Goal: Task Accomplishment & Management: Manage account settings

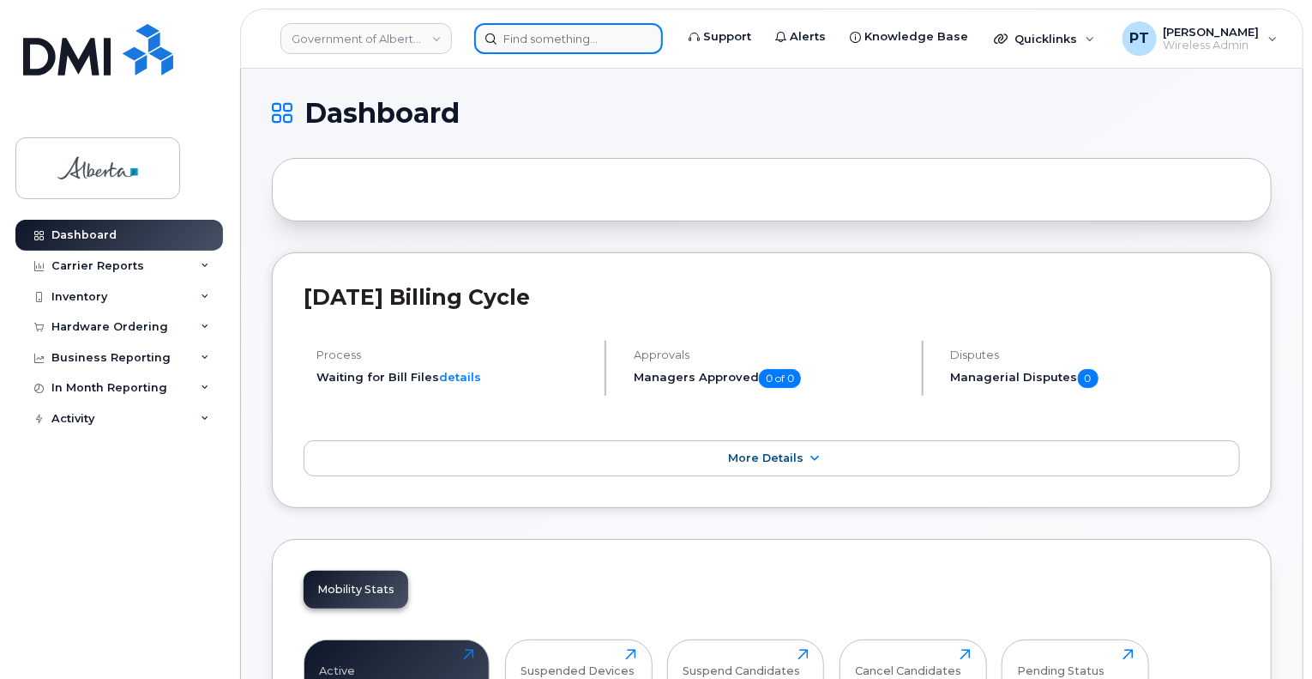
click at [521, 42] on input at bounding box center [568, 38] width 189 height 31
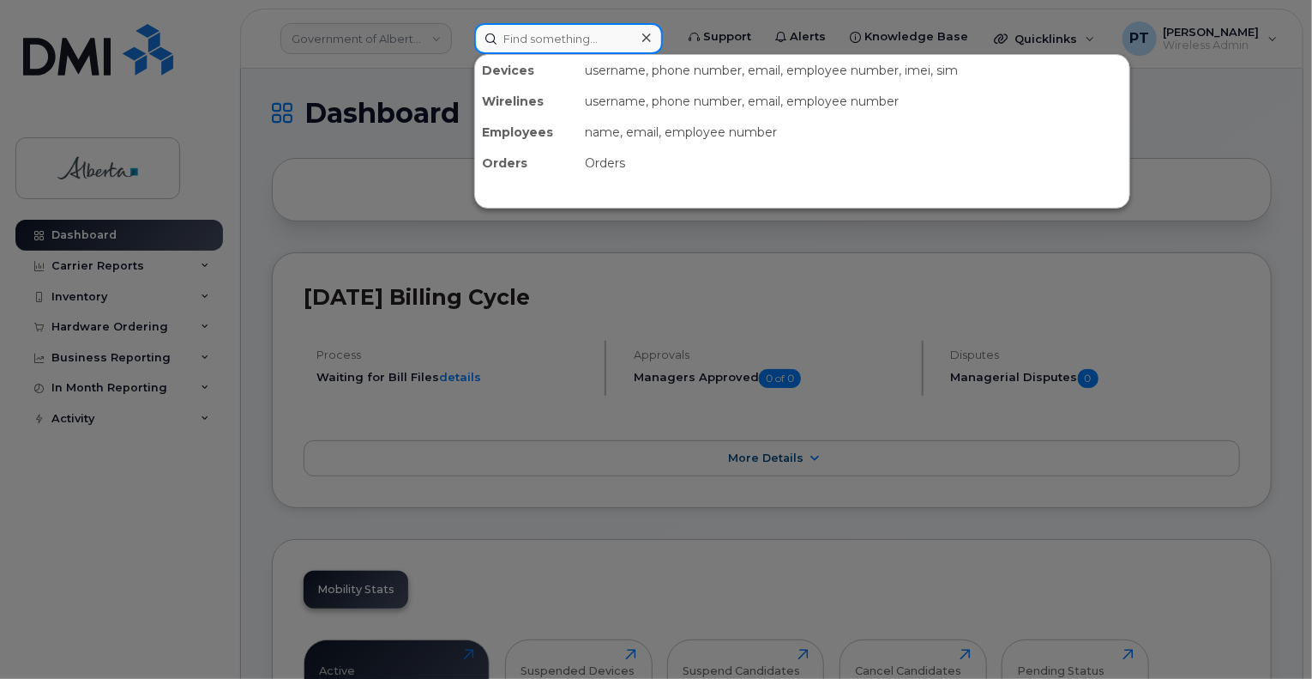
paste input "7802937127"
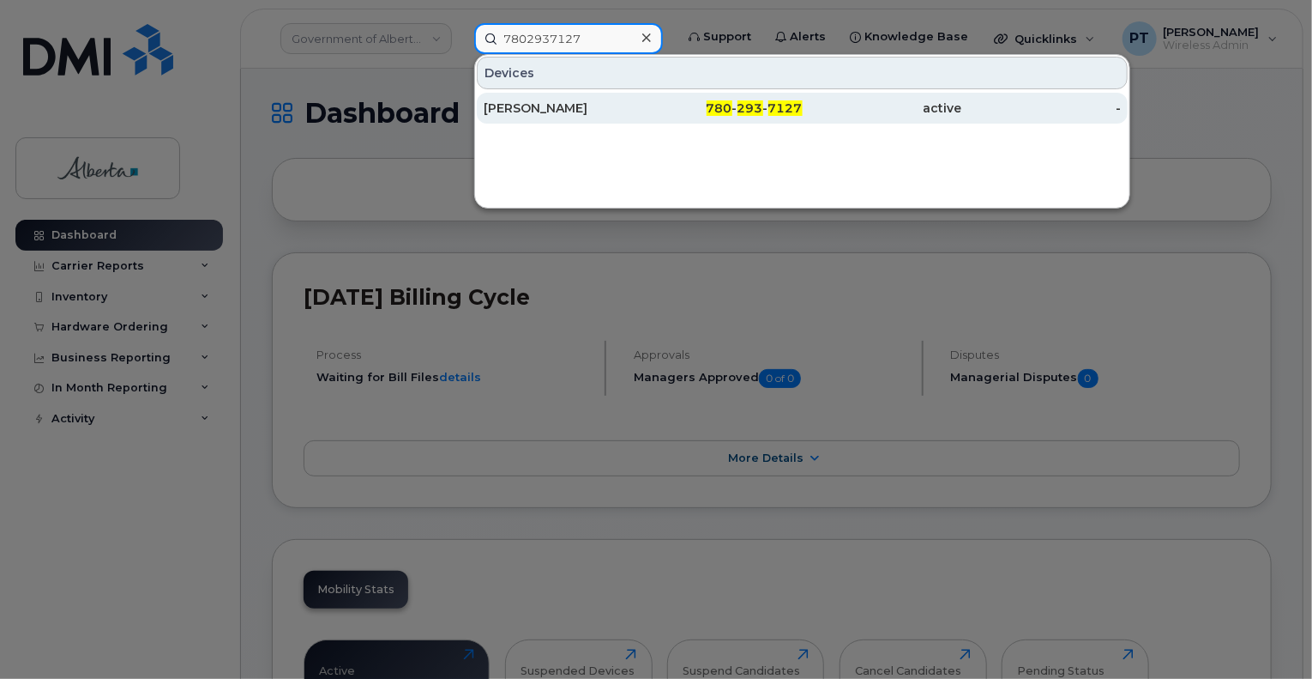
type input "7802937127"
click at [518, 109] on div "Maia Biel" at bounding box center [564, 108] width 160 height 17
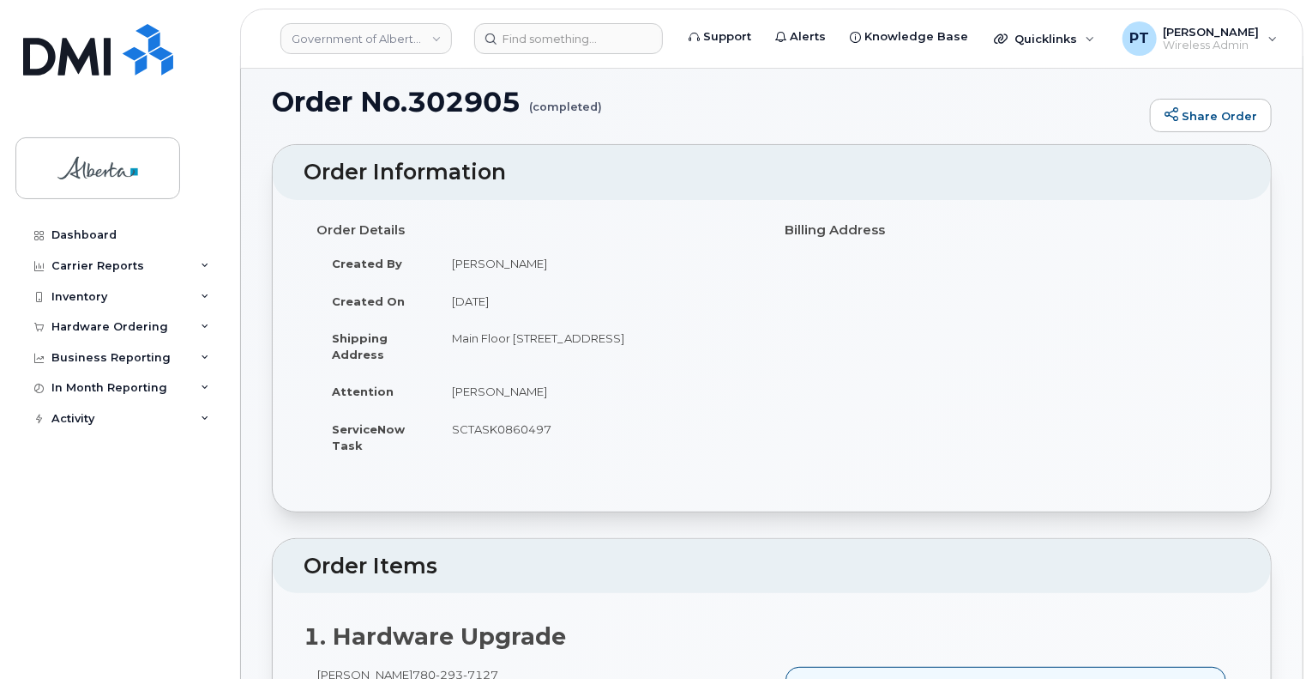
scroll to position [515, 0]
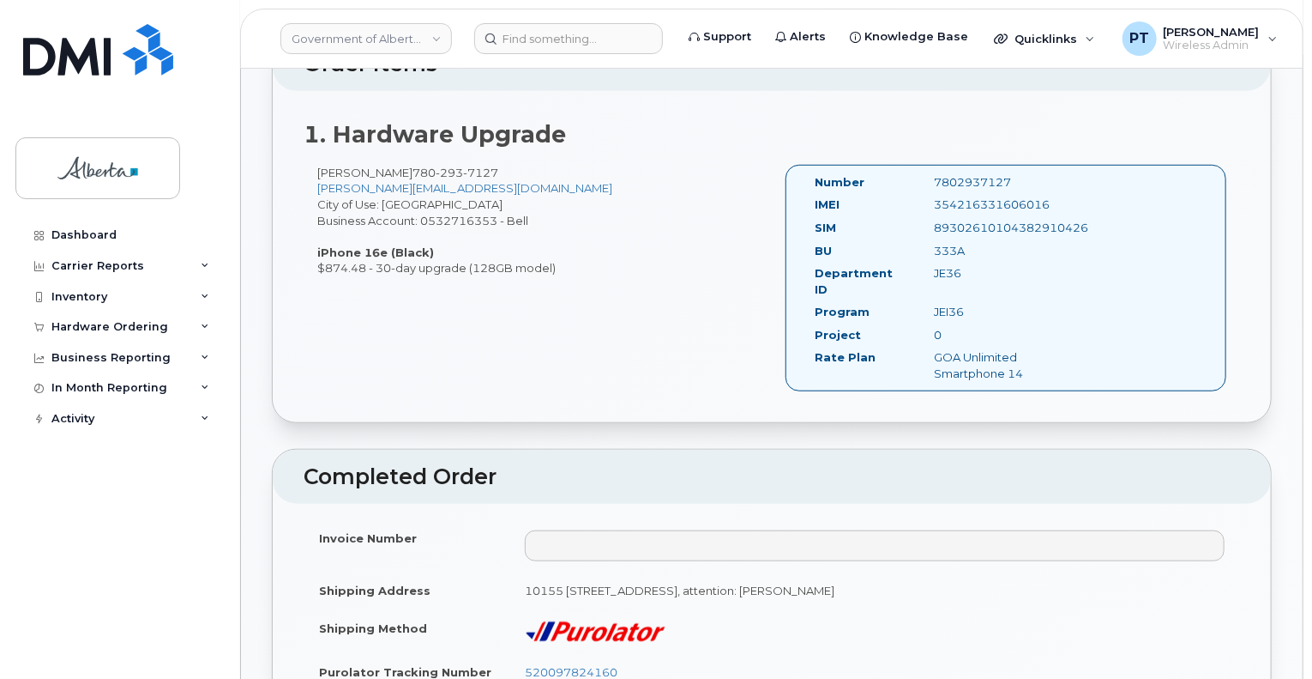
click at [962, 180] on div "7802937127" at bounding box center [1005, 182] width 167 height 16
copy div "7802937127"
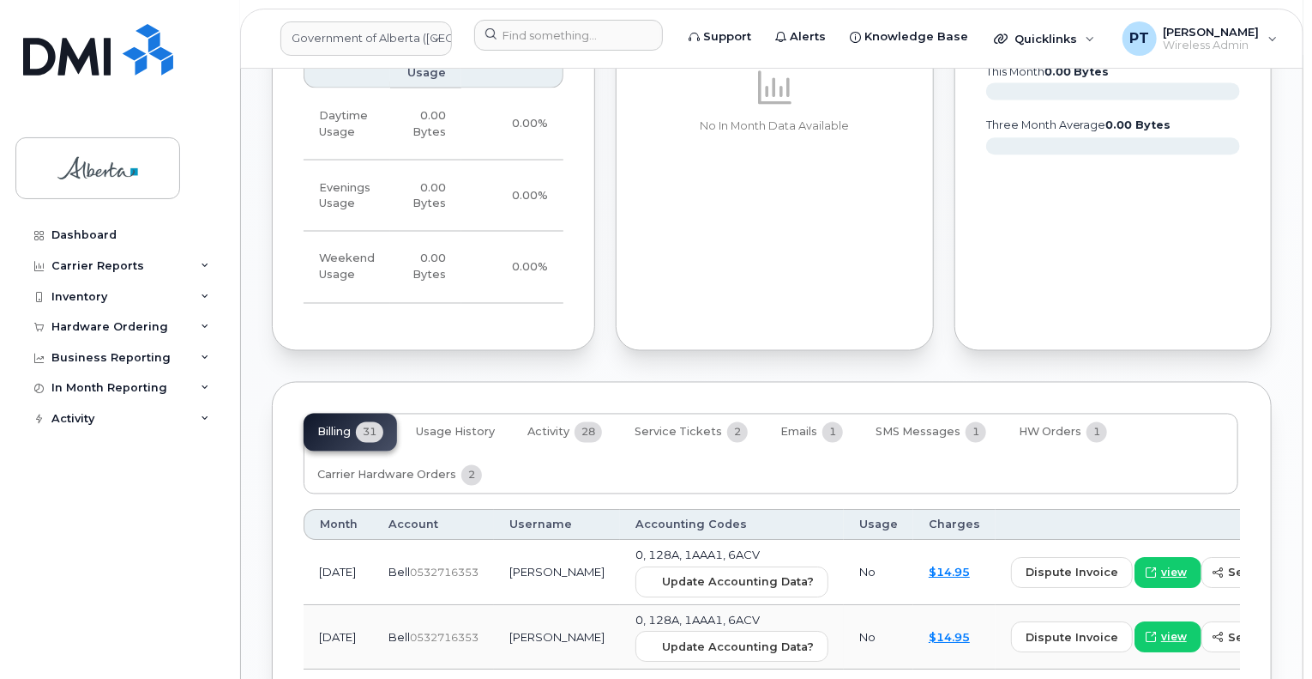
scroll to position [1544, 0]
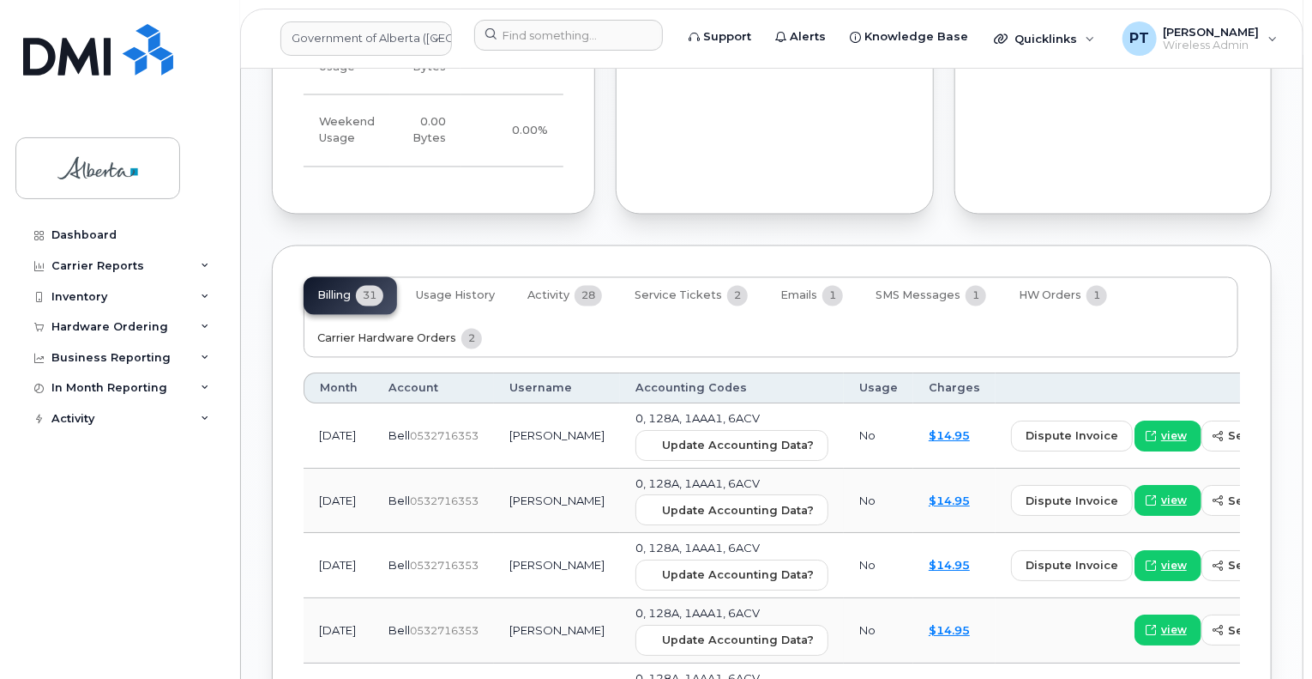
click at [416, 332] on span "Carrier Hardware Orders" at bounding box center [386, 339] width 139 height 14
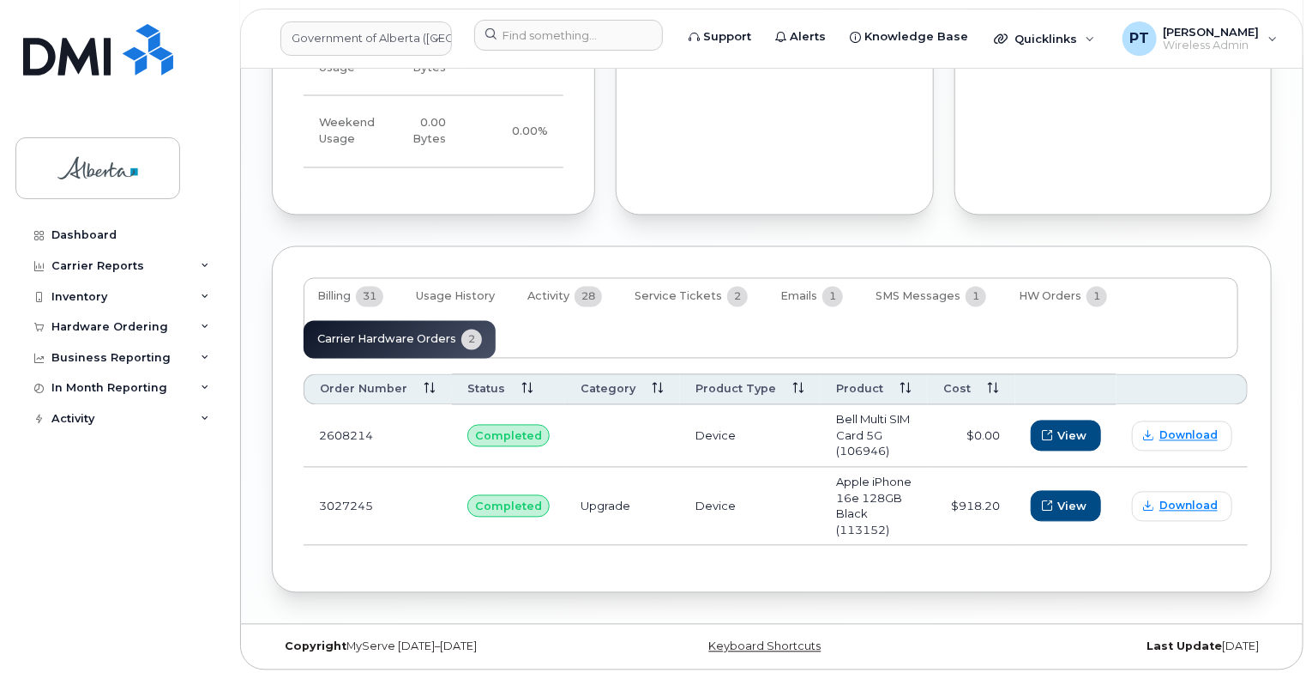
scroll to position [1509, 0]
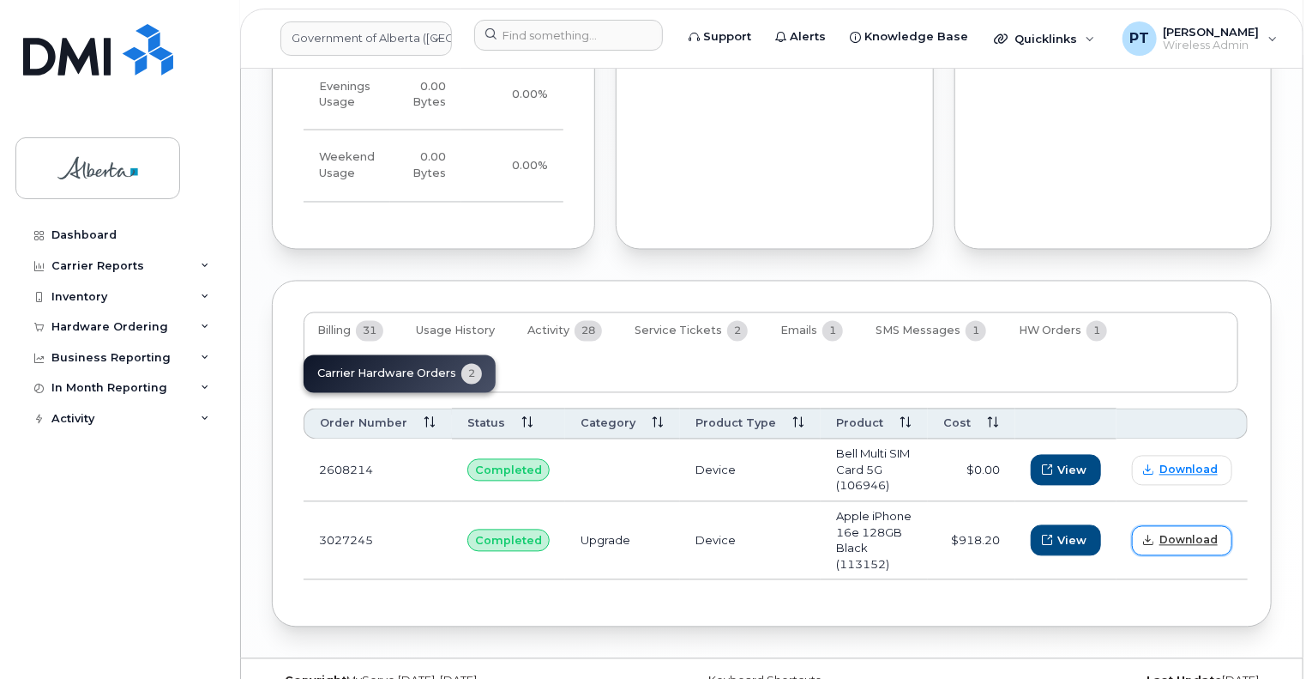
click at [1173, 533] on span "Download" at bounding box center [1189, 540] width 58 height 15
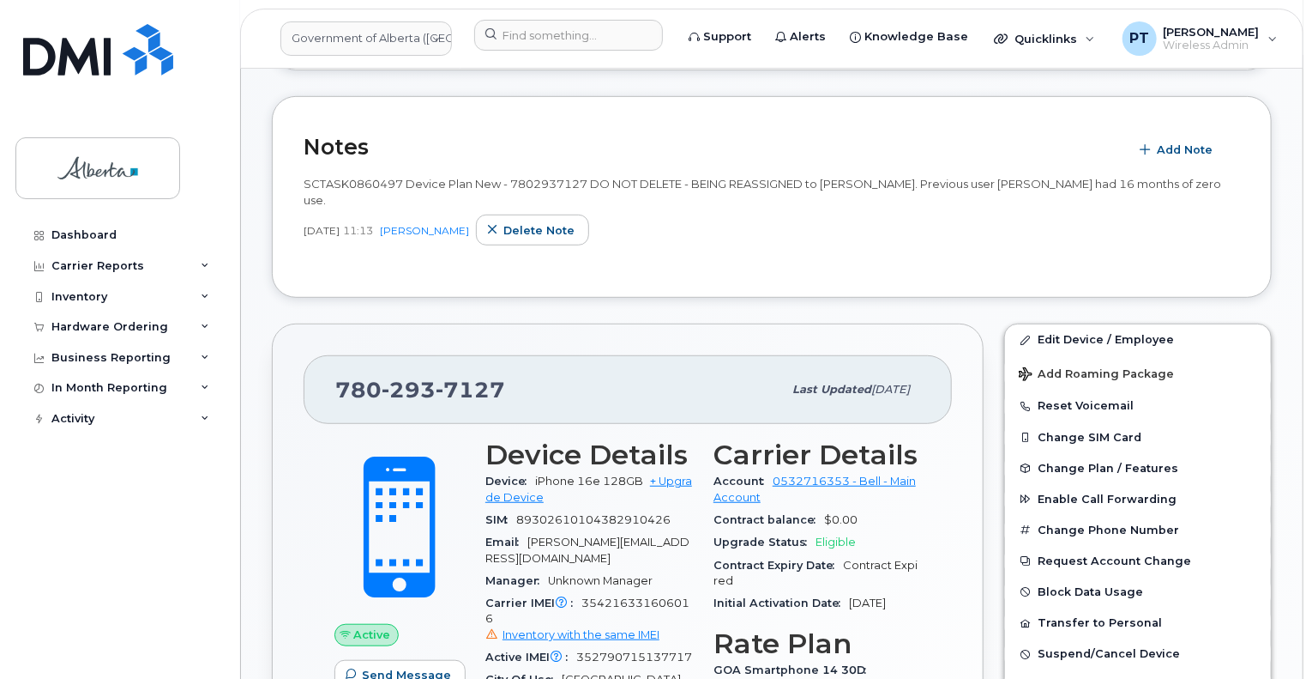
scroll to position [480, 0]
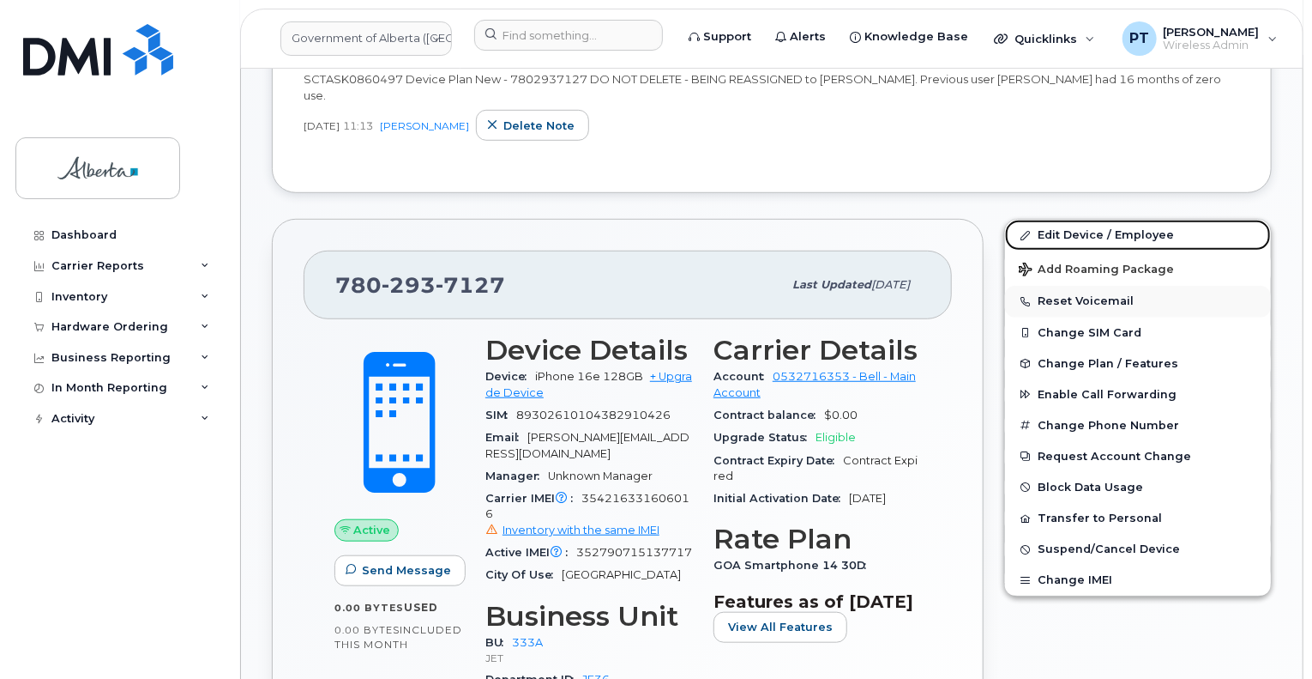
drag, startPoint x: 1101, startPoint y: 212, endPoint x: 1245, endPoint y: 274, distance: 156.0
click at [1101, 220] on link "Edit Device / Employee" at bounding box center [1138, 235] width 266 height 31
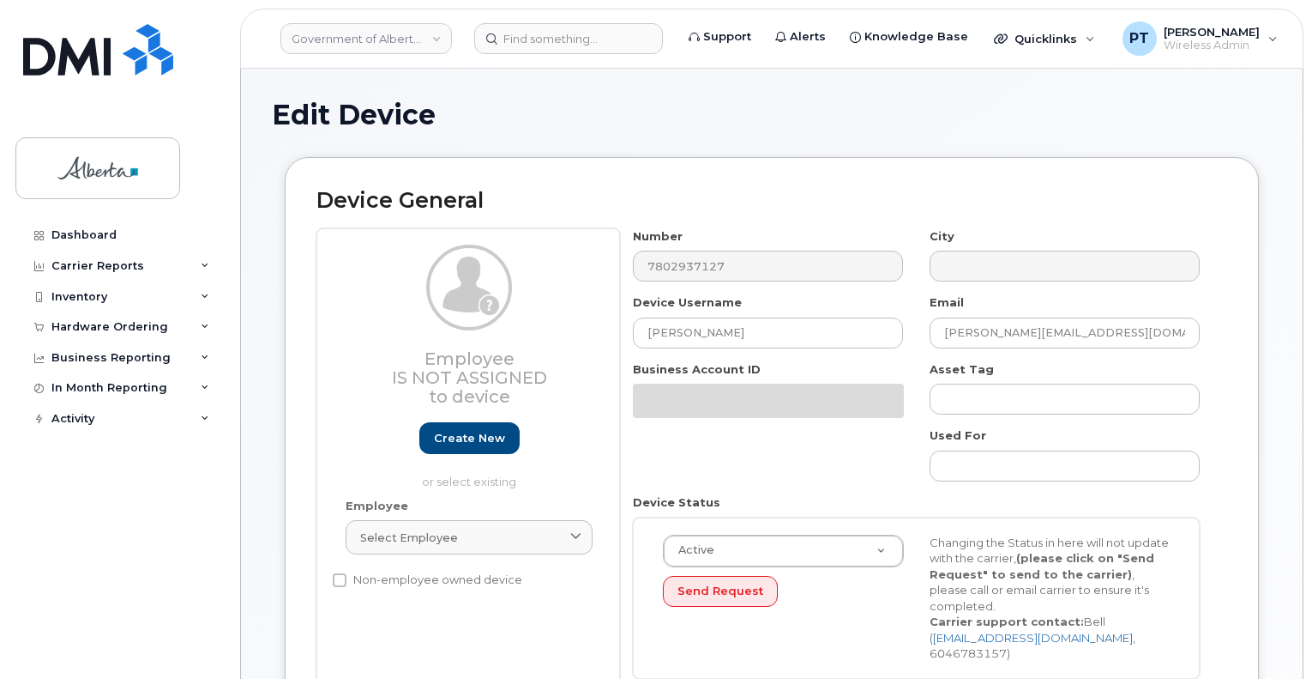
select select "4206363"
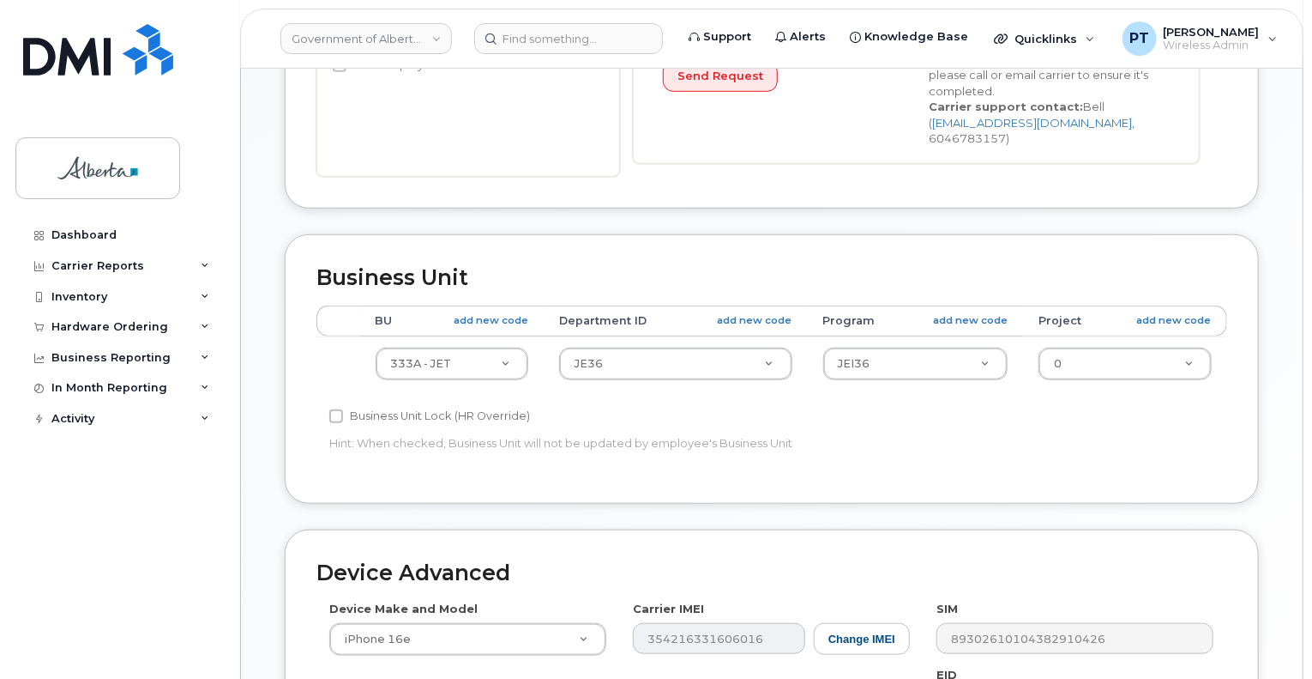
scroll to position [772, 0]
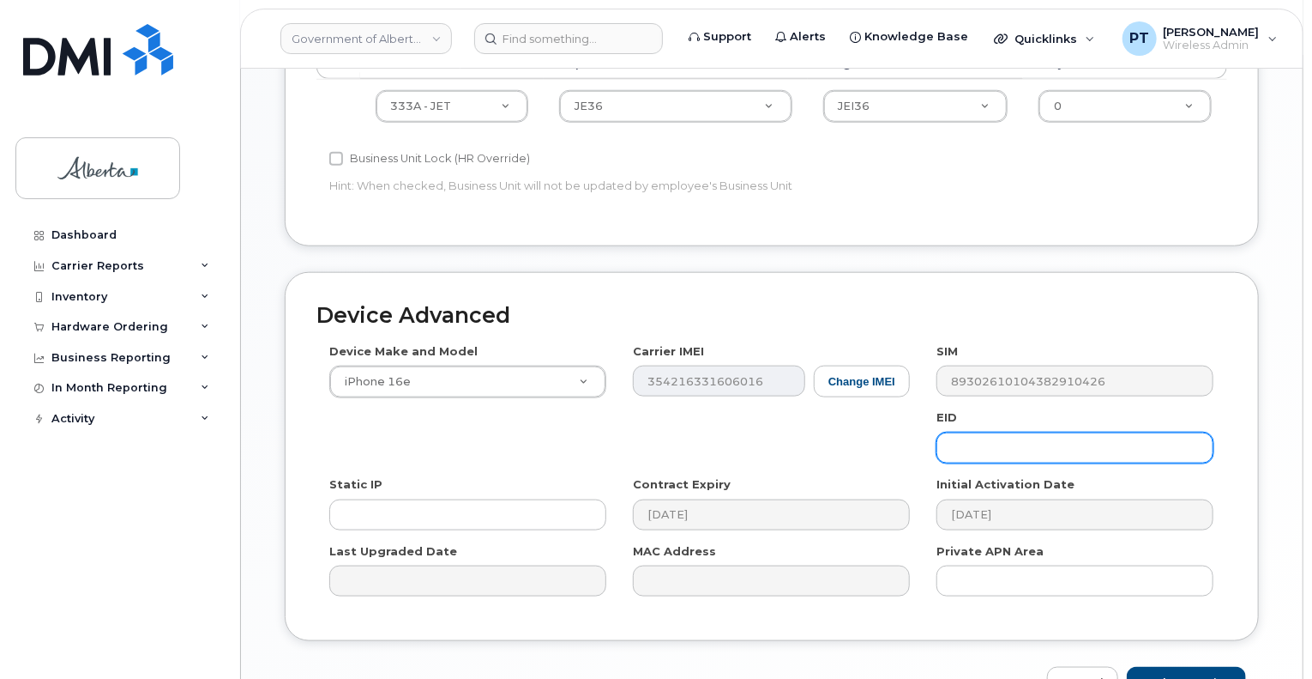
click at [1034, 432] on input "text" at bounding box center [1075, 447] width 277 height 31
paste input "89043052010008887025010318358453"
type input "89043052010008887025010318358453"
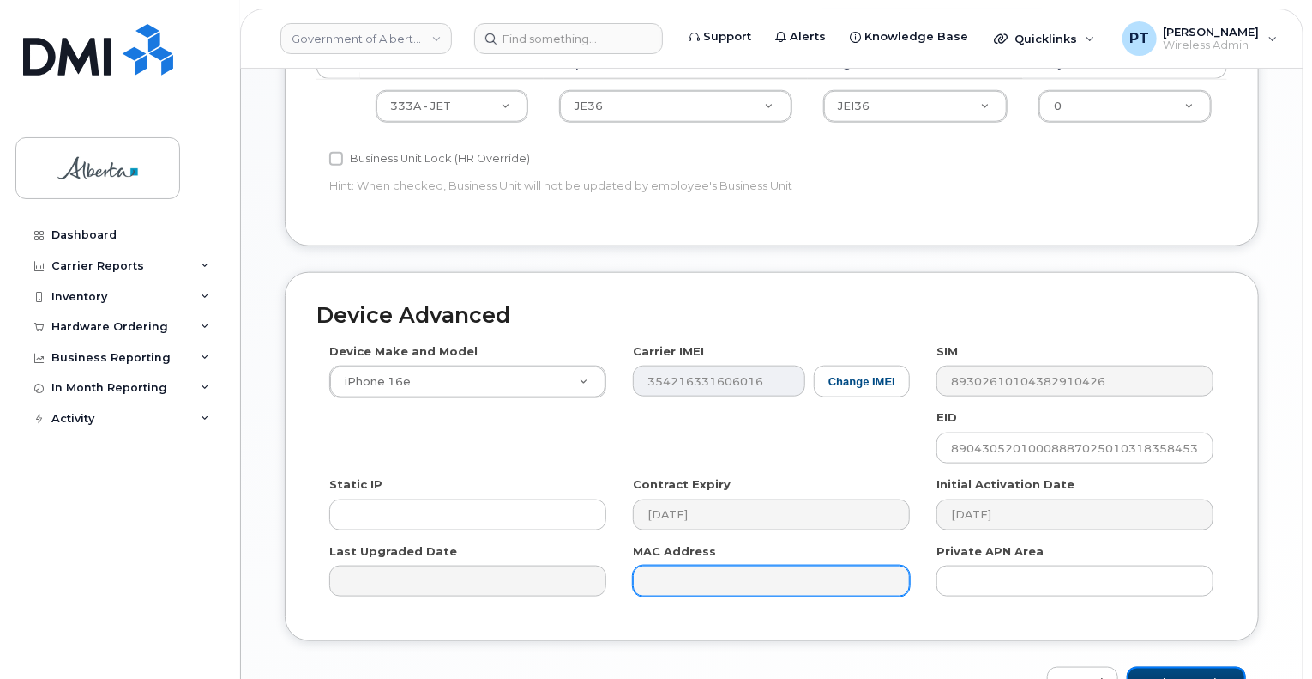
drag, startPoint x: 1202, startPoint y: 666, endPoint x: 813, endPoint y: 569, distance: 400.5
click at [1201, 667] on input "Update Device" at bounding box center [1186, 683] width 119 height 32
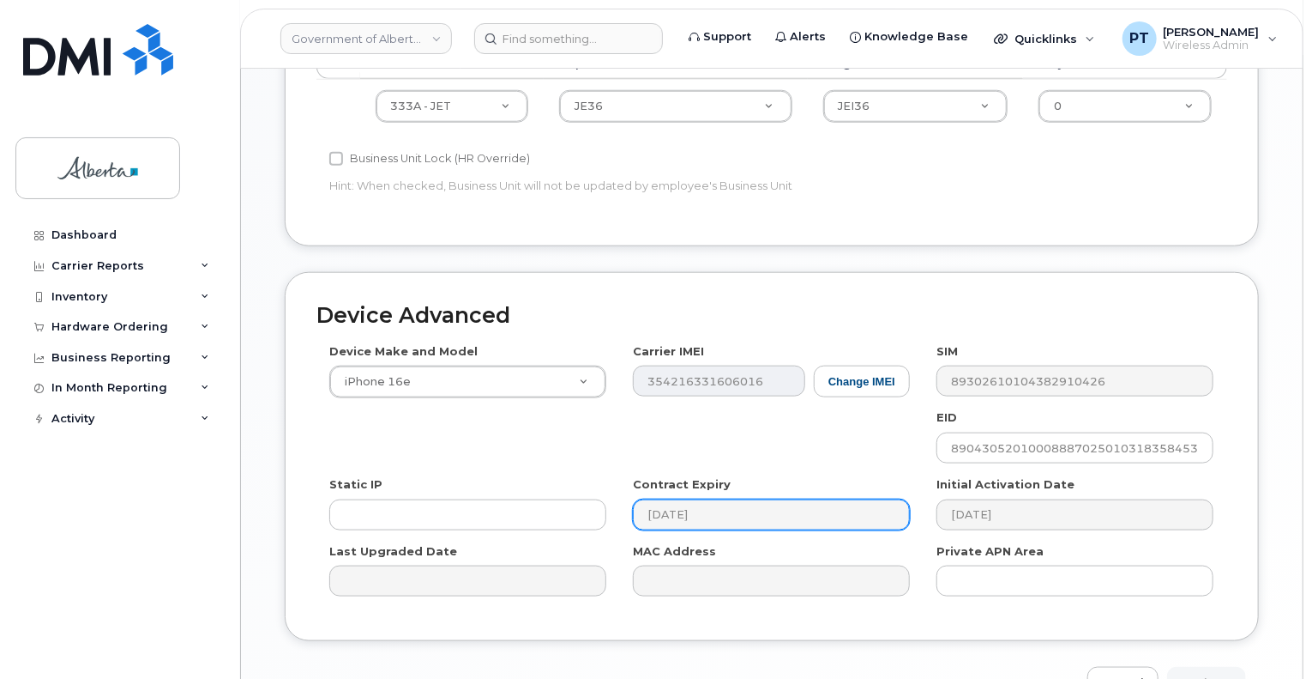
type input "Saving..."
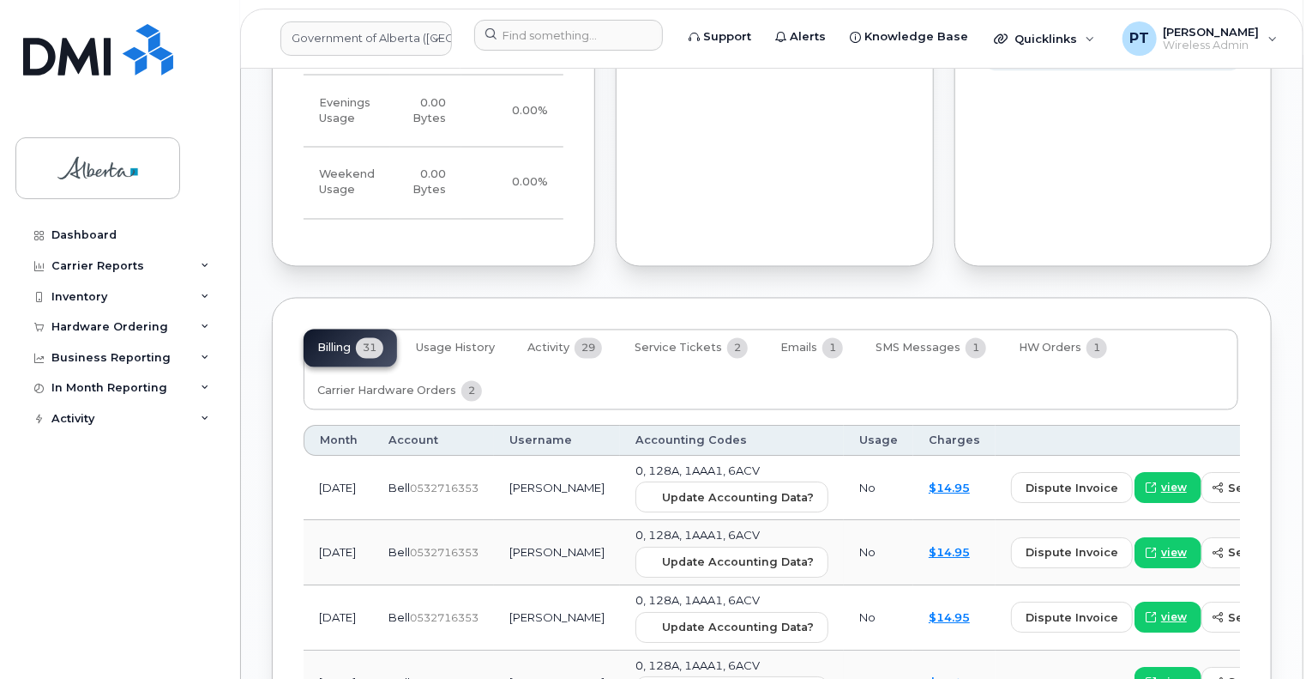
scroll to position [1630, 0]
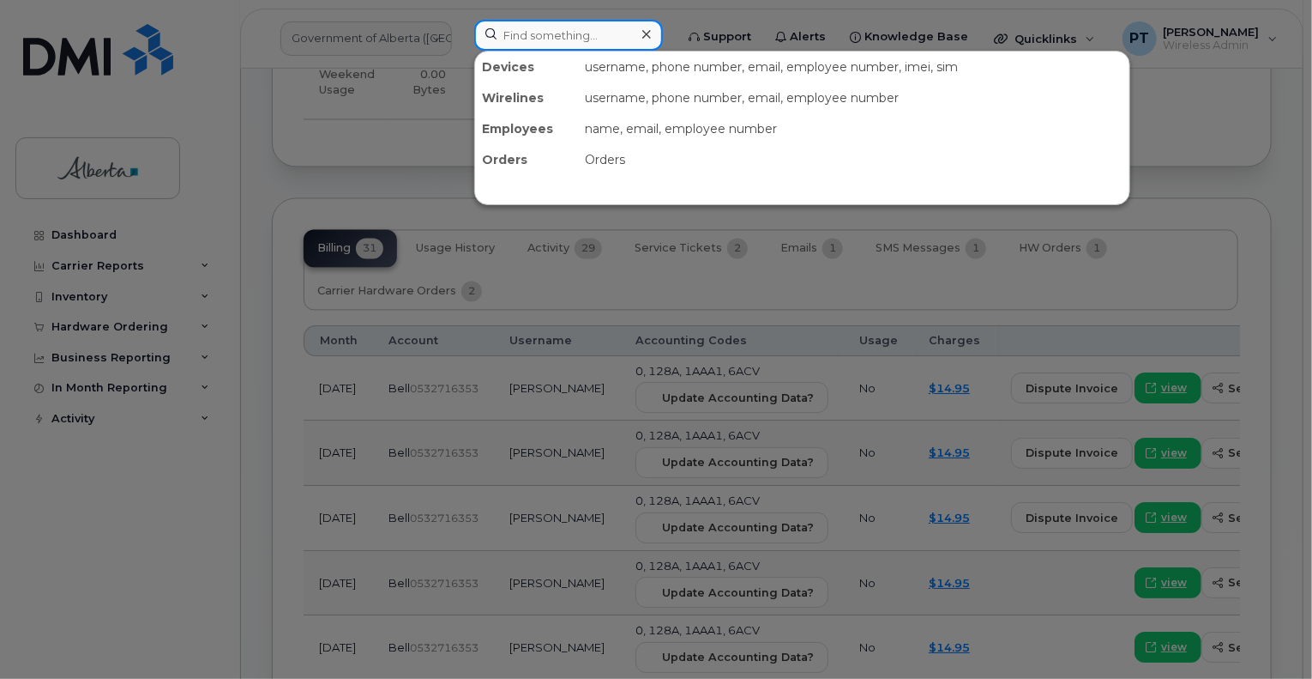
click at [566, 31] on input at bounding box center [568, 35] width 189 height 31
paste input "5873353323"
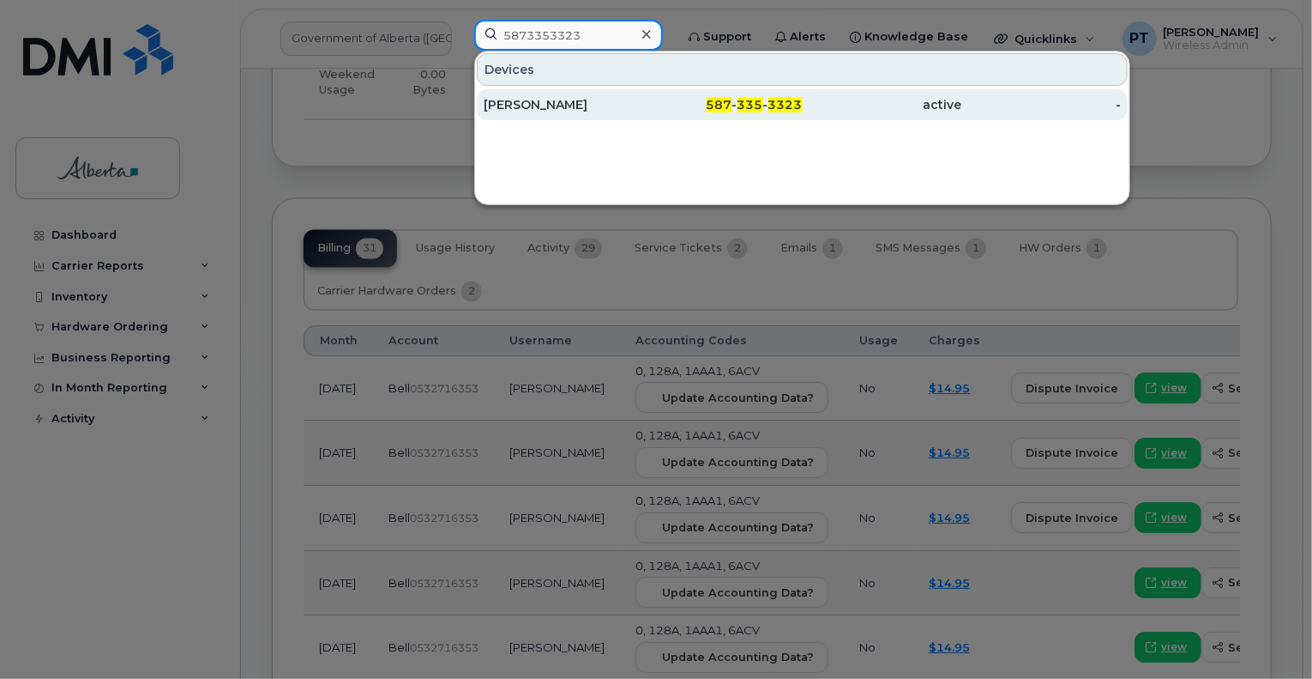
type input "5873353323"
click at [508, 103] on div "[PERSON_NAME]" at bounding box center [564, 104] width 160 height 17
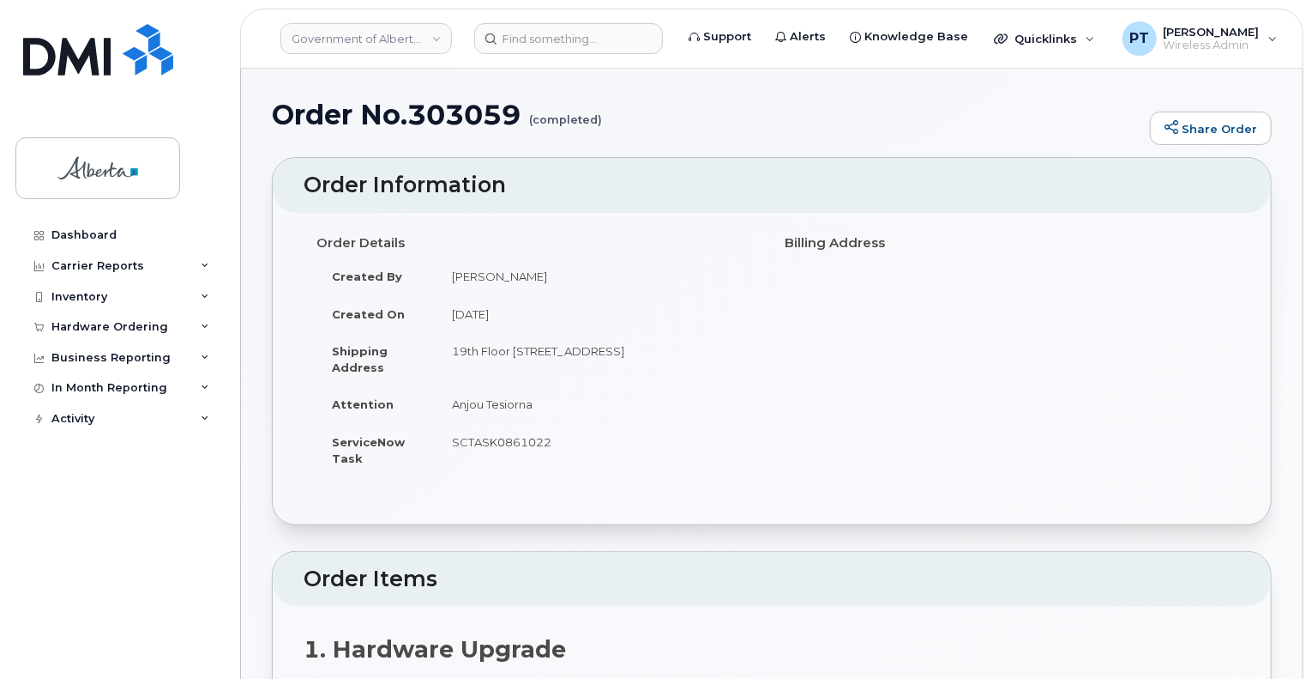
scroll to position [429, 0]
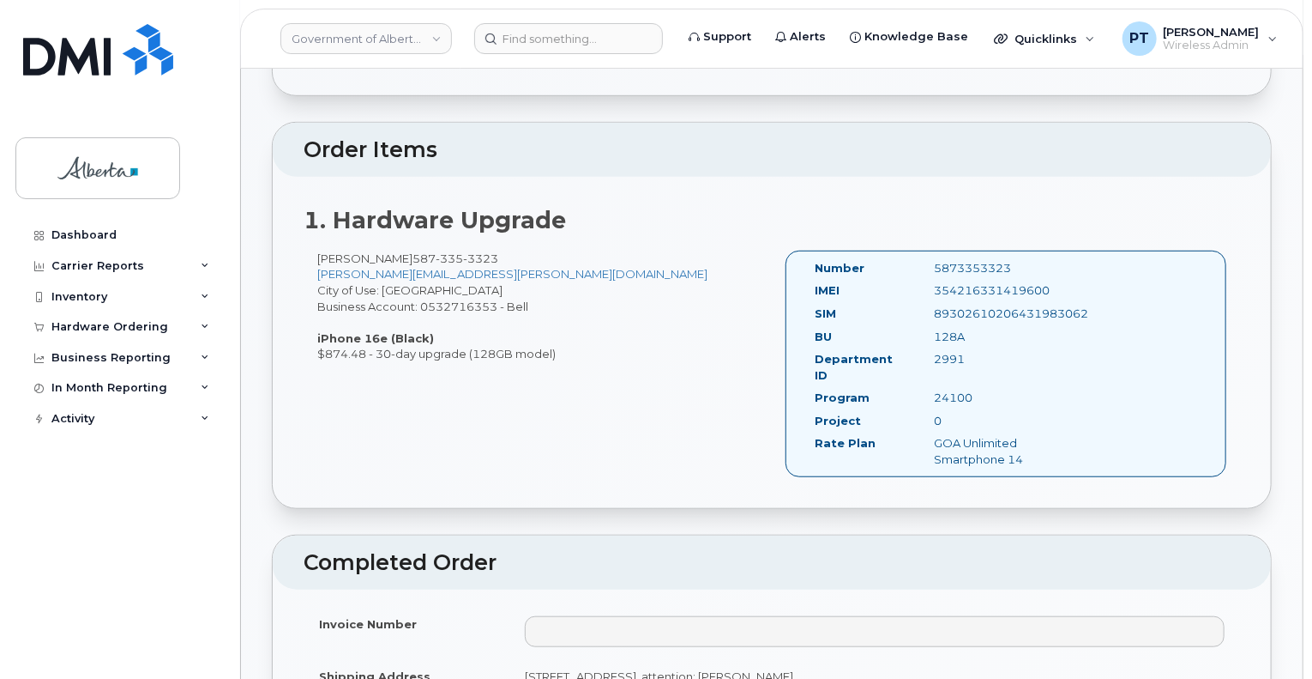
click at [959, 264] on div "5873353323" at bounding box center [1005, 268] width 167 height 16
copy div "5873353323"
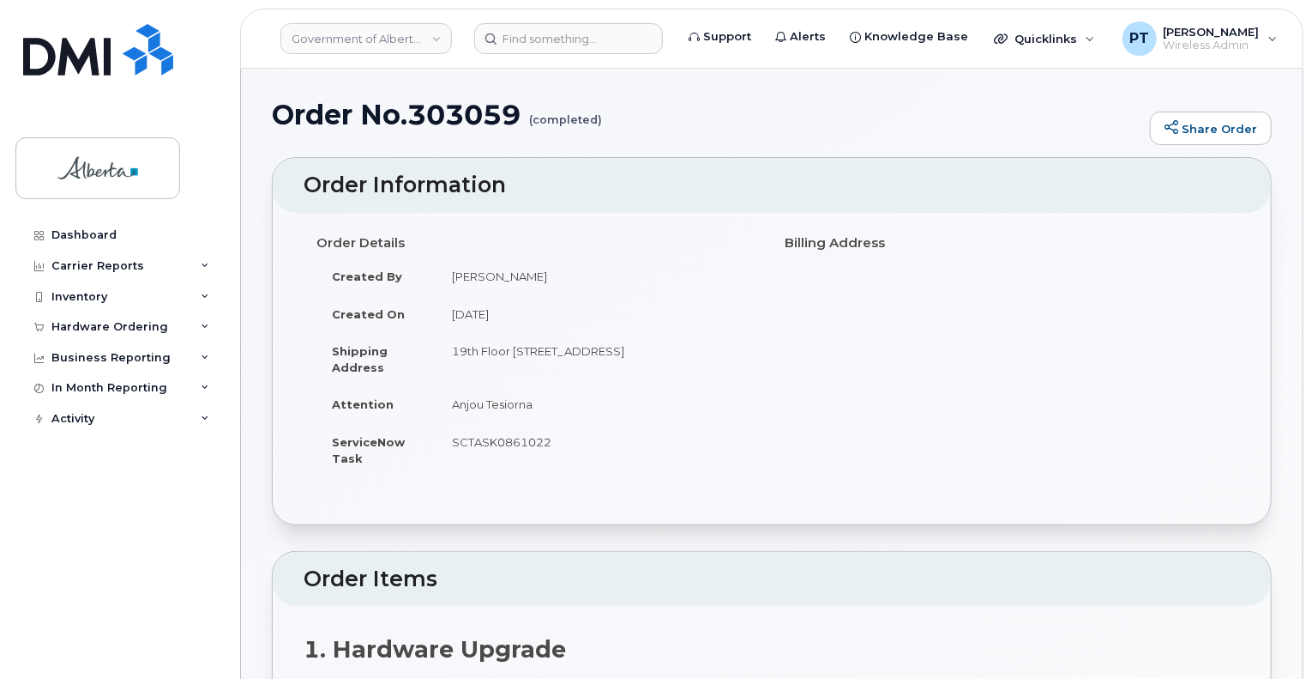
scroll to position [343, 0]
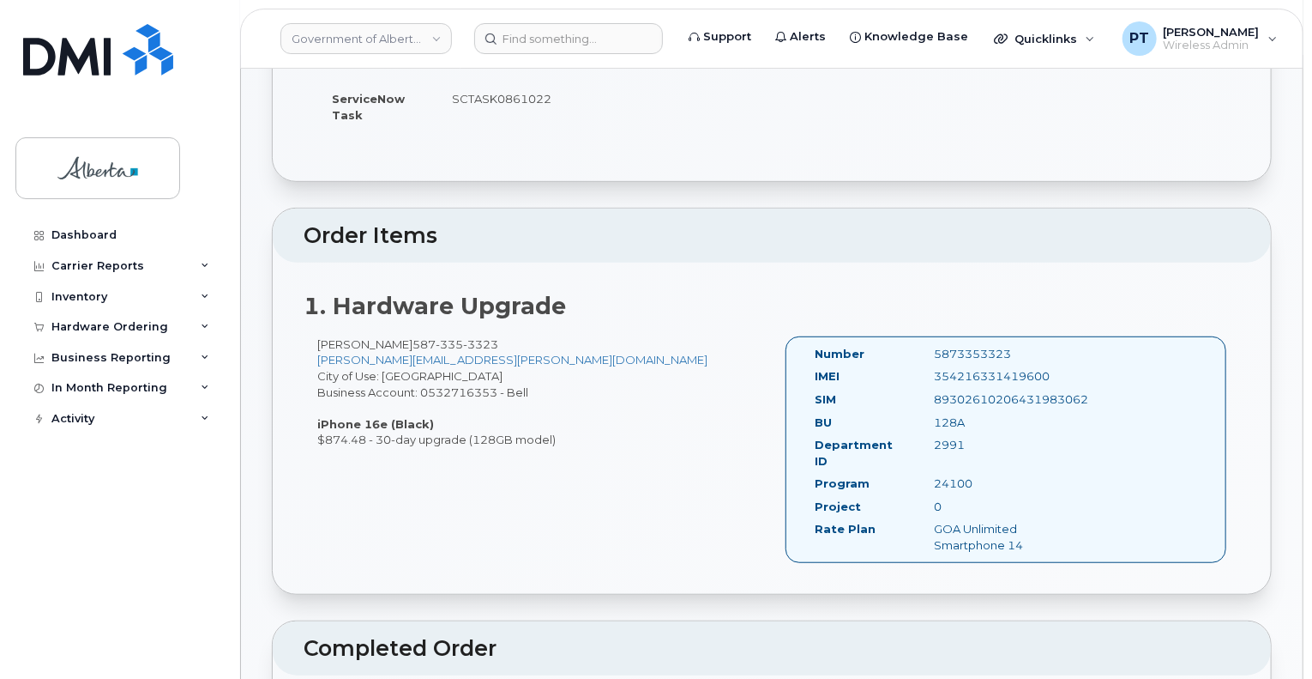
copy div "5873353323"
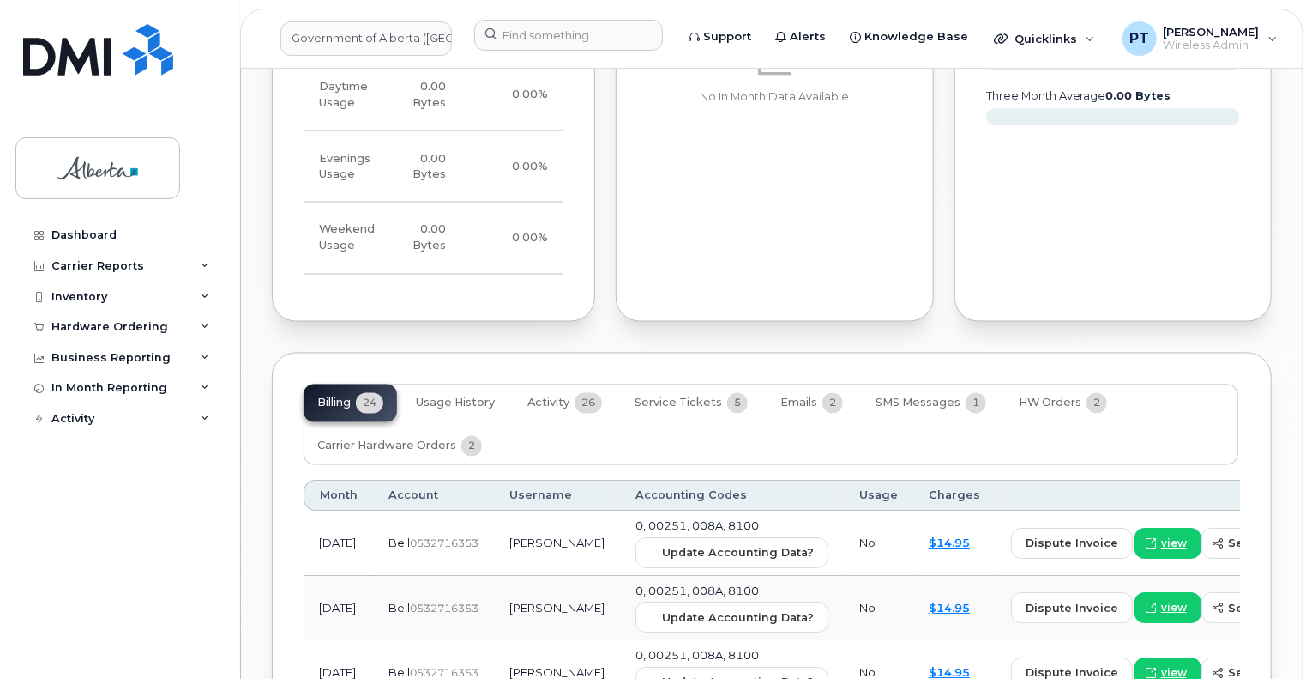
scroll to position [1544, 0]
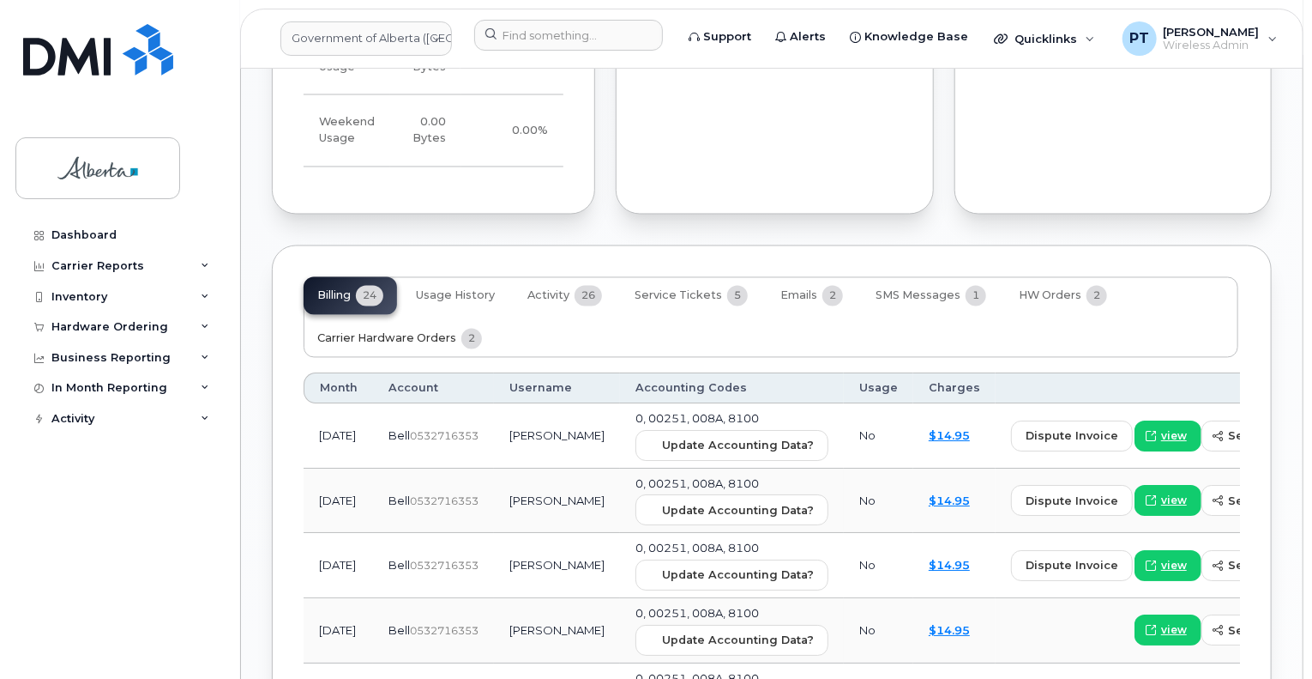
click at [359, 332] on span "Carrier Hardware Orders" at bounding box center [386, 339] width 139 height 14
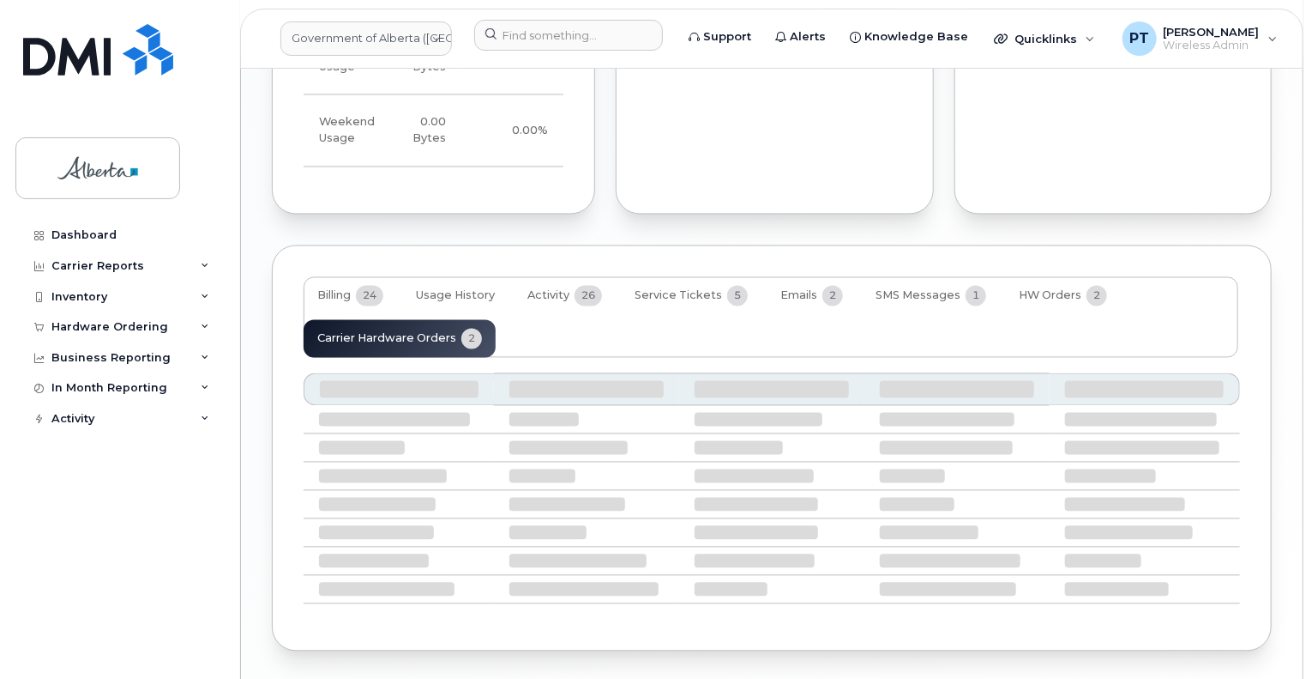
scroll to position [1508, 0]
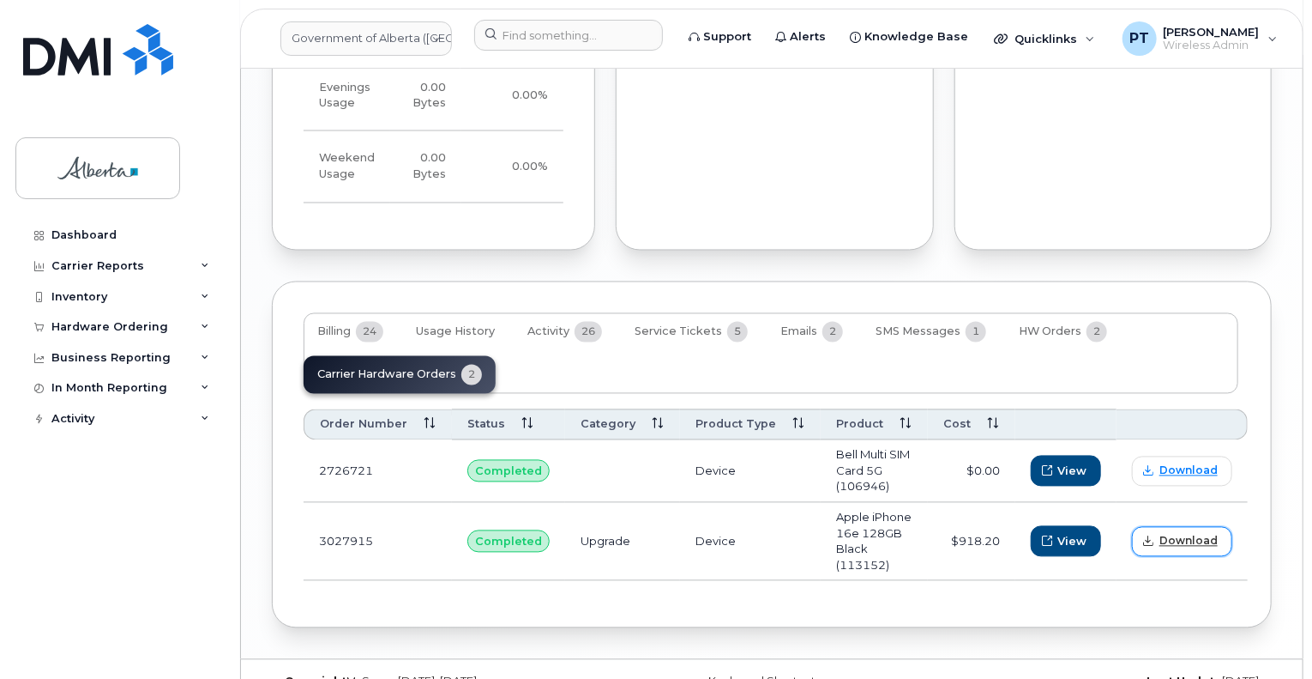
click at [1179, 534] on span "Download" at bounding box center [1189, 541] width 58 height 15
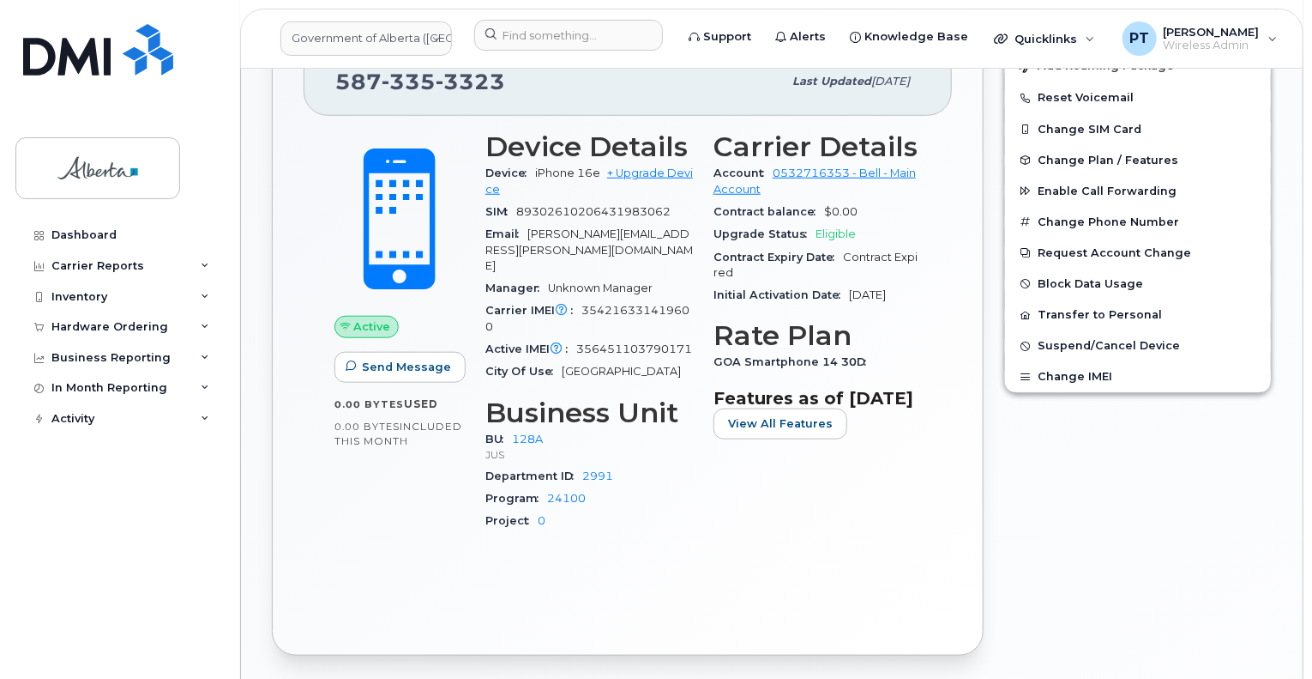
scroll to position [479, 0]
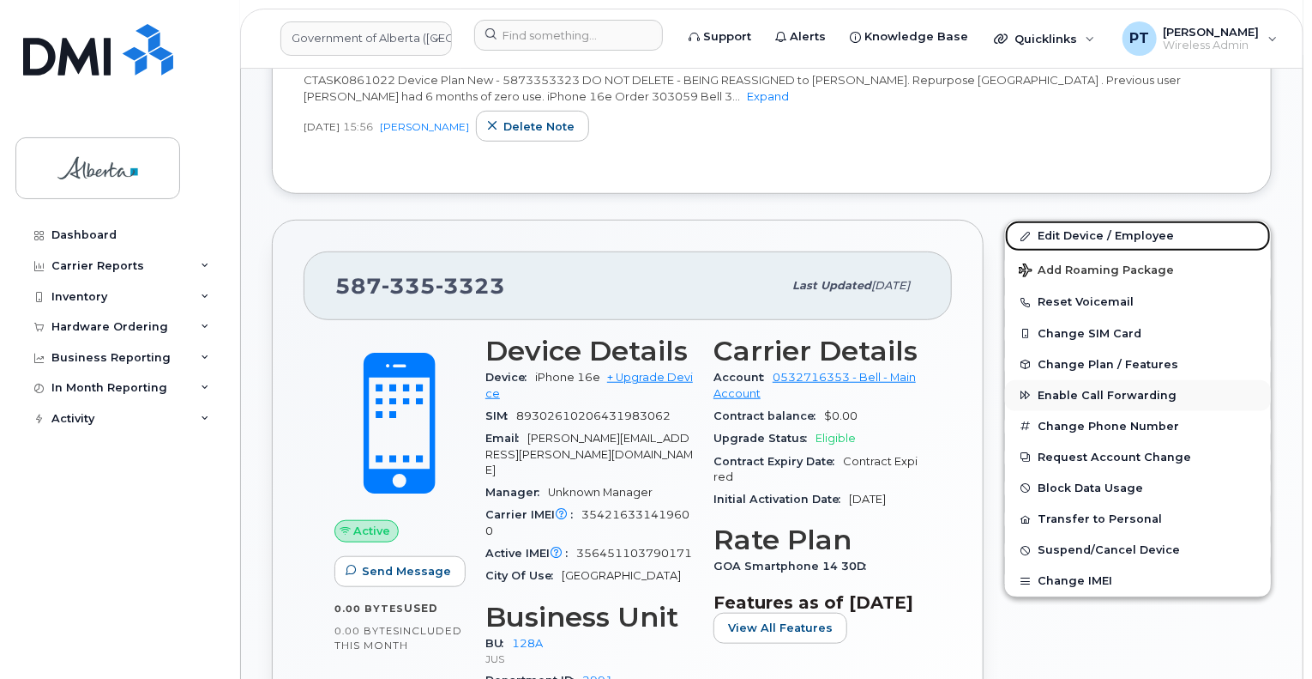
drag, startPoint x: 1049, startPoint y: 228, endPoint x: 1258, endPoint y: 384, distance: 260.4
click at [1049, 228] on link "Edit Device / Employee" at bounding box center [1138, 235] width 266 height 31
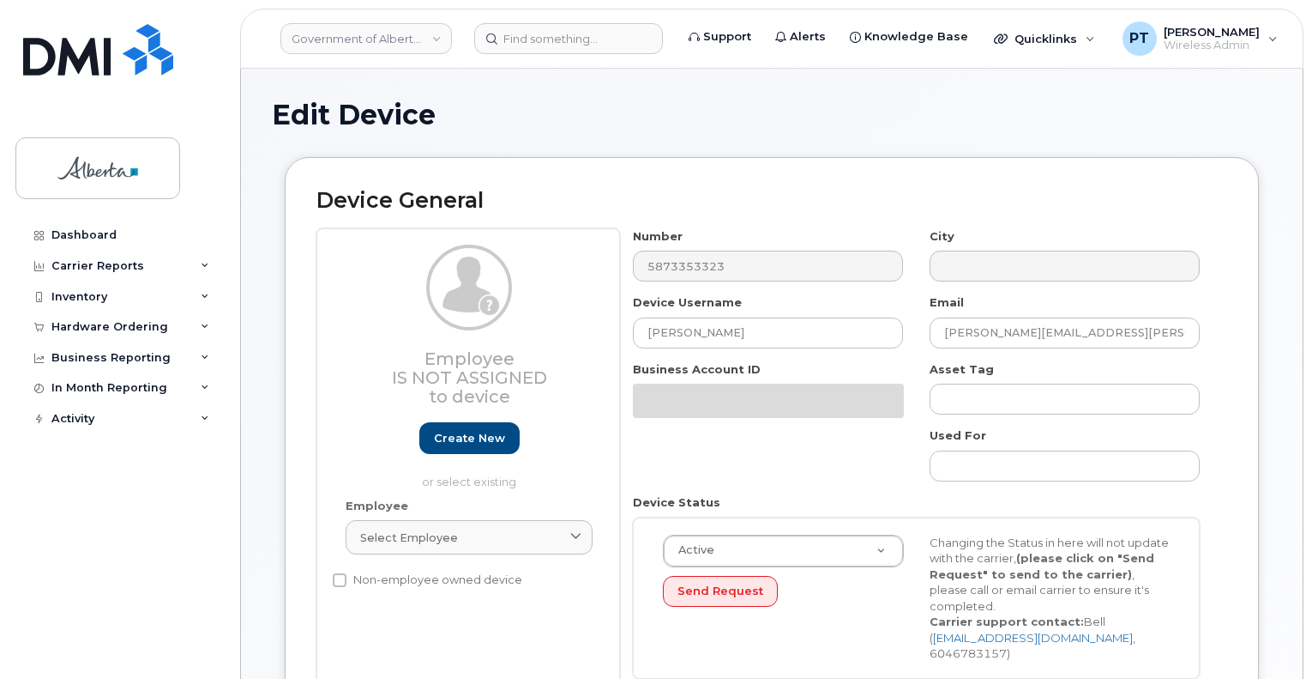
select select "4120330"
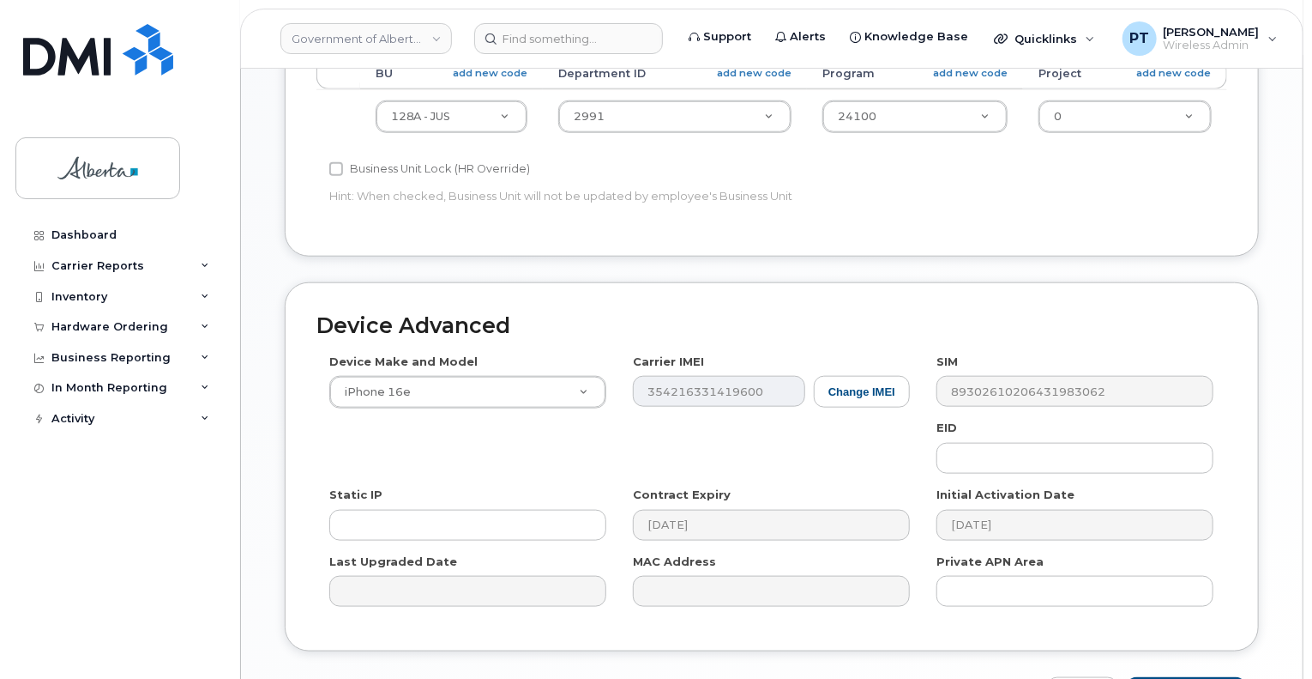
scroll to position [772, 0]
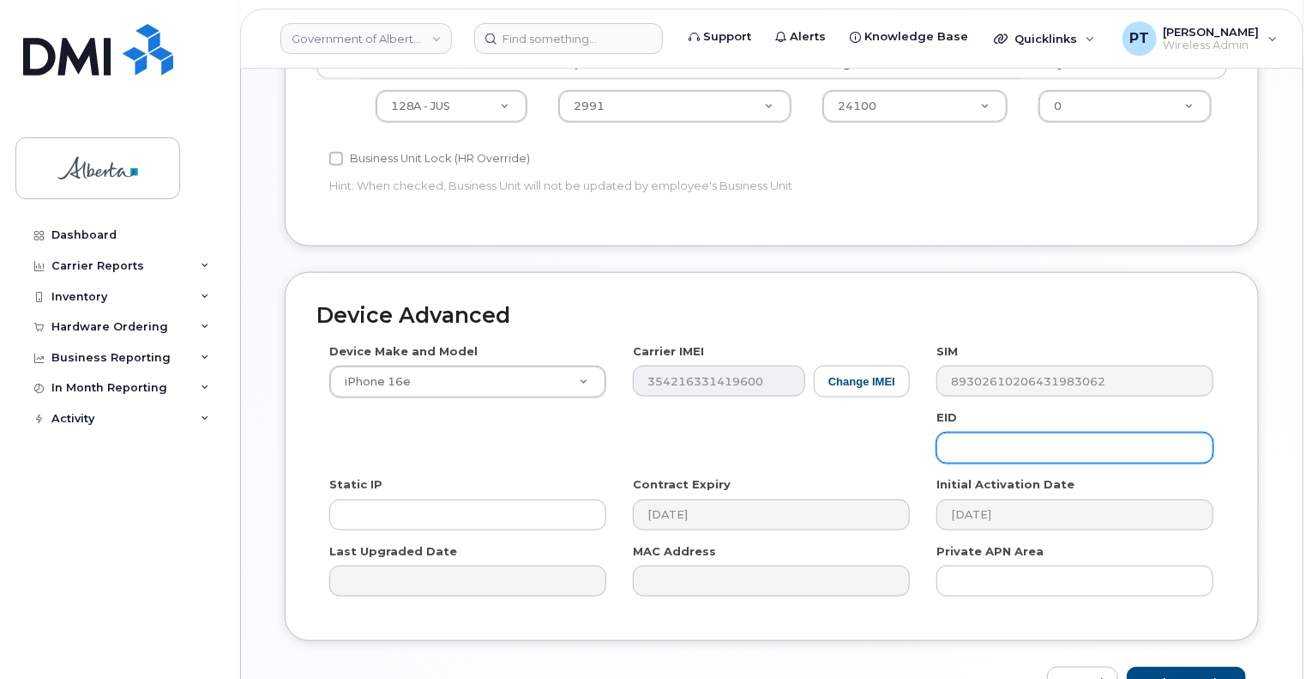
click at [986, 437] on input "text" at bounding box center [1075, 447] width 277 height 31
paste input "89043052010008887025010305978343"
type input "89043052010008887025010305978343"
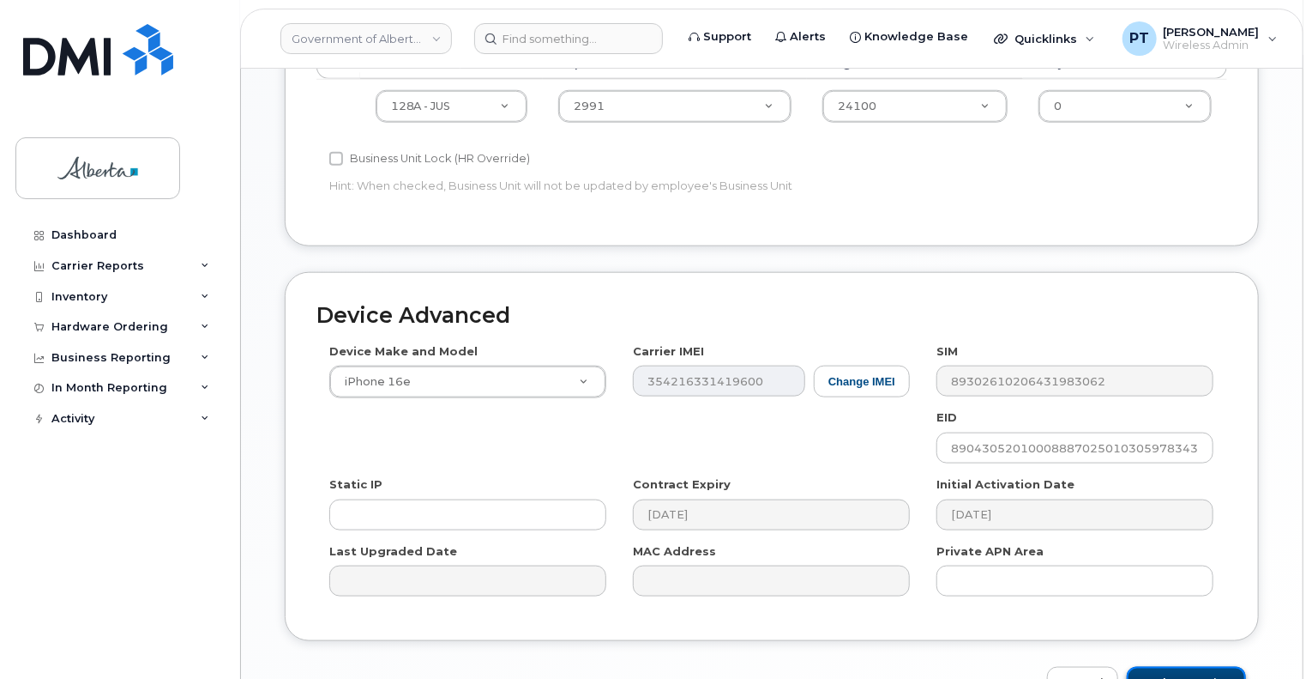
click at [1165, 667] on input "Update Device" at bounding box center [1186, 683] width 119 height 32
type input "Saving..."
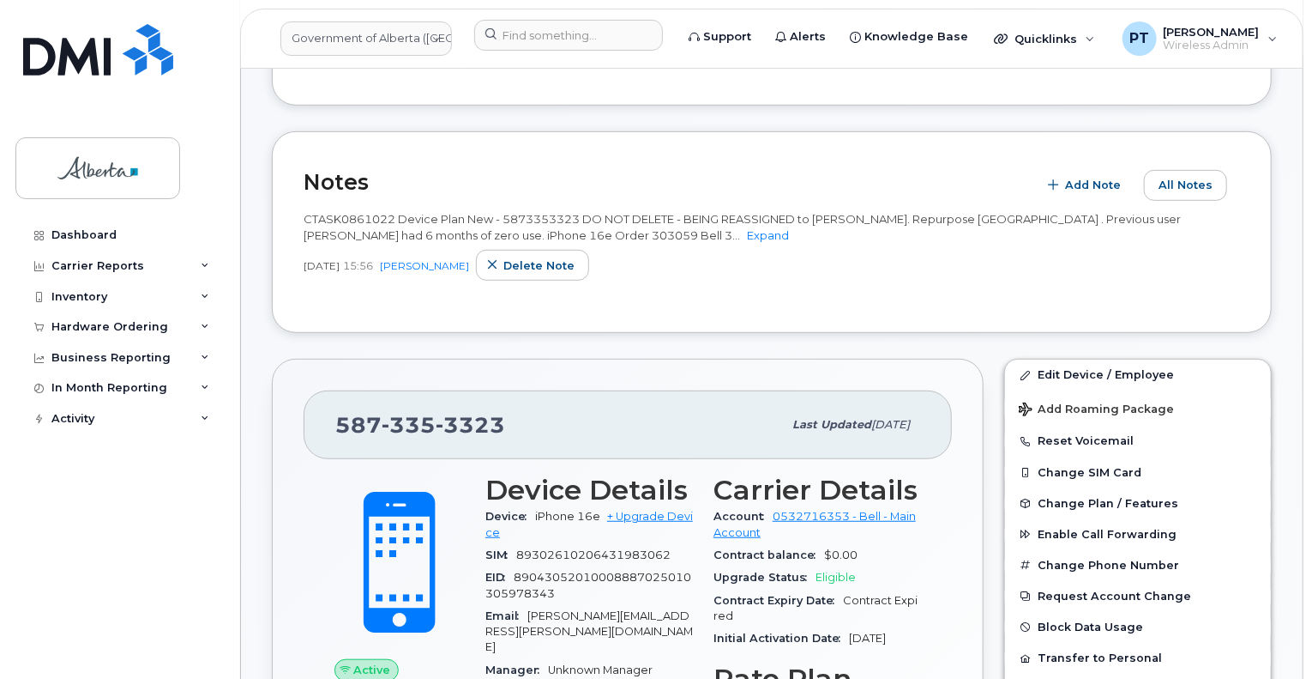
scroll to position [515, 0]
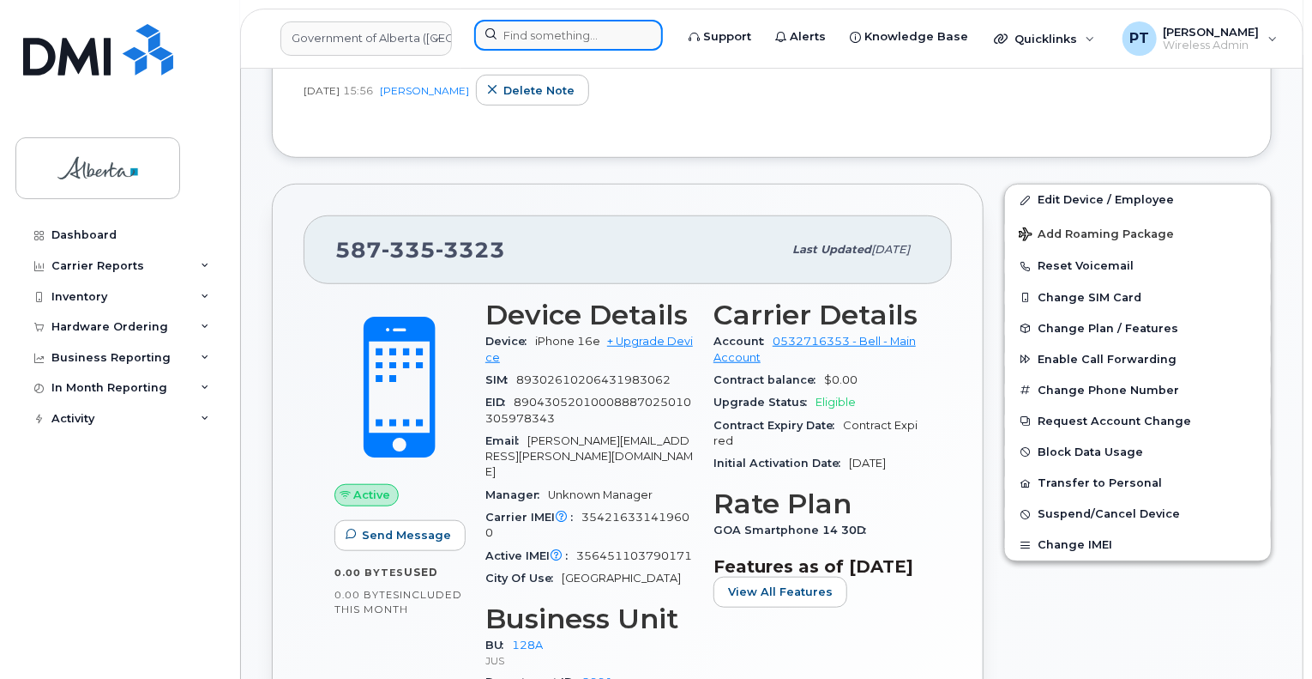
click at [533, 31] on input at bounding box center [568, 35] width 189 height 31
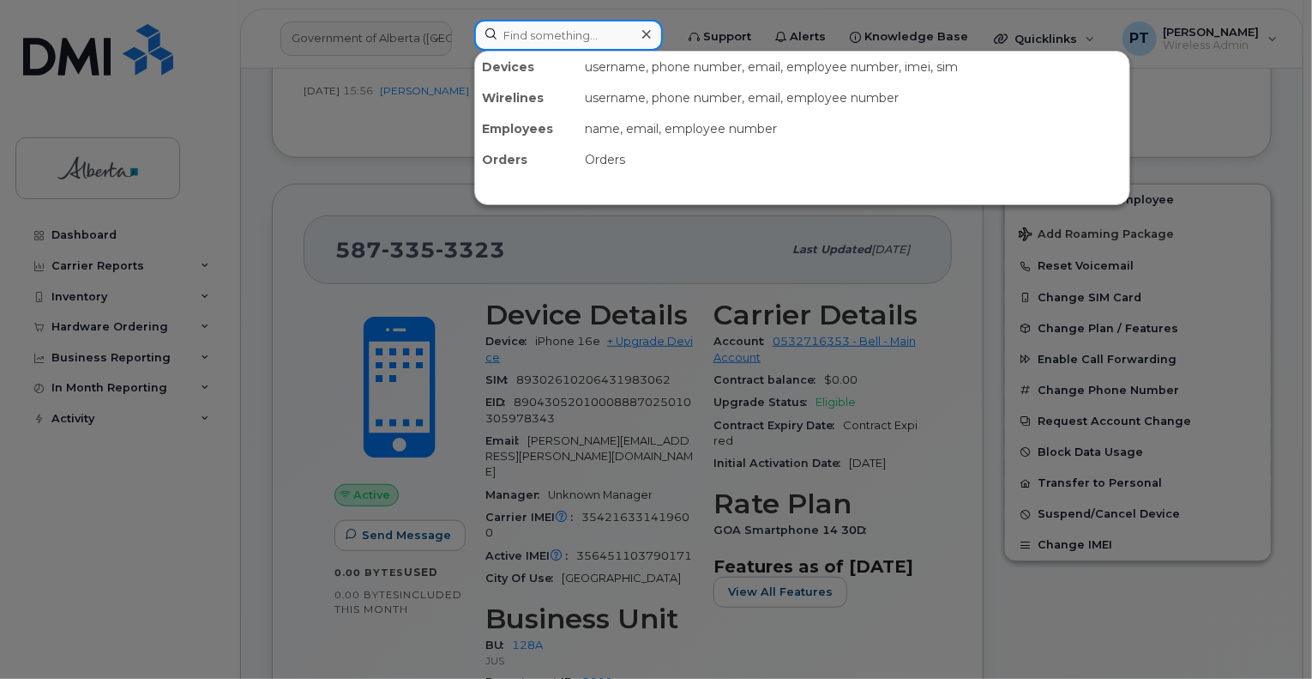
paste input "5879876237"
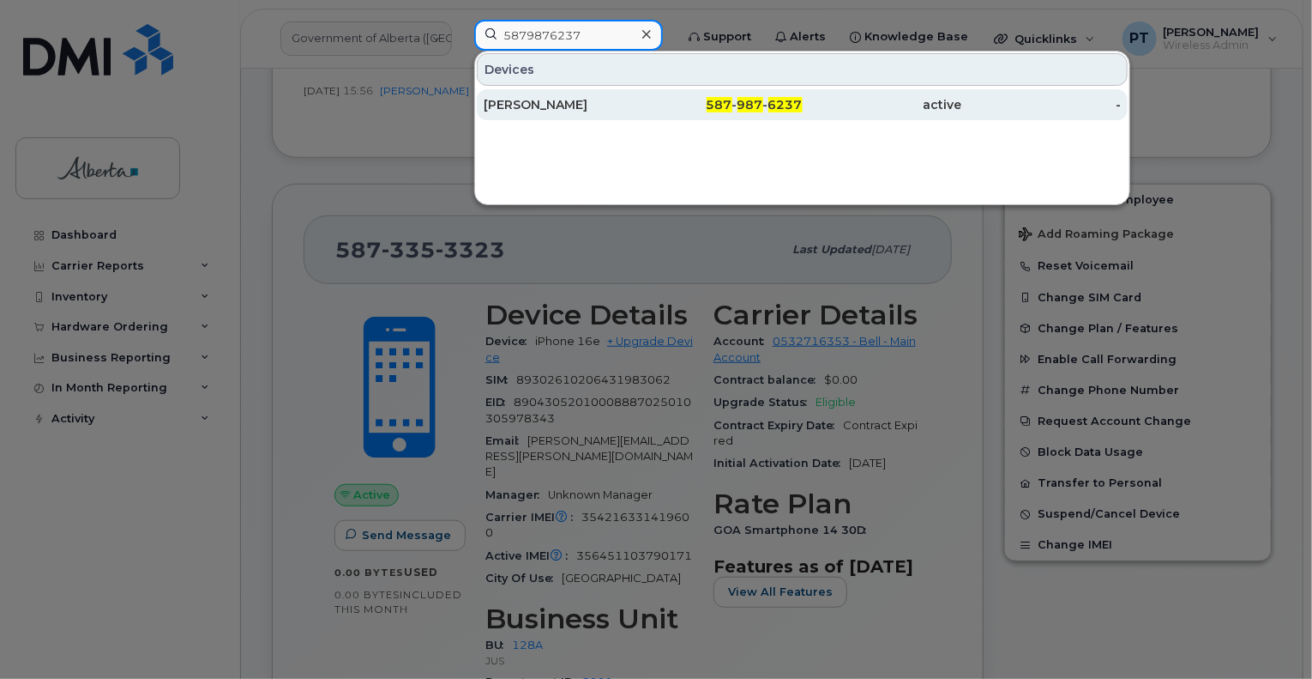
type input "5879876237"
click at [504, 102] on div "Donald Oulette" at bounding box center [564, 104] width 160 height 17
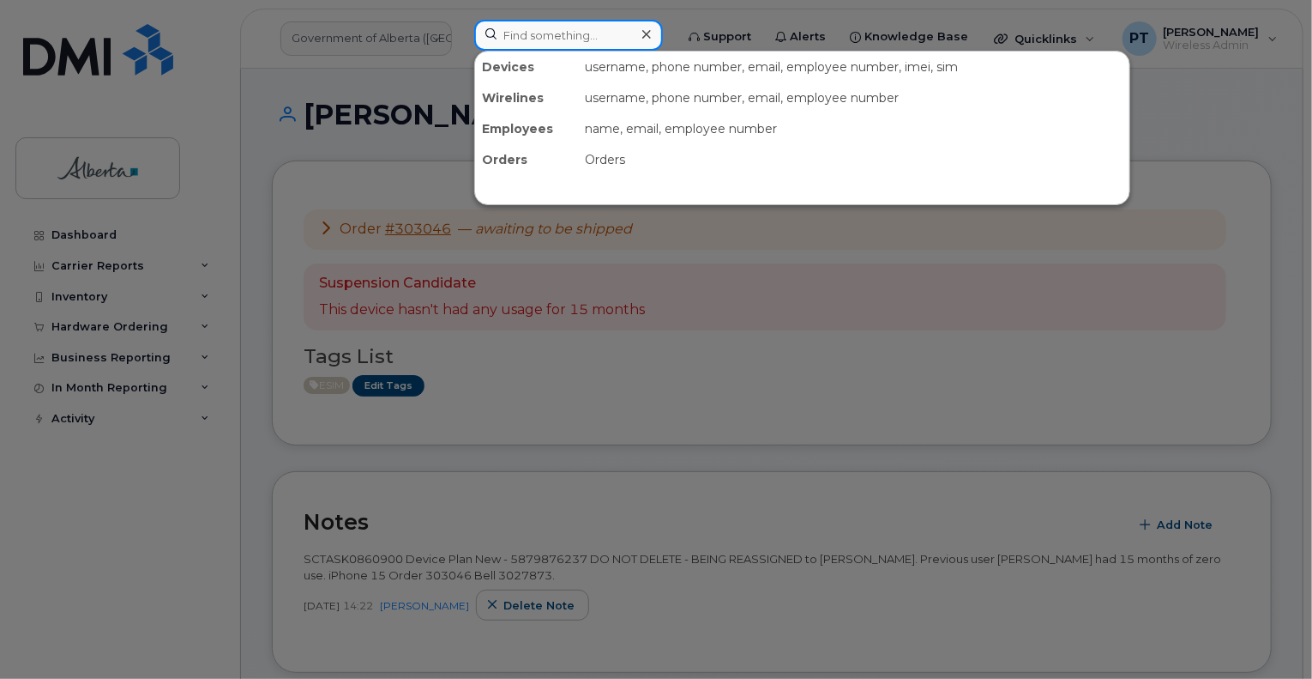
click at [560, 34] on input at bounding box center [568, 35] width 189 height 31
paste input "7809018650"
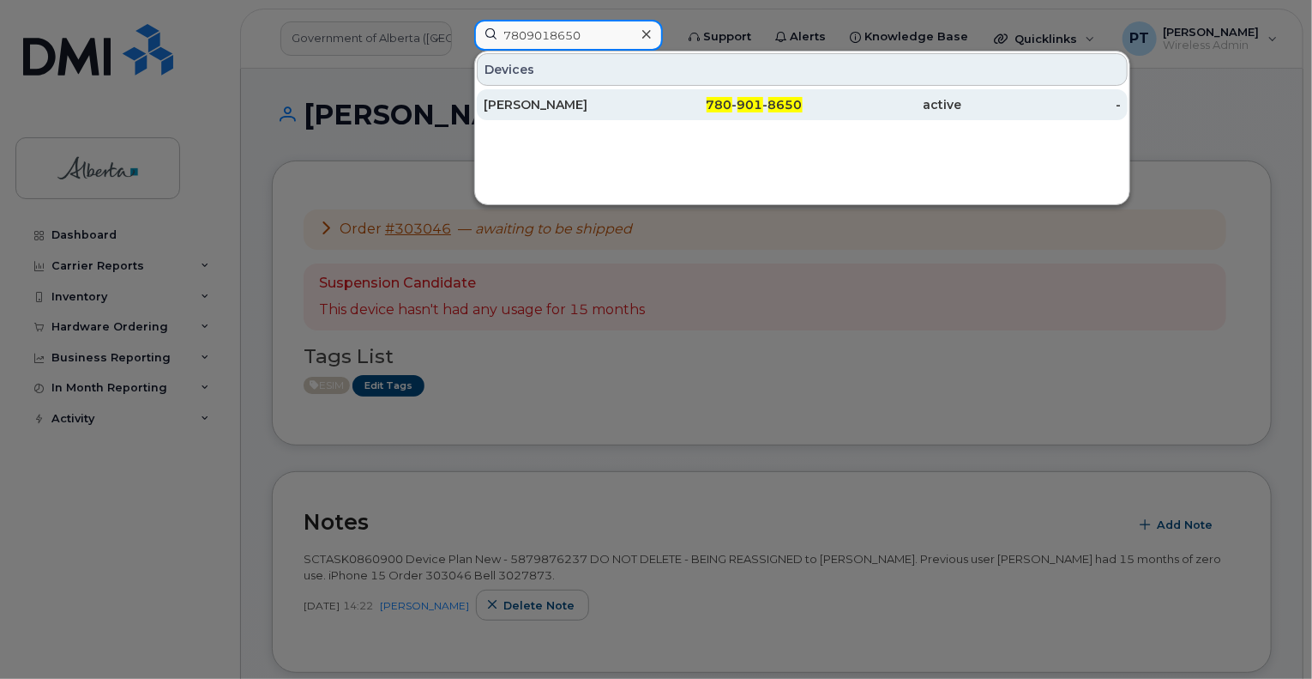
type input "7809018650"
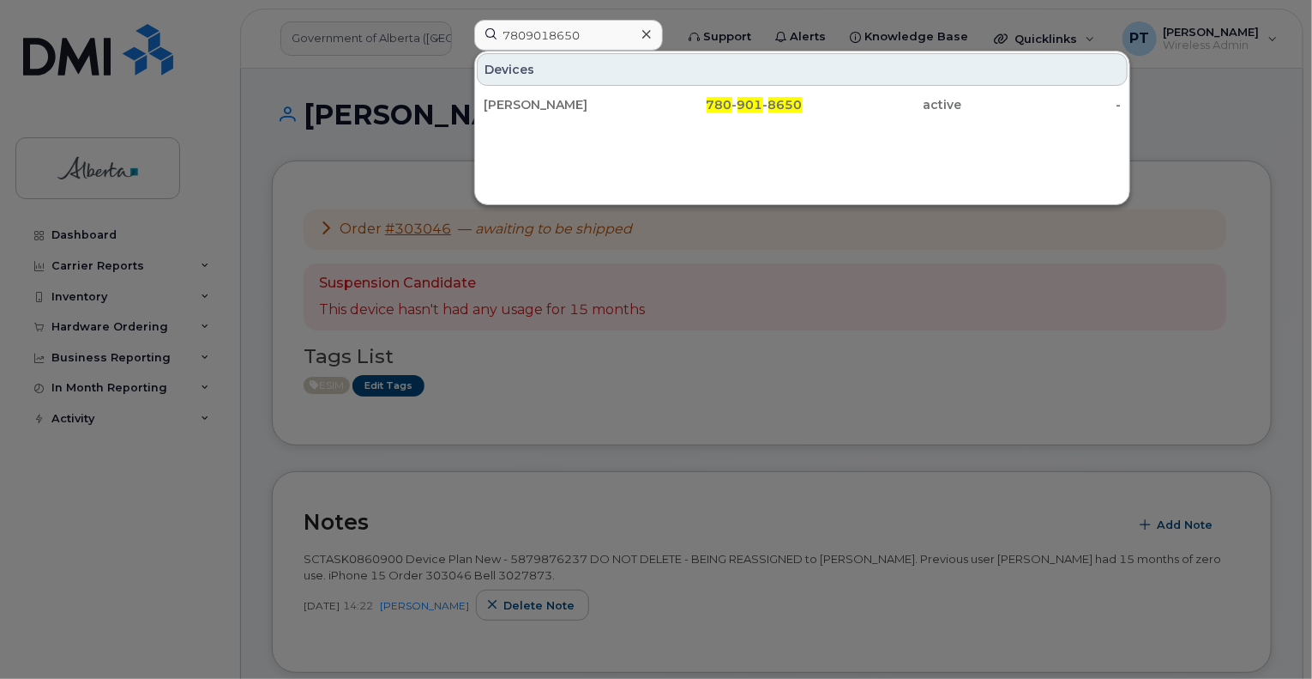
drag, startPoint x: 534, startPoint y: 105, endPoint x: 8, endPoint y: 252, distance: 546.1
click at [532, 106] on div "[PERSON_NAME]" at bounding box center [564, 104] width 160 height 17
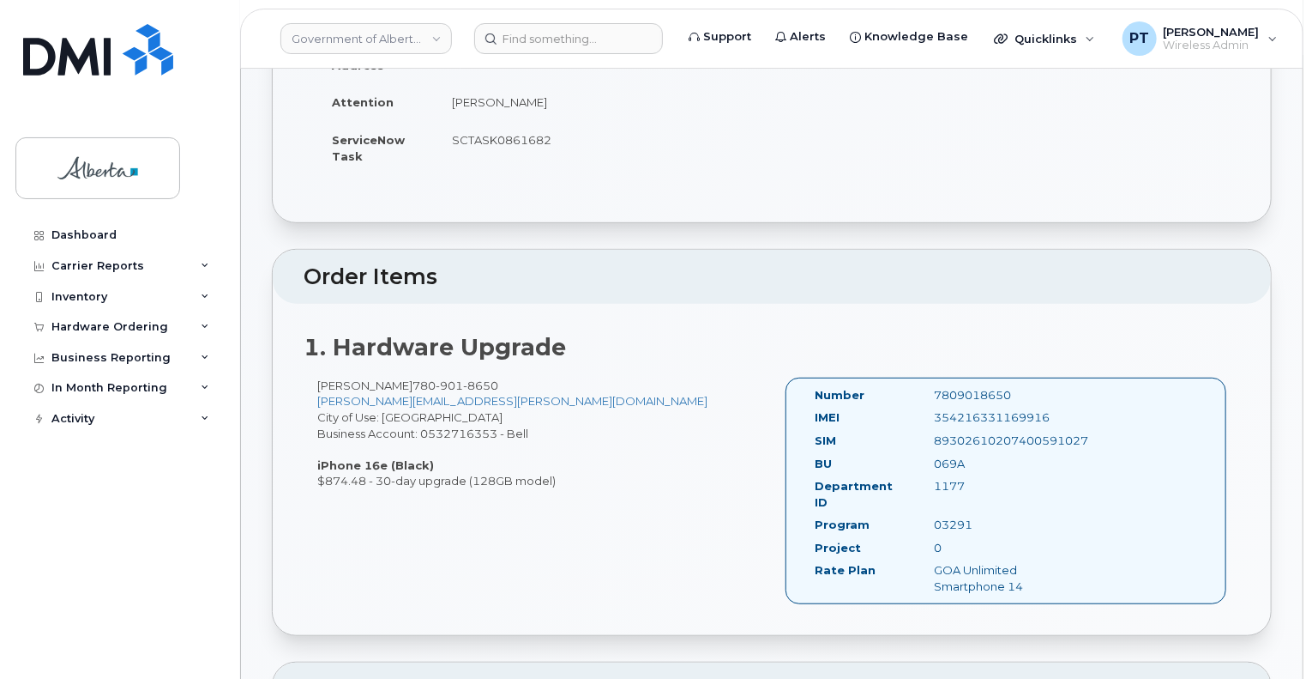
scroll to position [515, 0]
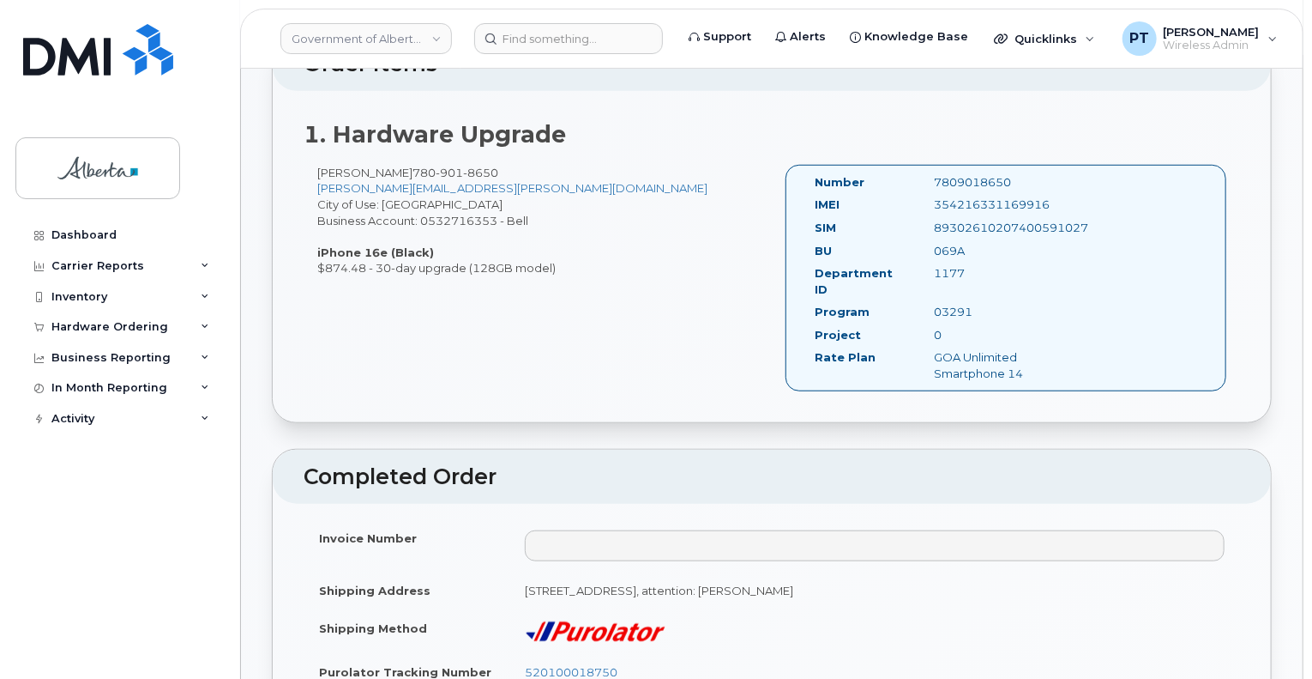
click at [961, 178] on div "7809018650" at bounding box center [1005, 182] width 167 height 16
copy div "7809018650"
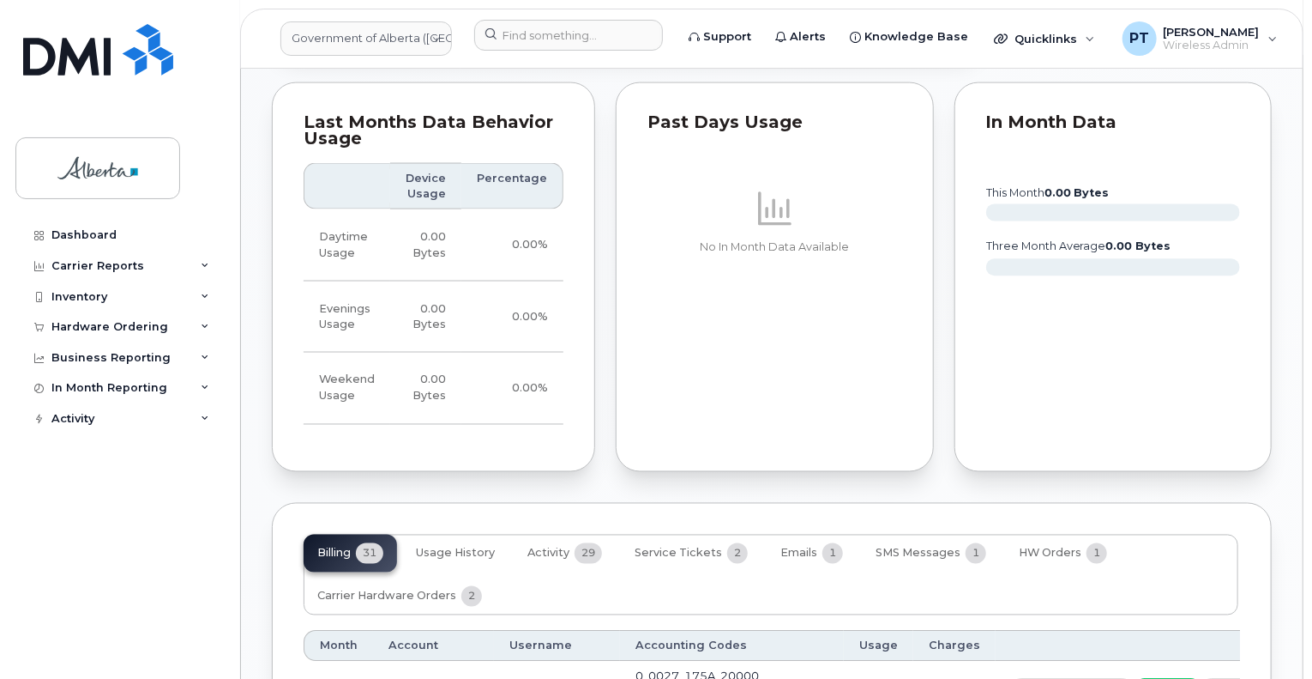
scroll to position [1372, 0]
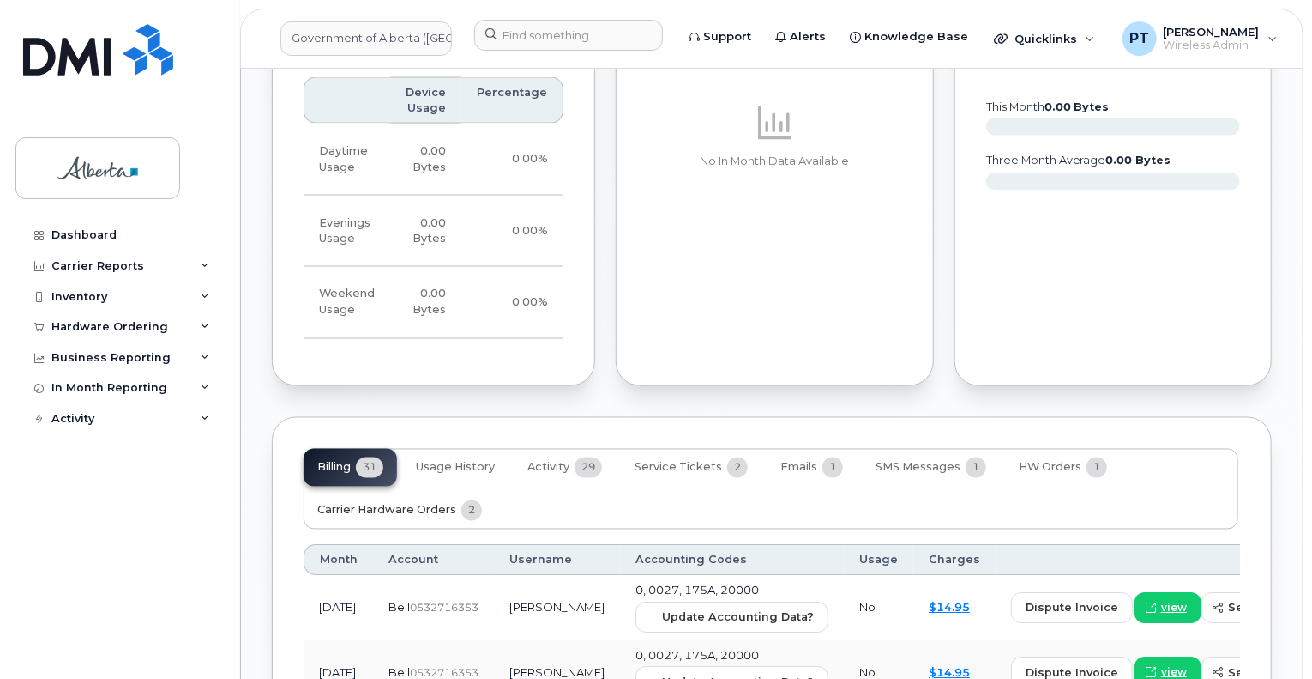
click at [377, 504] on span "Carrier Hardware Orders" at bounding box center [386, 511] width 139 height 14
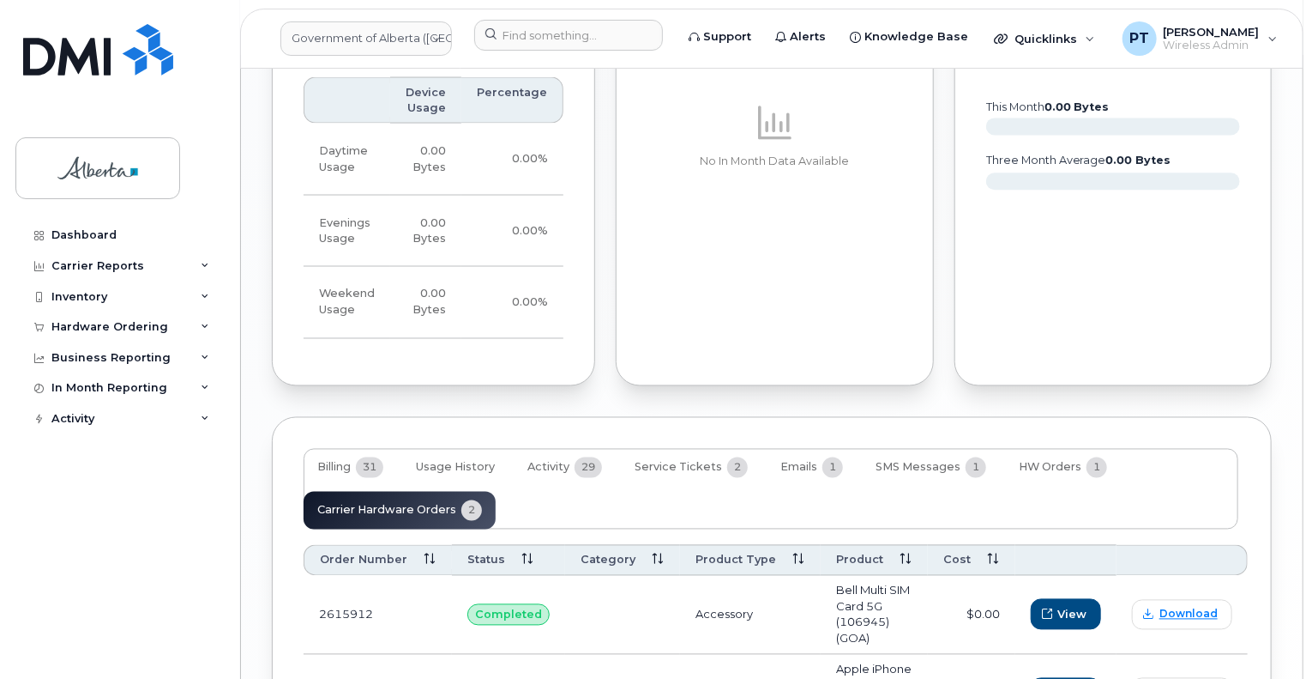
scroll to position [1458, 0]
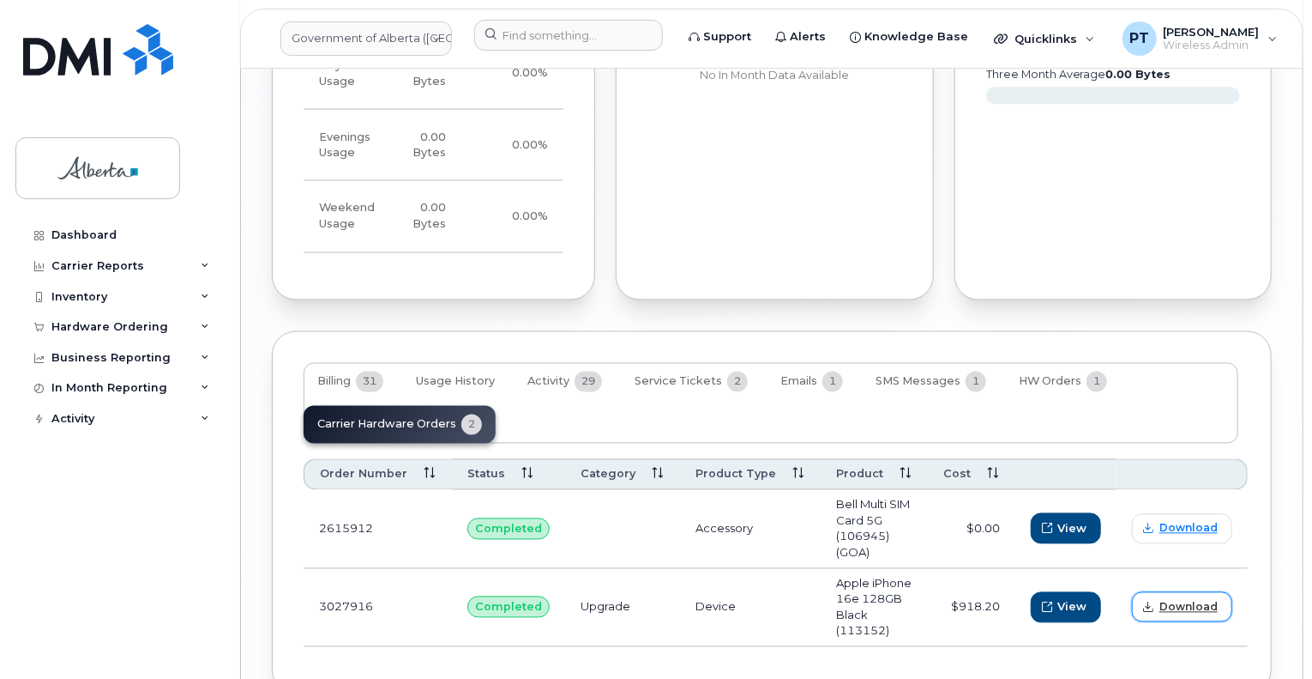
click at [1179, 600] on span "Download" at bounding box center [1189, 607] width 58 height 15
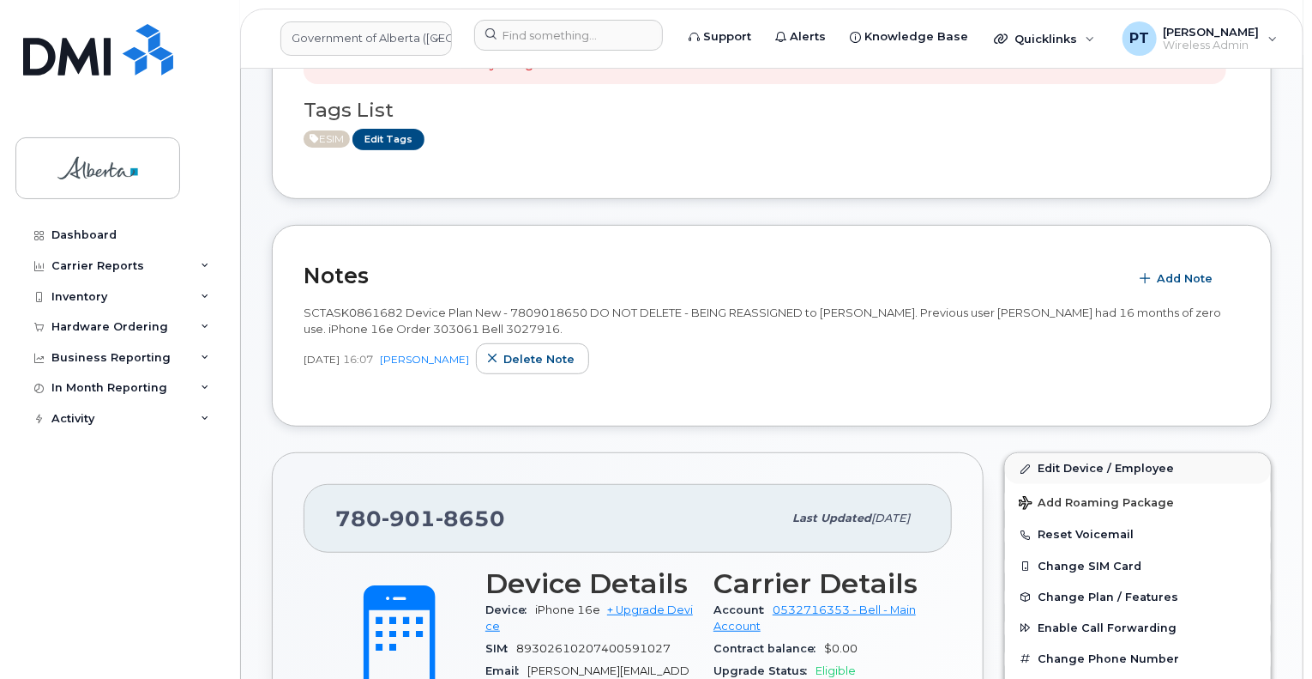
scroll to position [257, 0]
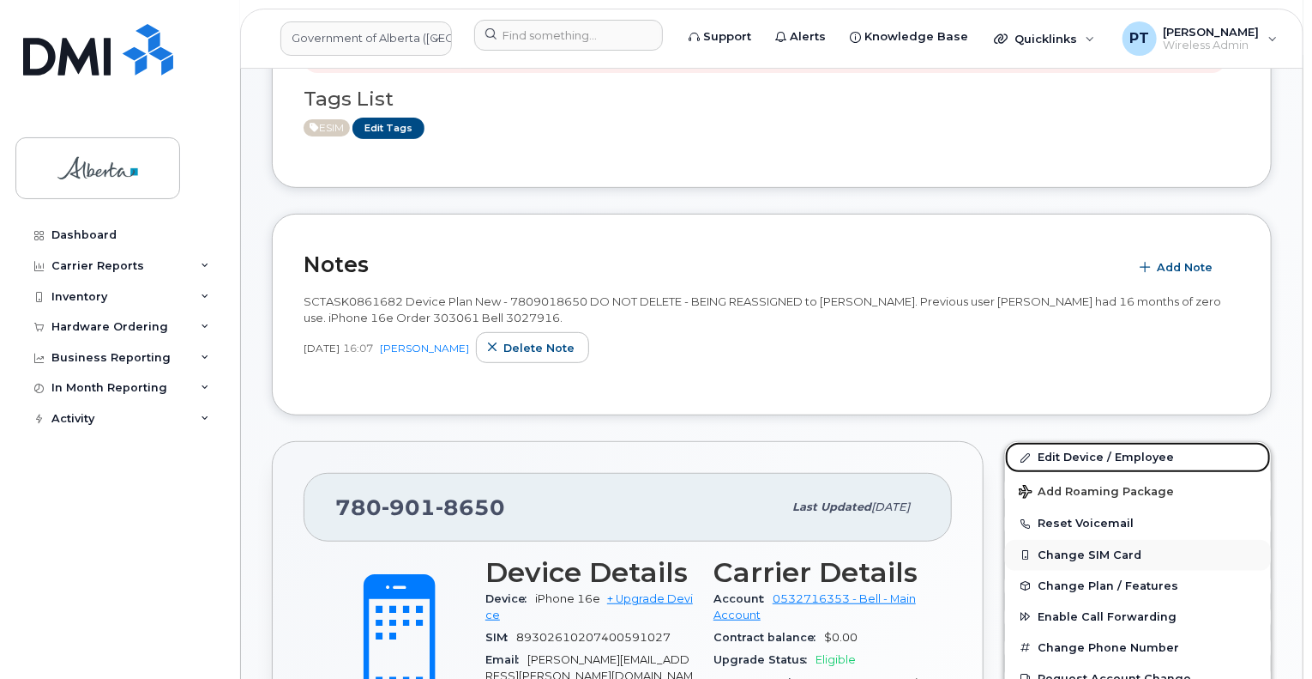
drag, startPoint x: 1049, startPoint y: 452, endPoint x: 1268, endPoint y: 555, distance: 241.7
click at [1049, 452] on link "Edit Device / Employee" at bounding box center [1138, 457] width 266 height 31
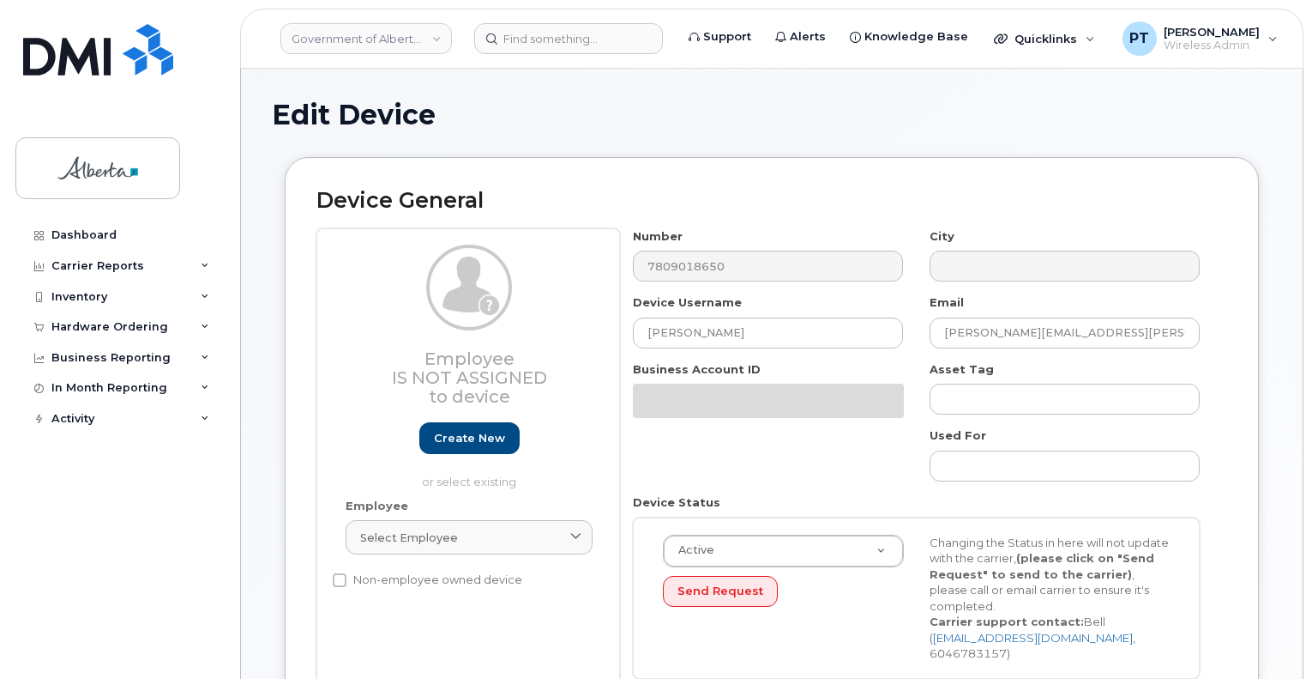
select select "4120331"
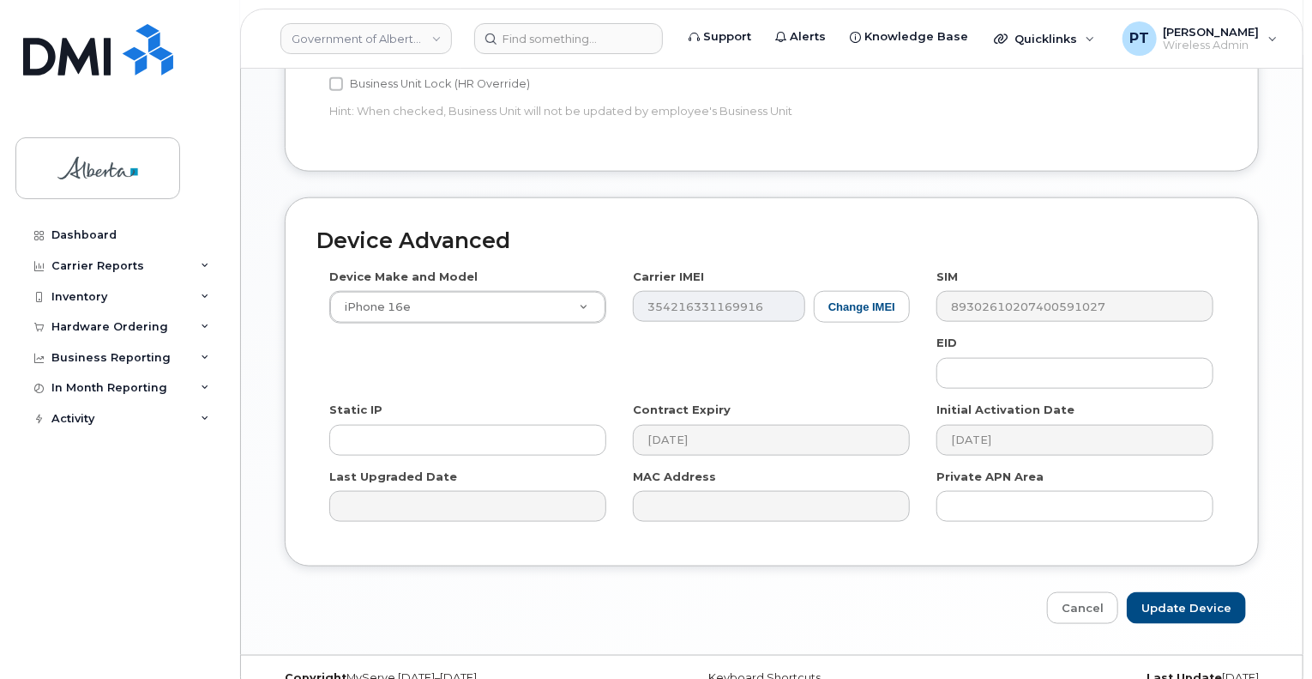
scroll to position [858, 0]
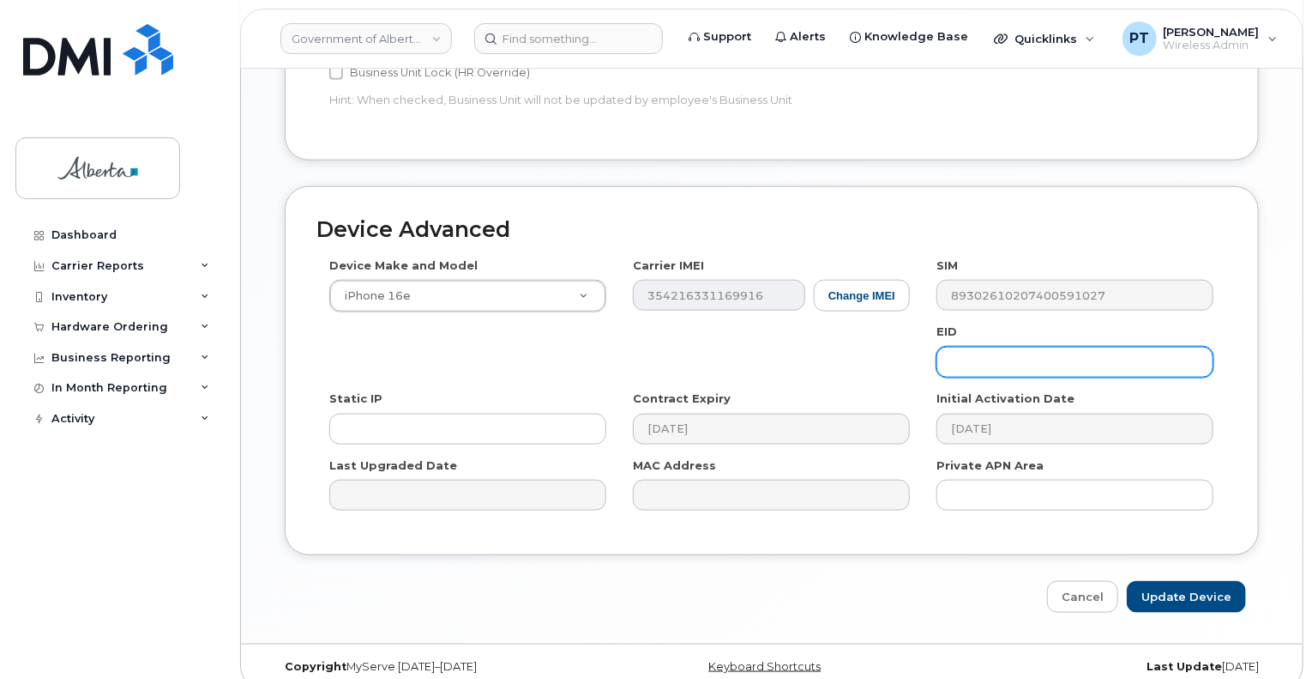
click at [966, 347] on input "text" at bounding box center [1075, 362] width 277 height 31
paste input "89043052010008887025010317193289"
type input "89043052010008887025010317193289"
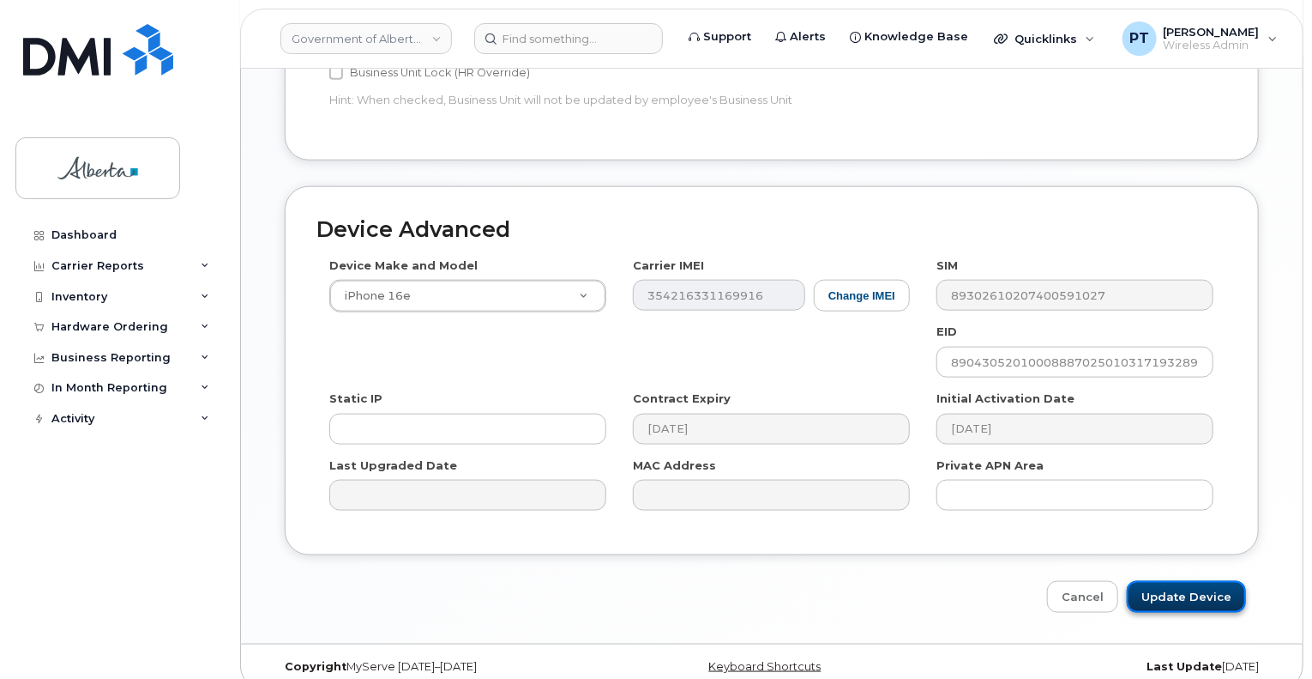
click at [1157, 581] on input "Update Device" at bounding box center [1186, 597] width 119 height 32
type input "Saving..."
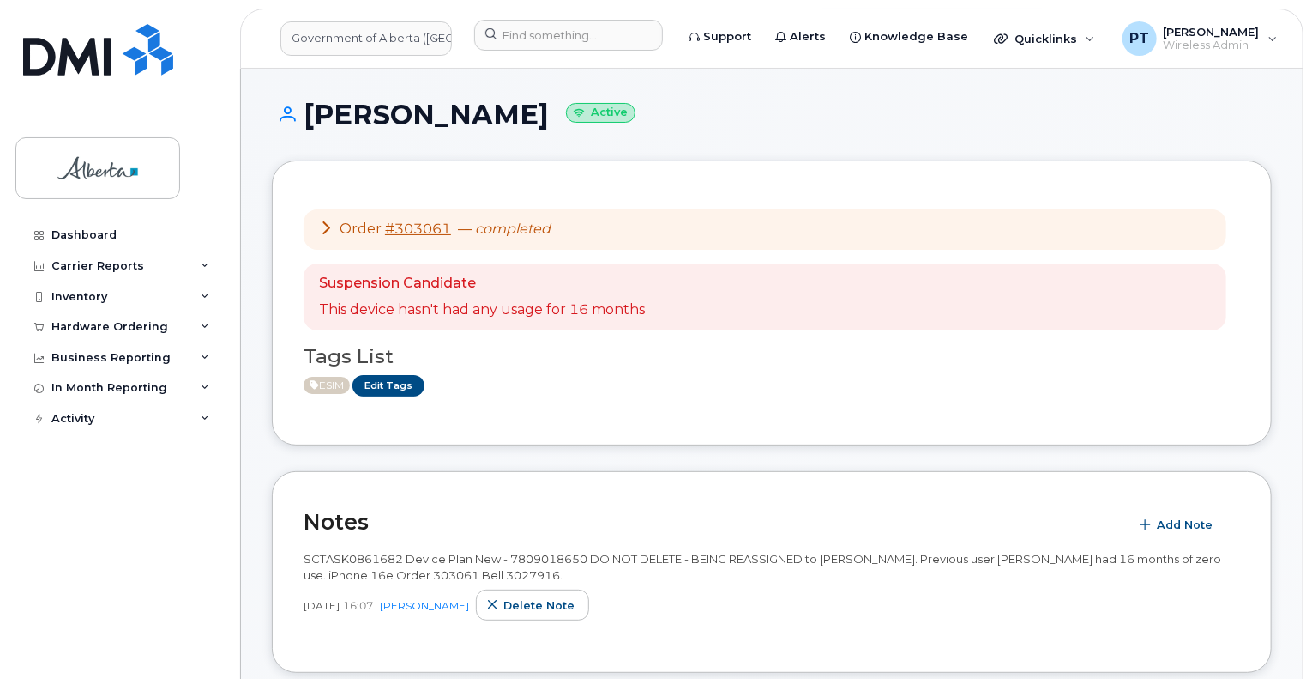
click at [534, 18] on header "Government of Alberta ([GEOGRAPHIC_DATA]) Support Alerts Knowledge Base Quickli…" at bounding box center [772, 39] width 1064 height 60
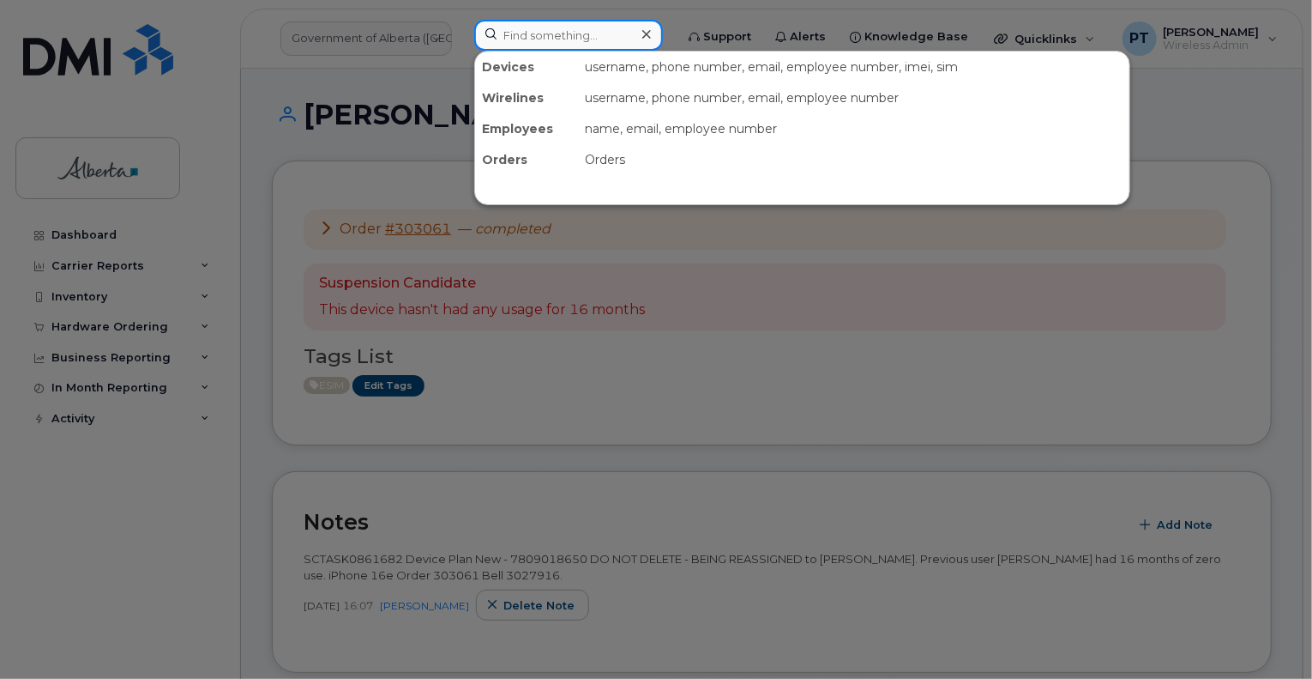
paste input "7802436431"
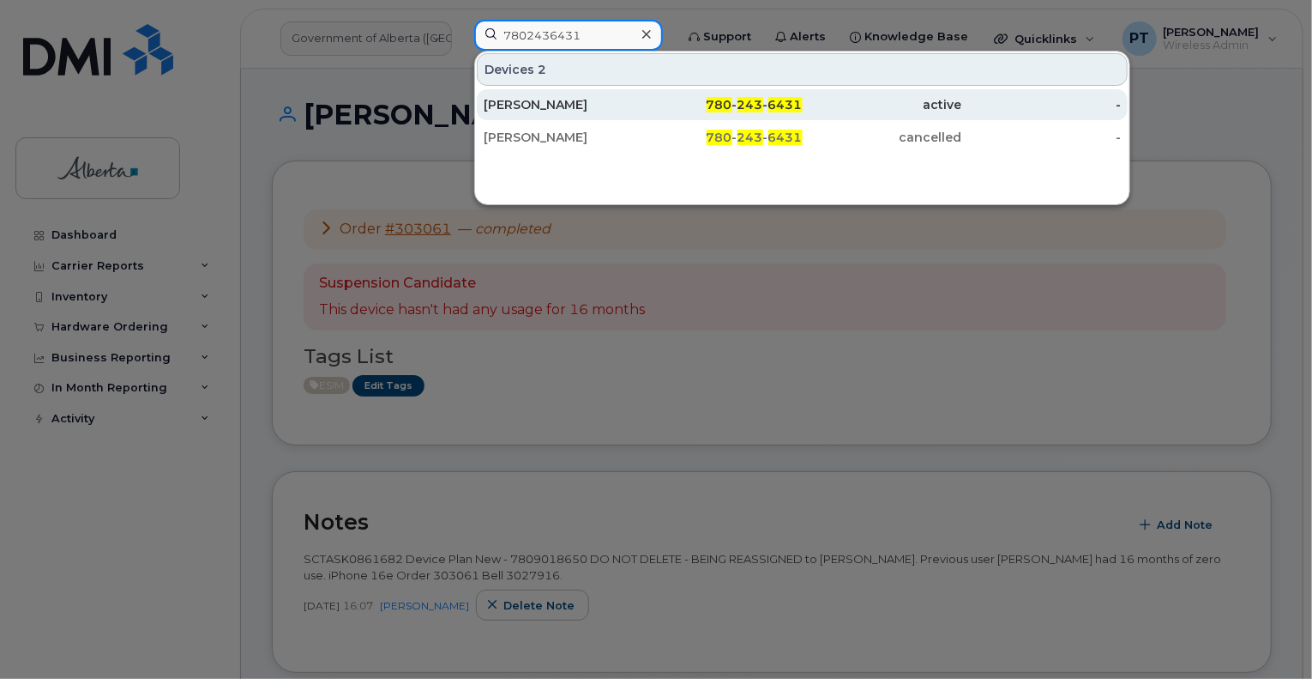
type input "7802436431"
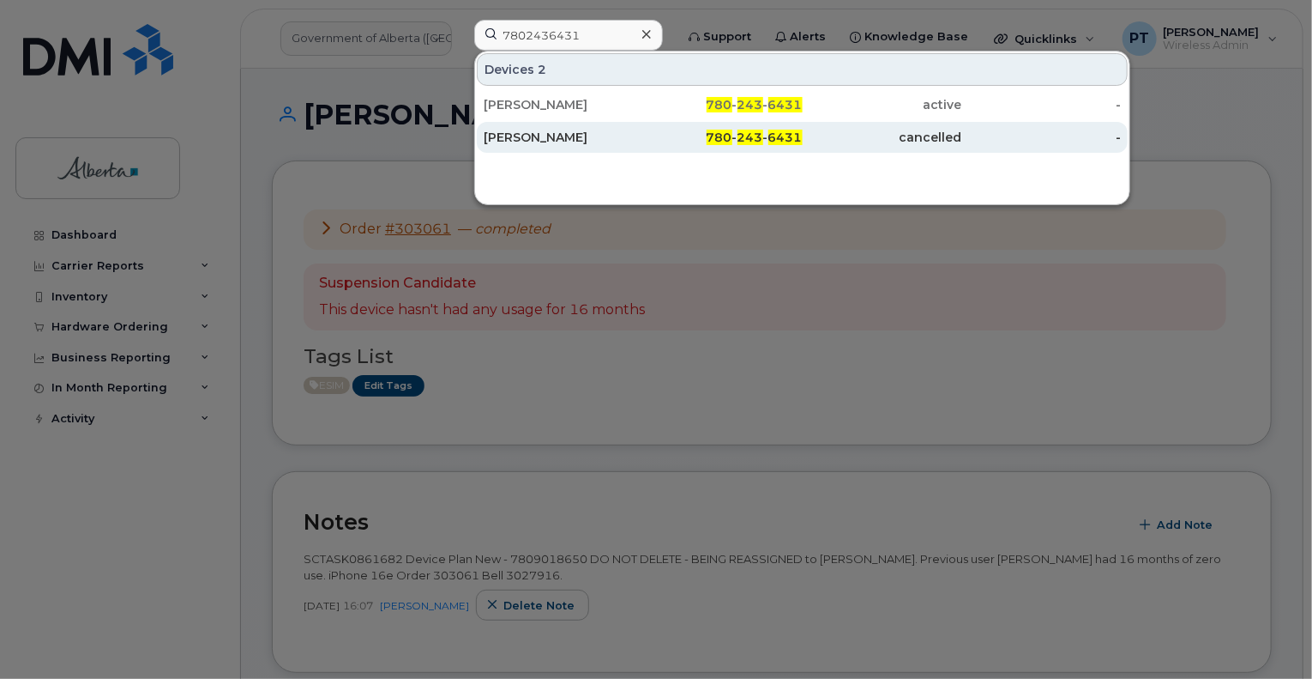
drag, startPoint x: 555, startPoint y: 106, endPoint x: 528, endPoint y: 136, distance: 40.8
click at [555, 106] on div "[PERSON_NAME]" at bounding box center [564, 104] width 160 height 17
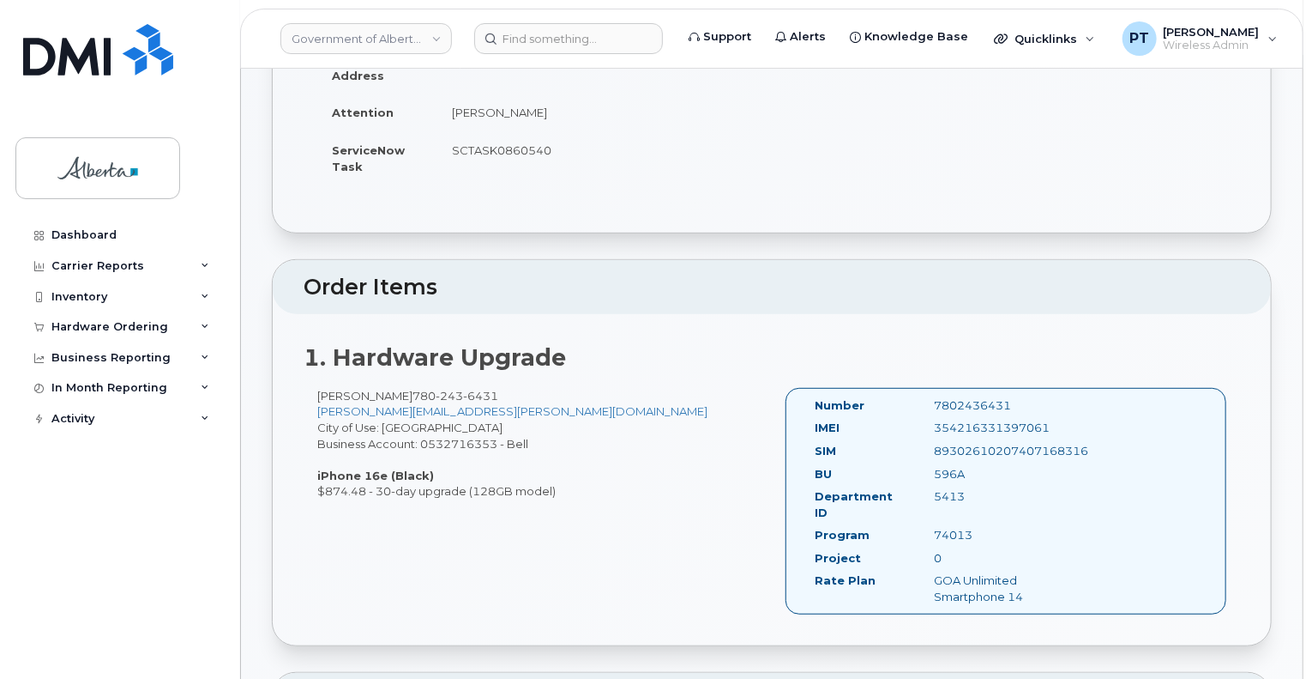
scroll to position [429, 0]
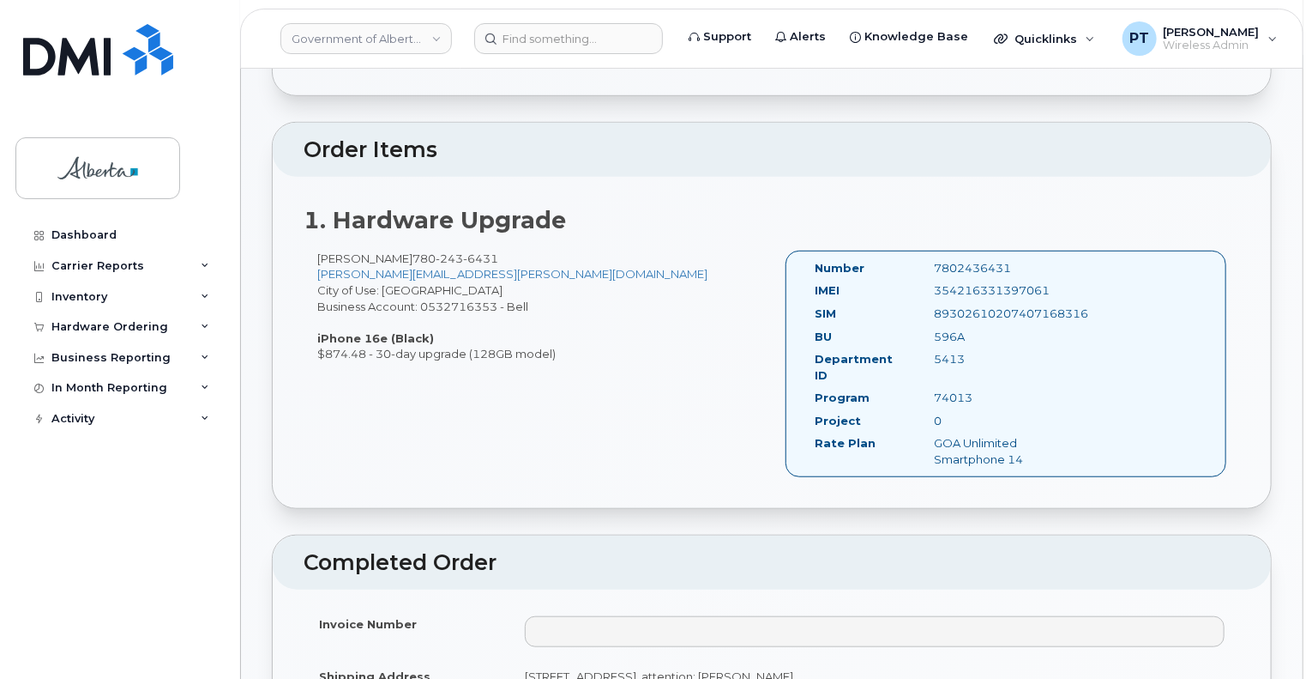
click at [978, 265] on div "7802436431" at bounding box center [1005, 268] width 167 height 16
copy div "7802436431"
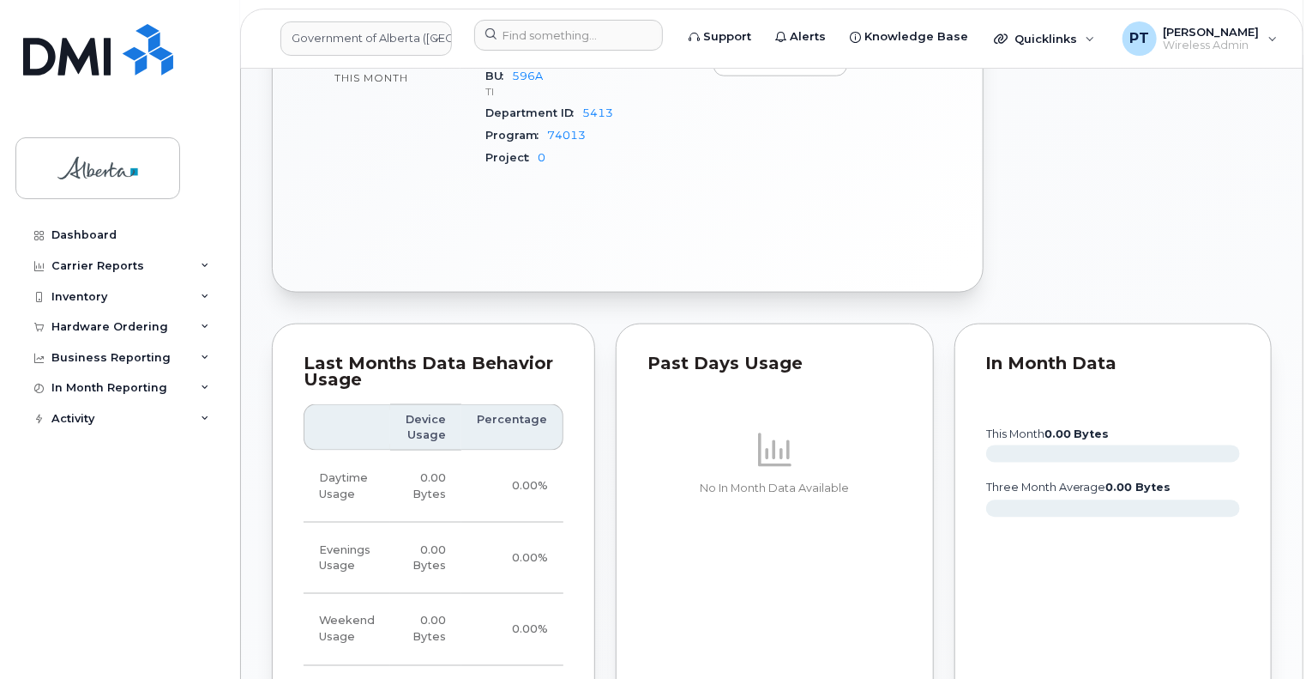
scroll to position [1458, 0]
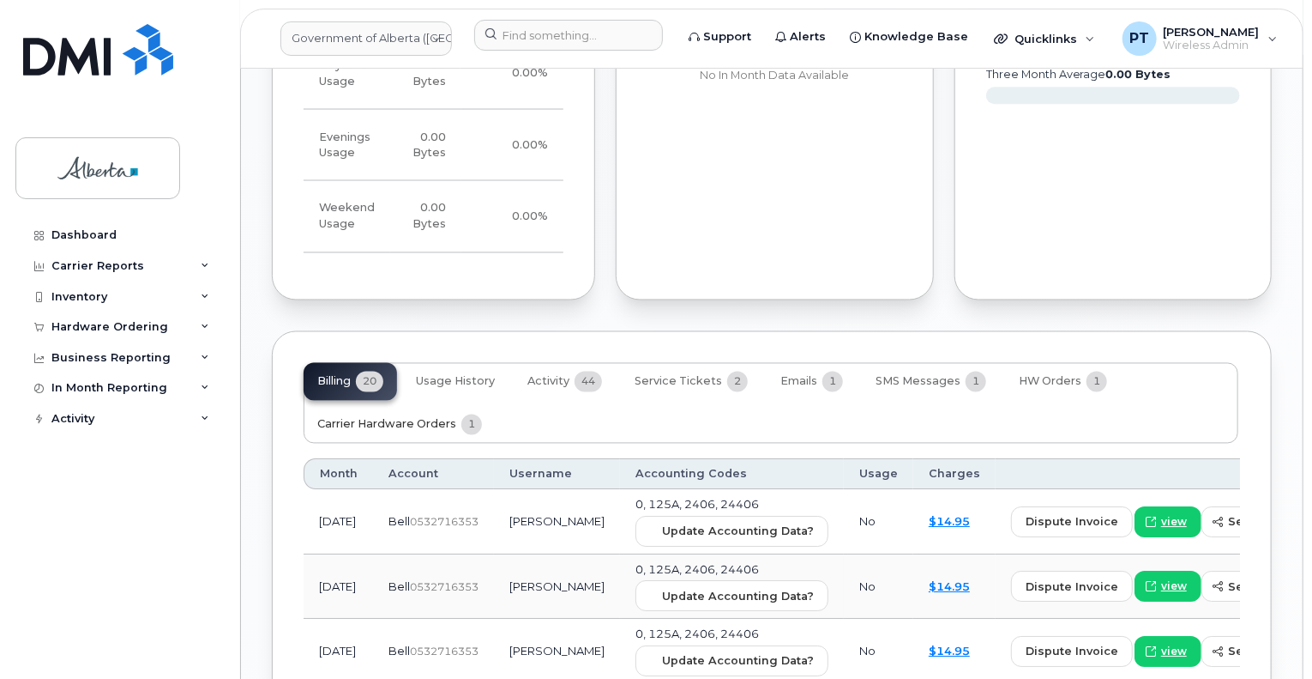
click at [398, 418] on span "Carrier Hardware Orders" at bounding box center [386, 425] width 139 height 14
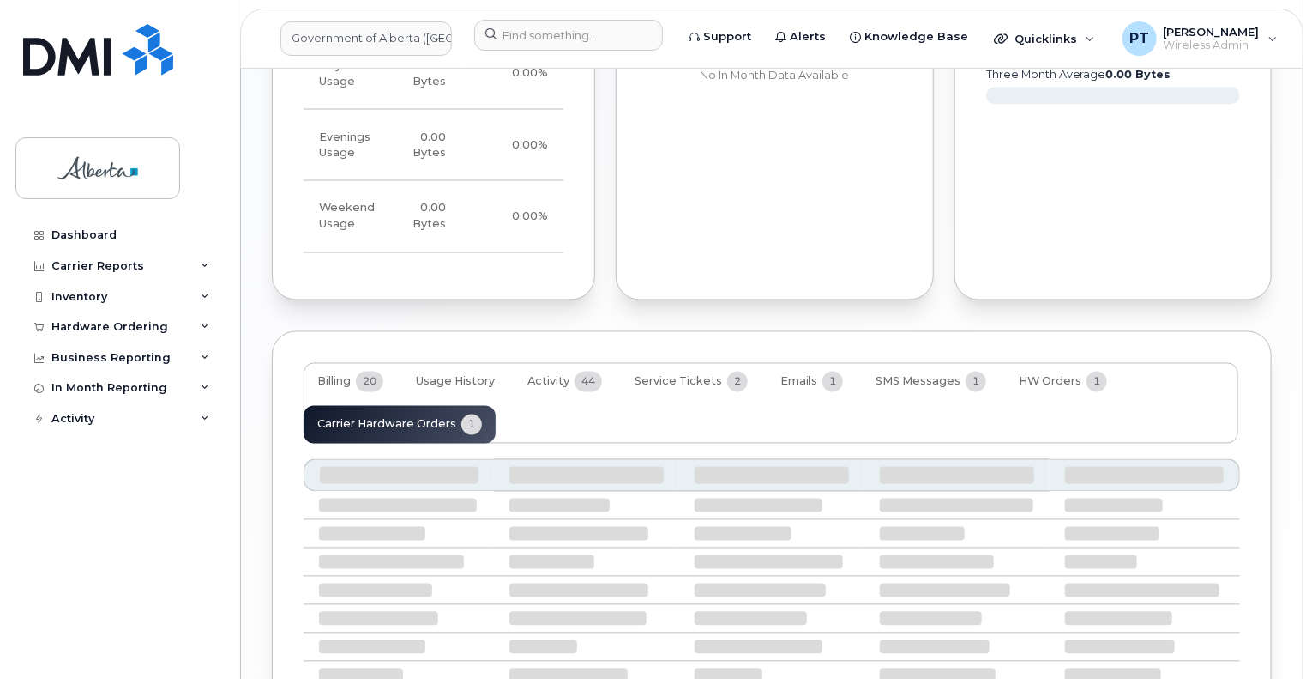
scroll to position [1445, 0]
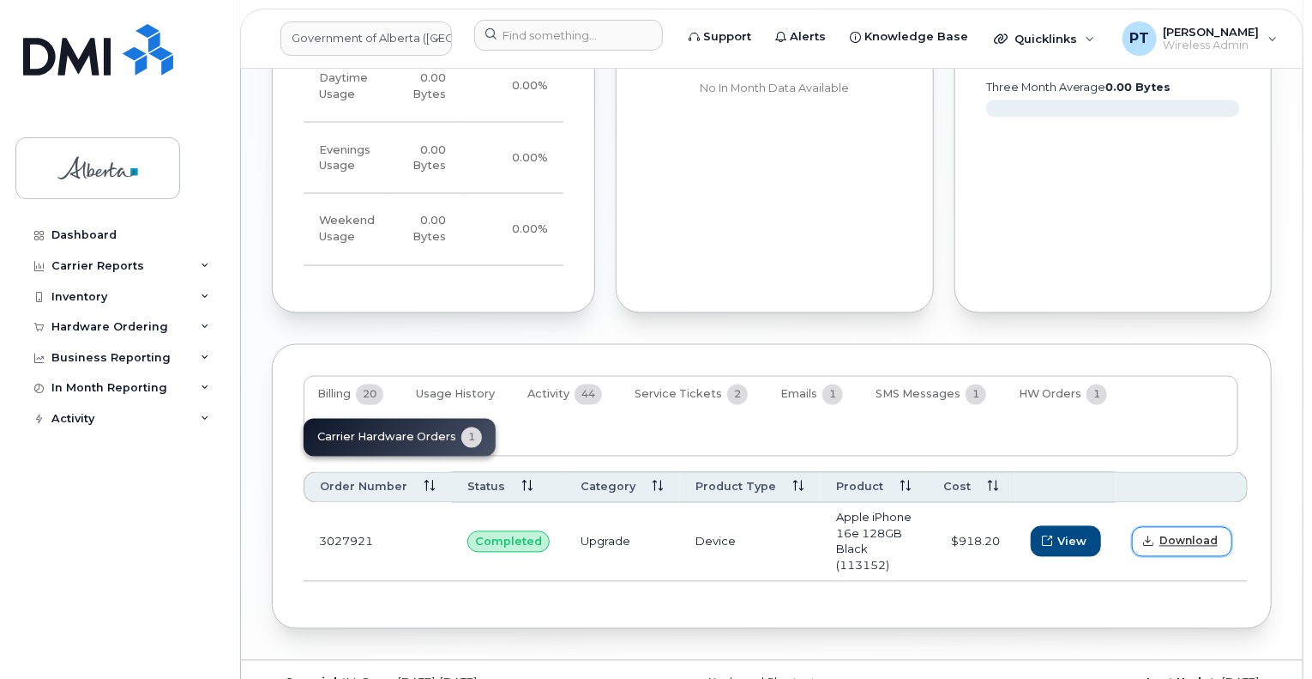
click at [1160, 534] on span "Download" at bounding box center [1189, 541] width 58 height 15
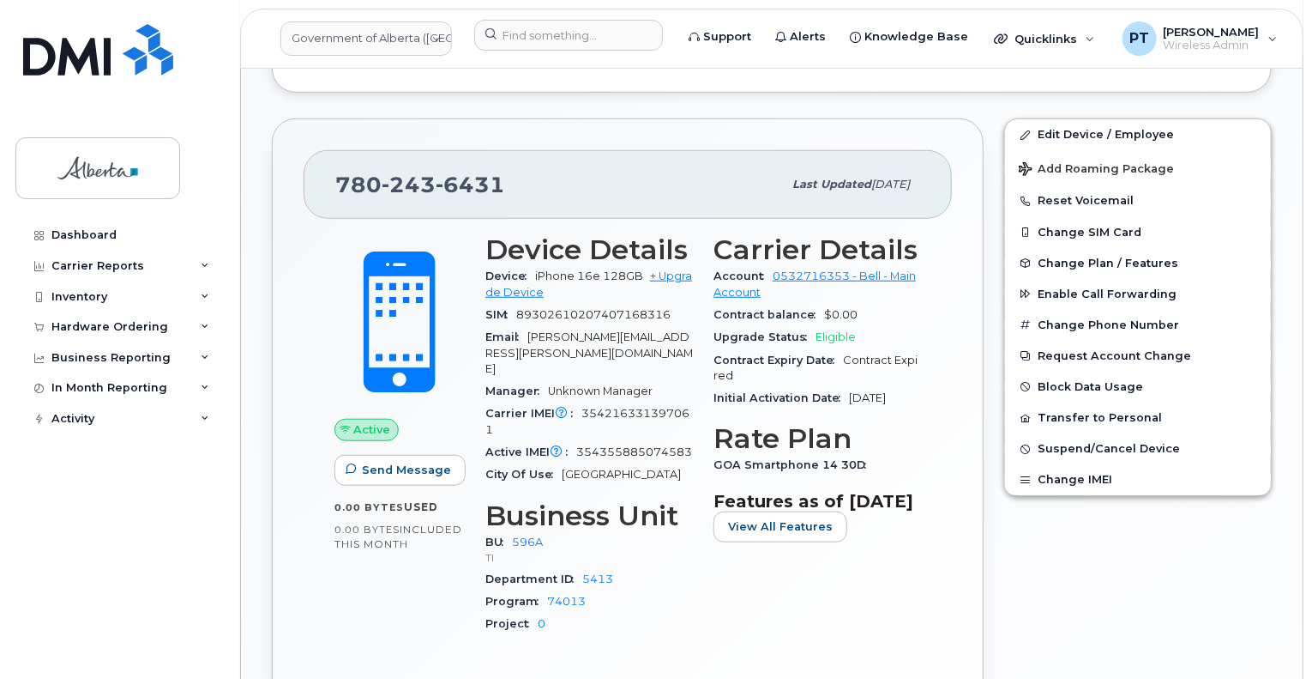
scroll to position [588, 0]
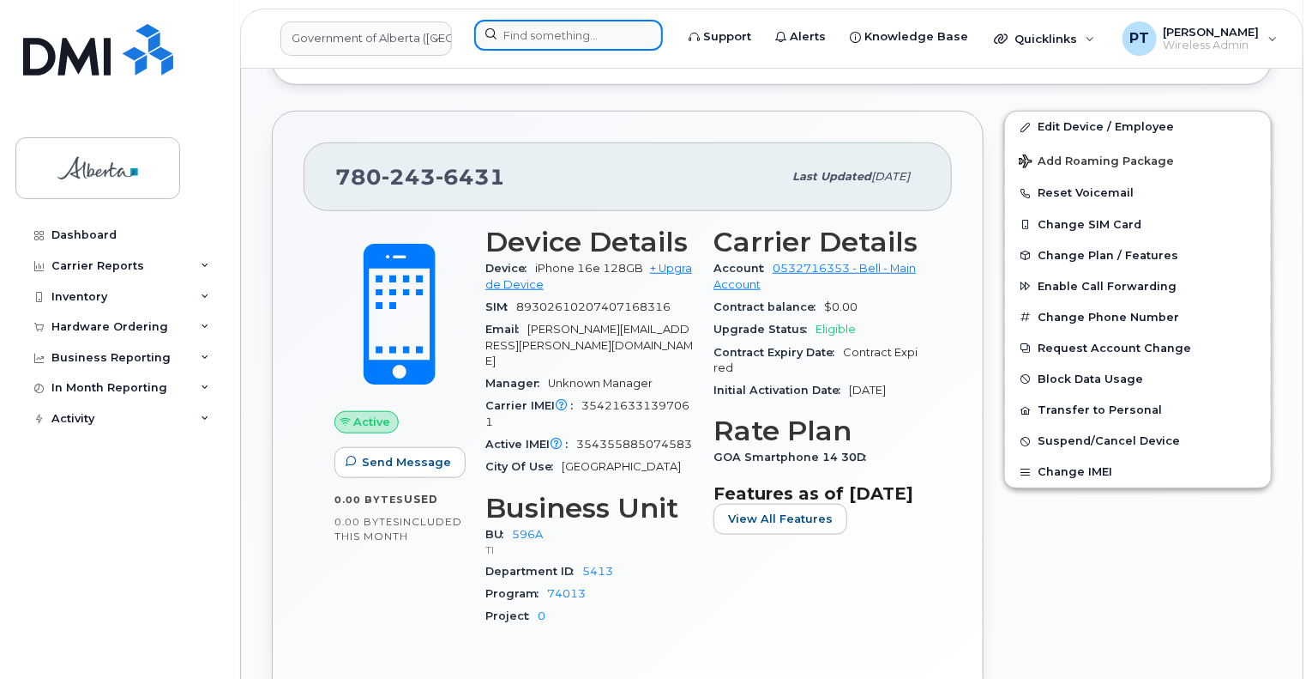
click at [576, 33] on input at bounding box center [568, 35] width 189 height 31
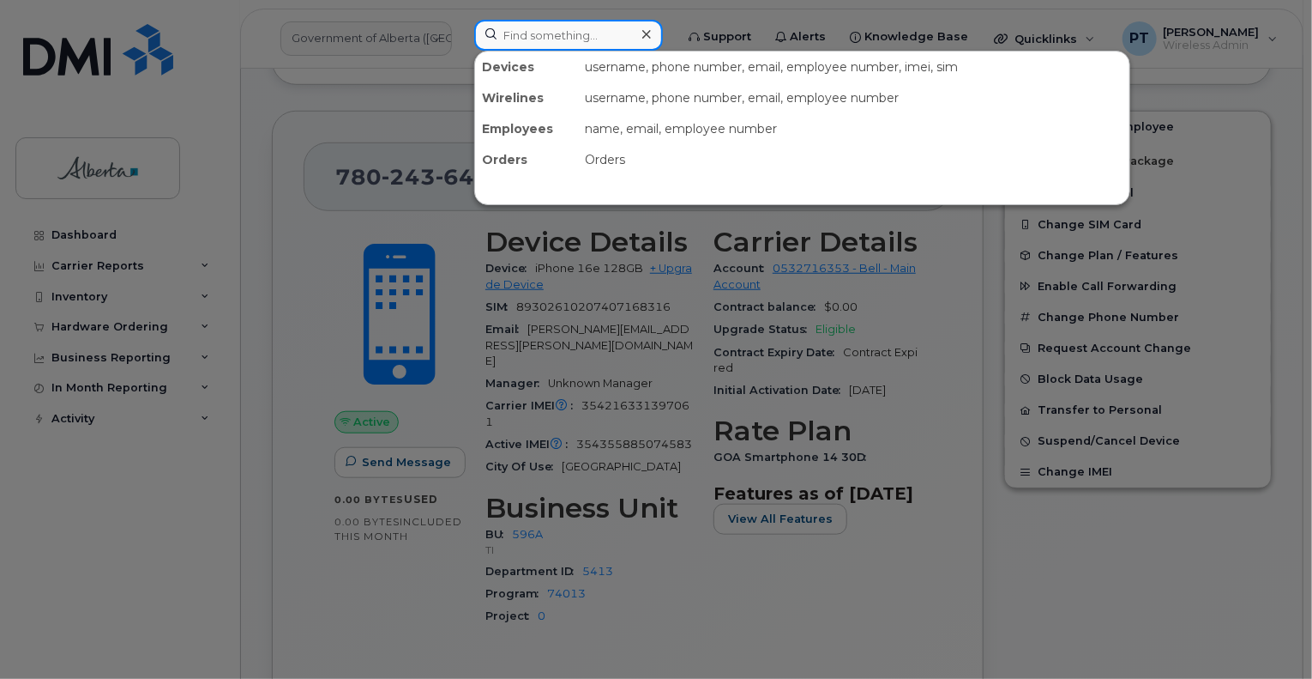
paste input "7803123434"
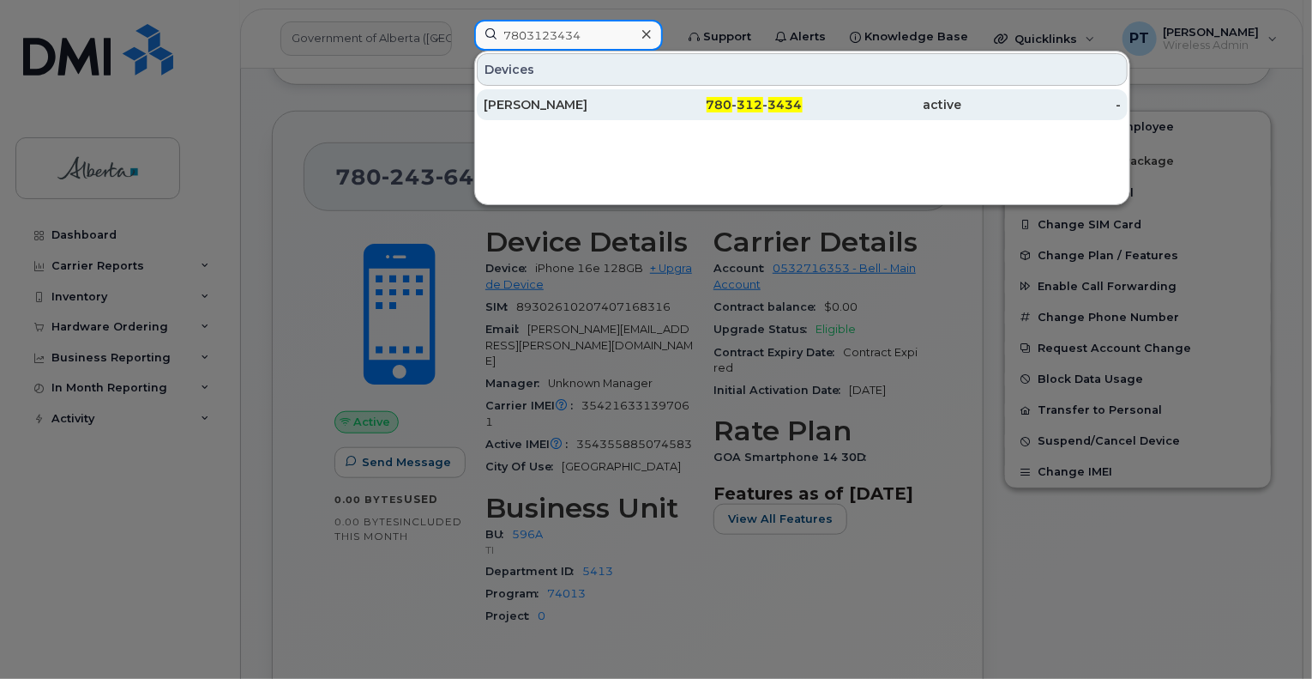
type input "7803123434"
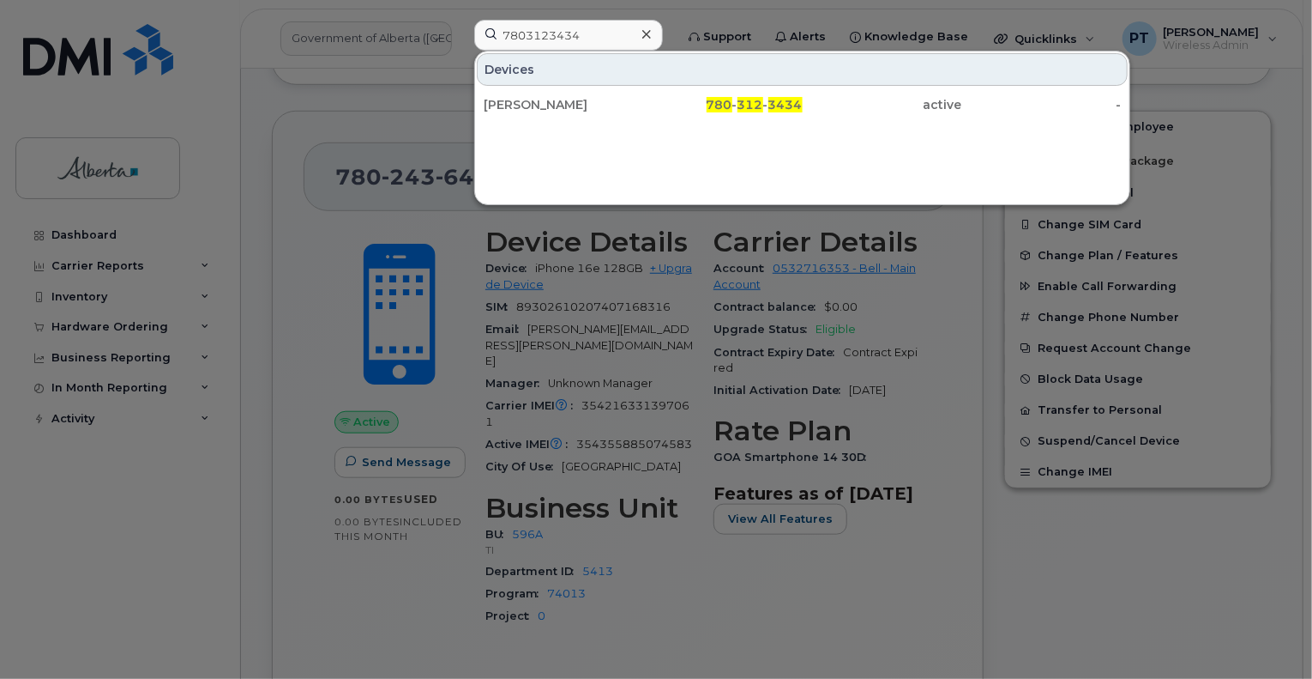
drag, startPoint x: 530, startPoint y: 99, endPoint x: 523, endPoint y: 147, distance: 48.5
click at [530, 99] on div "Jamie Stewart" at bounding box center [564, 104] width 160 height 17
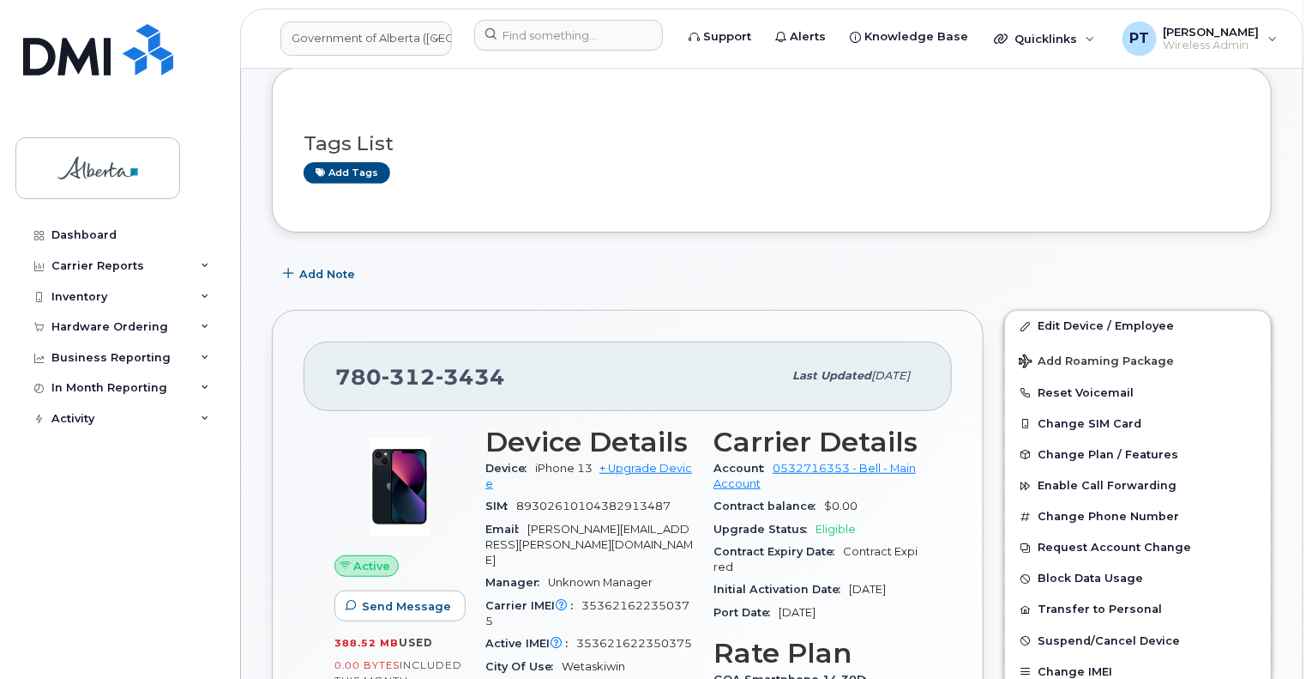
scroll to position [257, 0]
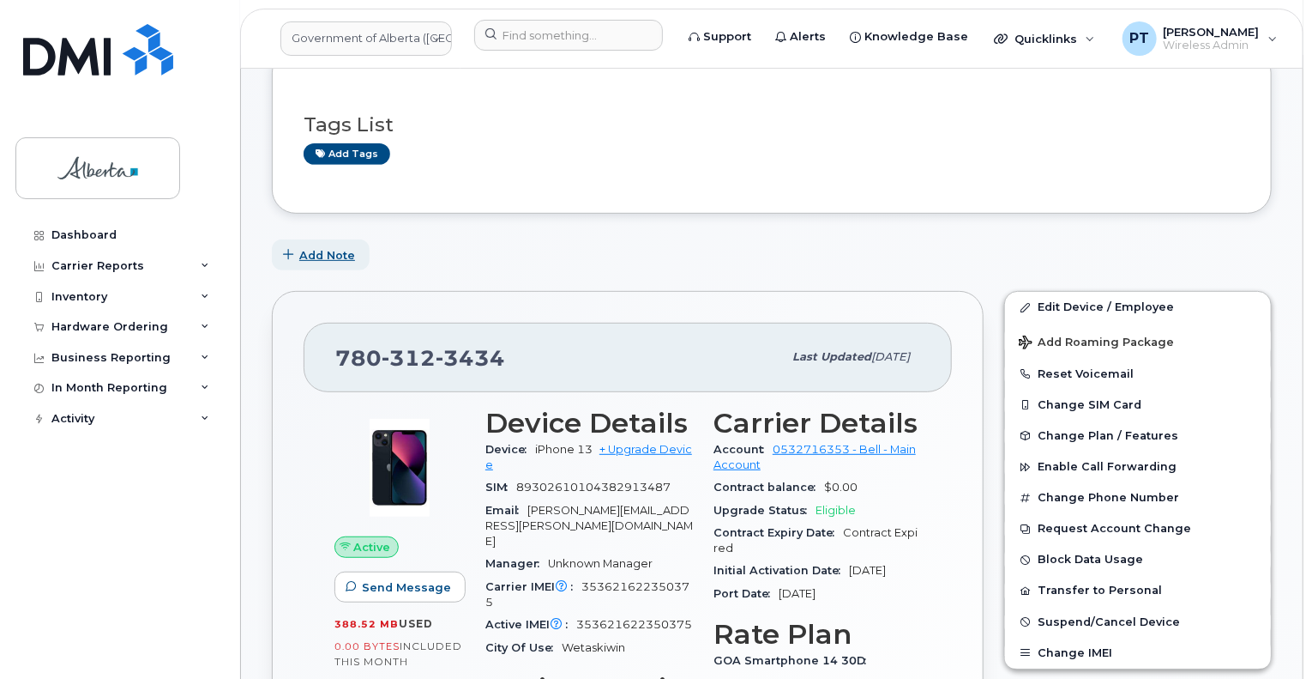
click at [319, 254] on span "Add Note" at bounding box center [327, 255] width 56 height 16
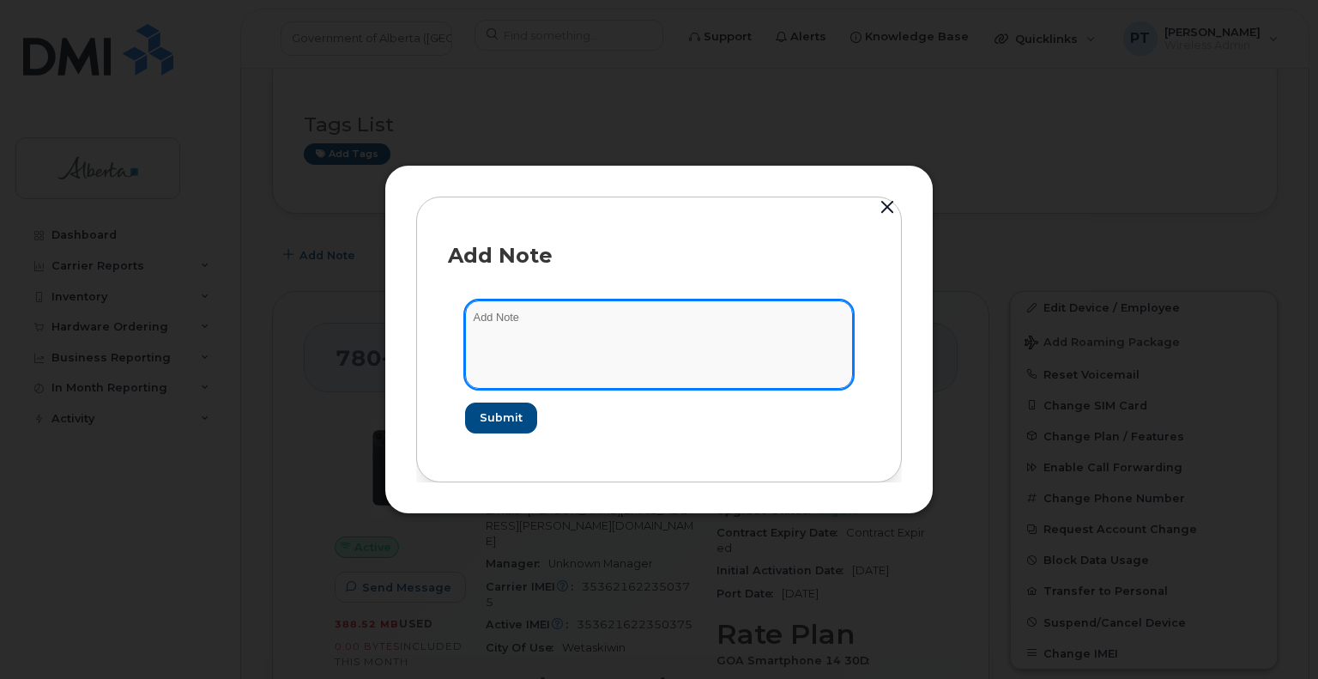
click at [504, 317] on textarea at bounding box center [659, 343] width 388 height 87
paste textarea "SCTASK0865511"
click at [678, 318] on textarea "SCTASK0865511 -" at bounding box center [659, 343] width 388 height 87
paste textarea "Plan Suspend - (1) 7803123434 Jamie Stewart to Child Intervention Supervisor Va…"
click at [719, 319] on textarea "SCTASK0865511 - Plan Suspend - (1) 7803123434 Jamie Stewart to Child Interventi…" at bounding box center [659, 343] width 388 height 87
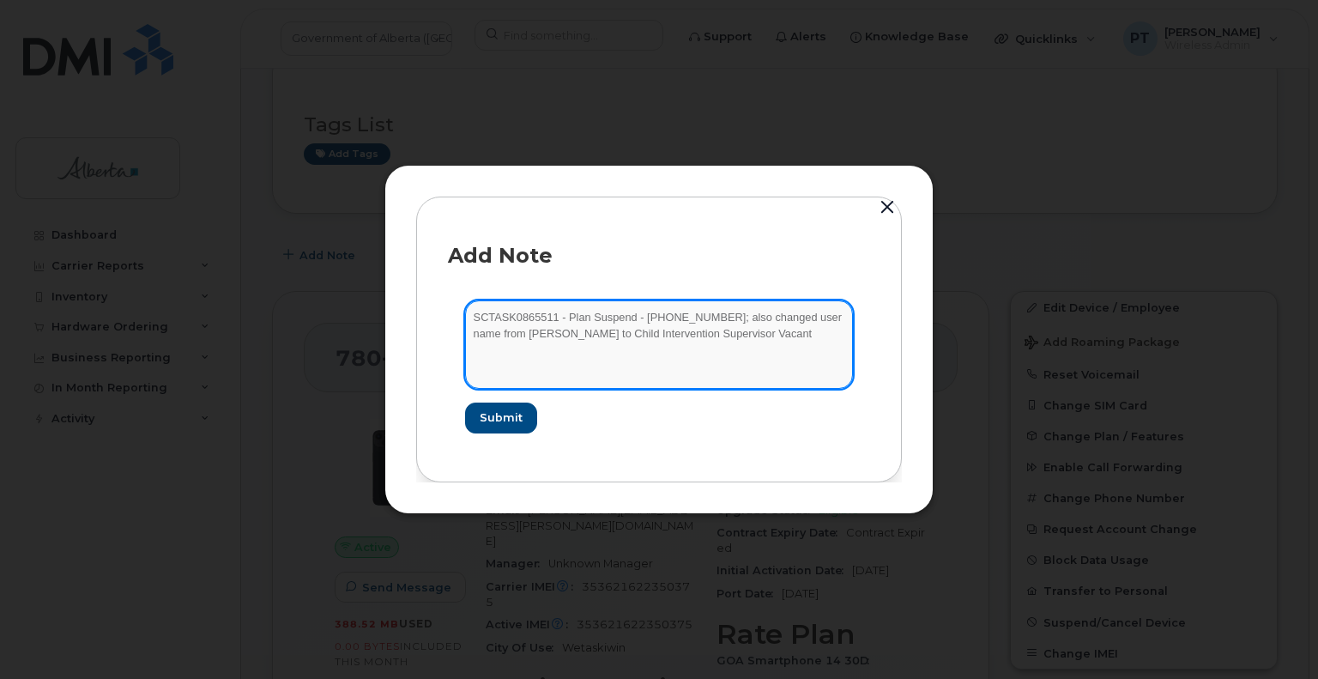
drag, startPoint x: 807, startPoint y: 332, endPoint x: 753, endPoint y: 323, distance: 54.7
click at [803, 332] on textarea "SCTASK0865511 - Plan Suspend - (1) 7803123434; also changed user name from Jami…" at bounding box center [659, 343] width 388 height 87
click at [641, 346] on textarea "SCTASK0865511 - Plan Suspend - (1) 7803123434; also changed user name from Jami…" at bounding box center [659, 343] width 388 height 87
drag, startPoint x: 640, startPoint y: 348, endPoint x: 622, endPoint y: 357, distance: 20.0
click at [622, 357] on textarea "SCTASK0865511 - Plan Suspend - (1) 7803123434; also changed user name from Jami…" at bounding box center [659, 343] width 388 height 87
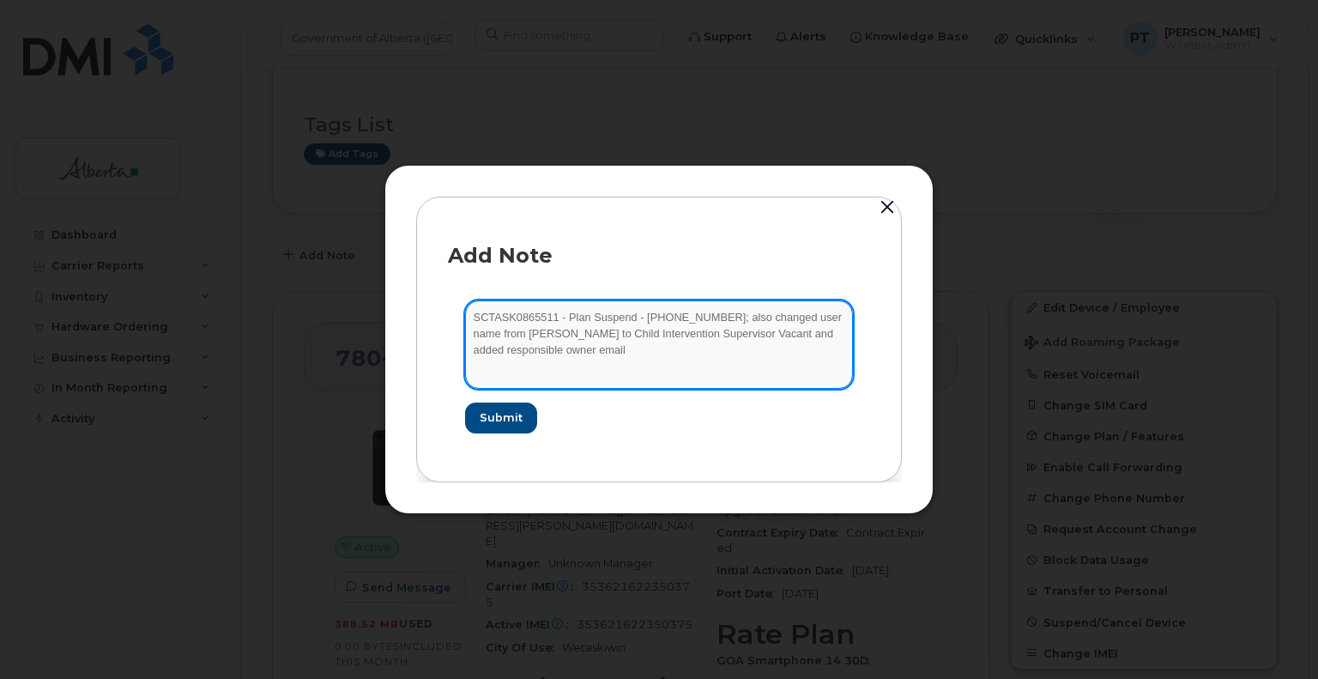
paste textarea "[PERSON_NAME][EMAIL_ADDRESS][PERSON_NAME][DOMAIN_NAME]"
type textarea "SCTASK0865511 - Plan Suspend - [PHONE_NUMBER]; also changed user name from [PER…"
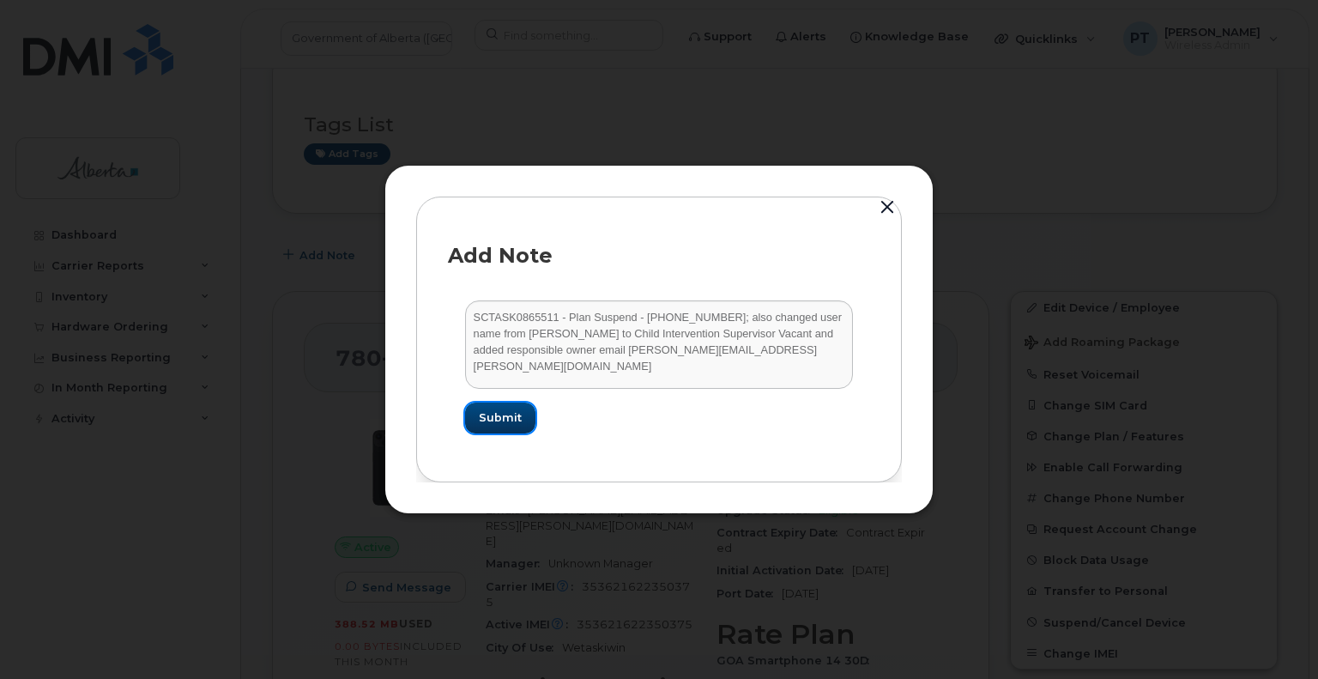
click at [496, 417] on span "Submit" at bounding box center [500, 417] width 43 height 16
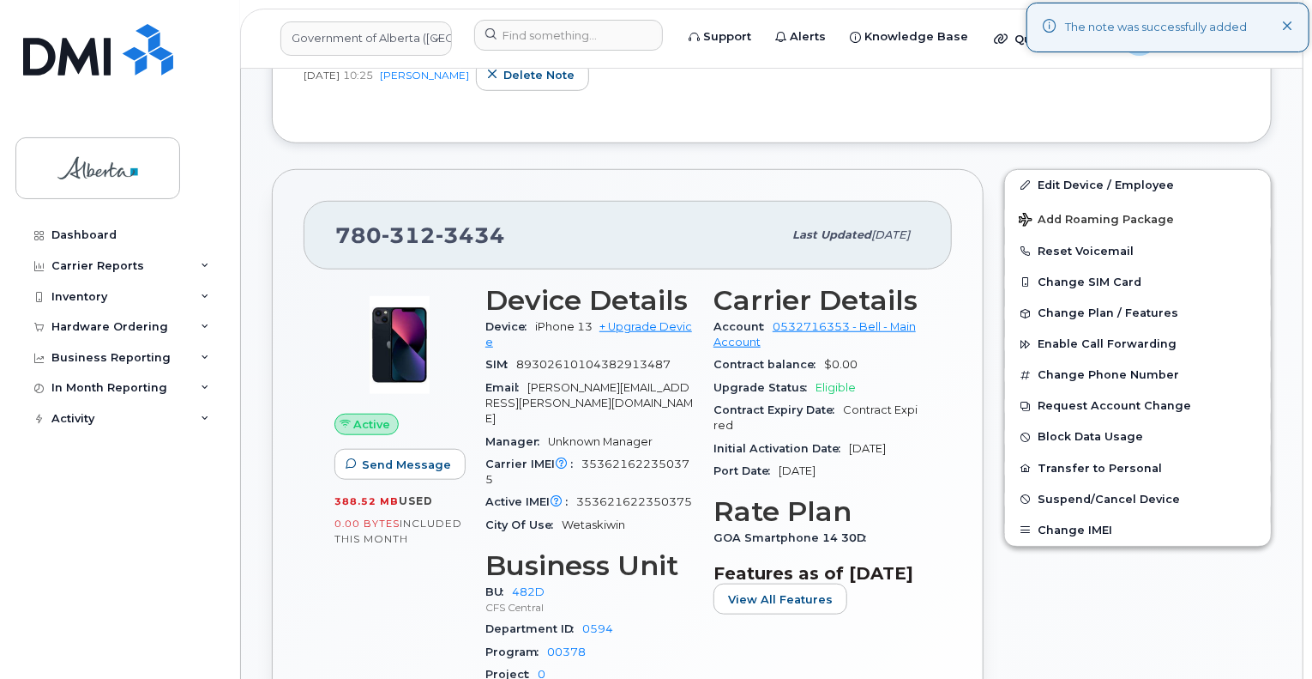
scroll to position [515, 0]
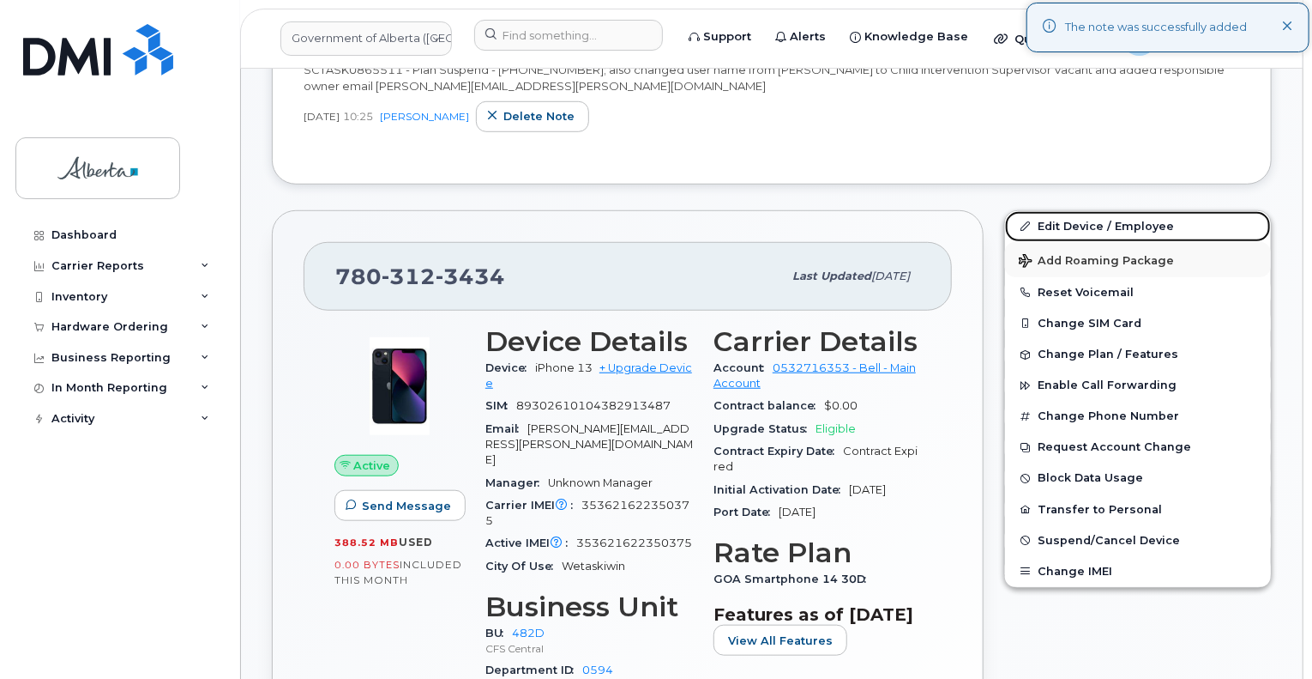
drag, startPoint x: 1052, startPoint y: 220, endPoint x: 1043, endPoint y: 272, distance: 53.0
click at [1052, 220] on link "Edit Device / Employee" at bounding box center [1138, 226] width 266 height 31
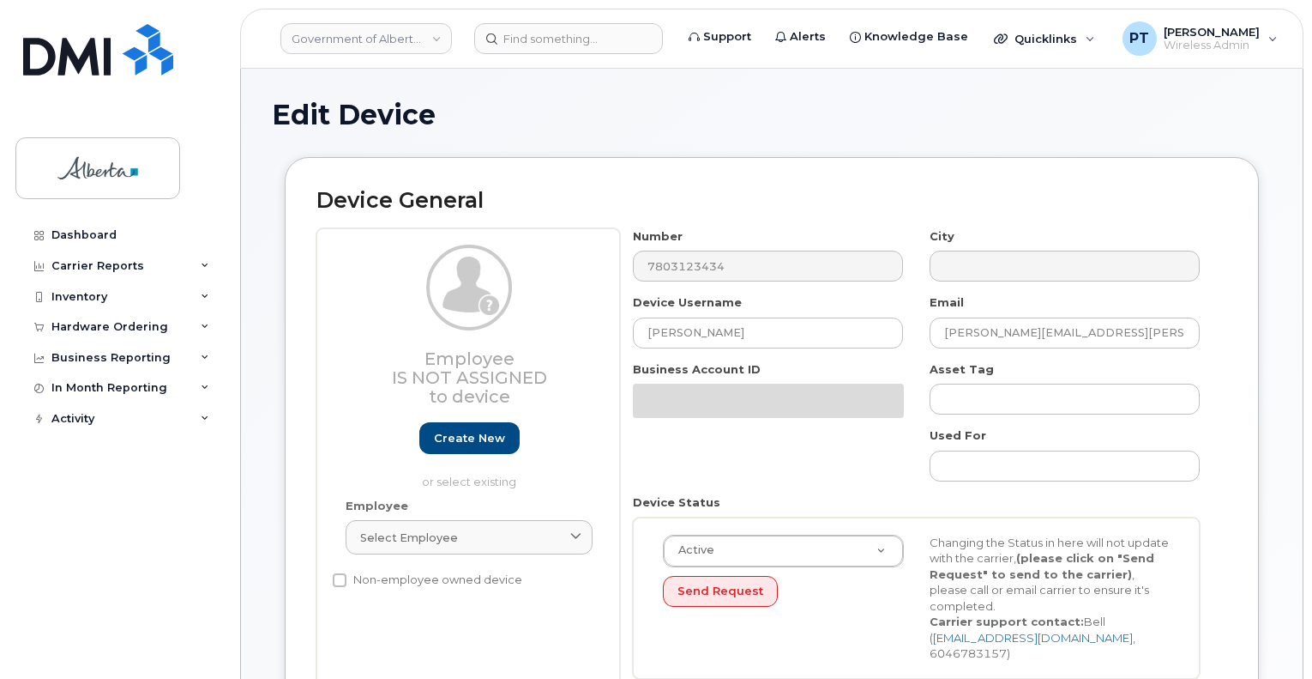
select select "4749742"
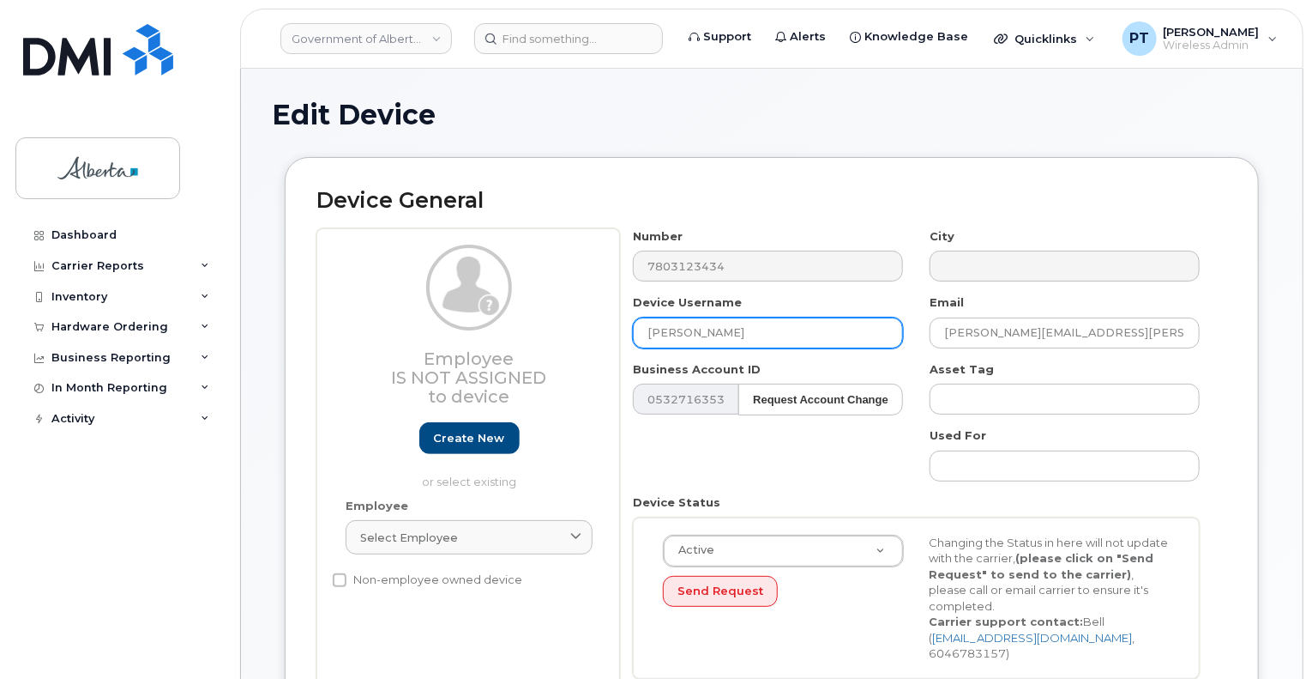
drag, startPoint x: 776, startPoint y: 322, endPoint x: 617, endPoint y: 322, distance: 159.5
click at [618, 322] on div "Employee Is not assigned to device Create new or select existing Employee Selec…" at bounding box center [772, 459] width 911 height 463
paste input "Child Intervention Supervisor Vacan"
type input "Child Intervention Supervisor Vacant"
drag, startPoint x: 1106, startPoint y: 329, endPoint x: 783, endPoint y: 342, distance: 322.8
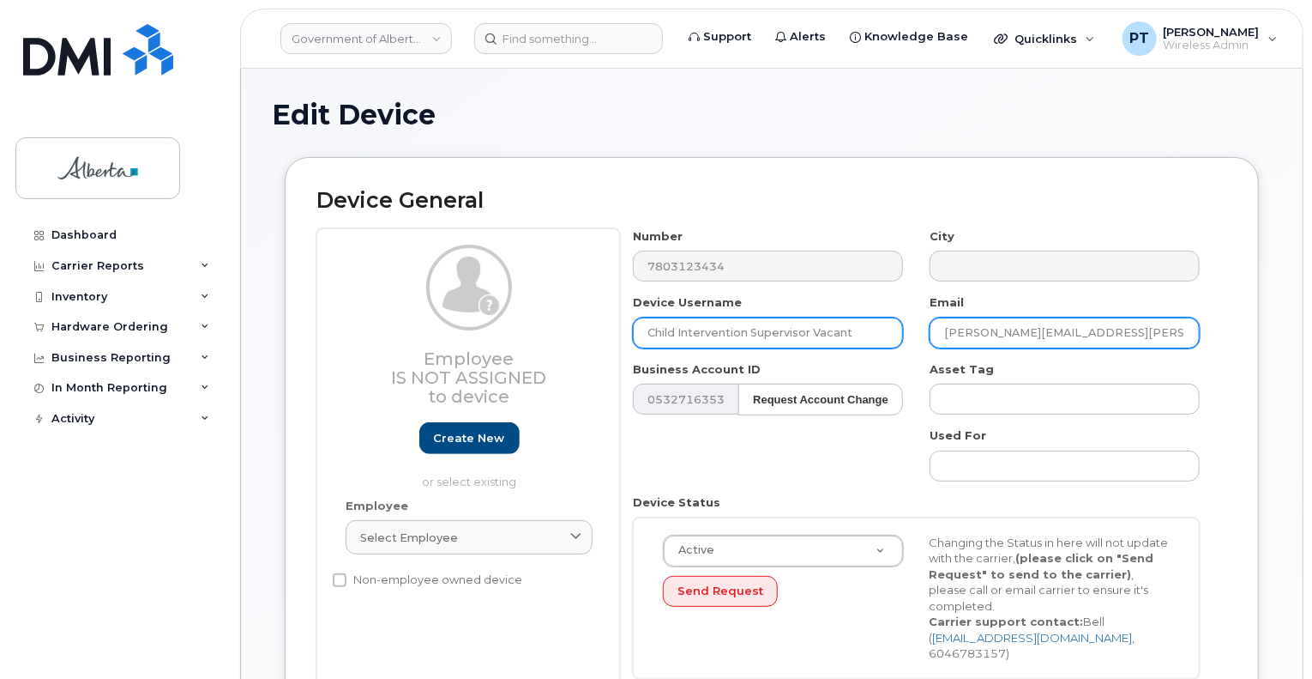
click at [784, 341] on div "Number 7803123434 City Device Username Child Intervention Supervisor Vacant Ema…" at bounding box center [917, 459] width 594 height 463
paste input "Karen.Bernes"
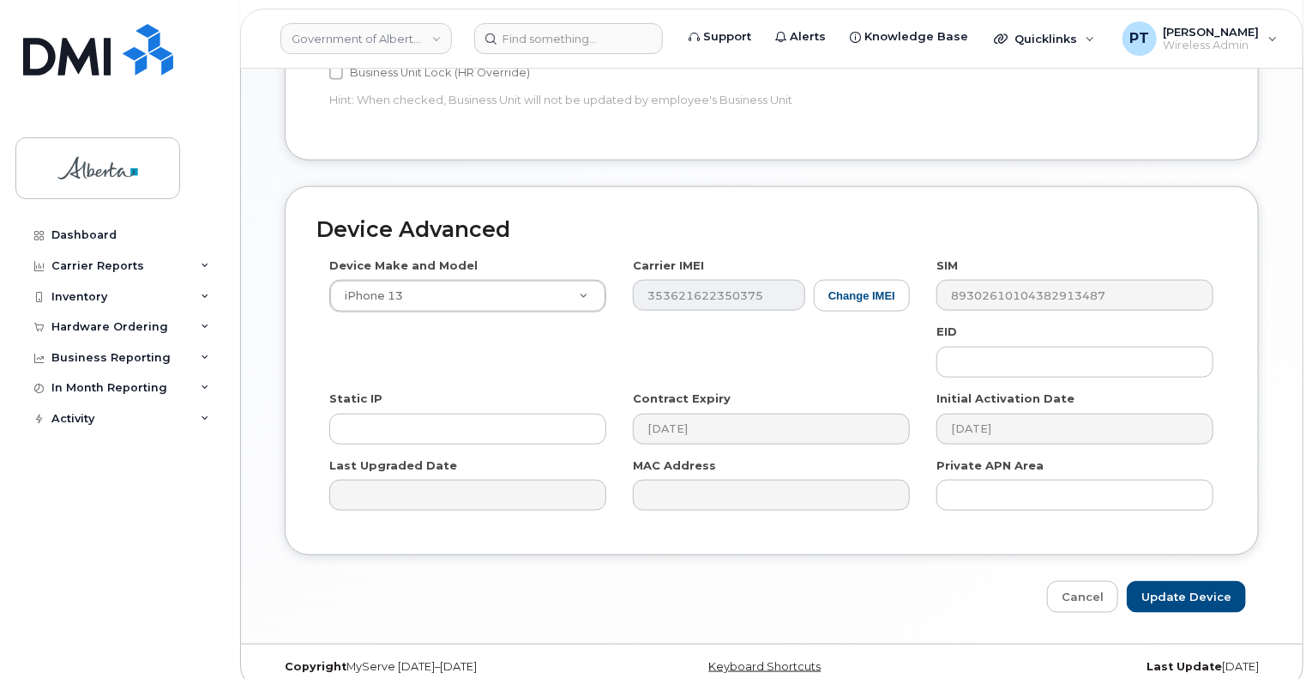
scroll to position [858, 0]
type input "[PERSON_NAME][EMAIL_ADDRESS][PERSON_NAME][DOMAIN_NAME]"
click at [1168, 581] on input "Update Device" at bounding box center [1186, 597] width 119 height 32
type input "Saving..."
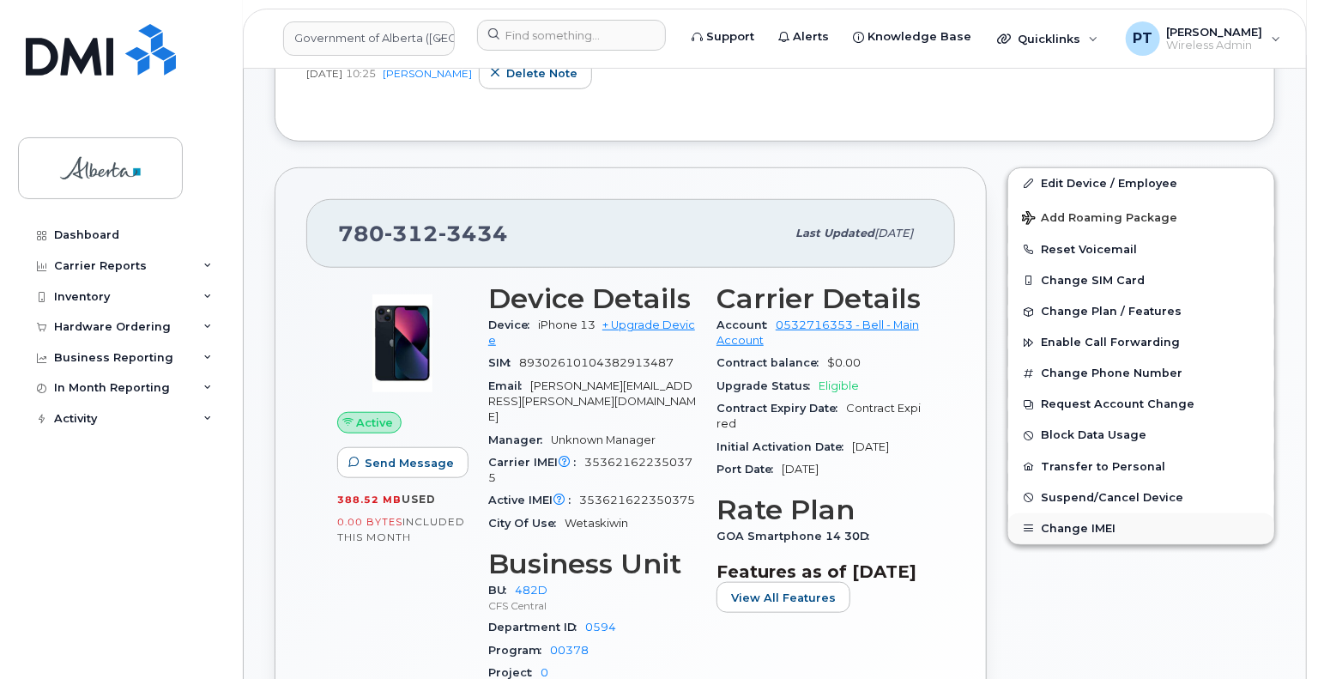
scroll to position [686, 0]
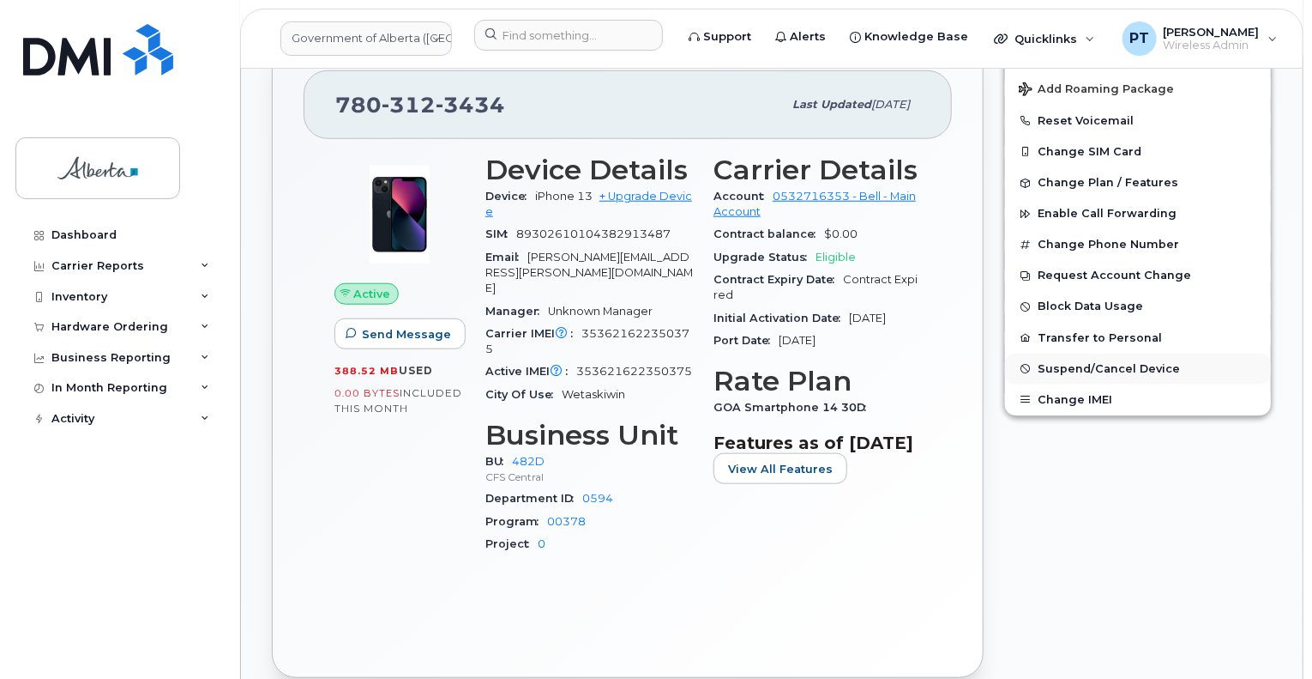
click at [1053, 363] on span "Suspend/Cancel Device" at bounding box center [1109, 368] width 142 height 13
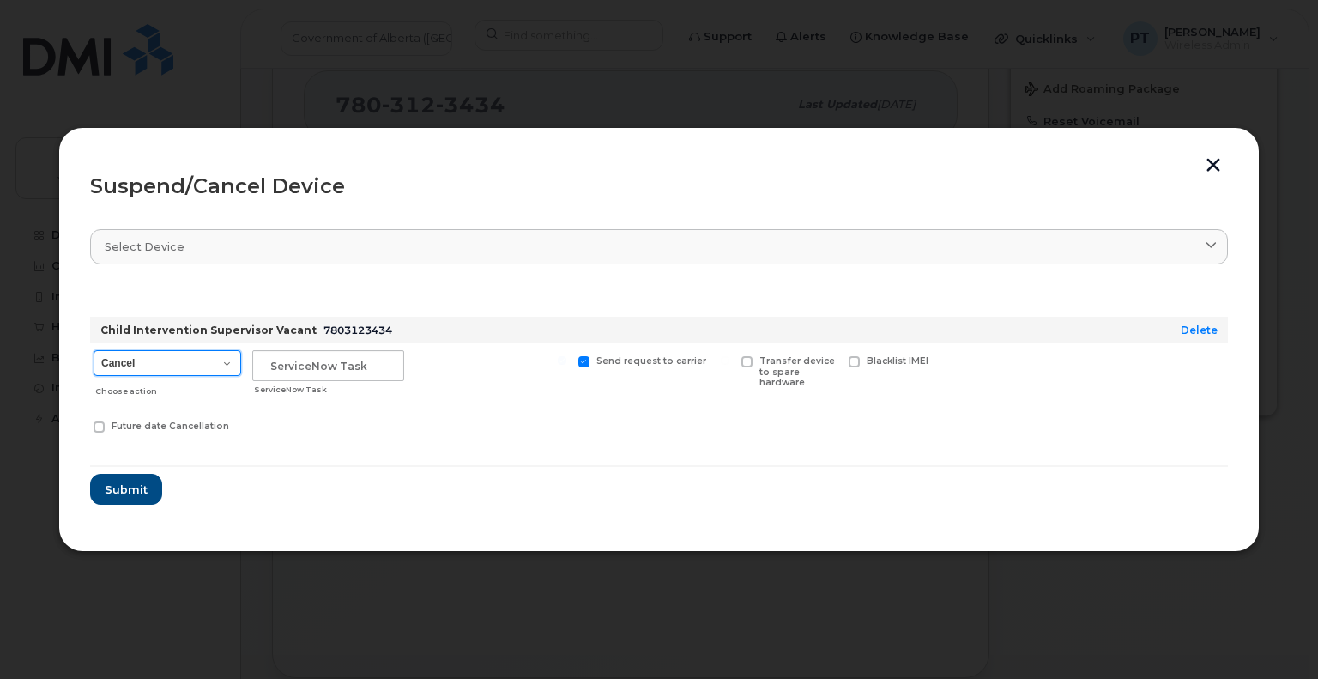
click at [131, 363] on select "Cancel Suspend - Extend Suspension Suspend - Reduced Rate Suspend - Lost Device…" at bounding box center [167, 363] width 148 height 26
select select "[object Object]"
click at [93, 350] on select "Cancel Suspend - Extend Suspension Suspend - Reduced Rate Suspend - Lost Device…" at bounding box center [167, 363] width 148 height 26
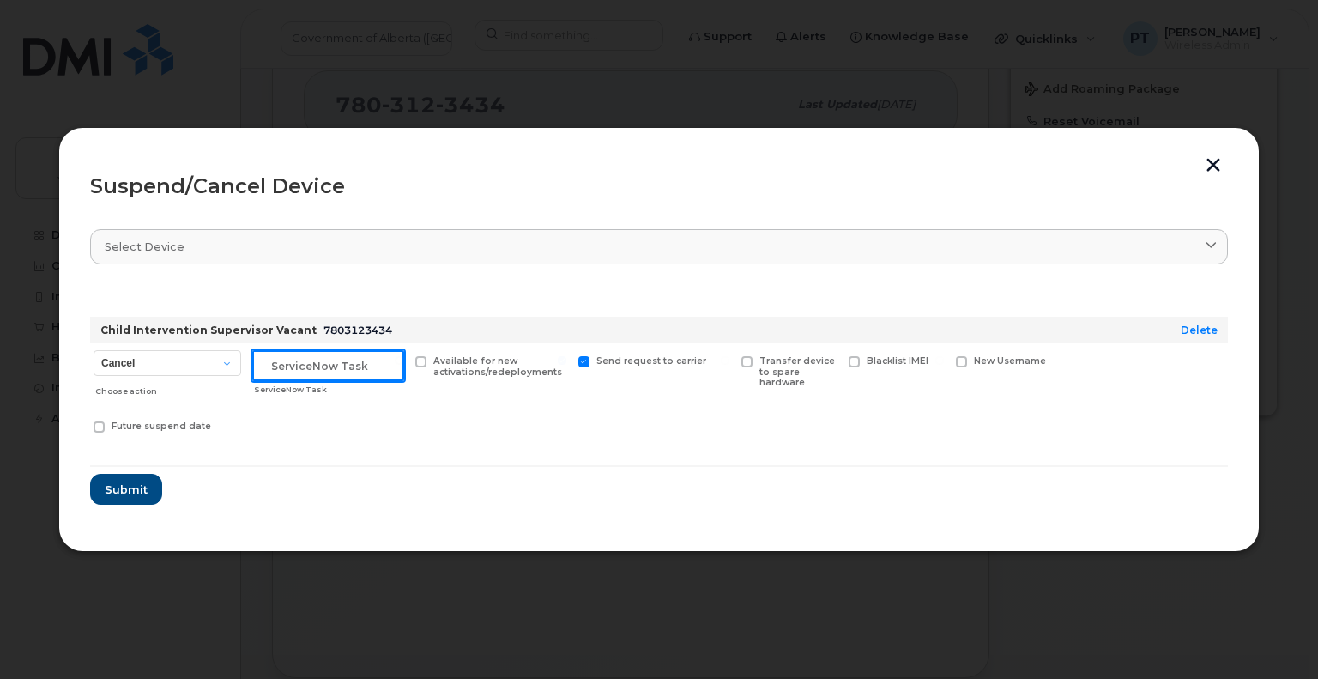
click at [315, 368] on input "text" at bounding box center [328, 365] width 152 height 31
paste input "SCTASK0865511"
click at [381, 365] on input "SCTASK0865511" at bounding box center [328, 365] width 152 height 31
type input "SCTASK0865511 Suspend"
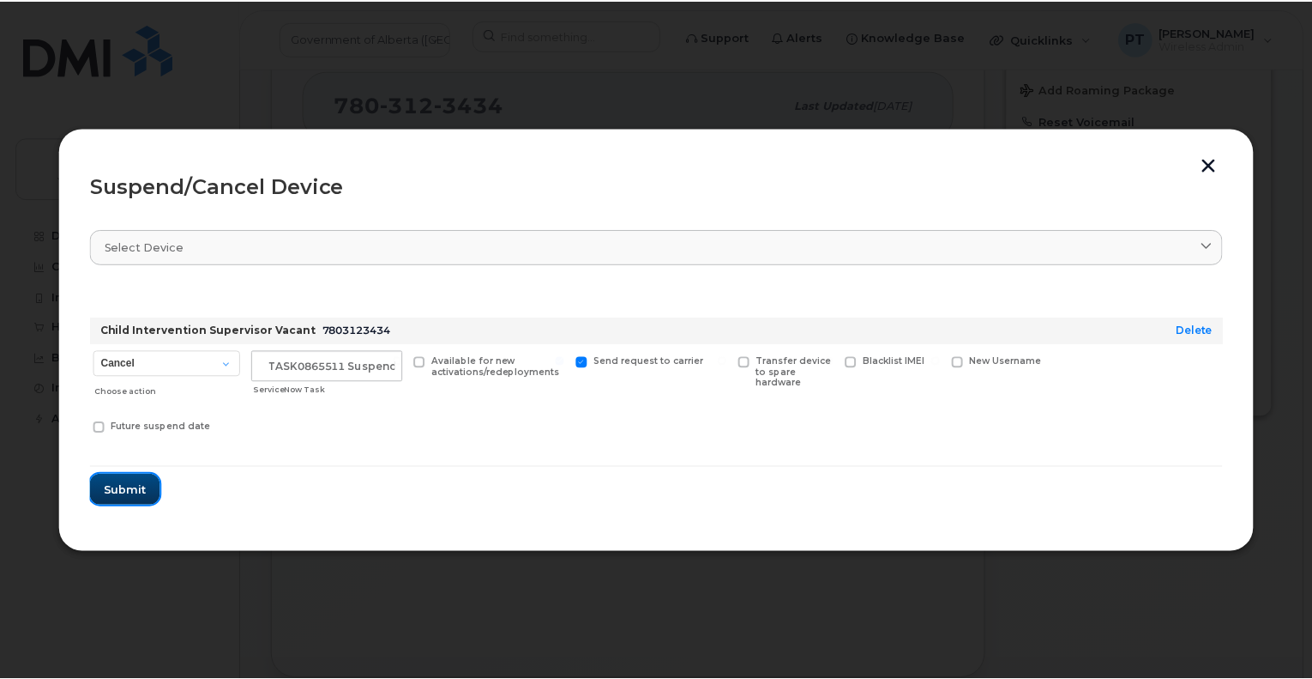
scroll to position [0, 0]
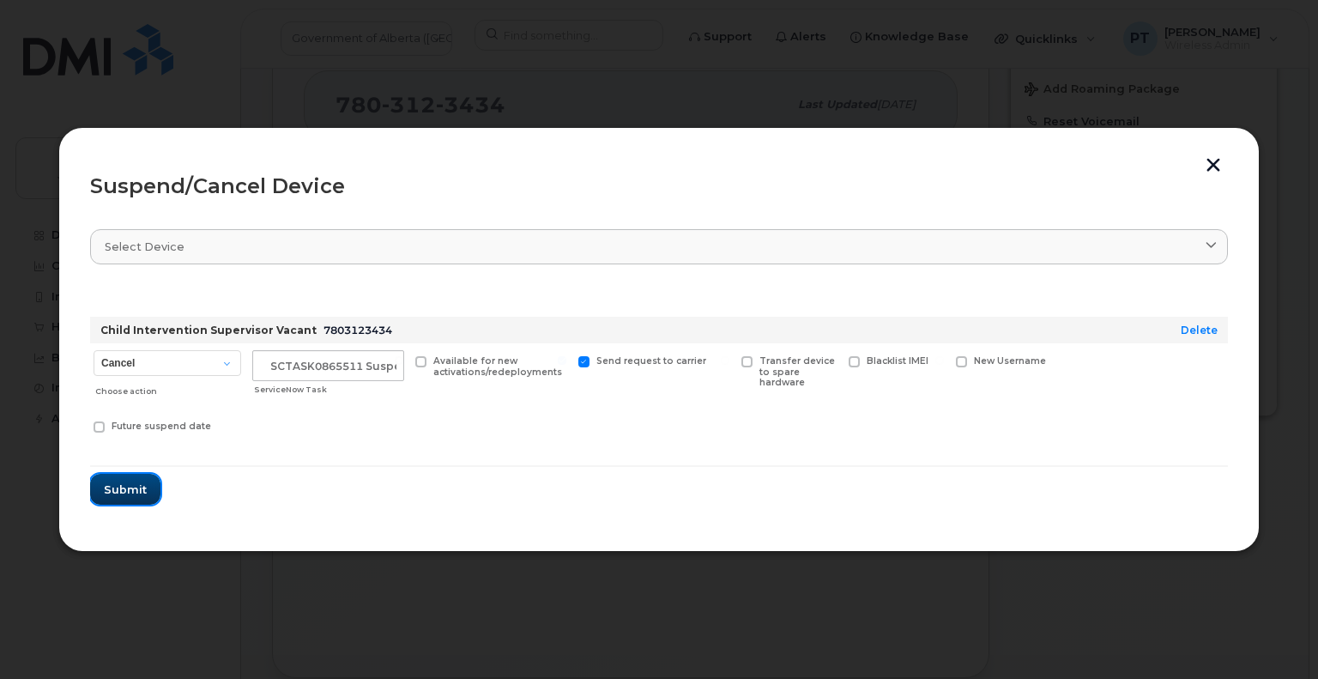
click at [115, 489] on span "Submit" at bounding box center [125, 489] width 43 height 16
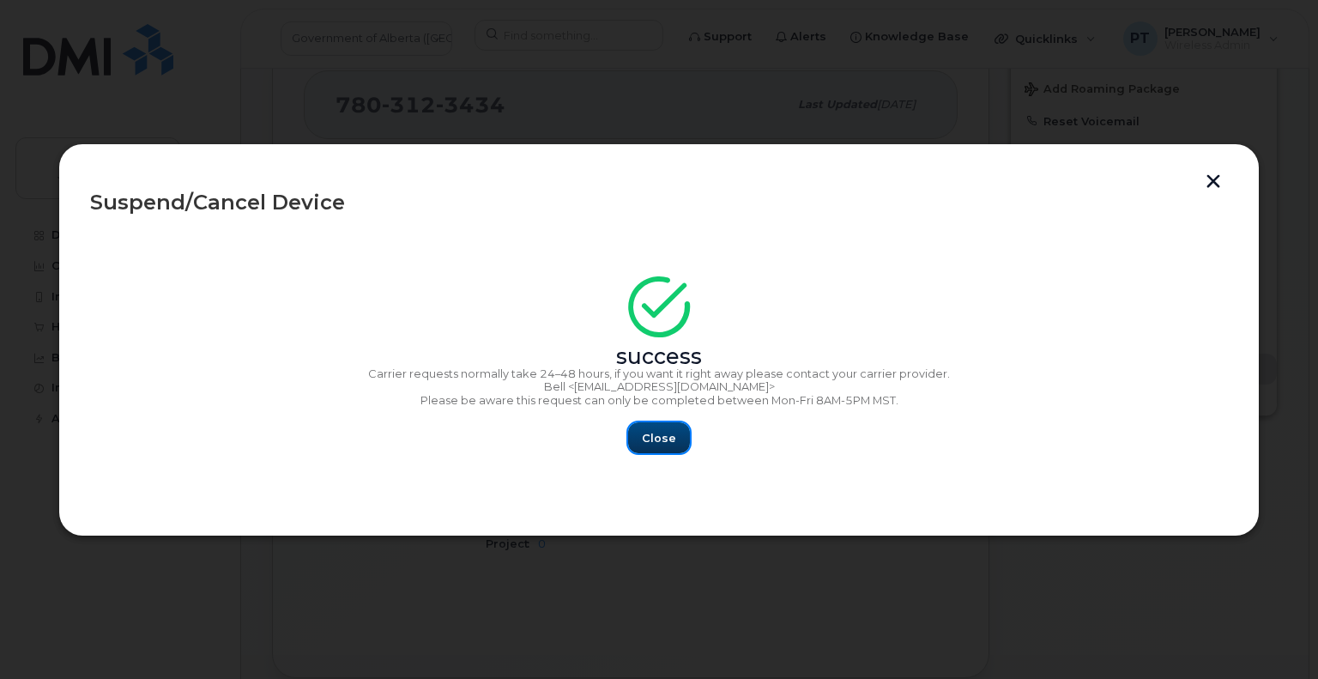
drag, startPoint x: 645, startPoint y: 446, endPoint x: 1189, endPoint y: 465, distance: 544.2
click at [645, 445] on button "Close" at bounding box center [659, 437] width 62 height 31
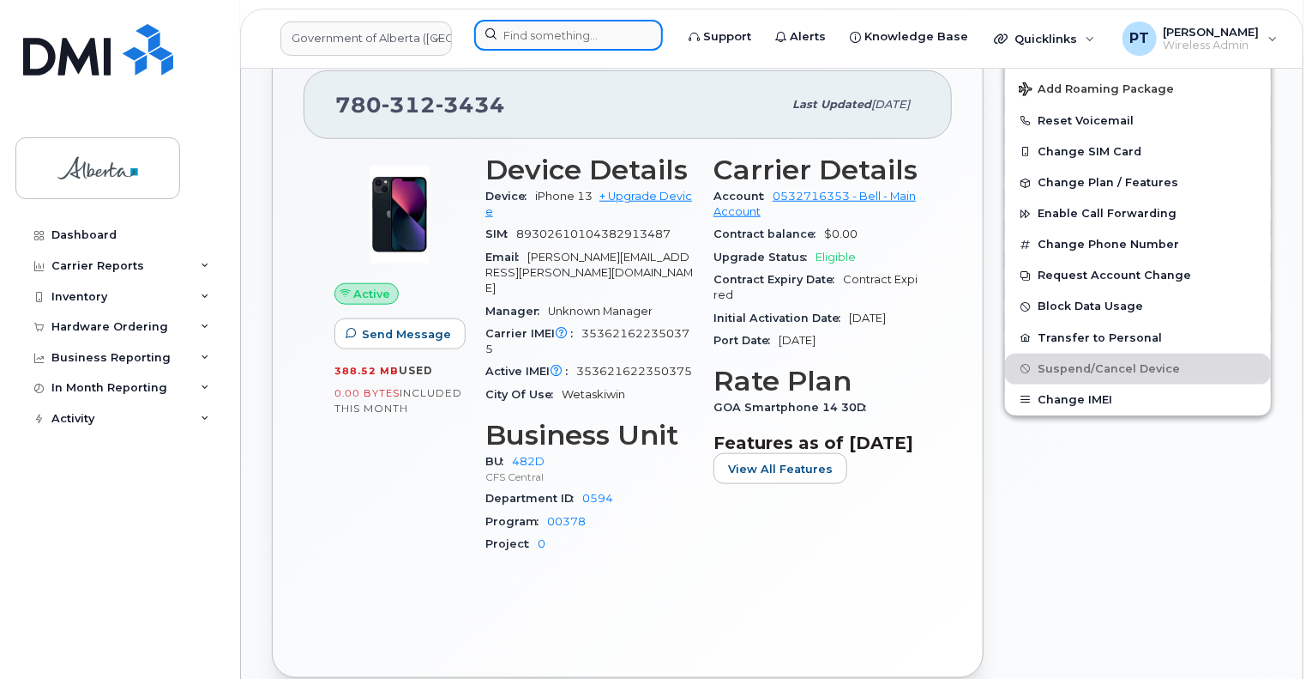
click at [510, 42] on input at bounding box center [568, 35] width 189 height 31
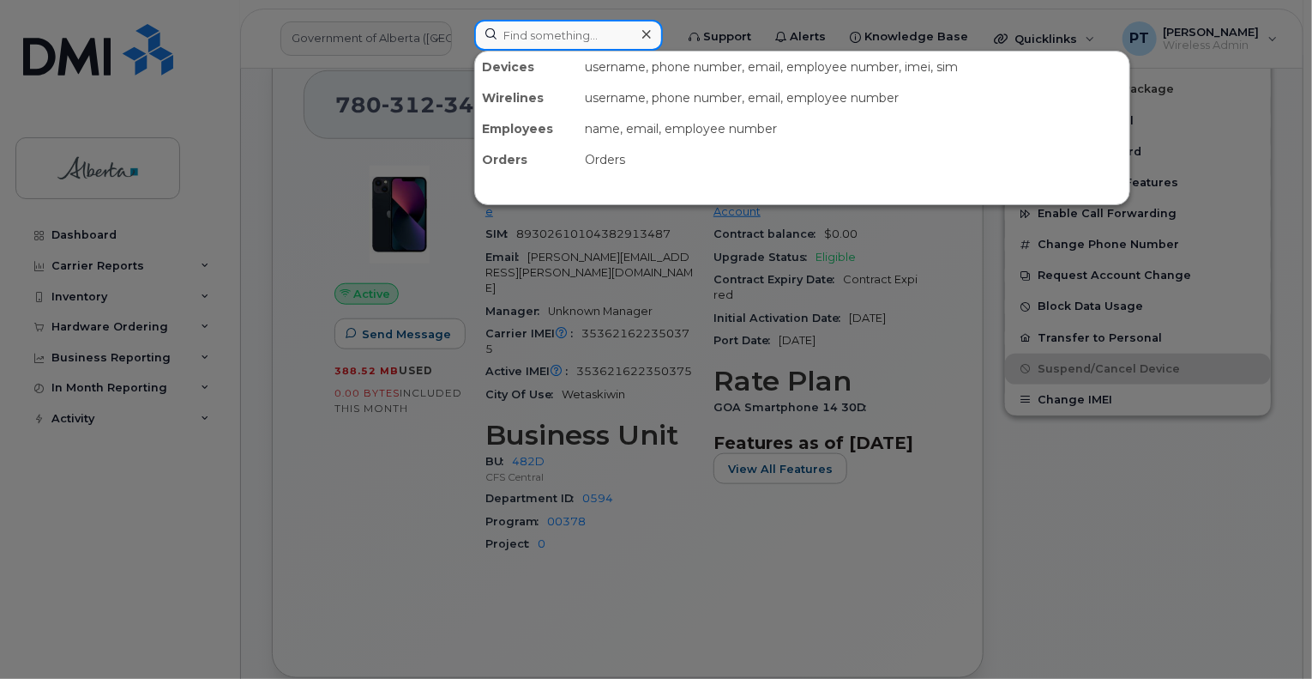
paste input "7802937127"
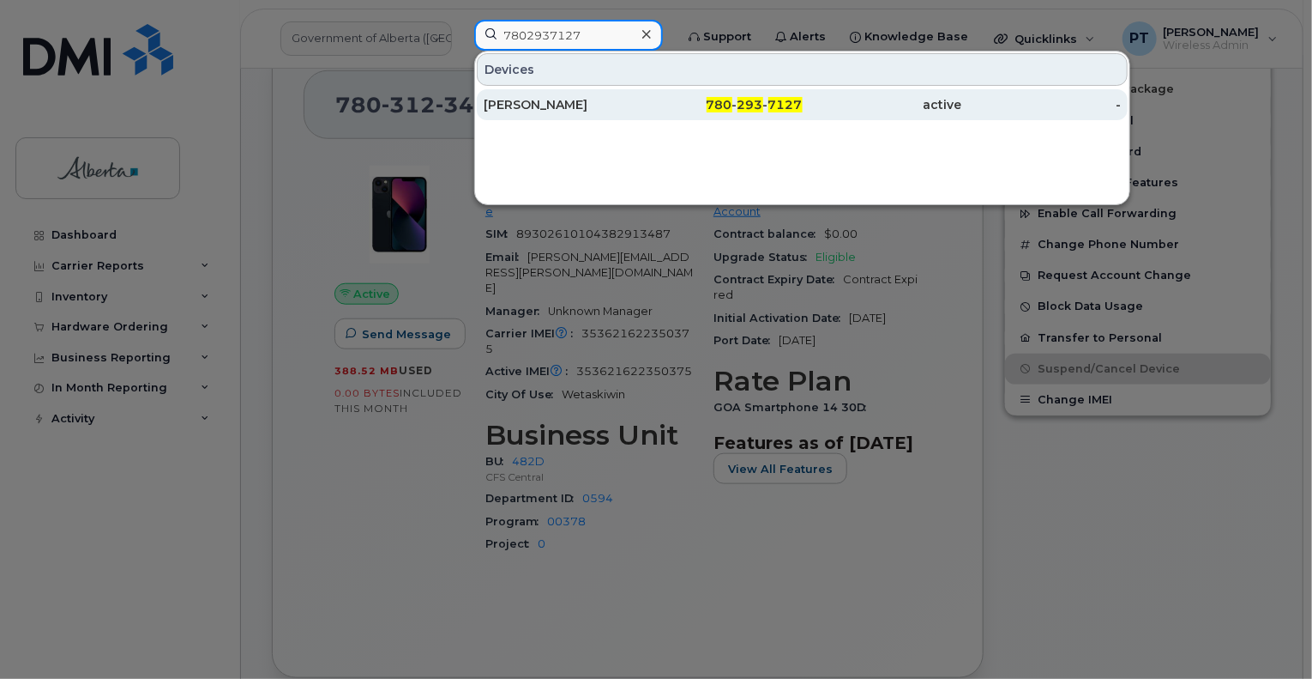
type input "7802937127"
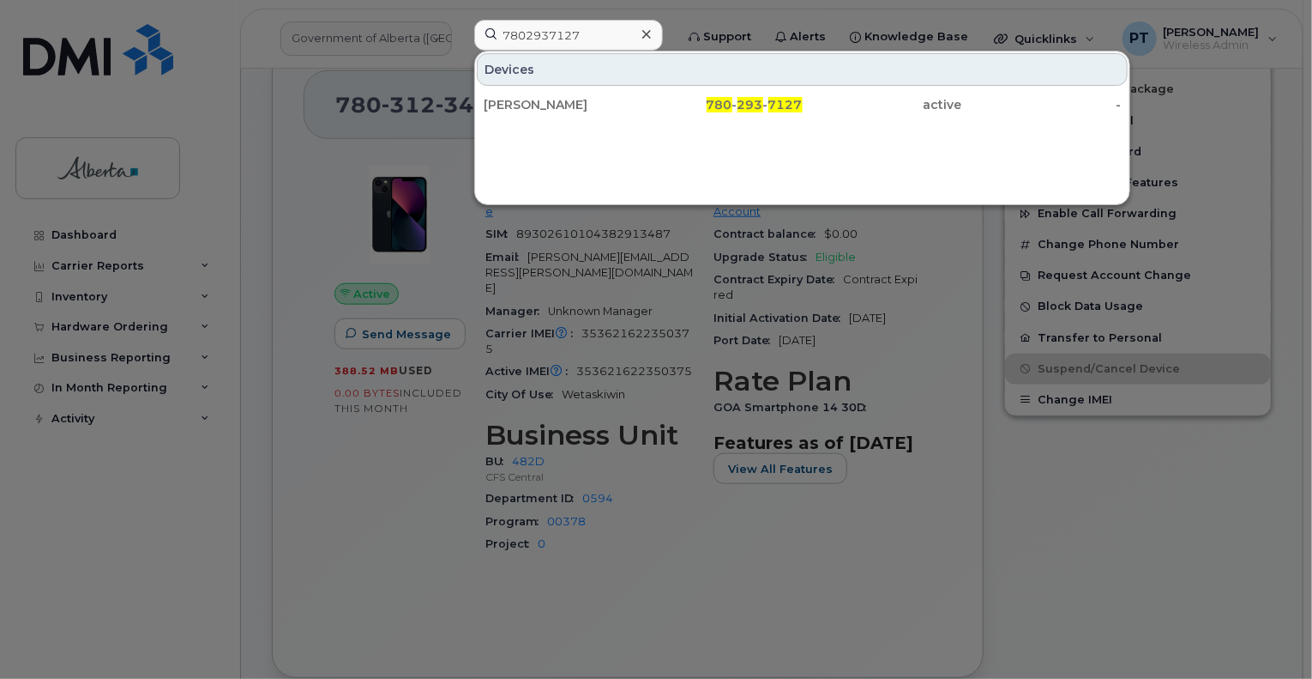
drag, startPoint x: 534, startPoint y: 102, endPoint x: 997, endPoint y: 308, distance: 506.9
click at [534, 102] on div "Maia Biel" at bounding box center [564, 104] width 160 height 17
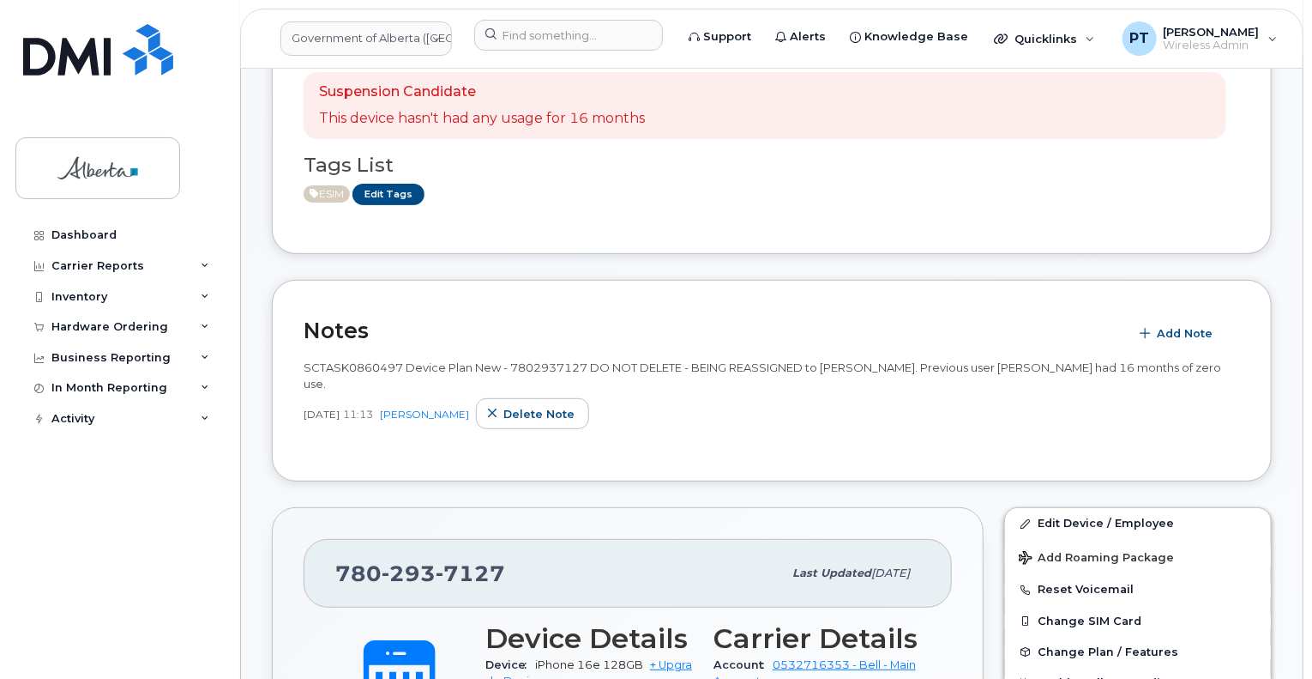
scroll to position [38, 0]
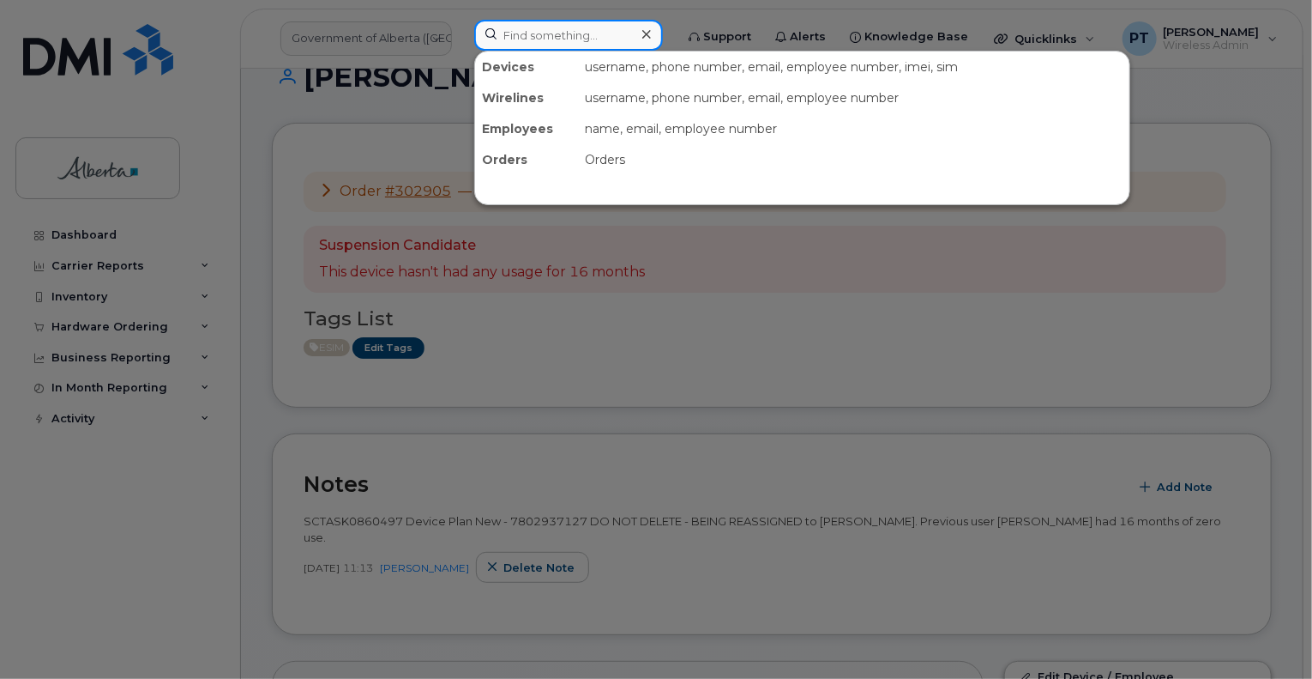
click at [518, 37] on input at bounding box center [568, 35] width 189 height 31
paste input "7803123434"
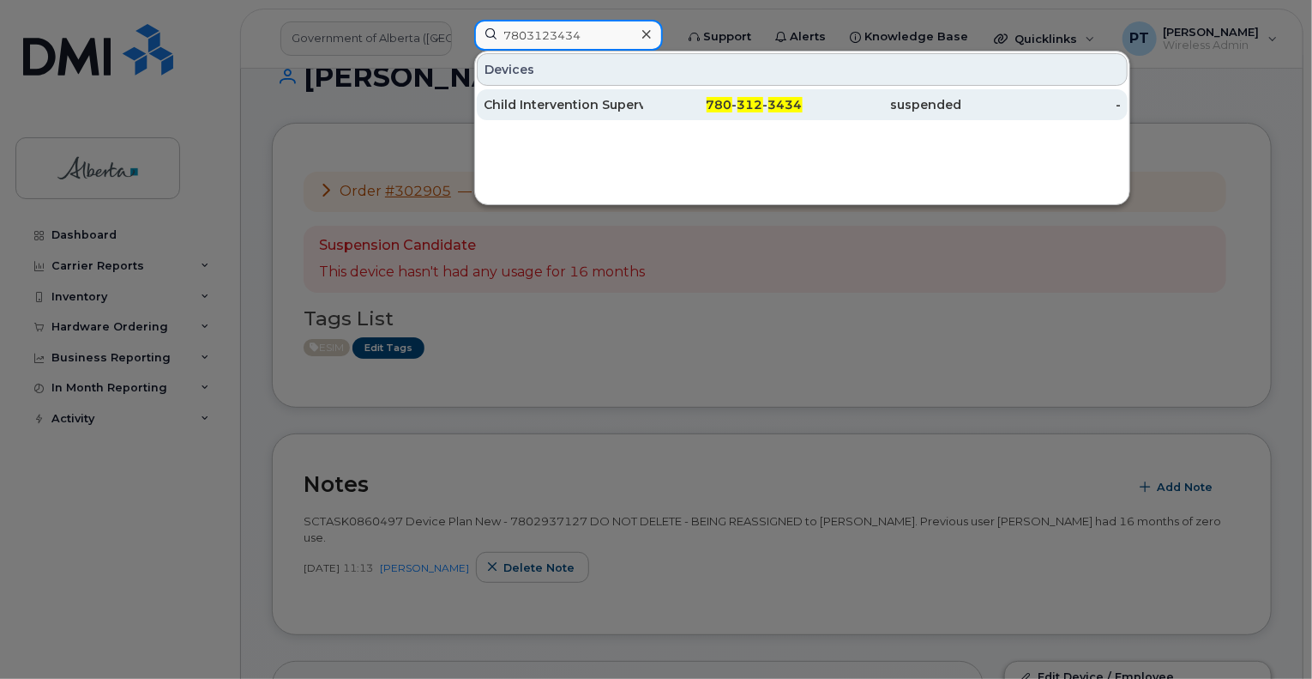
type input "7803123434"
drag, startPoint x: 594, startPoint y: 106, endPoint x: 536, endPoint y: 101, distance: 57.7
click at [593, 106] on div "Child Intervention Supervisor Vacant" at bounding box center [564, 104] width 160 height 17
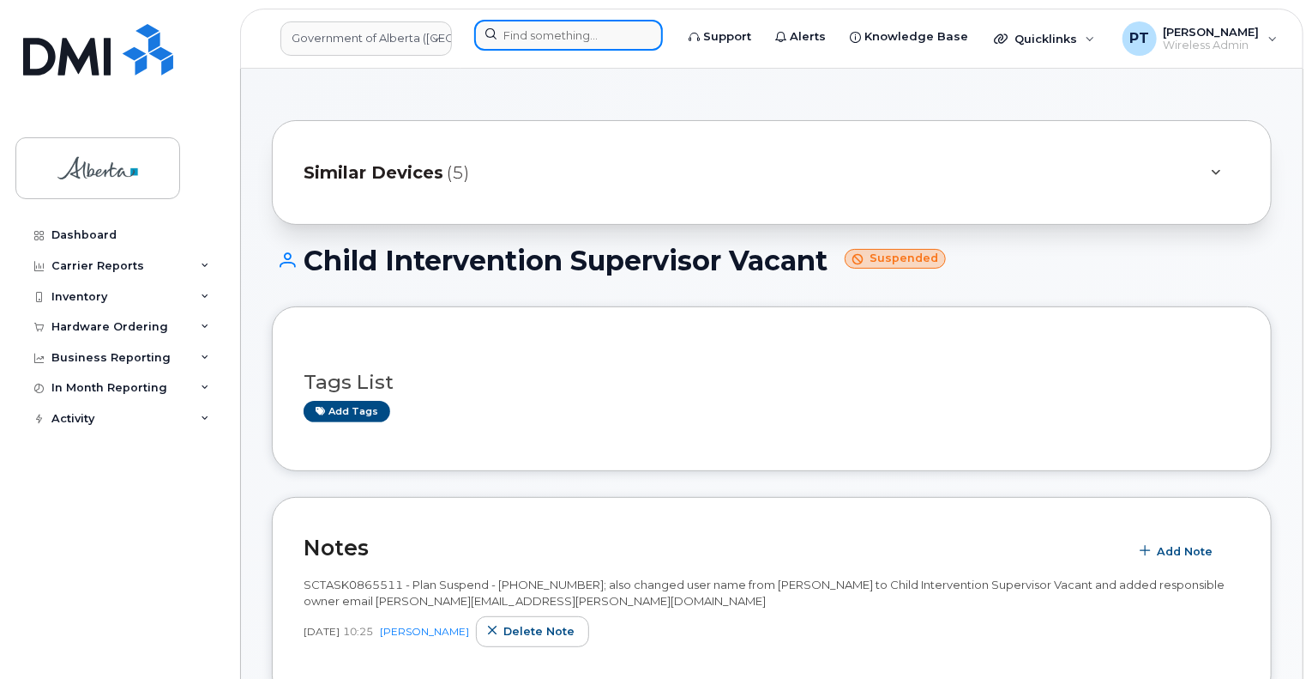
click at [549, 38] on input at bounding box center [568, 35] width 189 height 31
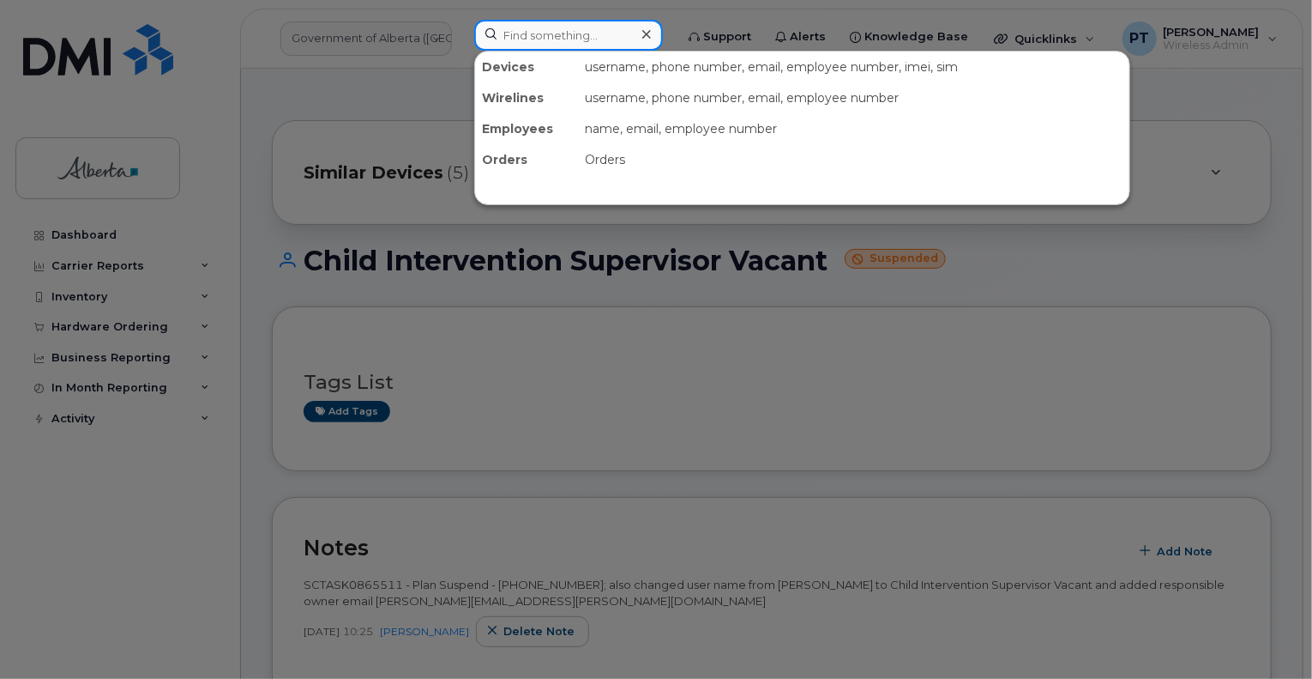
paste input "7806255168"
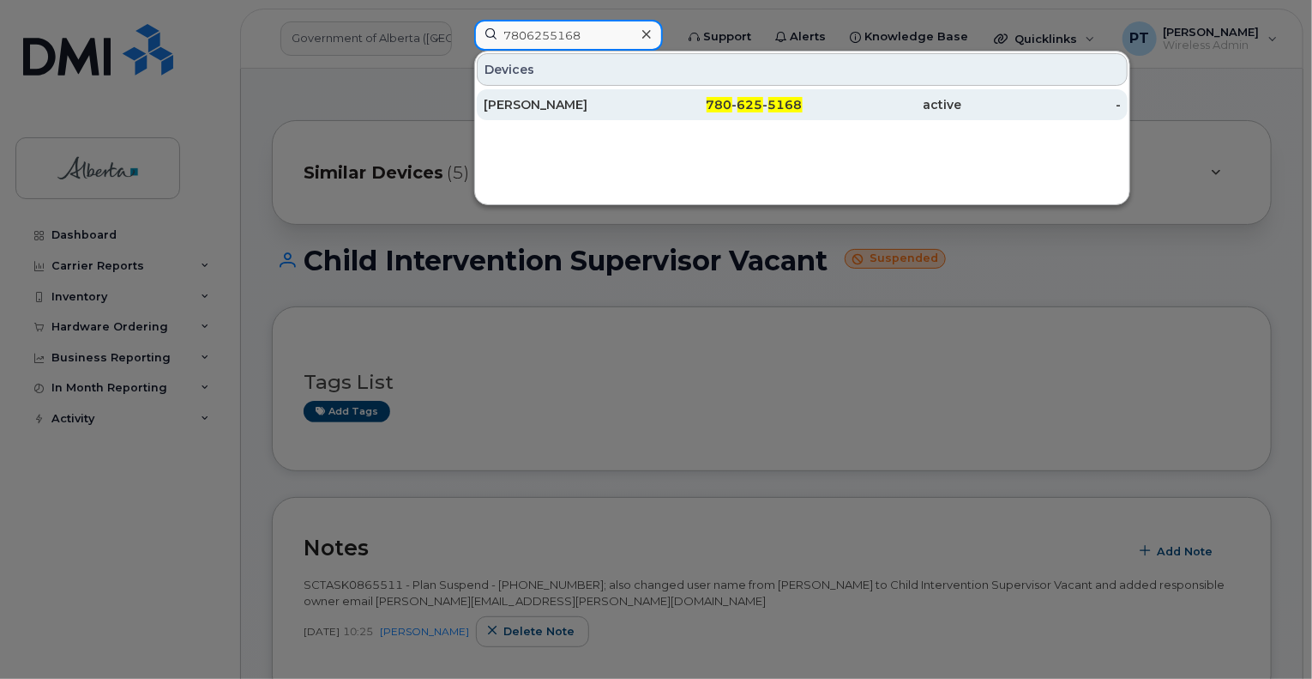
type input "7806255168"
click at [518, 106] on div "[PERSON_NAME]" at bounding box center [564, 104] width 160 height 17
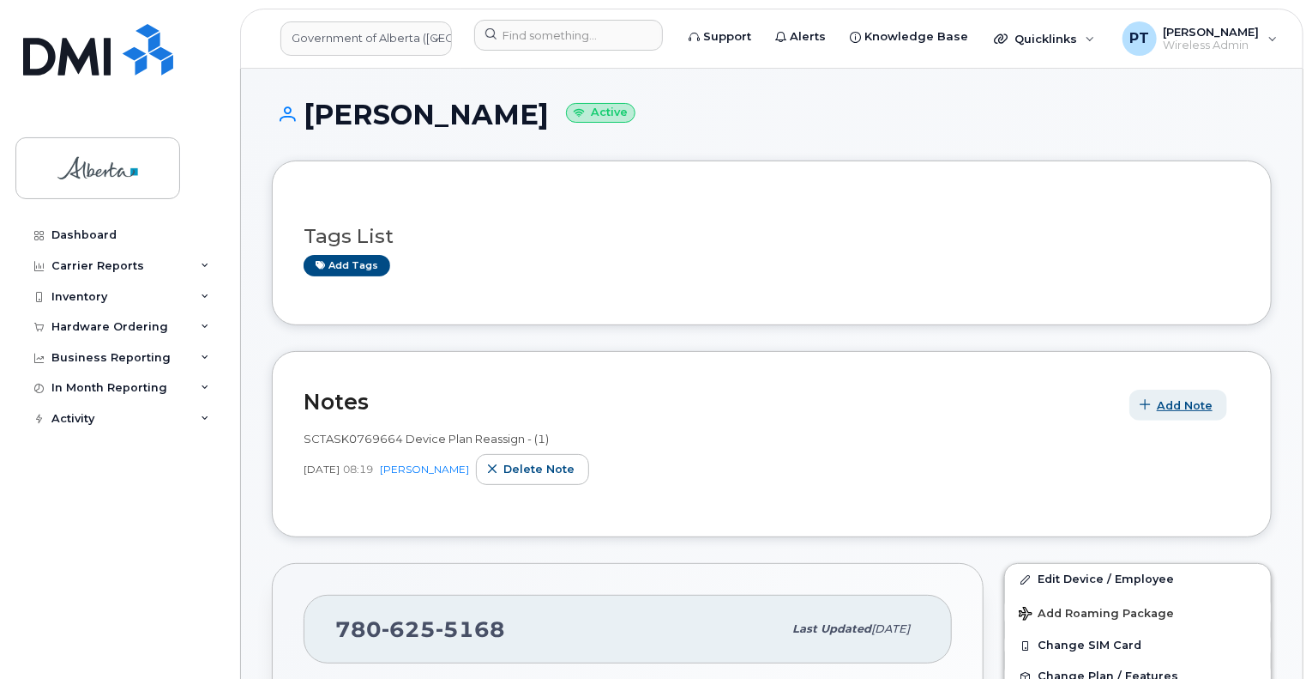
click at [1161, 403] on span "Add Note" at bounding box center [1185, 405] width 56 height 16
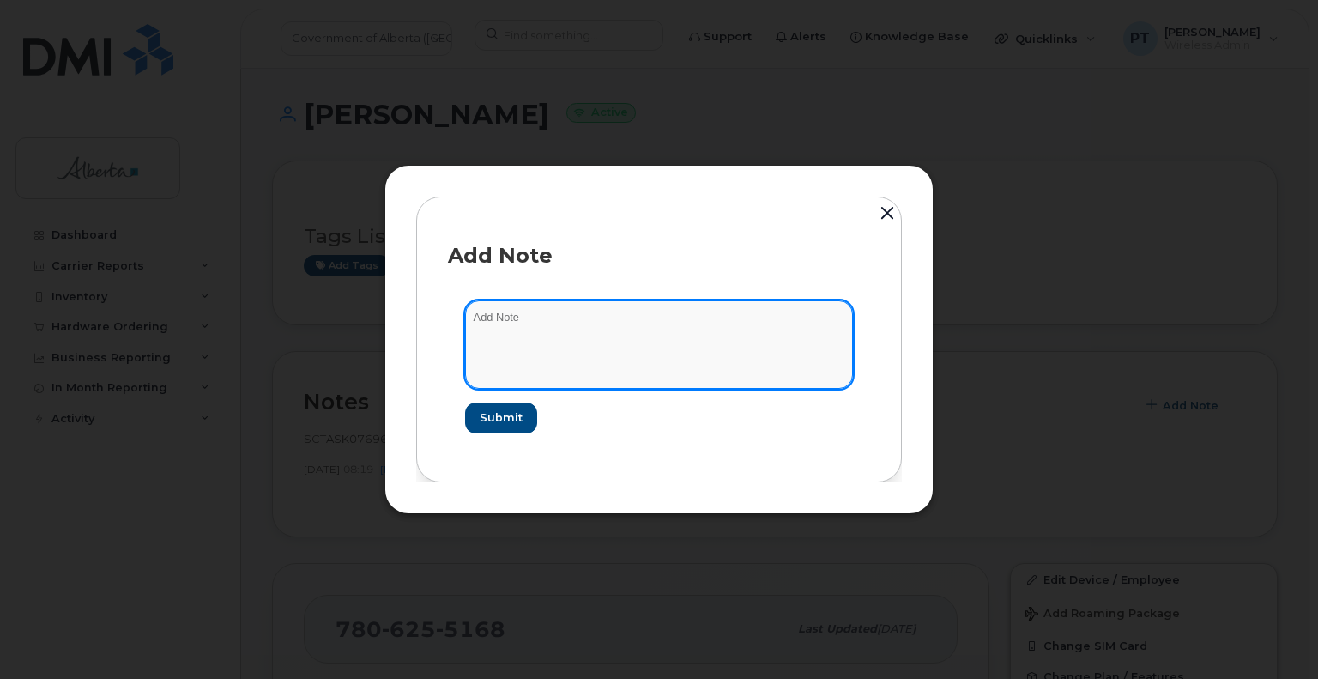
click at [500, 323] on textarea at bounding box center [659, 343] width 388 height 87
paste textarea "SCTASK0865677"
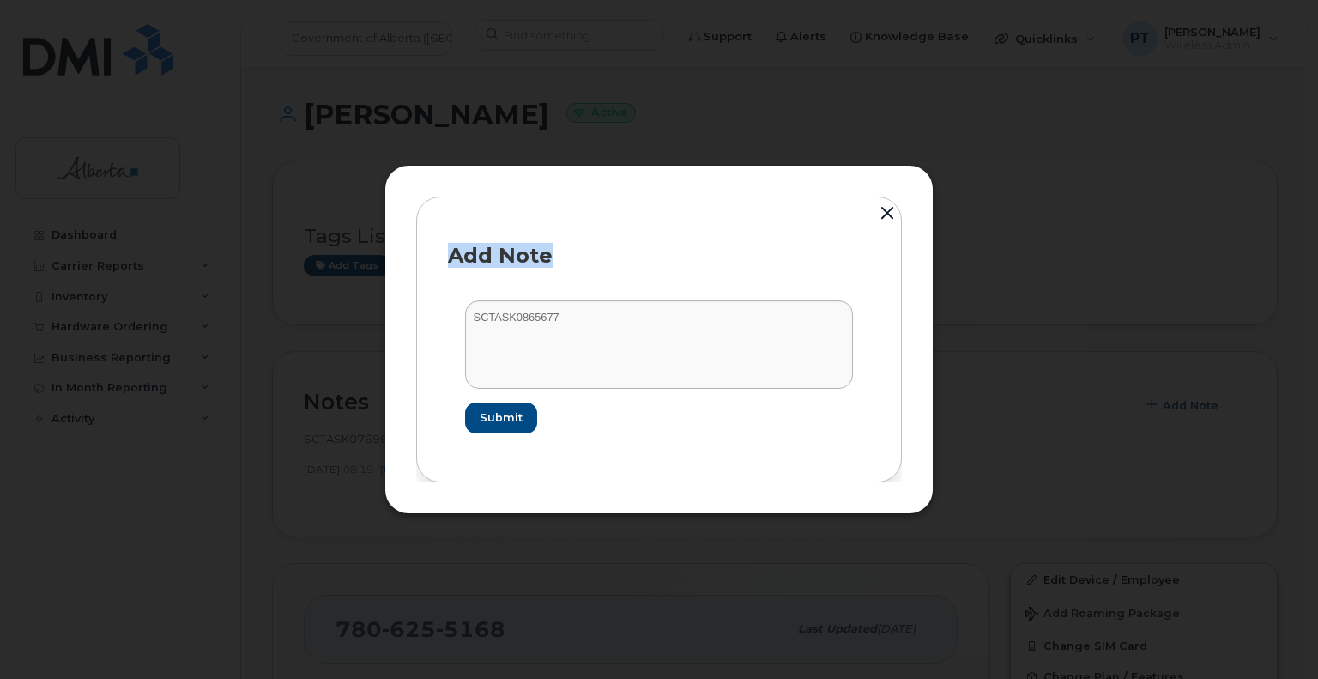
drag, startPoint x: 954, startPoint y: 319, endPoint x: 781, endPoint y: 315, distance: 172.5
click at [782, 315] on div "Add Note SCTASK0865677 Submit" at bounding box center [659, 339] width 1318 height 679
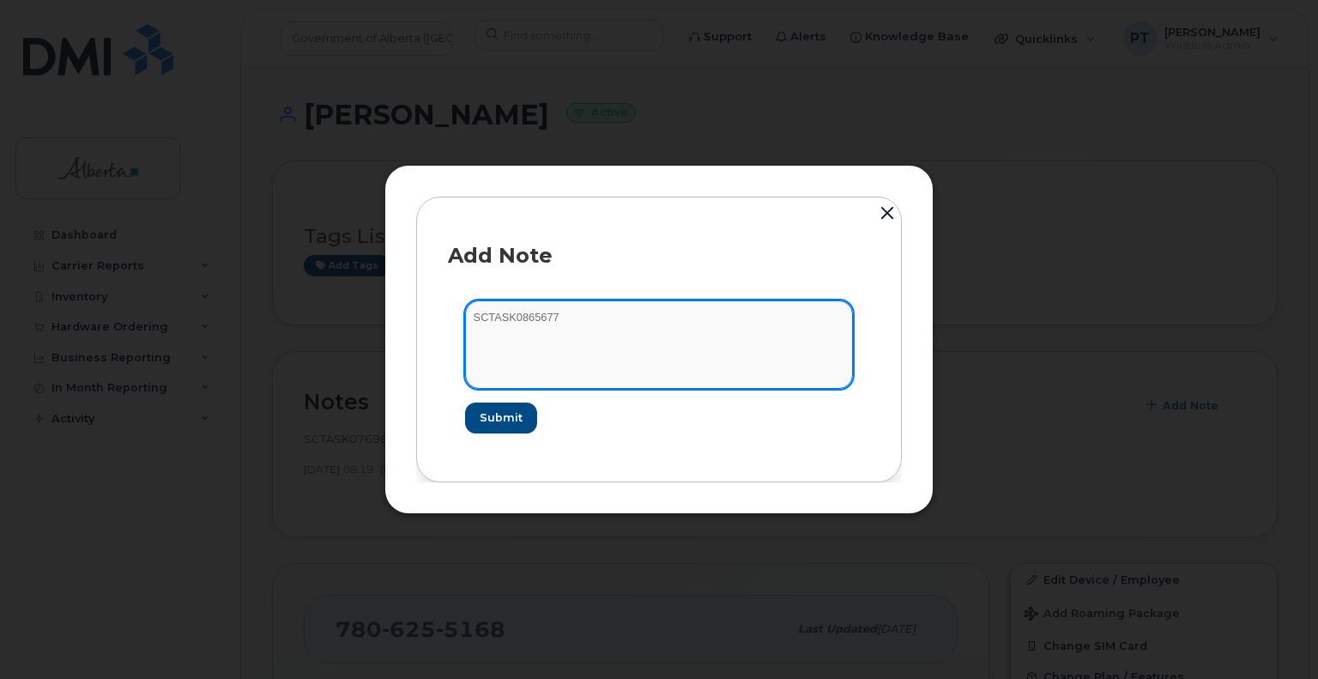
click at [480, 311] on textarea "SCTASK0865677" at bounding box center [659, 343] width 388 height 87
click at [480, 309] on textarea "SCTASK0865677" at bounding box center [659, 343] width 388 height 87
click at [479, 311] on textarea "SCTASK0865677" at bounding box center [659, 343] width 388 height 87
paste textarea "Plan User Termination - (1) Cancel 7806255168 Repurpose Peace River"
type textarea "SCTASK0865677 Plan User Termination - (1) Cancel 7806255168 Repurpose Peace Riv…"
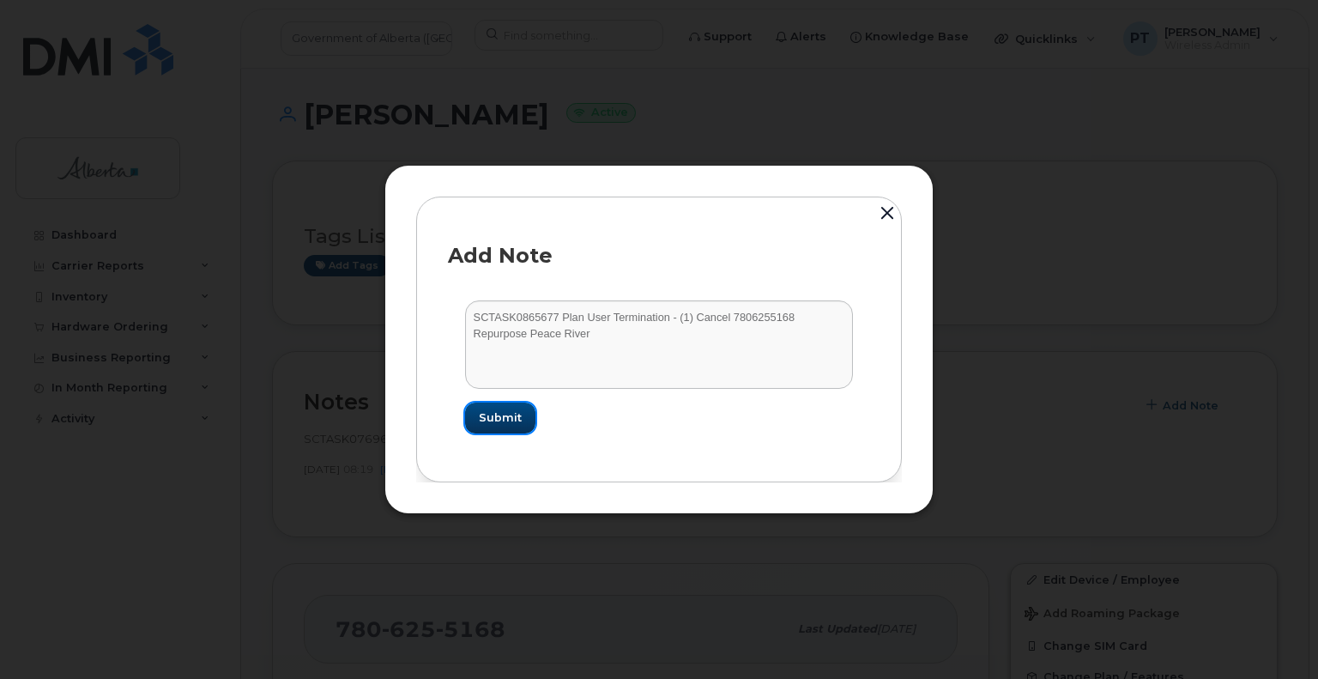
click at [487, 419] on span "Submit" at bounding box center [500, 417] width 43 height 16
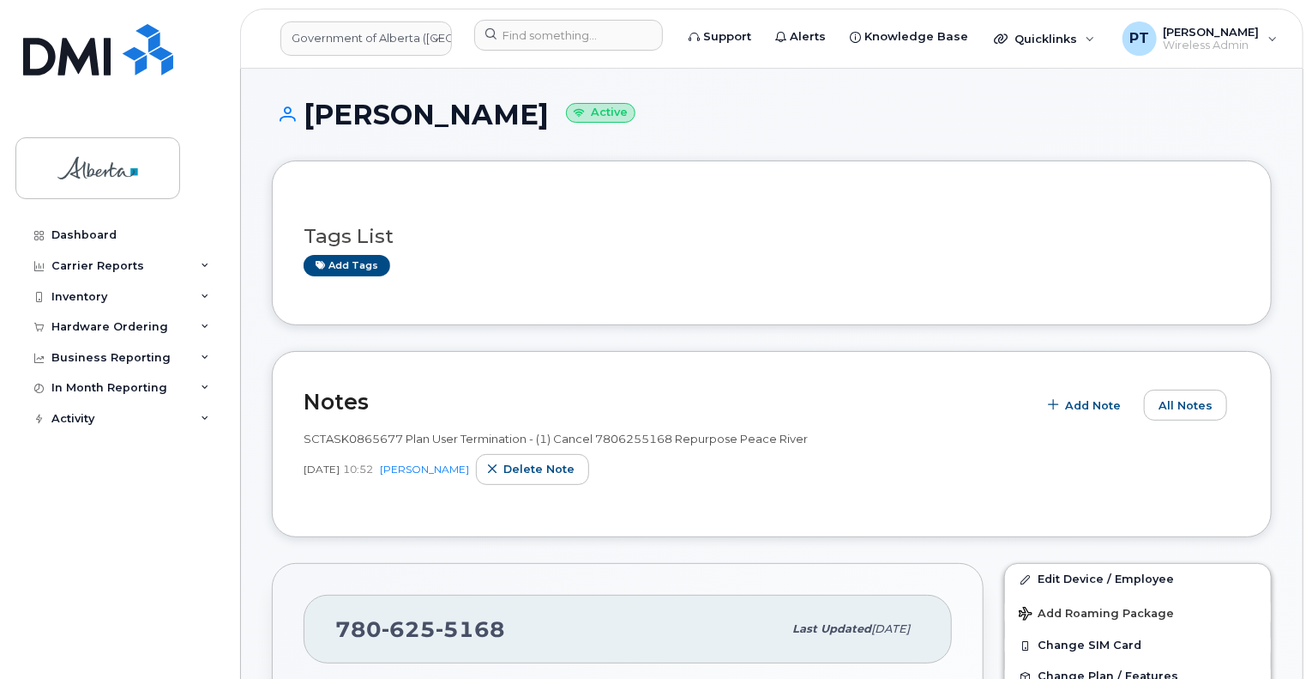
drag, startPoint x: 759, startPoint y: 232, endPoint x: 769, endPoint y: 247, distance: 17.4
click at [759, 232] on h3 "Tags List" at bounding box center [772, 236] width 937 height 21
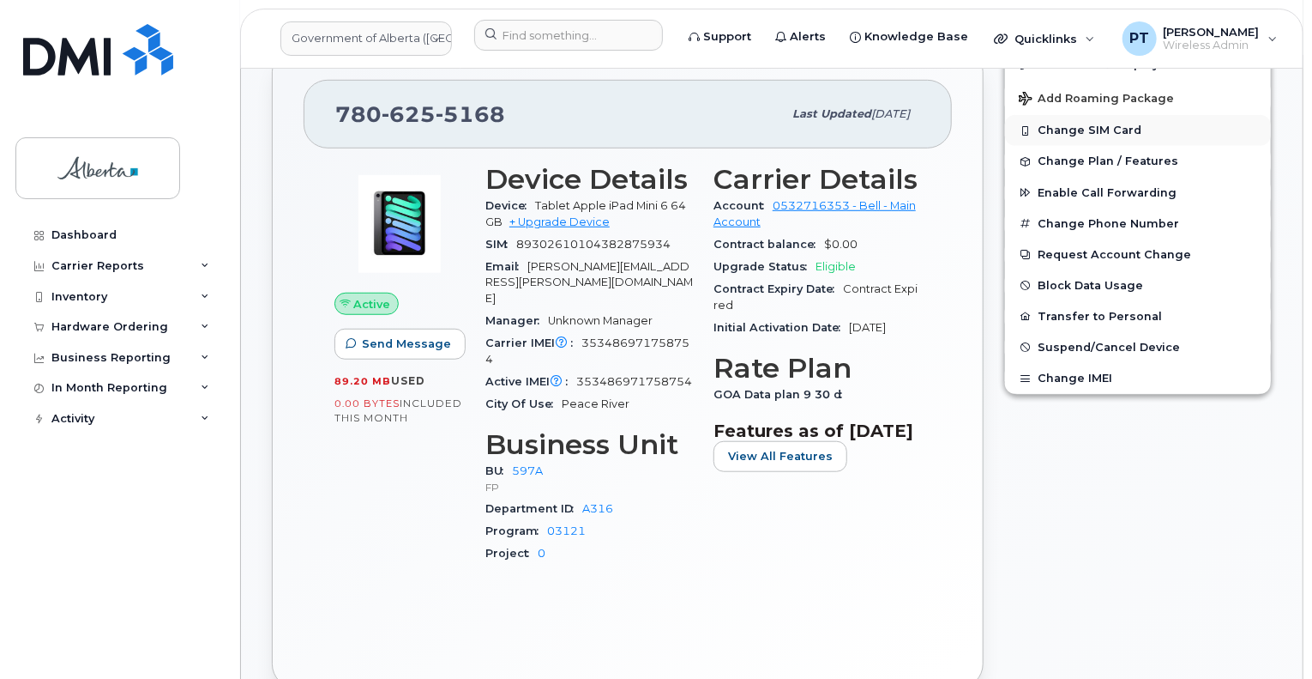
scroll to position [257, 0]
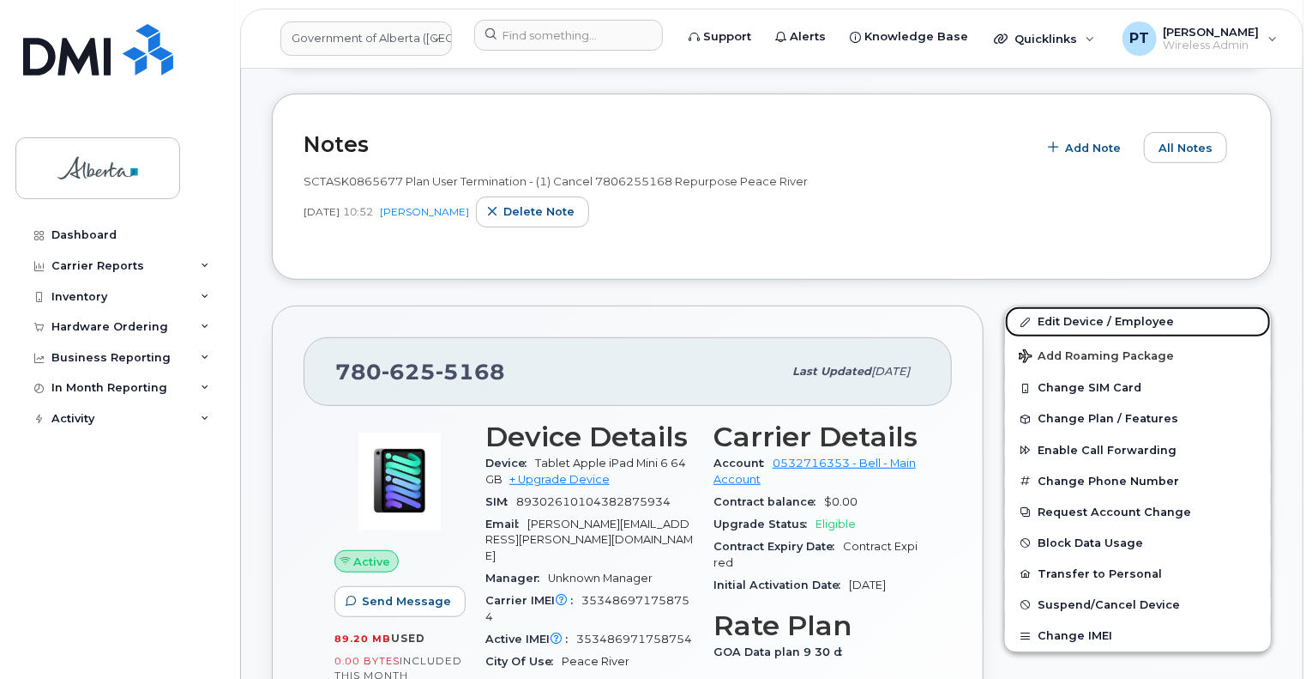
drag, startPoint x: 1060, startPoint y: 318, endPoint x: 957, endPoint y: 331, distance: 103.7
click at [1060, 318] on link "Edit Device / Employee" at bounding box center [1138, 321] width 266 height 31
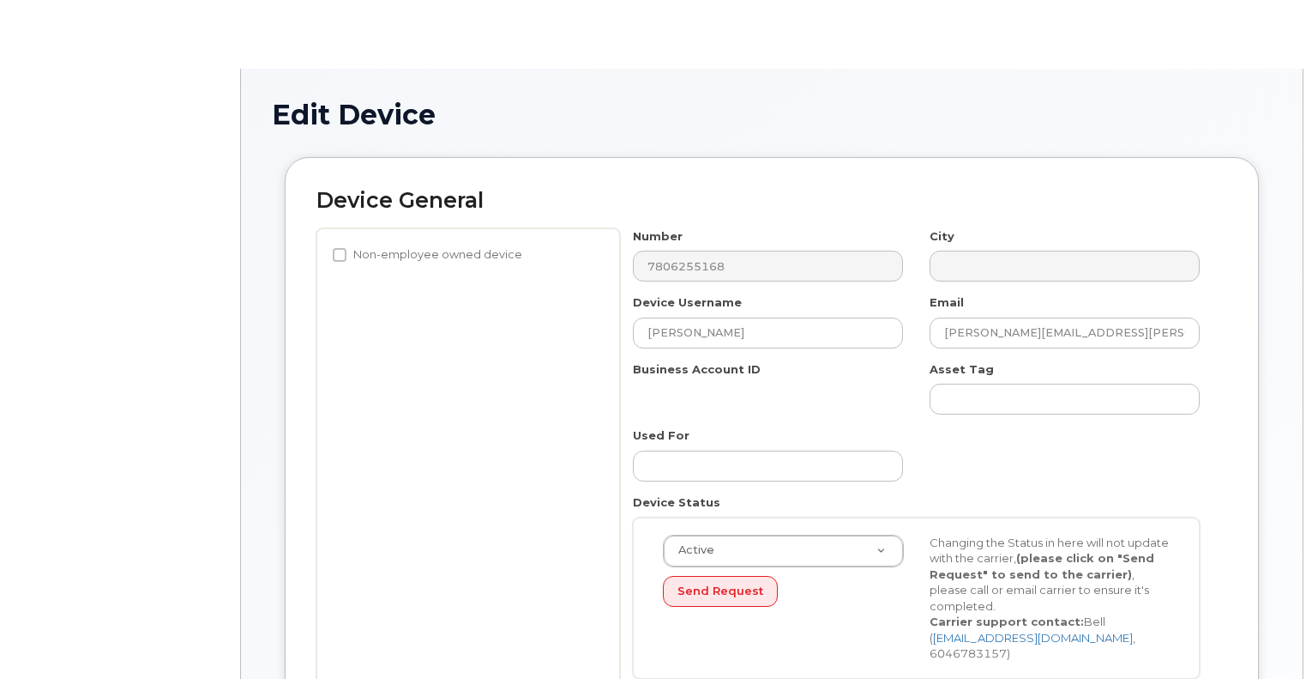
select select "4797726"
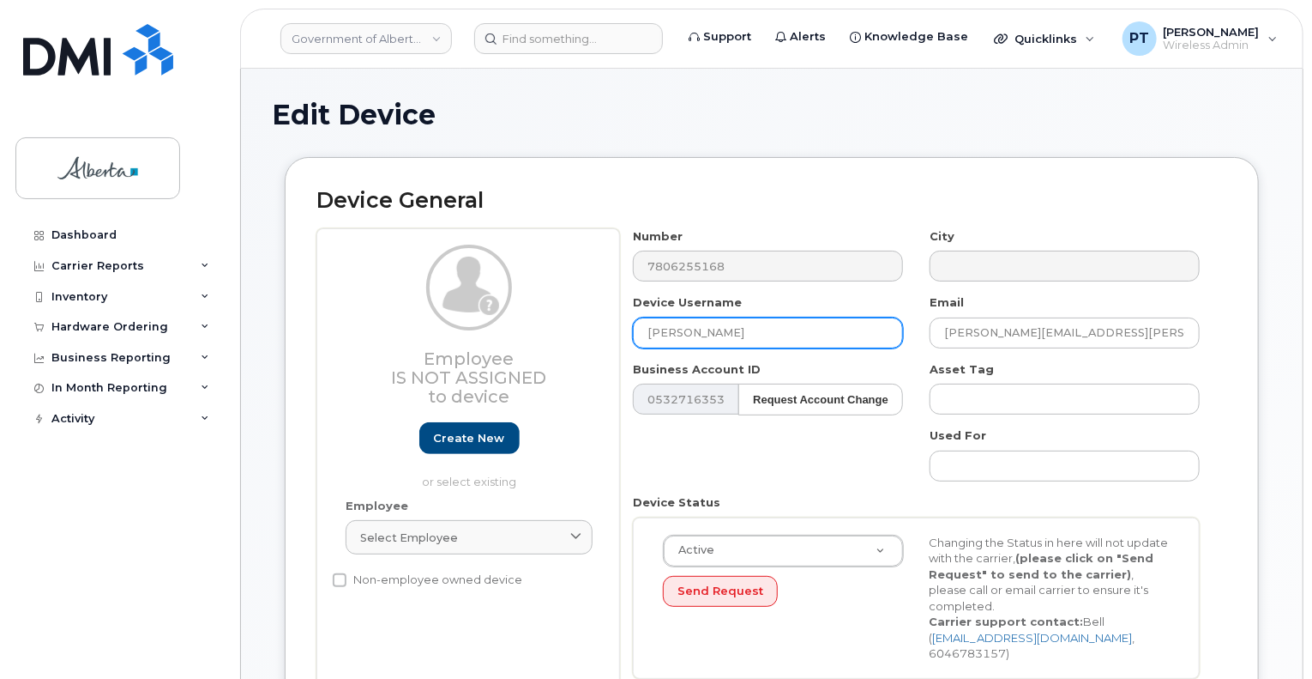
drag, startPoint x: 724, startPoint y: 332, endPoint x: 610, endPoint y: 329, distance: 114.1
click at [610, 329] on div "Employee Is not assigned to device Create new or select existing Employee Selec…" at bounding box center [772, 459] width 911 height 463
type input "Repurpose Peace River"
drag, startPoint x: 1112, startPoint y: 333, endPoint x: 859, endPoint y: 327, distance: 253.1
click at [891, 332] on div "Number 7806255168 City Device Username Repurpose Peace River Email Jeff.Dunham@…" at bounding box center [917, 459] width 594 height 463
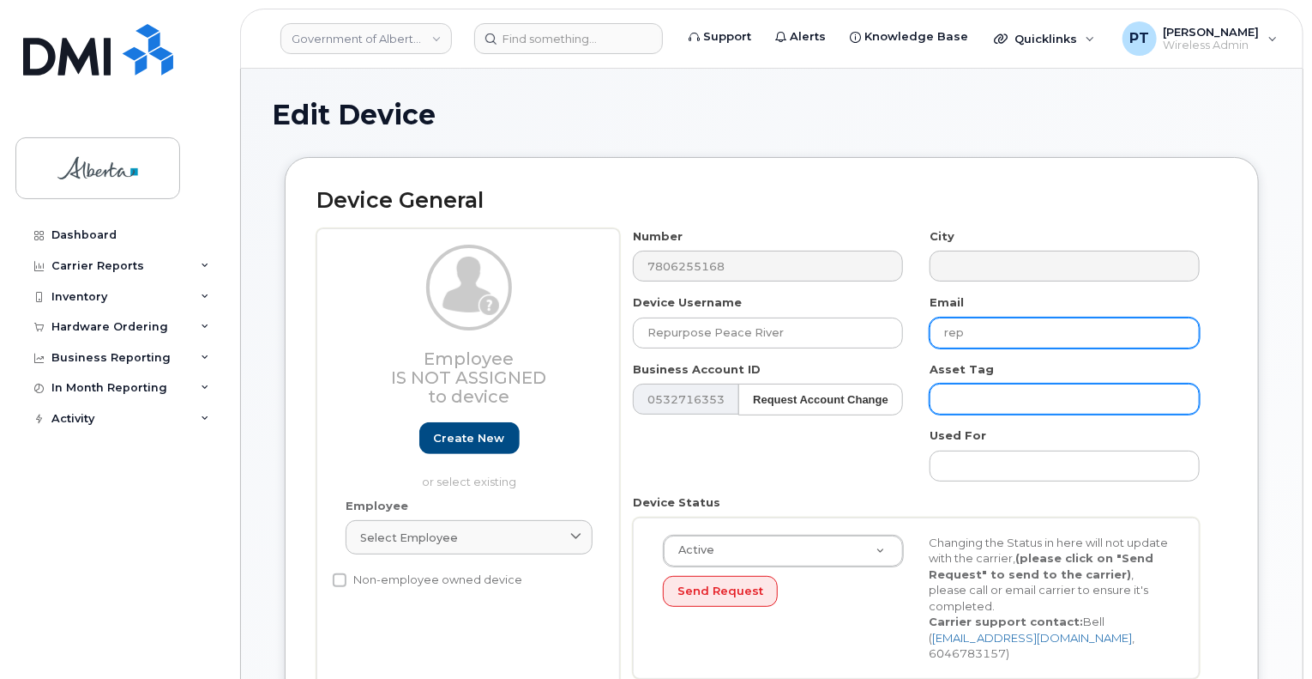
type input "[EMAIL_ADDRESS][DOMAIN_NAME]"
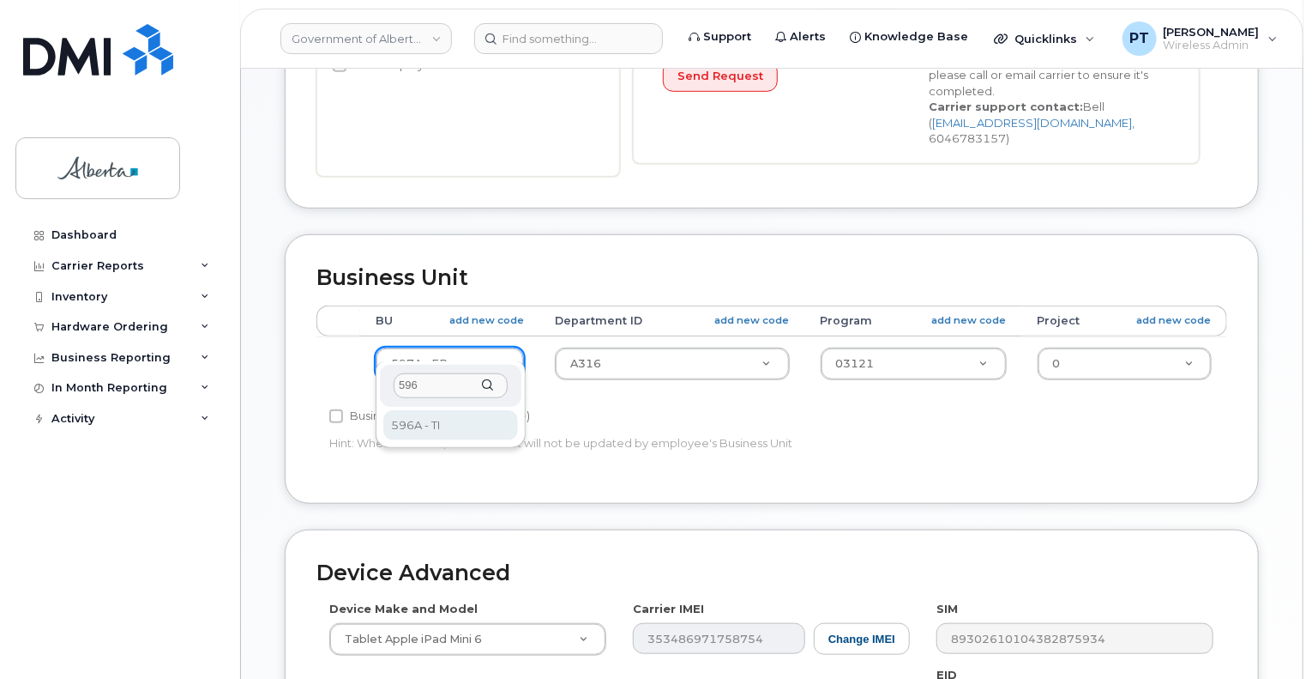
type input "596"
select select "4797729"
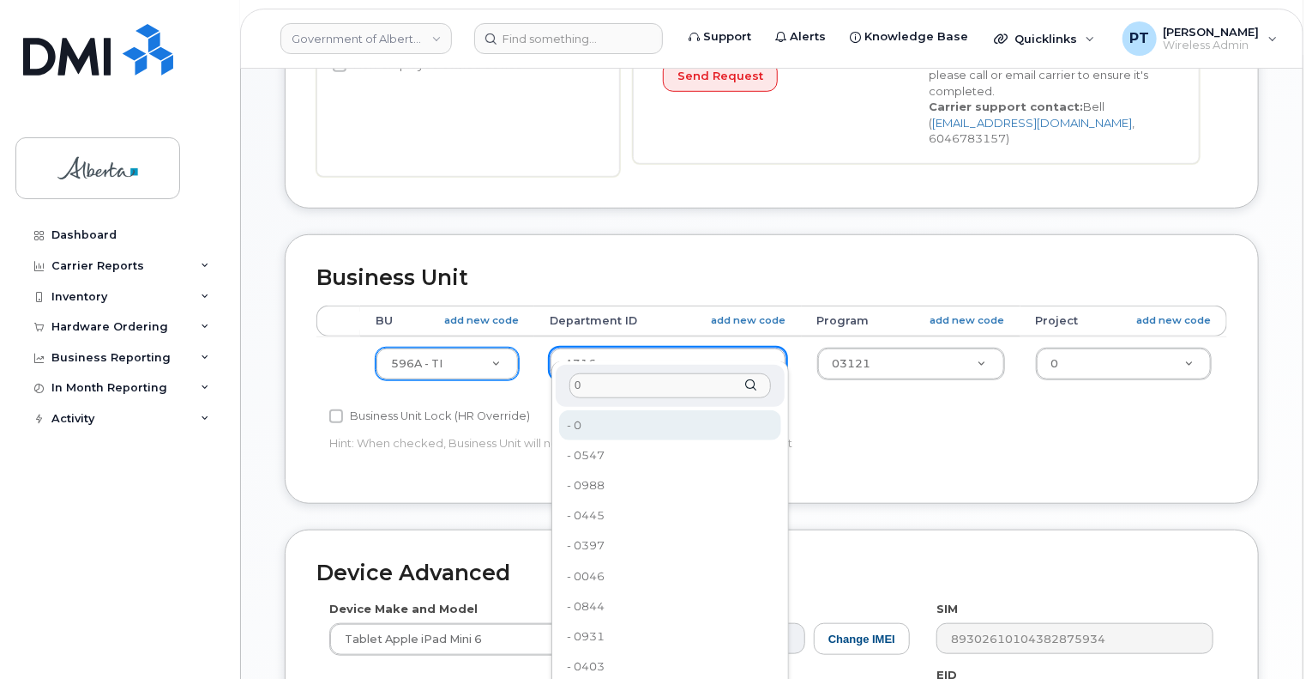
type input "0"
drag, startPoint x: 574, startPoint y: 428, endPoint x: 587, endPoint y: 422, distance: 14.2
type input "4806341"
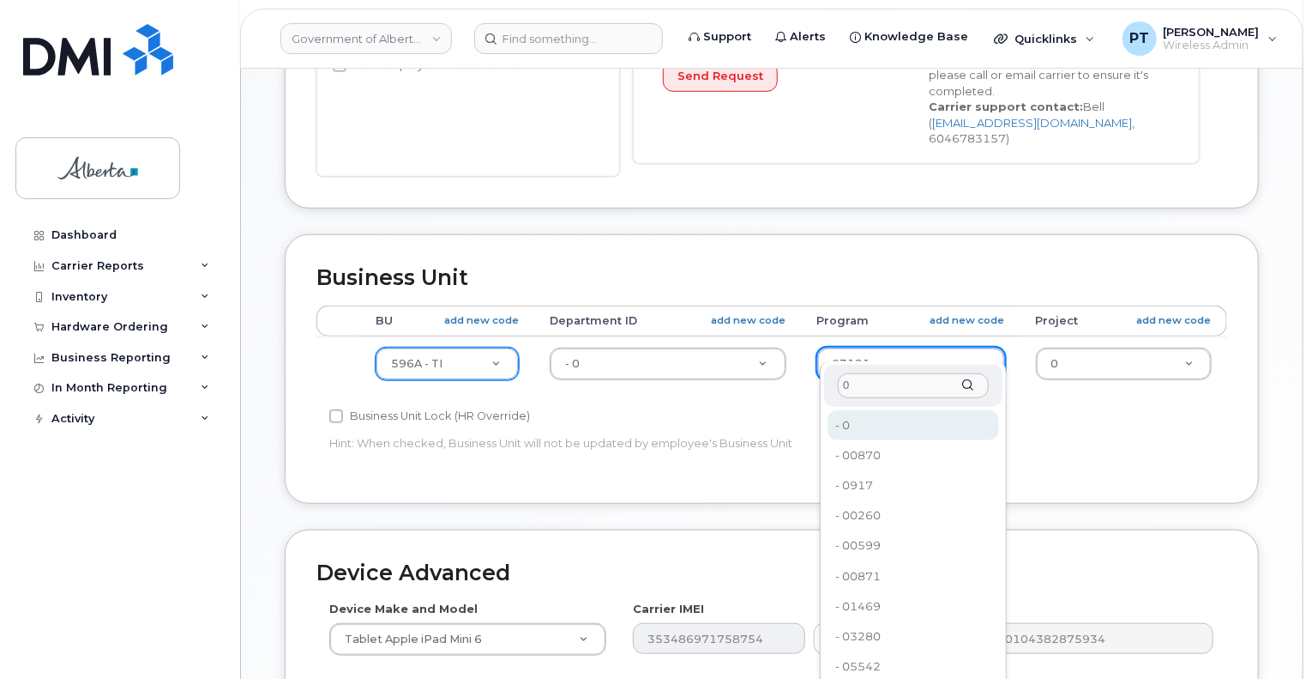
type input "0"
type input "4806366"
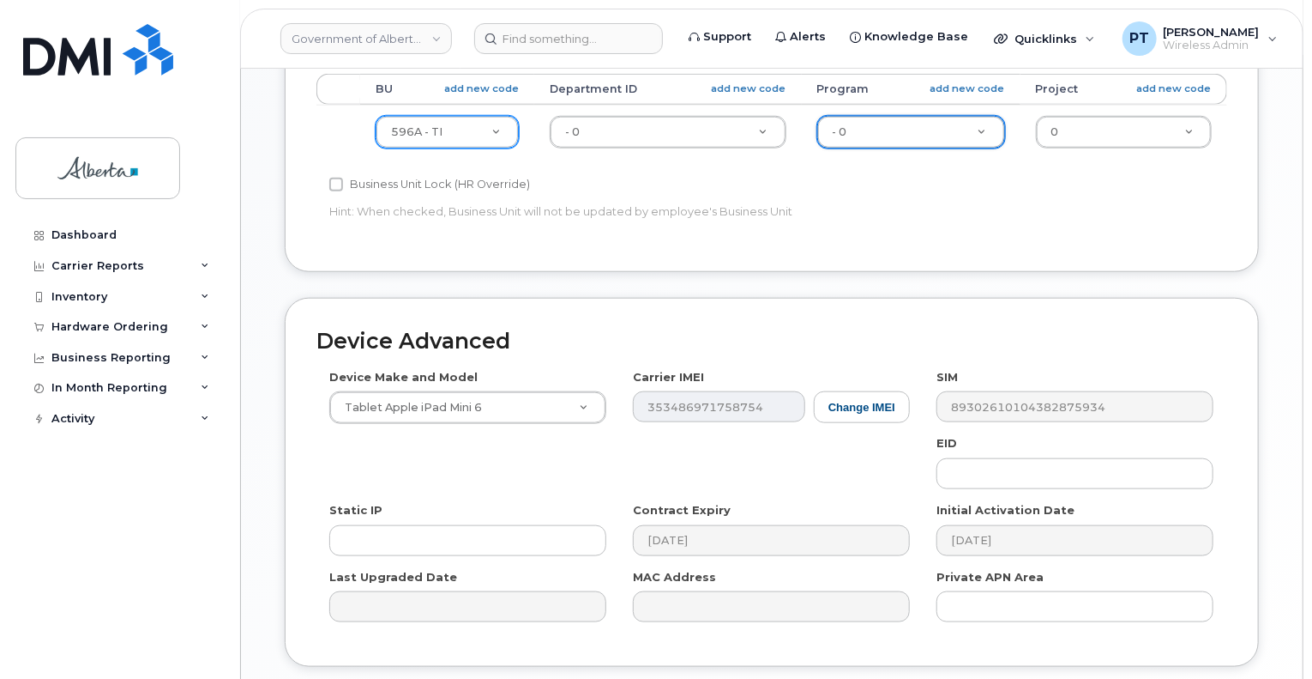
scroll to position [772, 0]
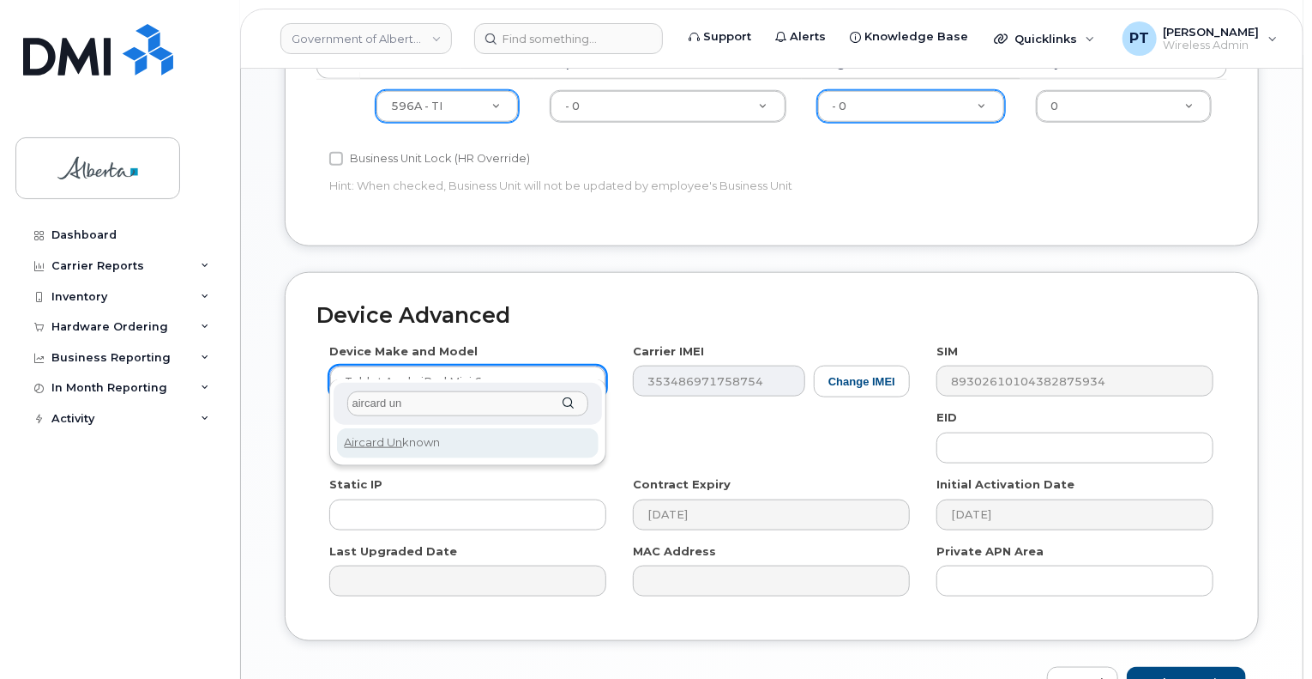
type input "aircard un"
select select "971"
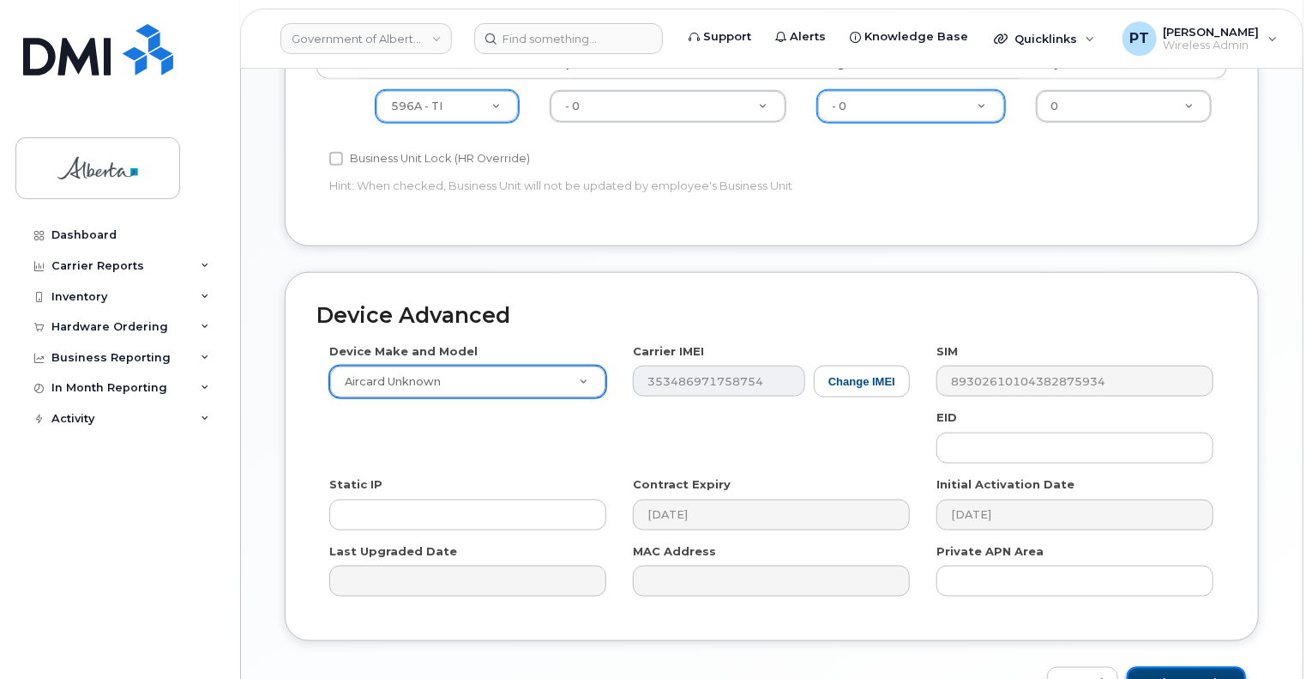
click at [1166, 667] on input "Update Device" at bounding box center [1186, 683] width 119 height 32
type input "Saving..."
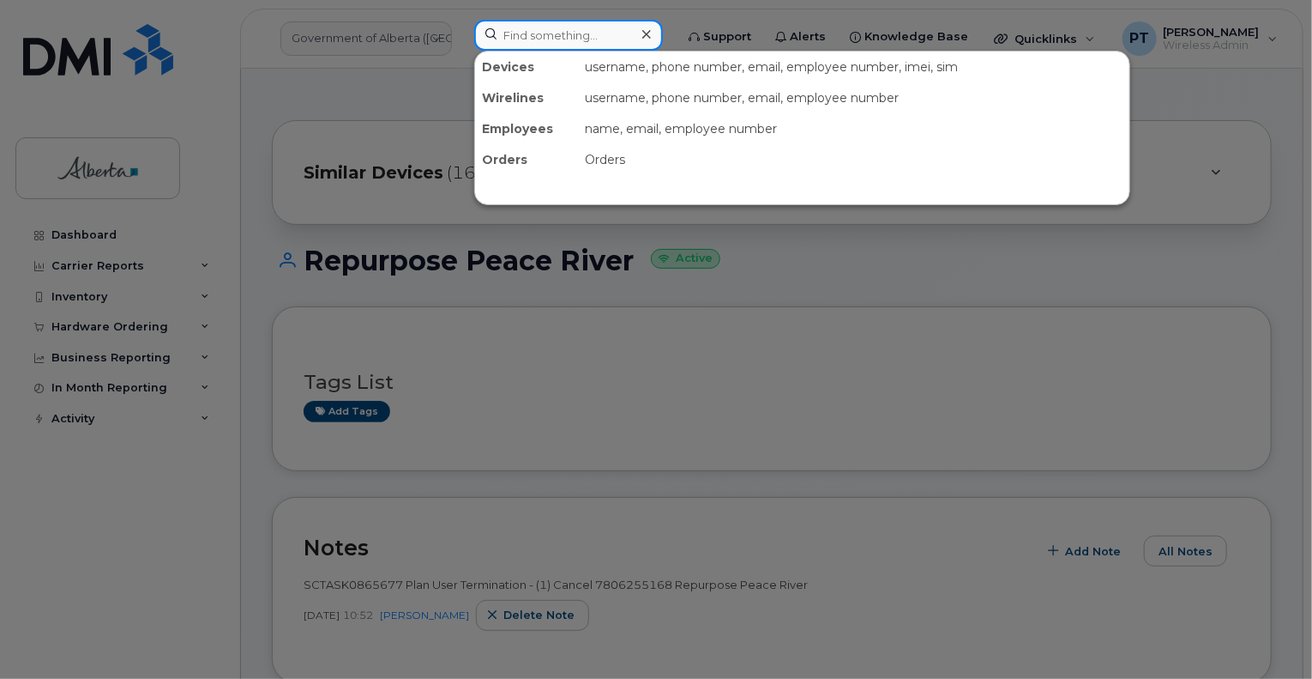
click at [503, 37] on input at bounding box center [568, 35] width 189 height 31
paste input "4036279837"
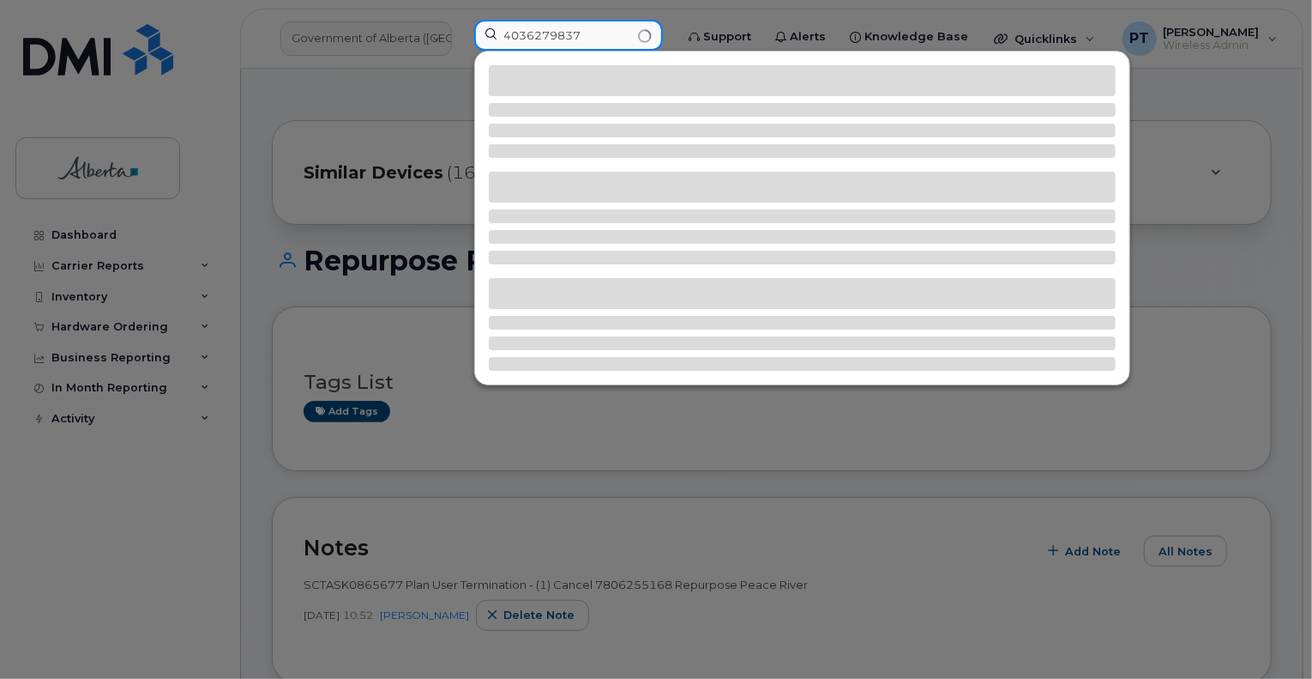
type input "4036279837"
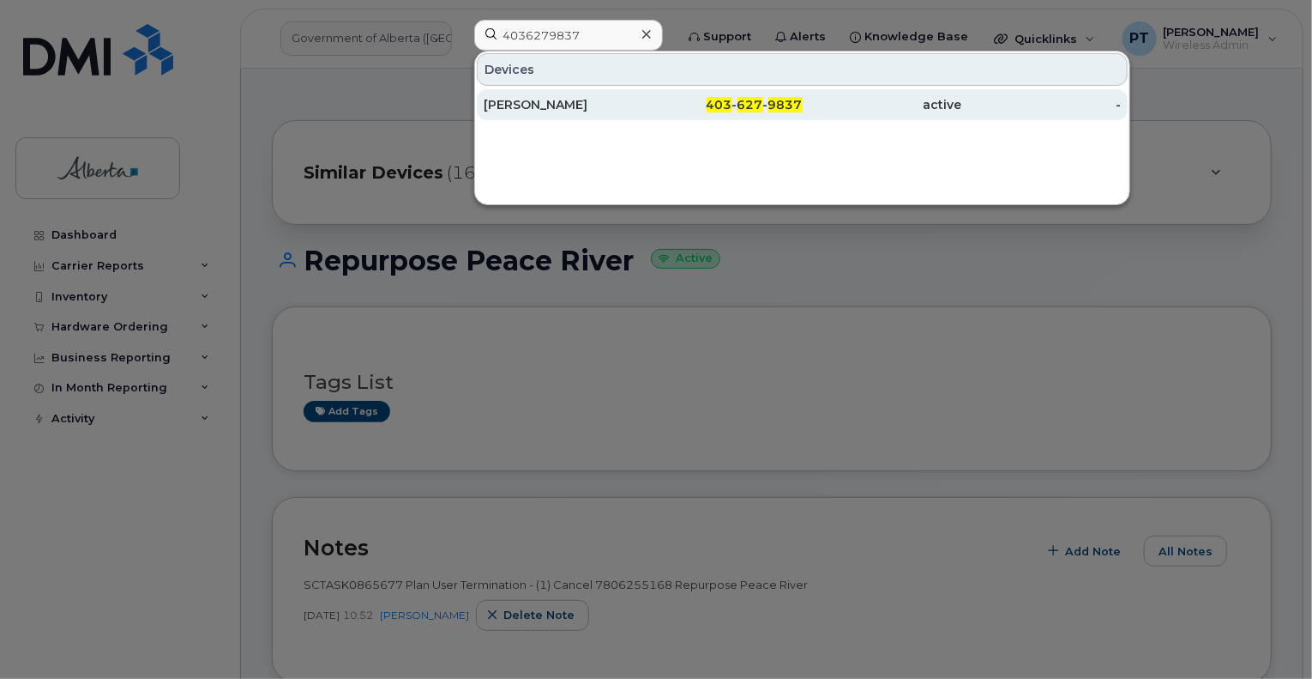
click at [518, 100] on div "[PERSON_NAME]" at bounding box center [564, 104] width 160 height 17
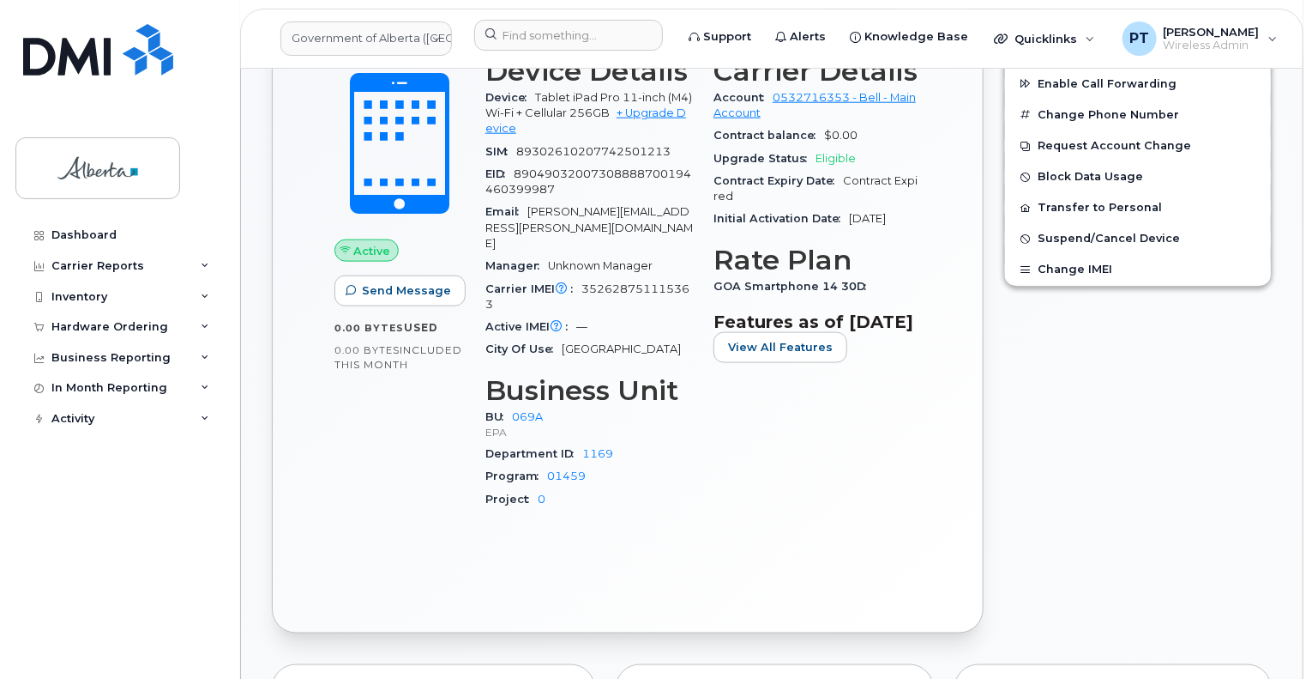
scroll to position [944, 0]
click at [566, 36] on input at bounding box center [568, 35] width 189 height 31
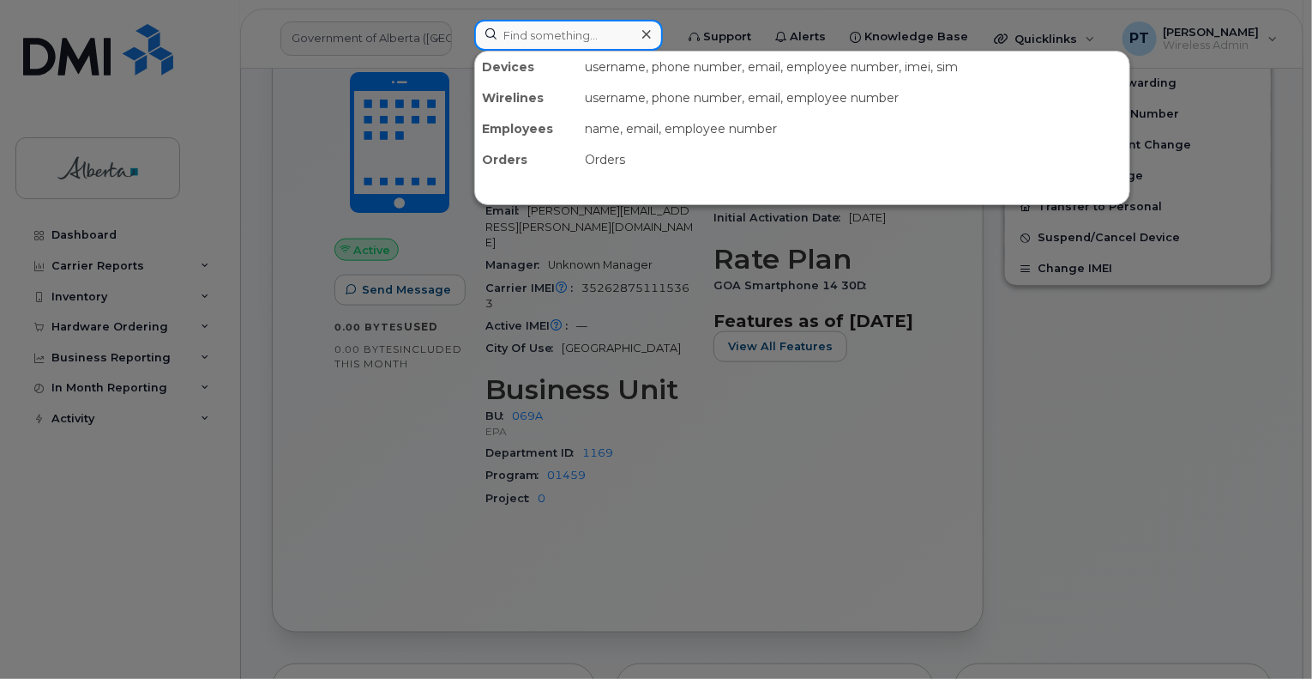
paste input "5875458412"
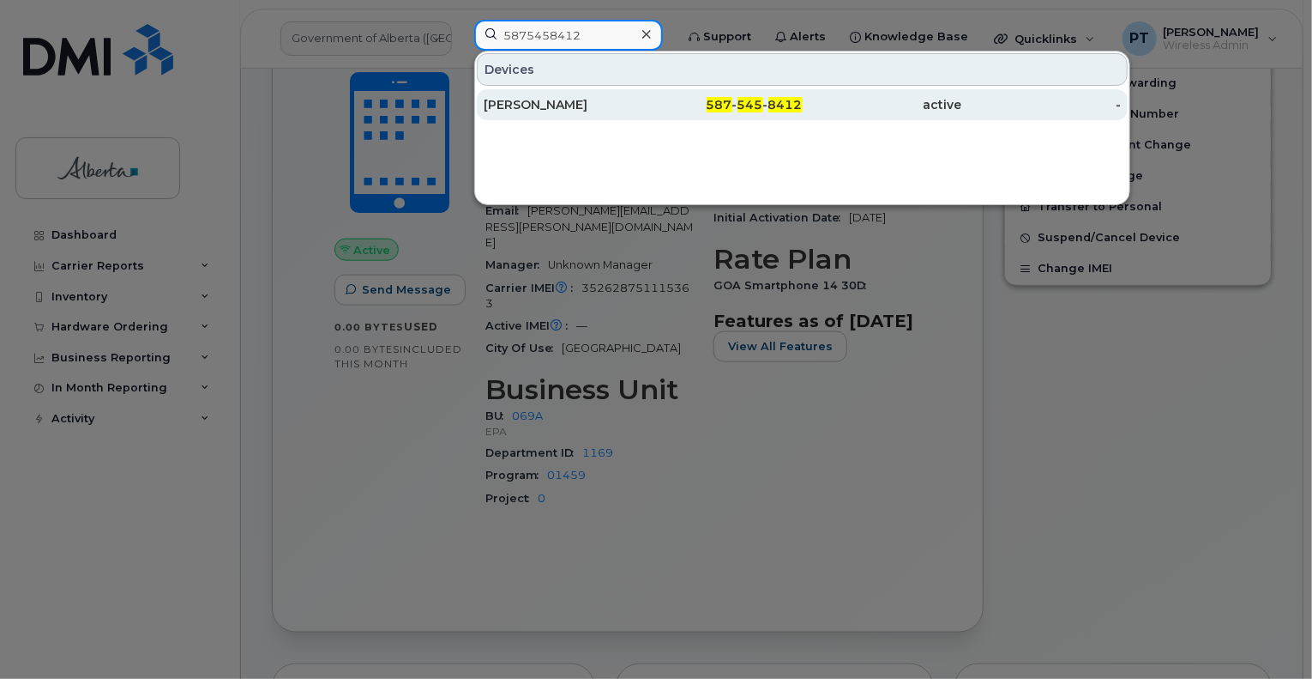
type input "5875458412"
click at [518, 101] on div "[PERSON_NAME]" at bounding box center [564, 104] width 160 height 17
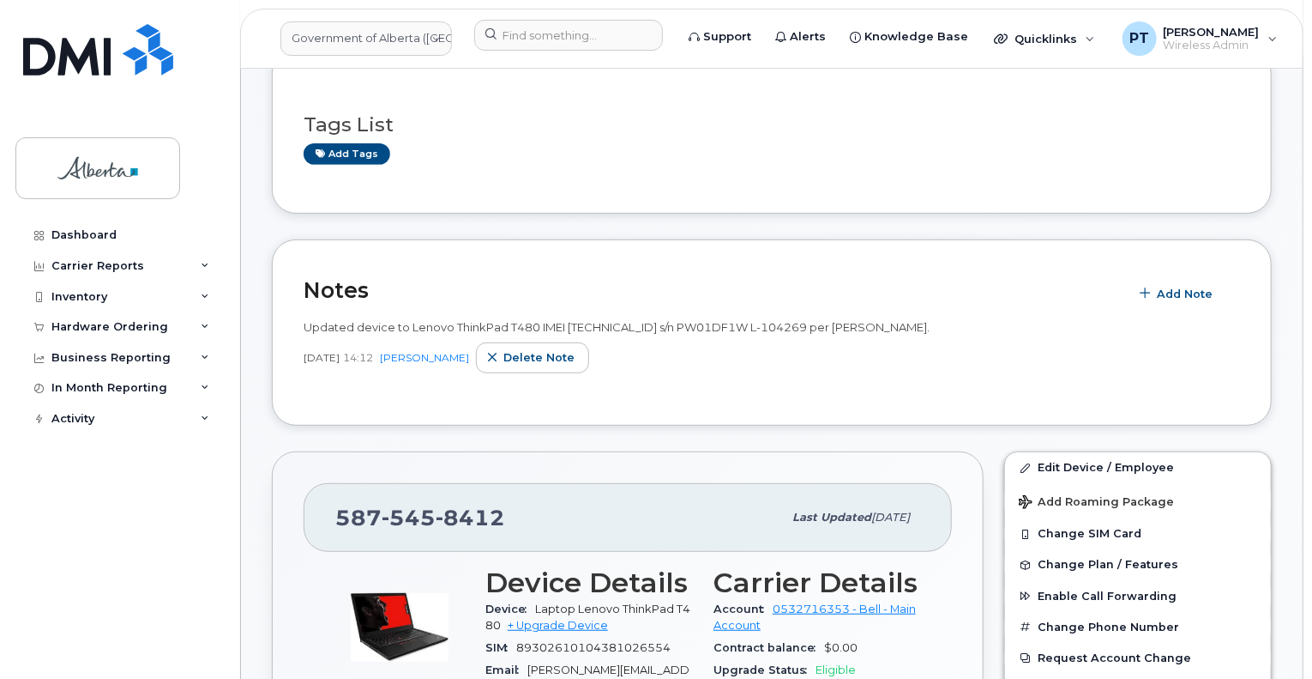
scroll to position [600, 0]
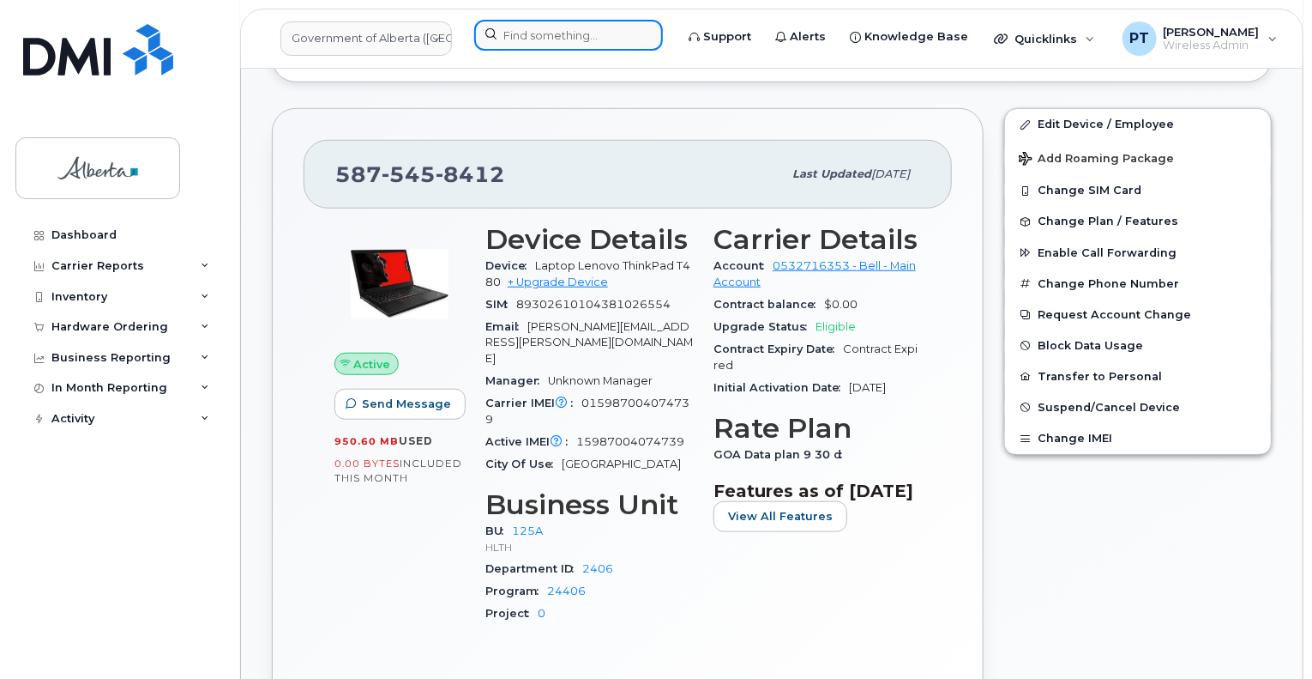
click at [571, 36] on input at bounding box center [568, 35] width 189 height 31
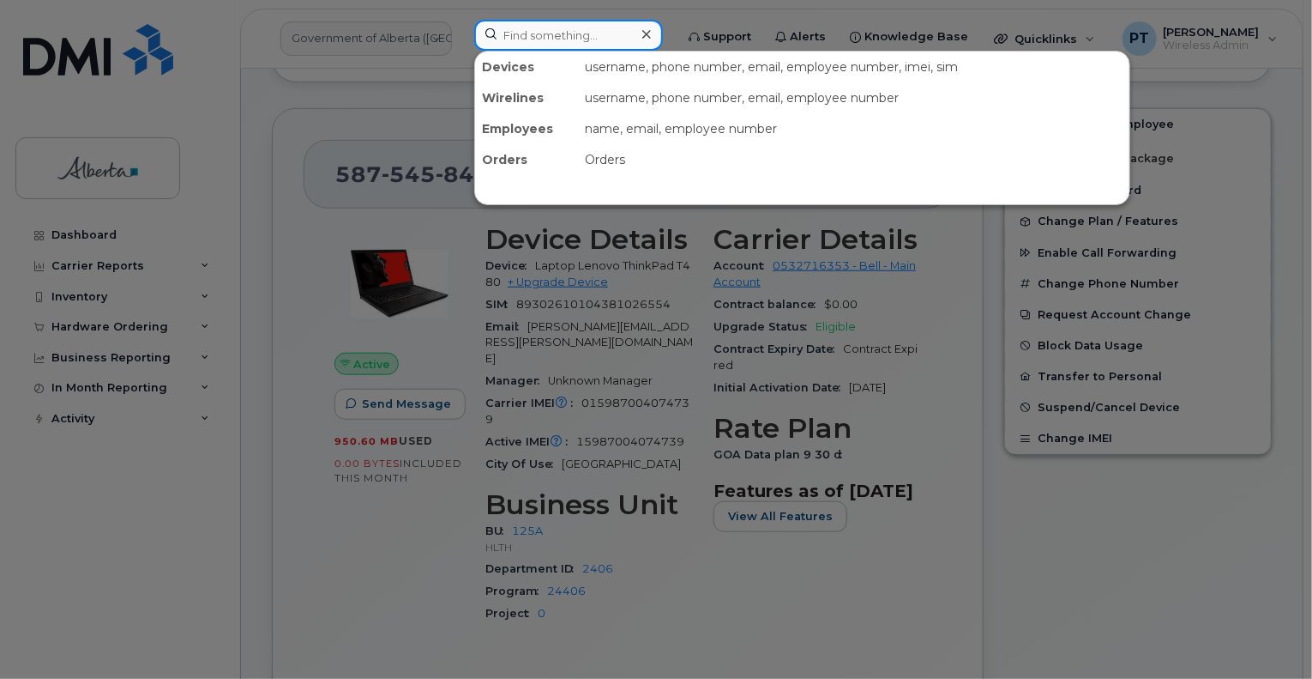
paste input "5879899475"
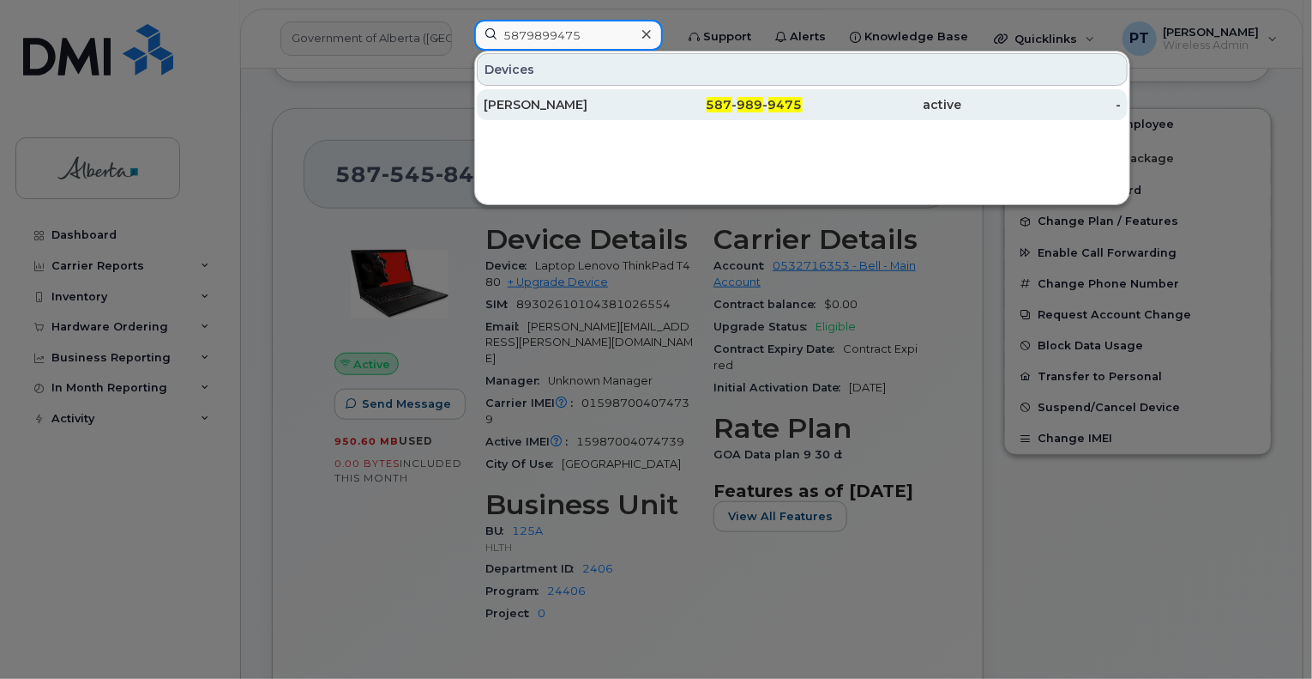
type input "5879899475"
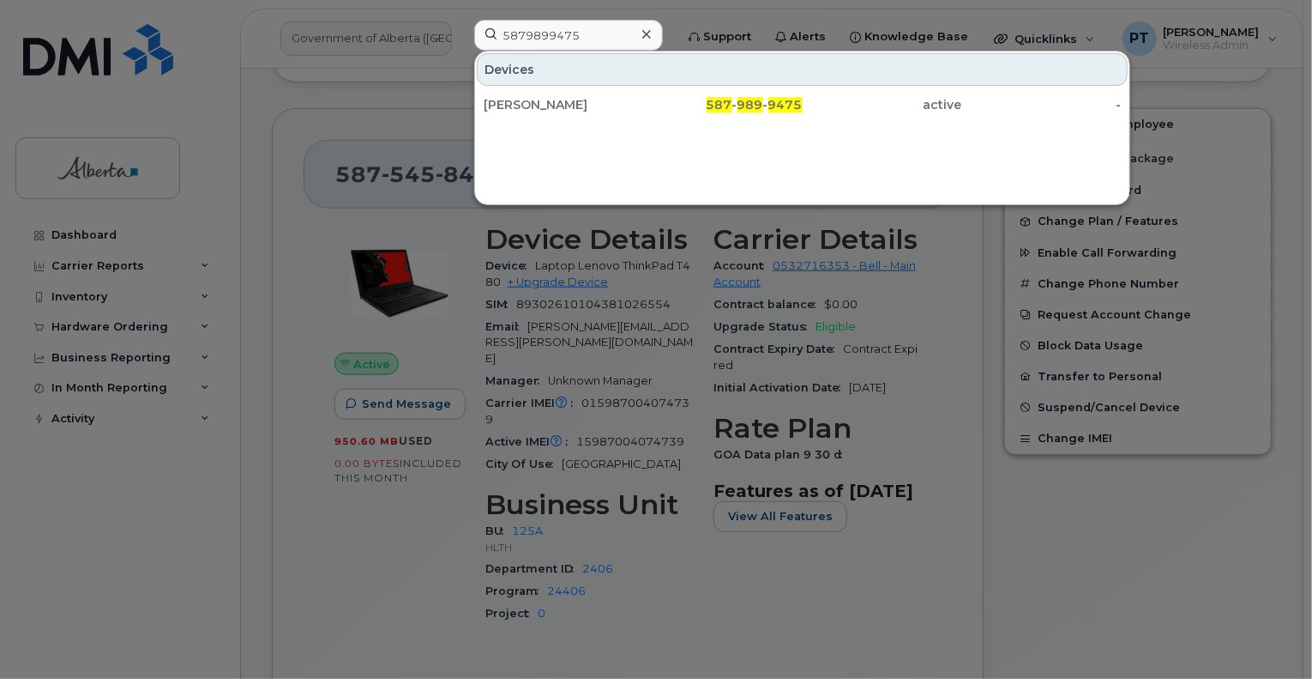
drag, startPoint x: 519, startPoint y: 108, endPoint x: 623, endPoint y: 150, distance: 112.0
click at [519, 108] on div "[PERSON_NAME]" at bounding box center [564, 104] width 160 height 17
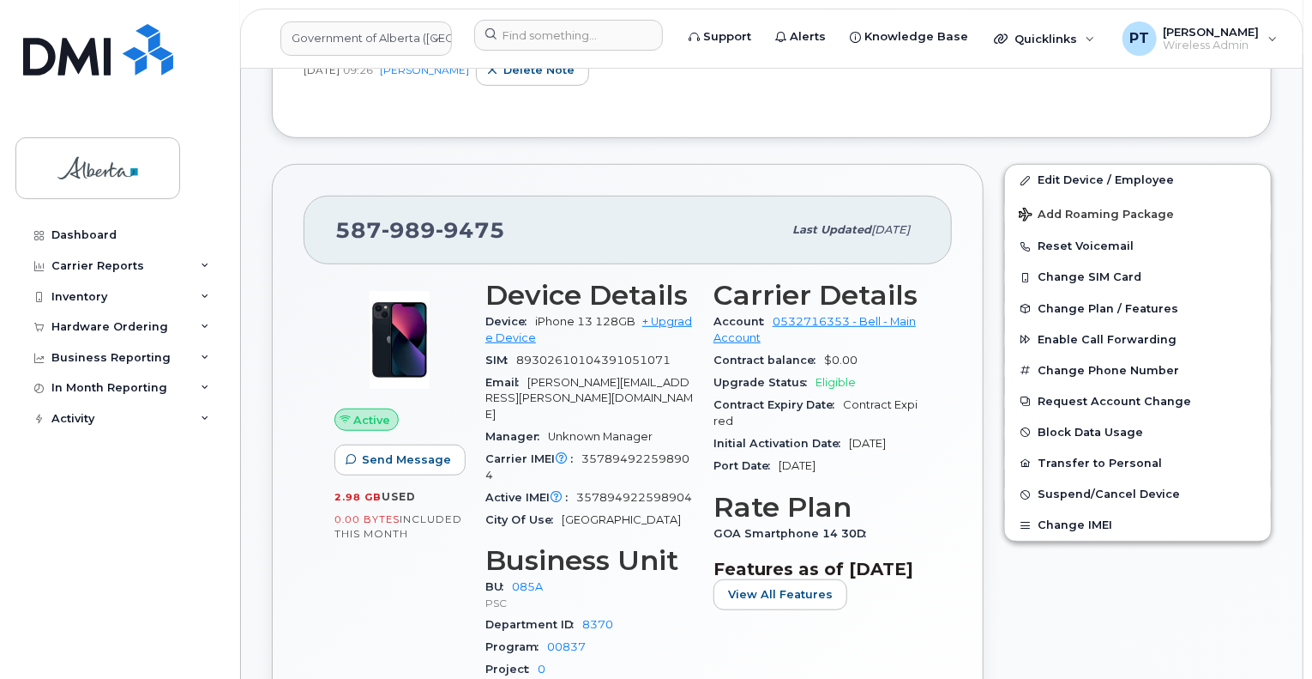
scroll to position [429, 0]
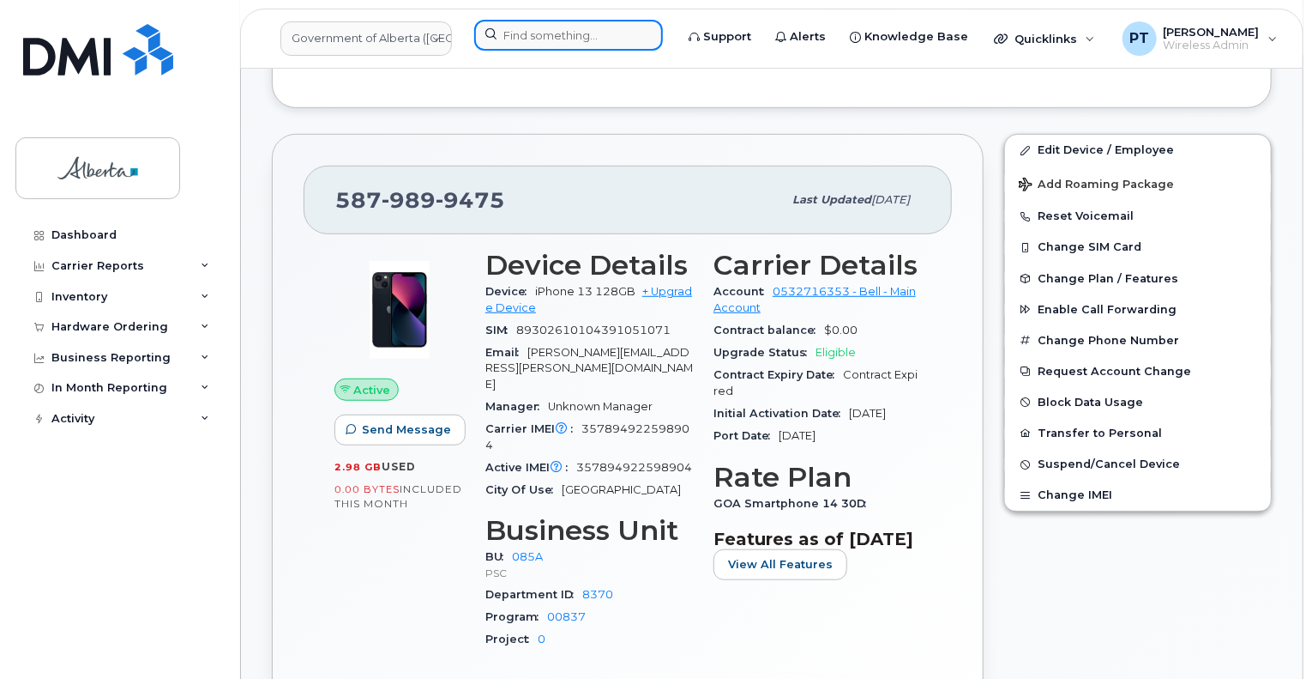
click at [563, 33] on input at bounding box center [568, 35] width 189 height 31
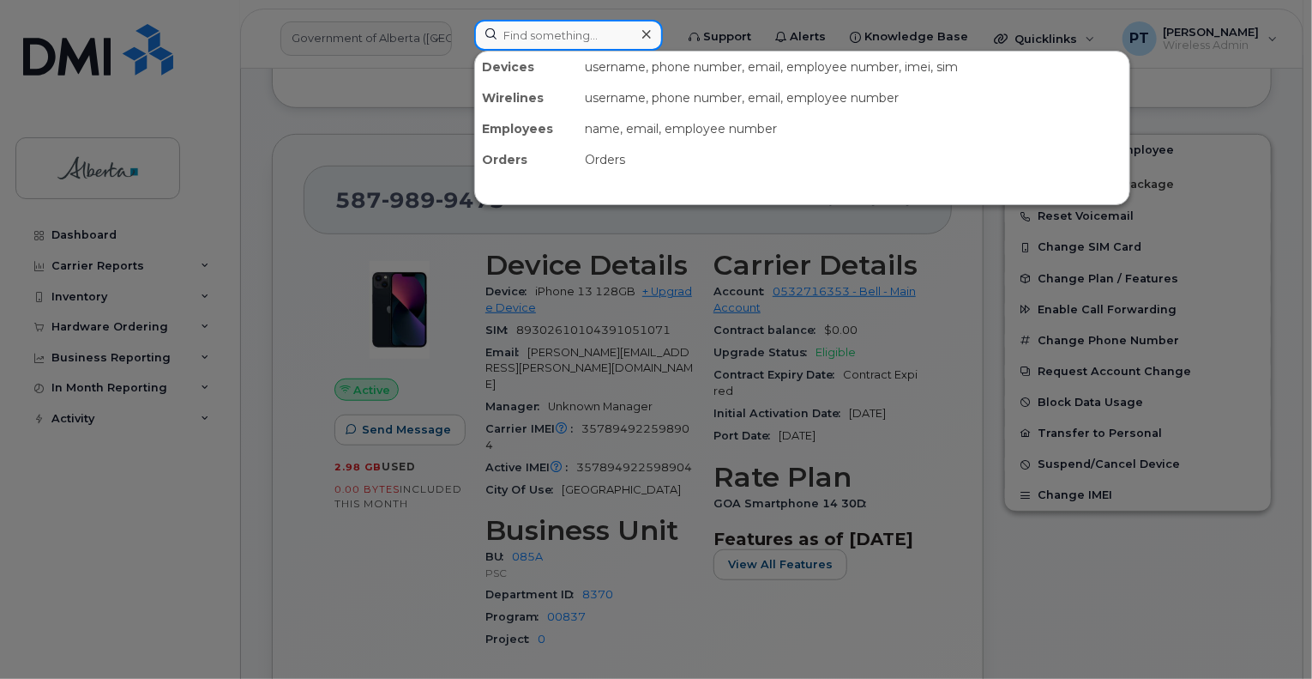
paste input "7802632879"
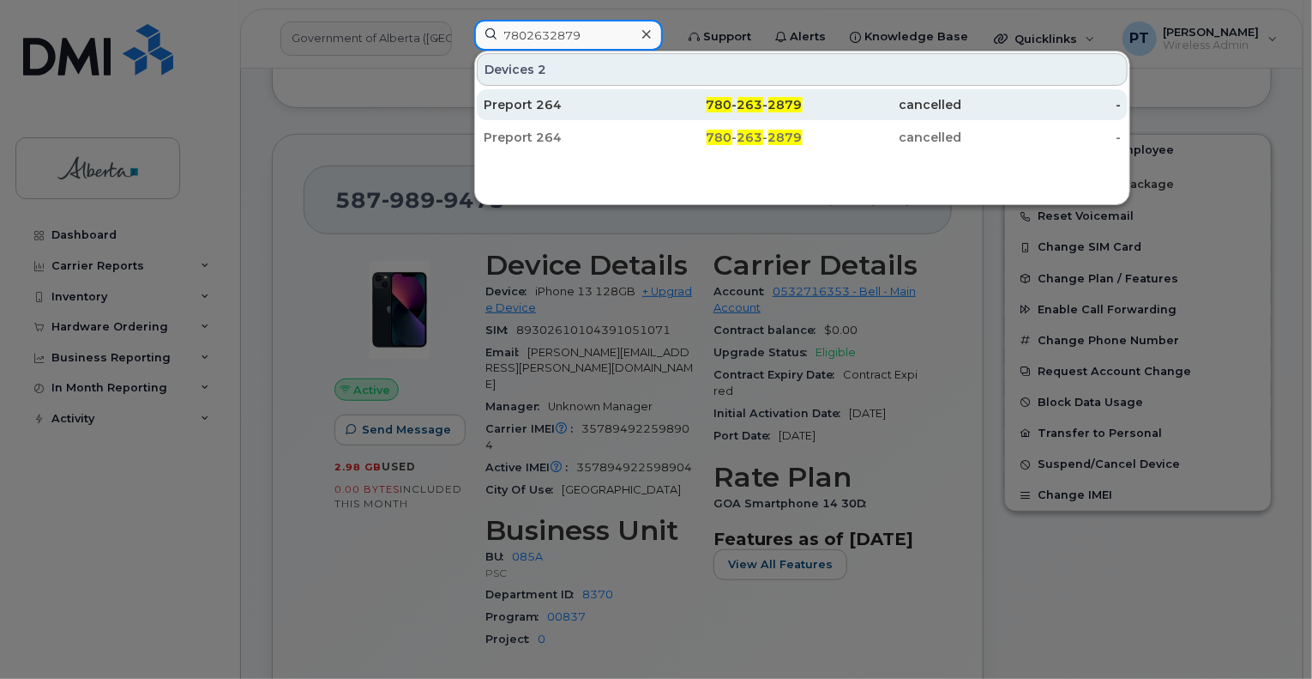
type input "7802632879"
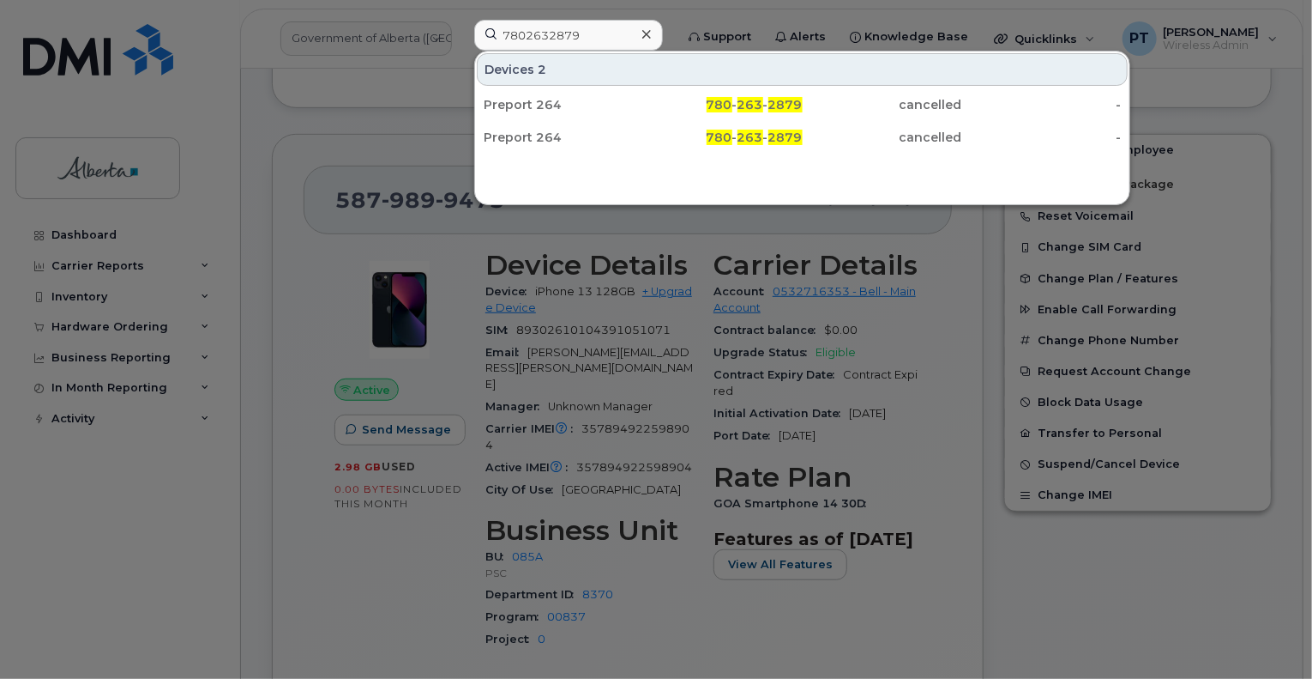
drag, startPoint x: 528, startPoint y: 100, endPoint x: 479, endPoint y: 18, distance: 95.8
click at [528, 100] on div "Preport 264" at bounding box center [564, 104] width 160 height 17
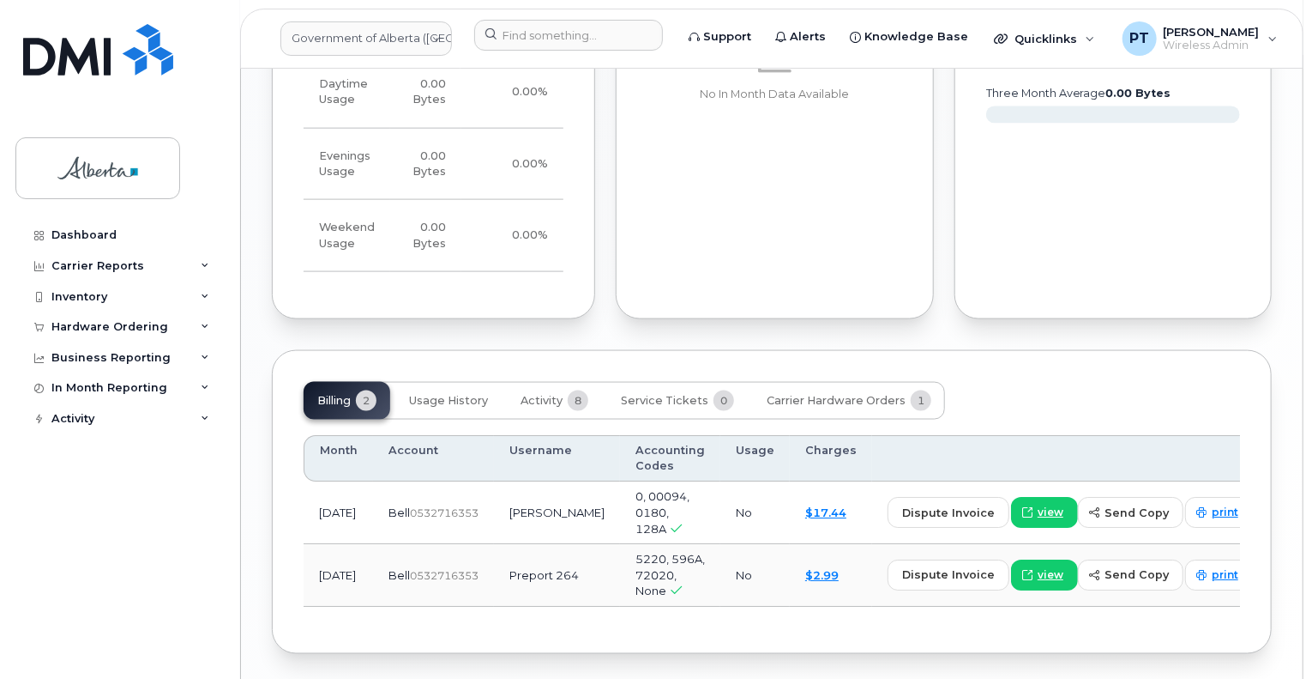
scroll to position [1156, 0]
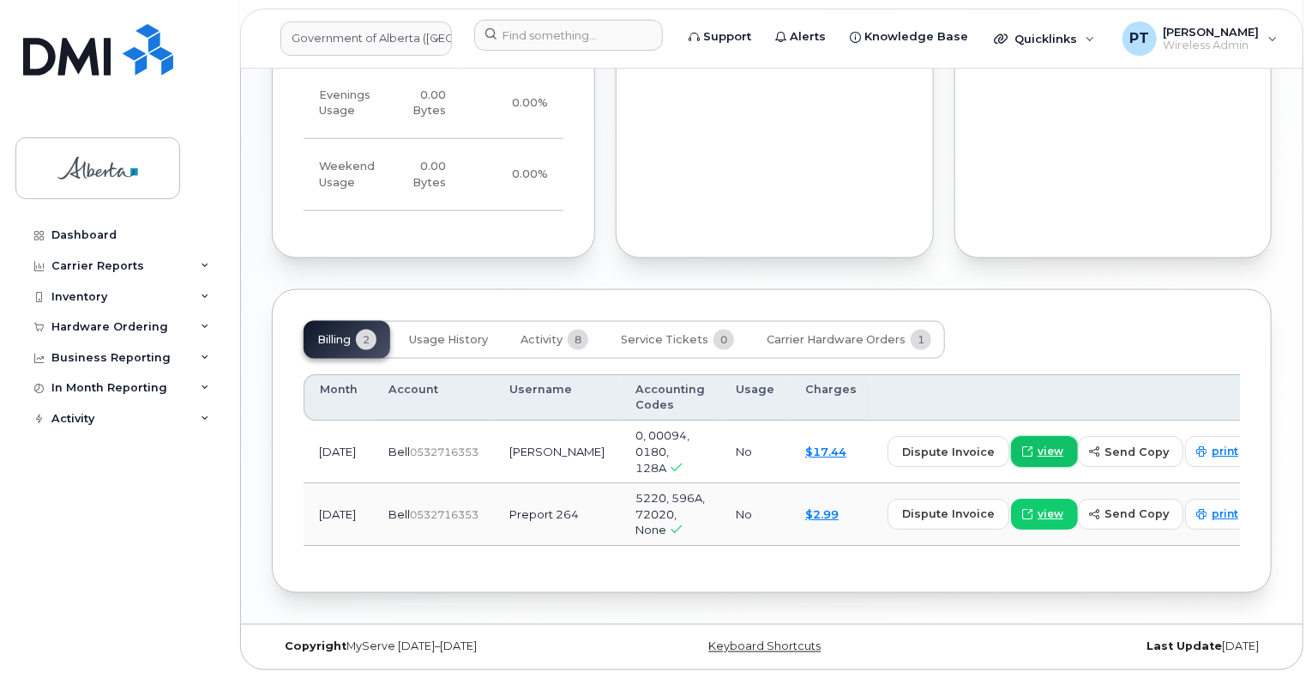
drag, startPoint x: 1028, startPoint y: 475, endPoint x: 1010, endPoint y: 470, distance: 17.9
click at [1038, 459] on span "view" at bounding box center [1051, 450] width 26 height 15
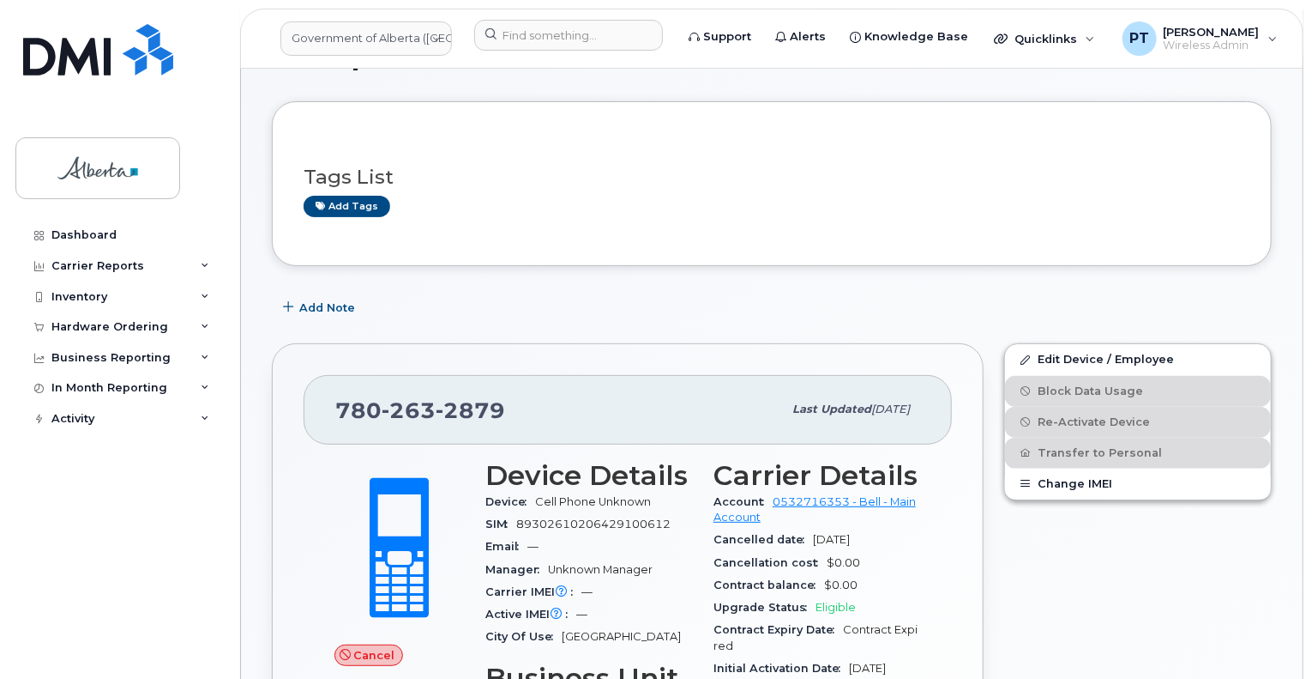
scroll to position [86, 0]
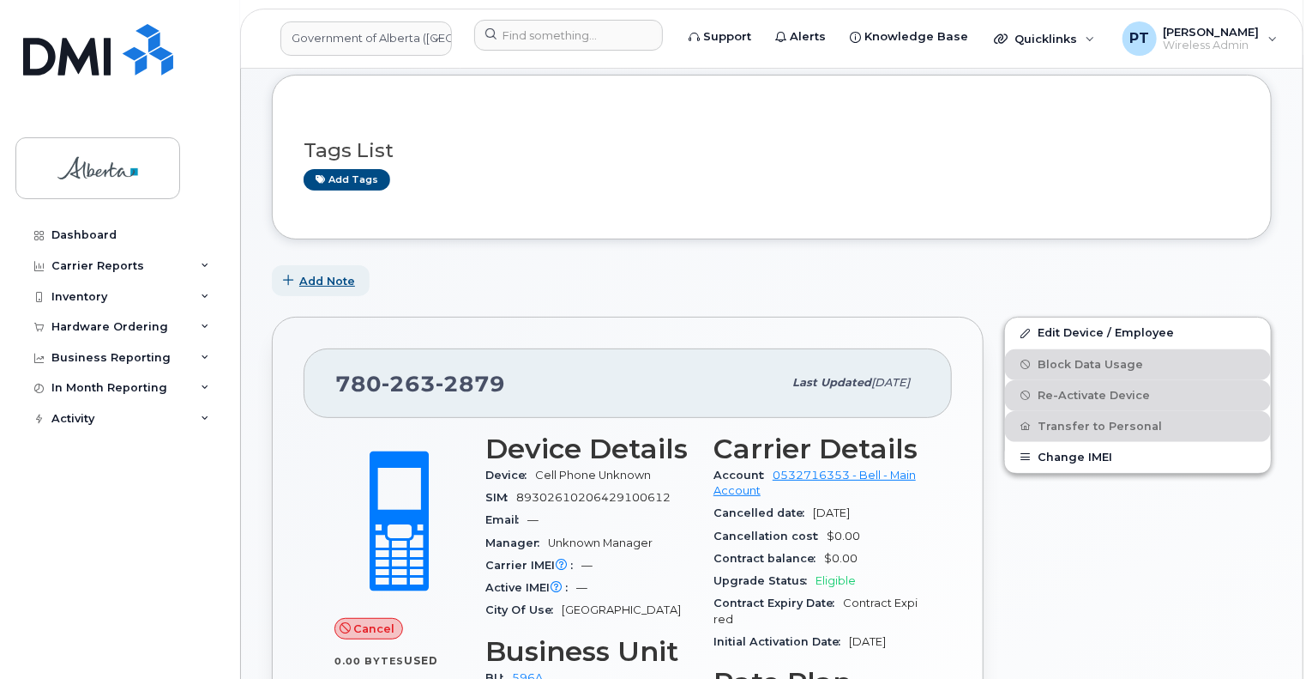
click at [308, 274] on span "Add Note" at bounding box center [327, 281] width 56 height 16
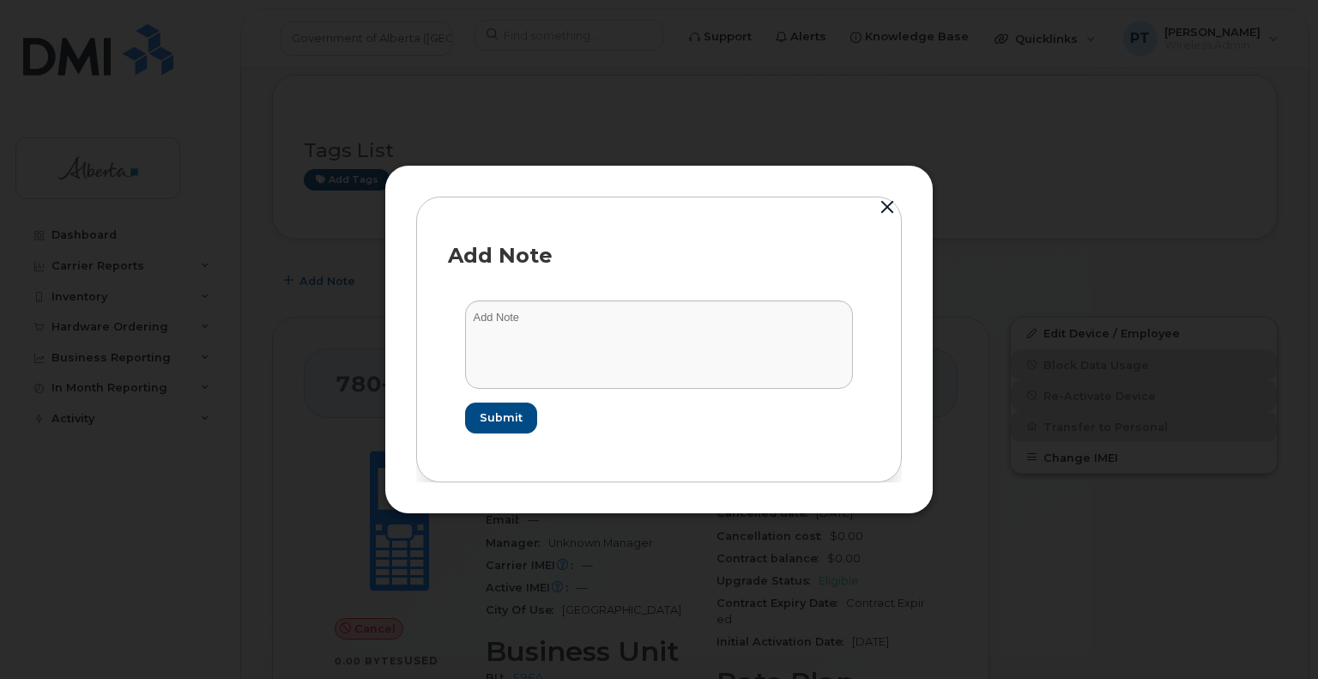
click at [879, 204] on button "button" at bounding box center [887, 208] width 26 height 24
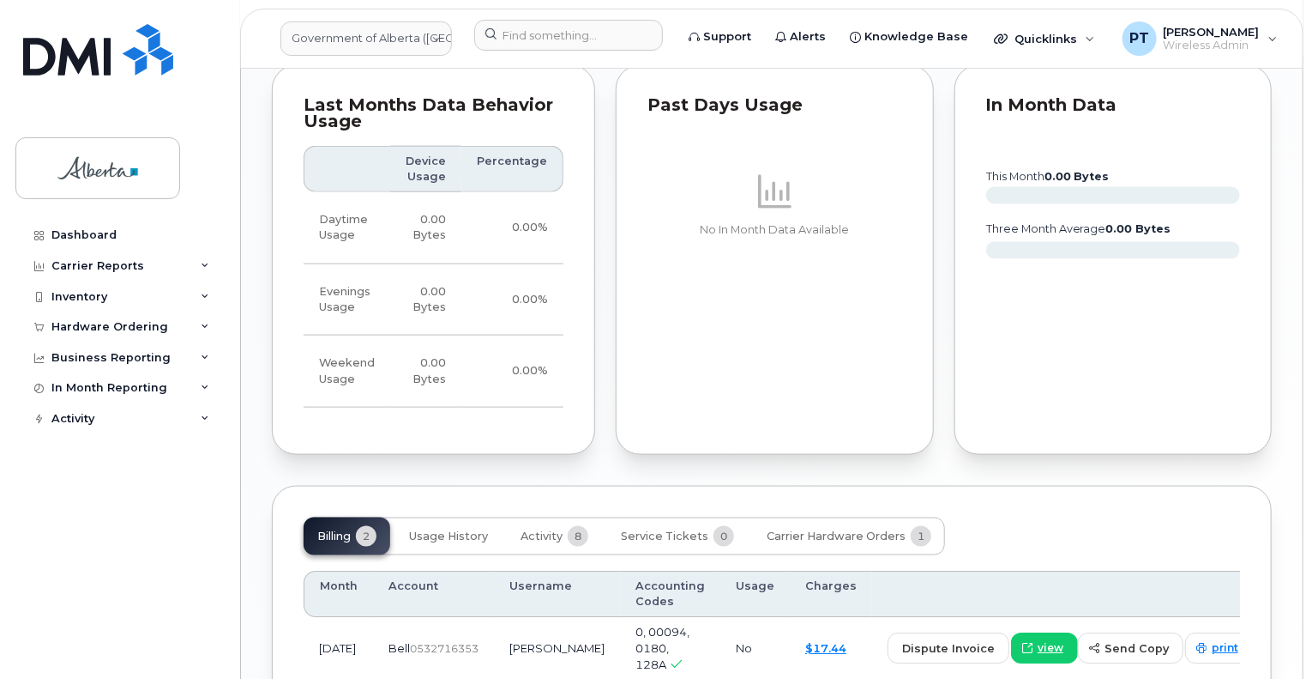
scroll to position [1115, 0]
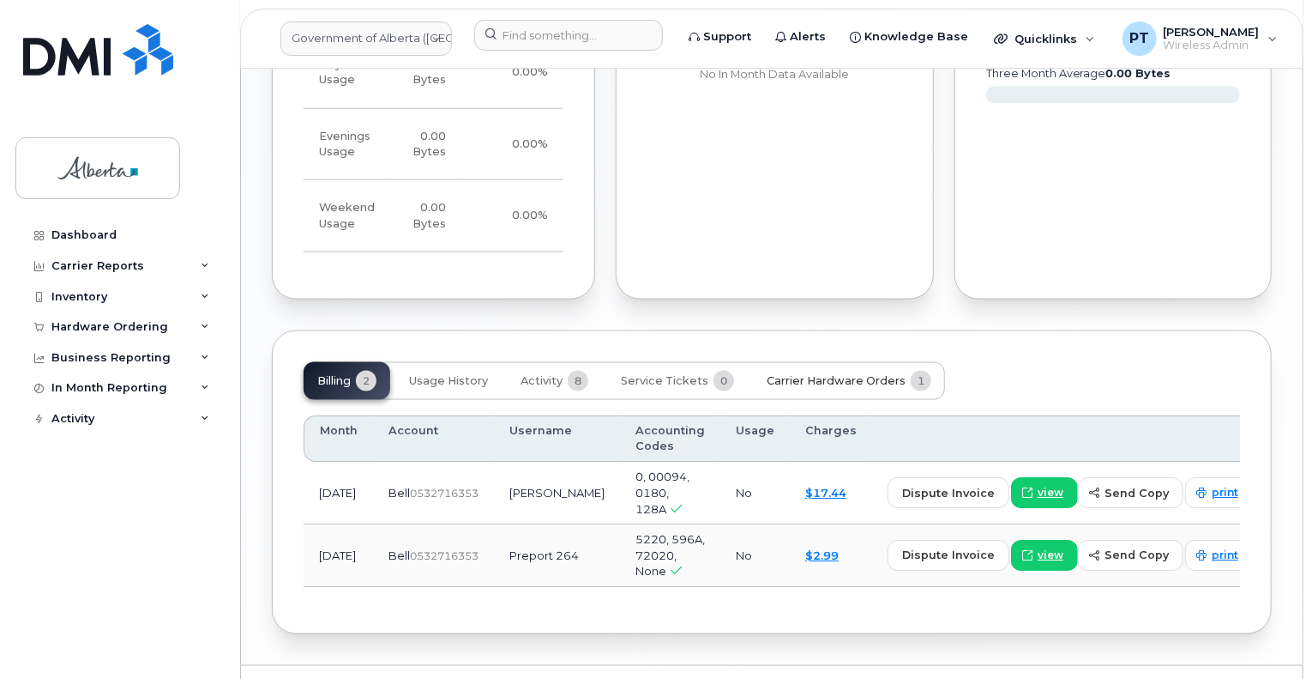
click at [847, 388] on span "Carrier Hardware Orders" at bounding box center [836, 381] width 139 height 14
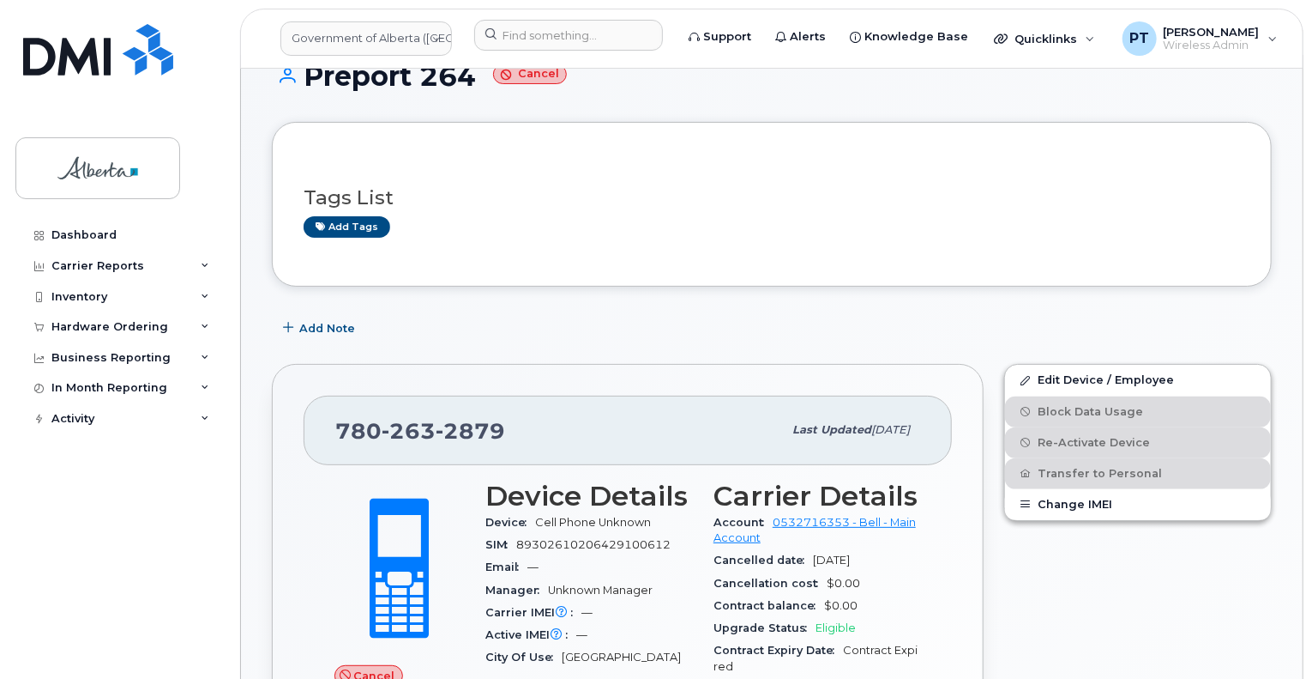
scroll to position [0, 0]
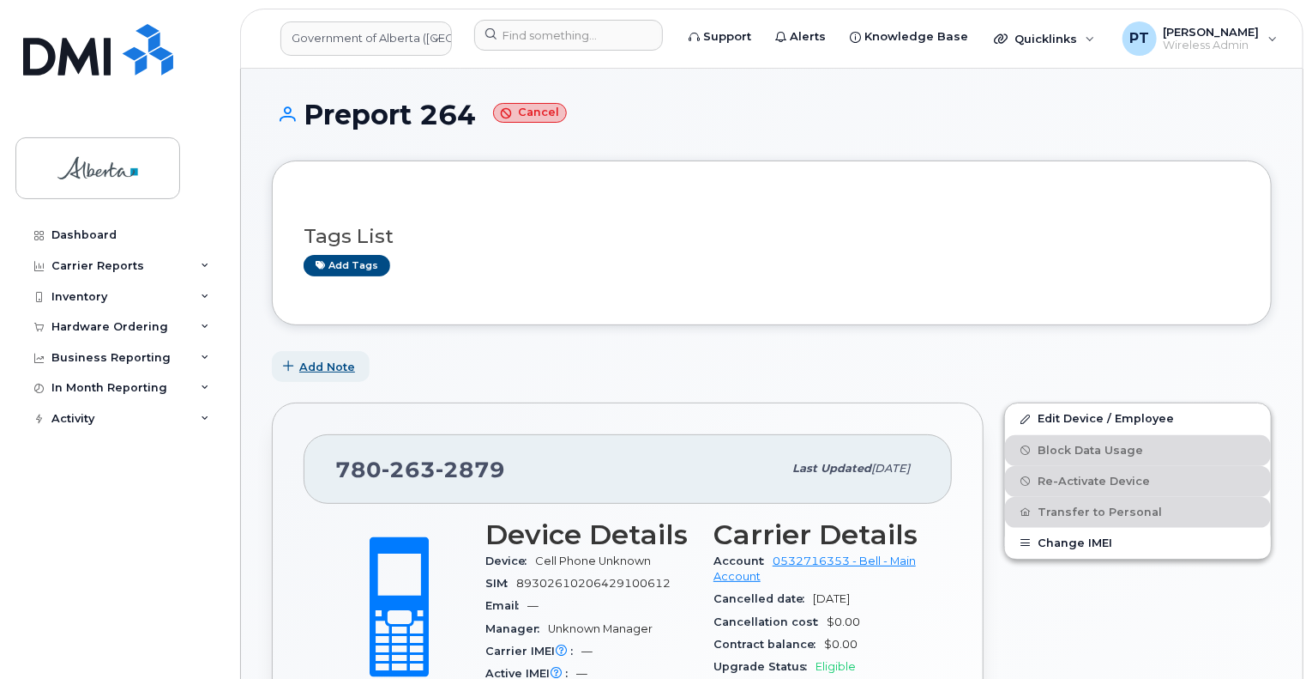
click at [334, 363] on span "Add Note" at bounding box center [327, 367] width 56 height 16
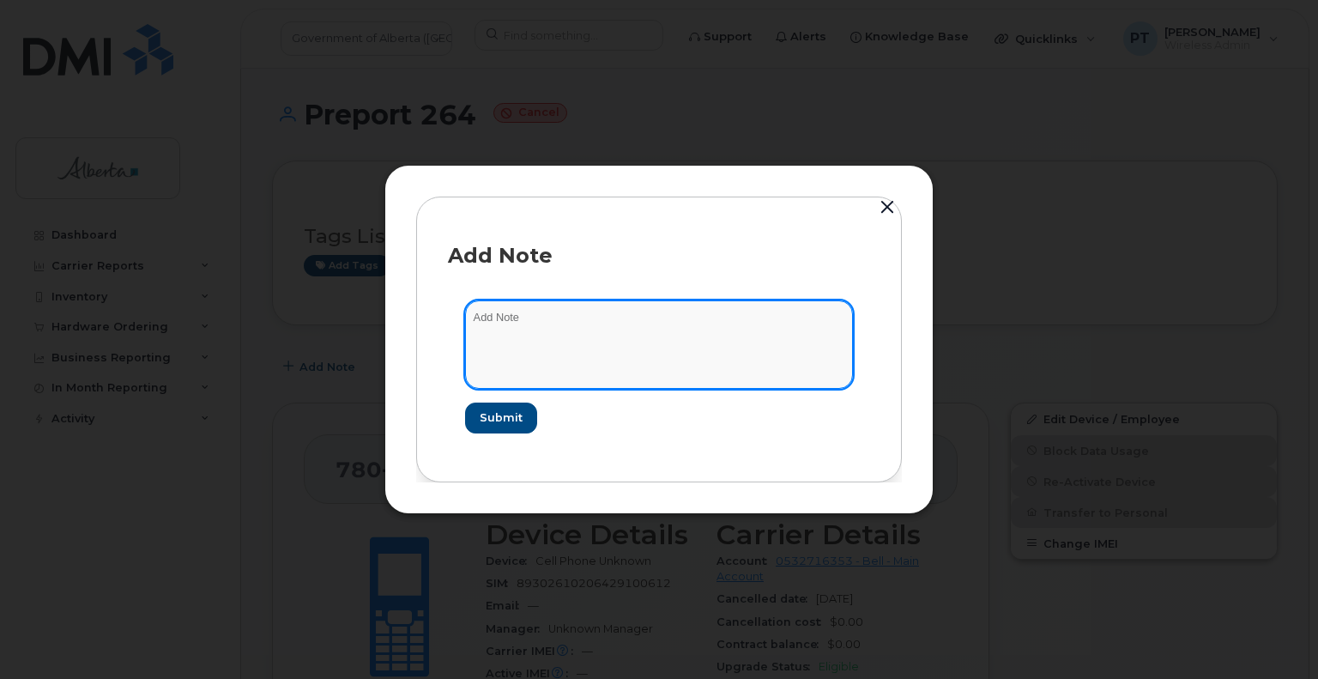
click at [487, 311] on textarea at bounding box center [659, 343] width 388 height 87
paste textarea "SCTASK0791956"
click at [594, 317] on textarea "SCTASK0791956 -" at bounding box center [659, 343] width 388 height 87
paste textarea "Bell 2979701"
type textarea "SCTASK0791956 - Bell 2979701 is for Calgary but"
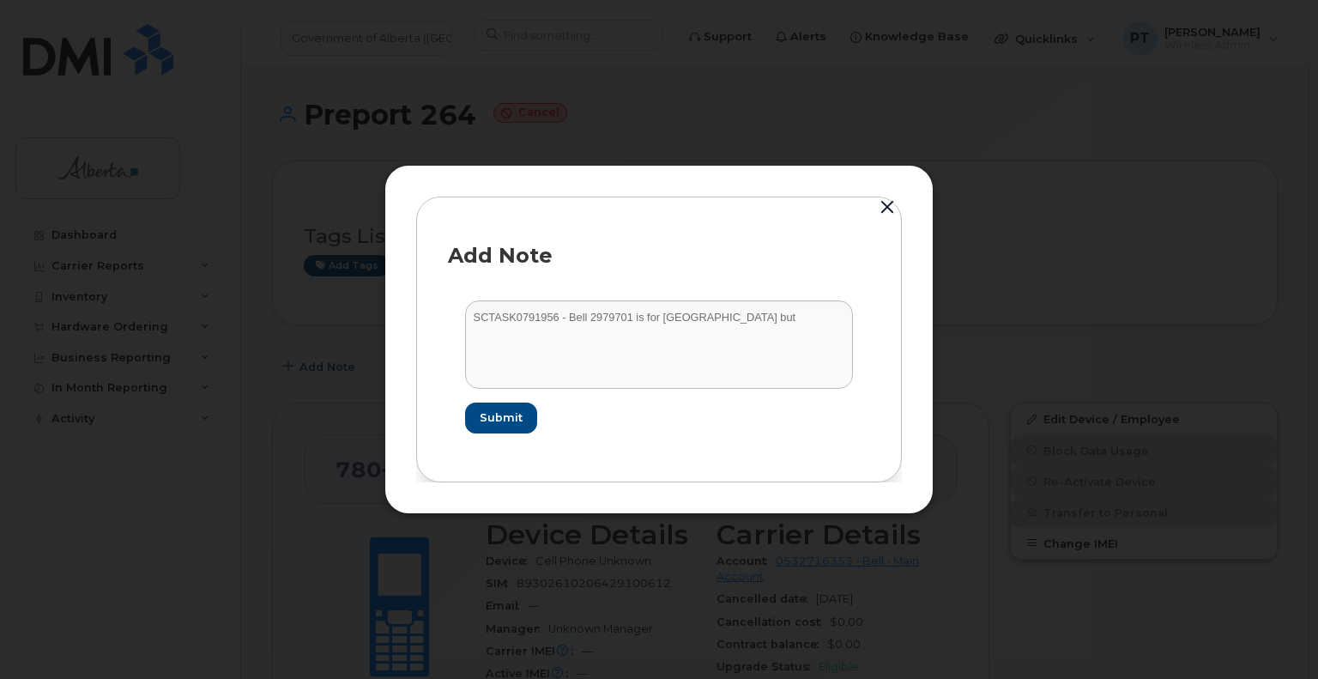
drag, startPoint x: 888, startPoint y: 212, endPoint x: 854, endPoint y: 242, distance: 45.6
click at [886, 223] on div "Add Note SCTASK0791956 - Bell 2979701 is for Calgary but Submit" at bounding box center [658, 339] width 549 height 348
click at [885, 212] on button "button" at bounding box center [887, 208] width 26 height 24
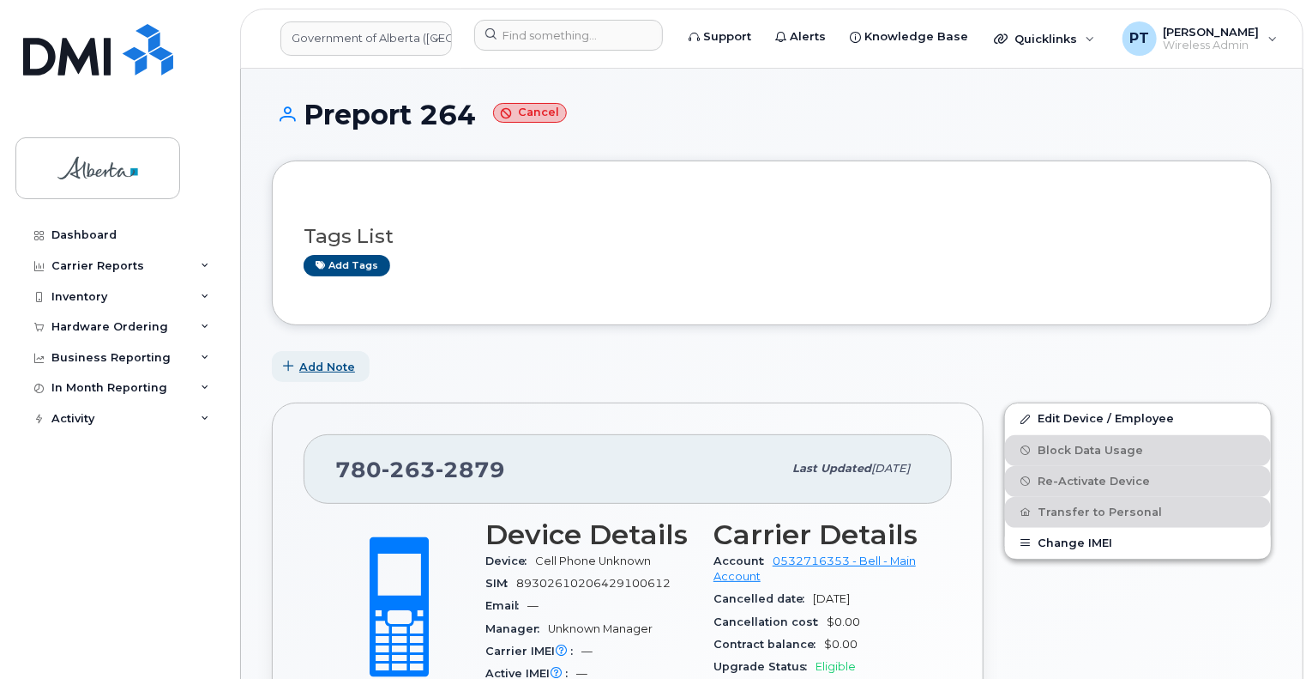
click at [337, 366] on span "Add Note" at bounding box center [327, 367] width 56 height 16
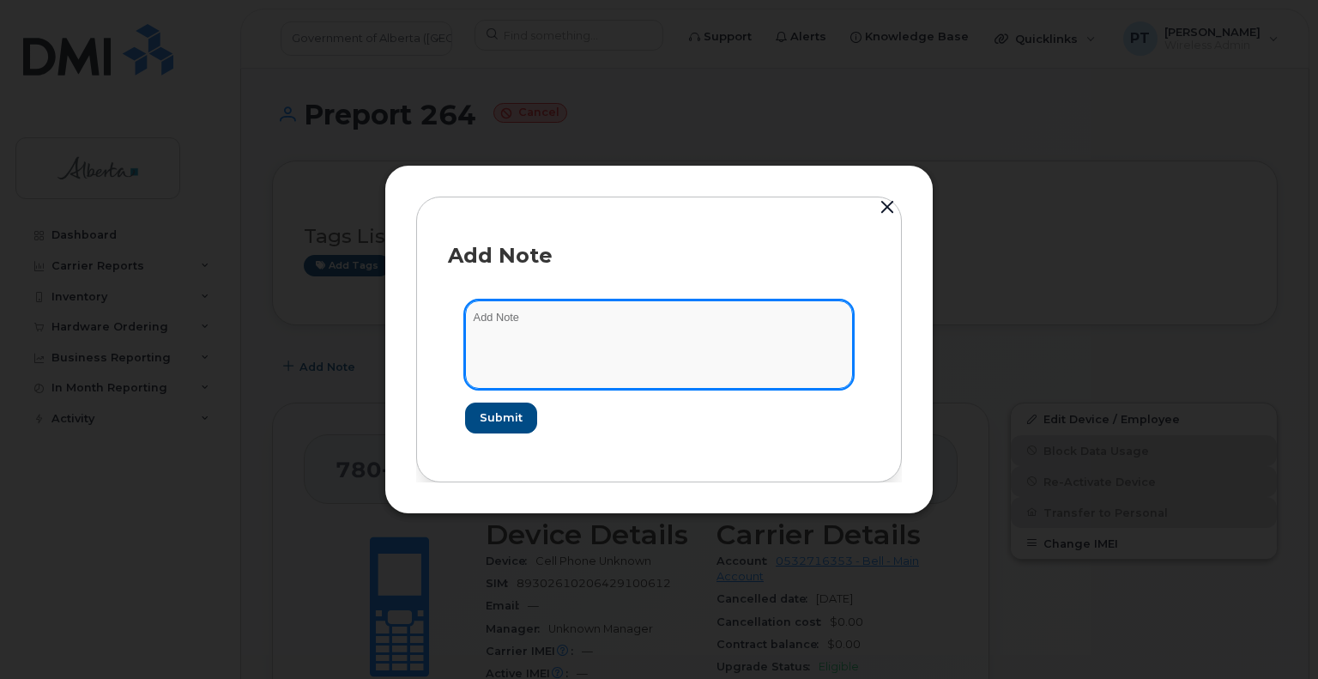
click at [491, 315] on textarea at bounding box center [659, 343] width 388 height 87
click at [493, 317] on textarea at bounding box center [659, 343] width 388 height 87
paste textarea "SCTASK0791956"
click at [697, 320] on textarea "SCTASK0791956 Device Plan New - Bell" at bounding box center [659, 343] width 388 height 87
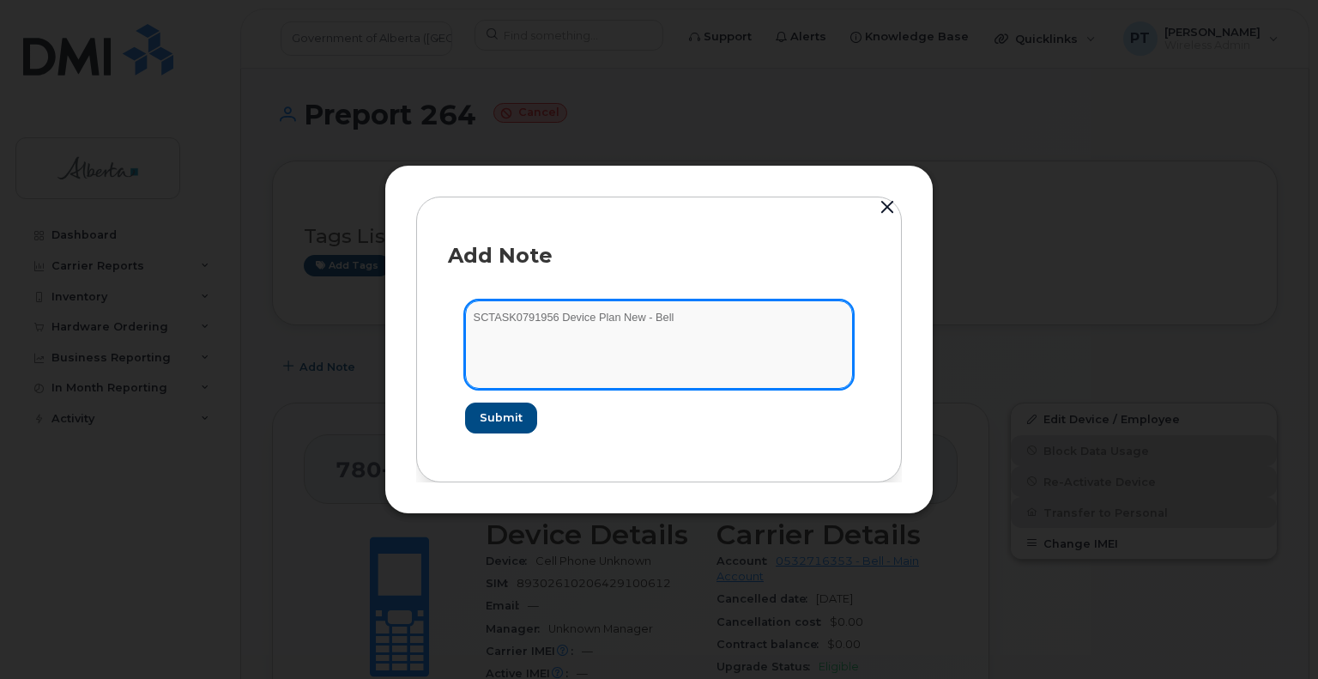
paste textarea "2979701"
click at [689, 322] on textarea "SCTASK0791956 Device Plan New -" at bounding box center [659, 343] width 388 height 87
click at [727, 321] on textarea "SCTASK0791956 Device Plan New - Bell" at bounding box center [659, 343] width 388 height 87
paste textarea "2979701"
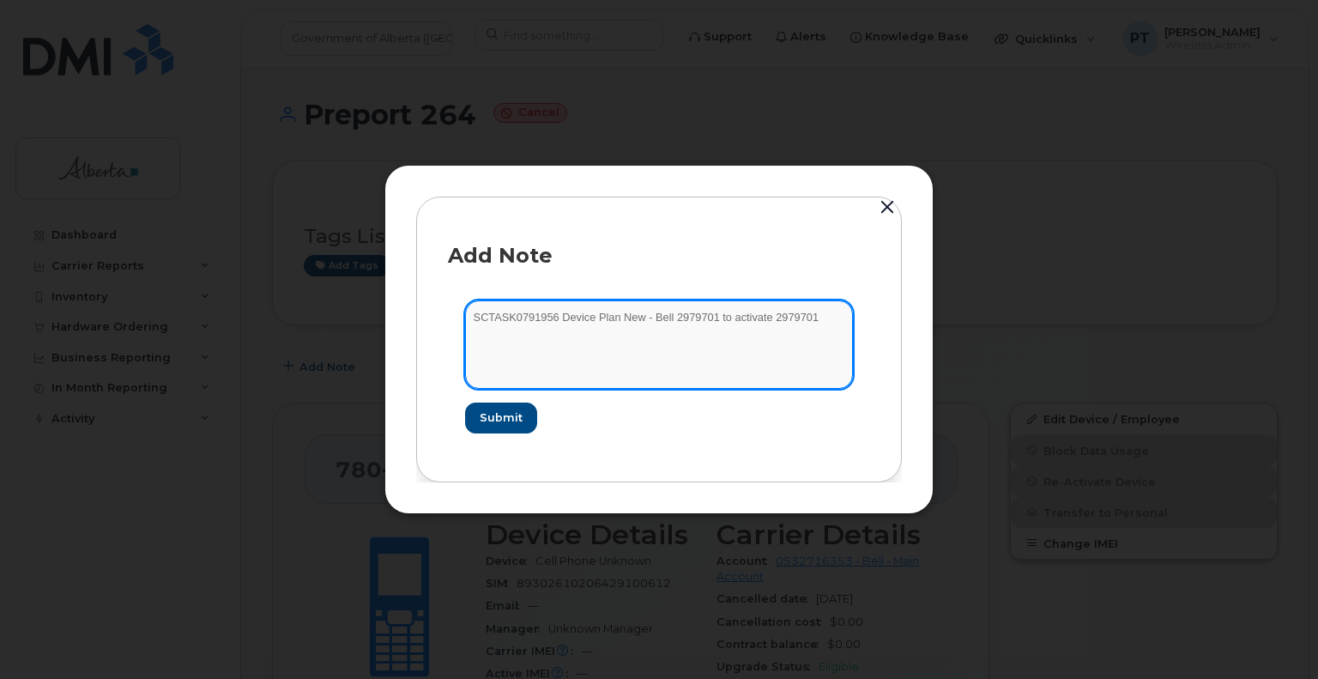
click at [651, 319] on textarea "SCTASK0791956 Device Plan New - Bell 2979701 to activate 2979701" at bounding box center [659, 343] width 388 height 87
click at [694, 318] on textarea "SCTASK0791956 Device Plan New - cancelled Bell 2979701 to activate 2979701" at bounding box center [659, 343] width 388 height 87
paste textarea "7802632879"
click at [837, 319] on textarea "SCTASK0791956 Device Plan New - cancelled 7802632879 as Bell 2979701 to activat…" at bounding box center [659, 343] width 388 height 87
click at [694, 317] on textarea "SCTASK0791956 Device Plan New - cancelled 7802632879 as Bell 2979701 to activat…" at bounding box center [659, 343] width 388 height 87
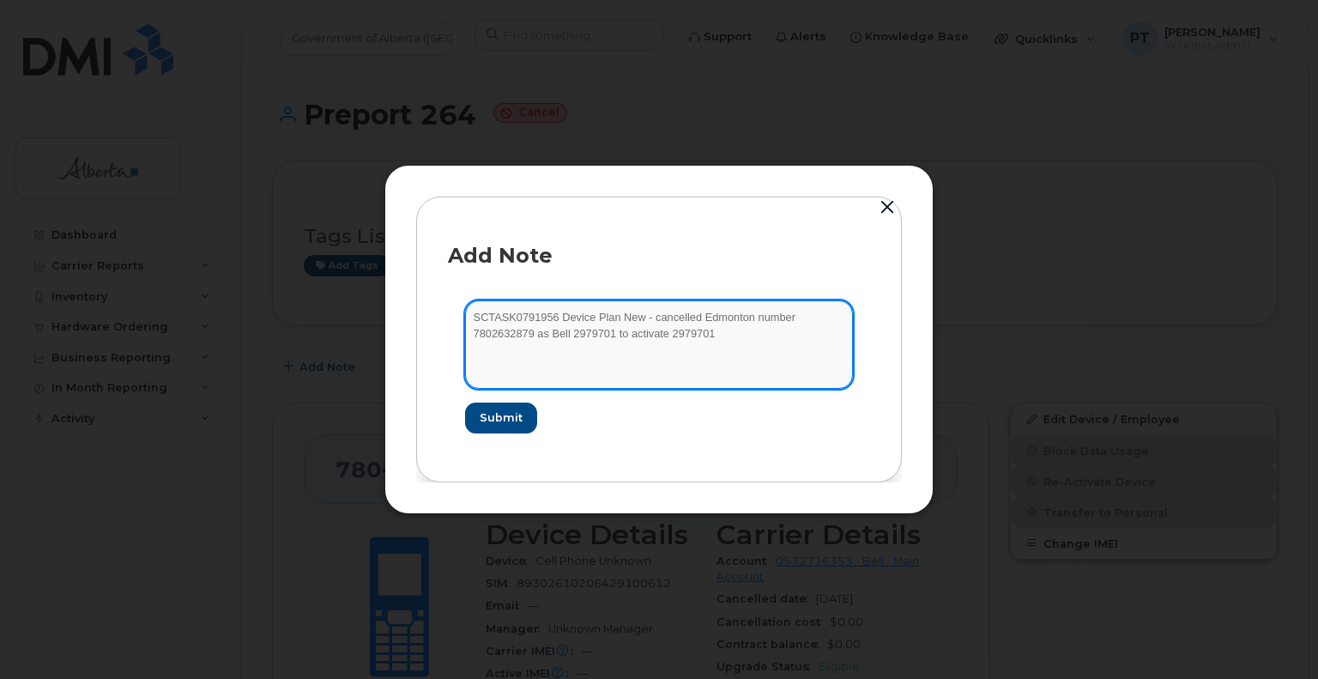
drag, startPoint x: 612, startPoint y: 335, endPoint x: 704, endPoint y: 342, distance: 92.9
click at [707, 339] on textarea "SCTASK0791956 Device Plan New - cancelled Edmonton number 7802632879 as Bell 29…" at bounding box center [659, 343] width 388 height 87
click at [796, 317] on textarea "SCTASK0791956 Device Plan New - cancelled Edmonton number 7802632879 as Bell 29…" at bounding box center [659, 343] width 388 height 87
click at [536, 337] on textarea "SCTASK0791956 Device Plan New - cancelled Edmonton number 7802632879 as Bell 29…" at bounding box center [659, 343] width 388 height 87
click at [542, 354] on textarea "SCTASK0791956 Device Plan New - cancelled Edmonton number 7802632879 and change…" at bounding box center [659, 343] width 388 height 87
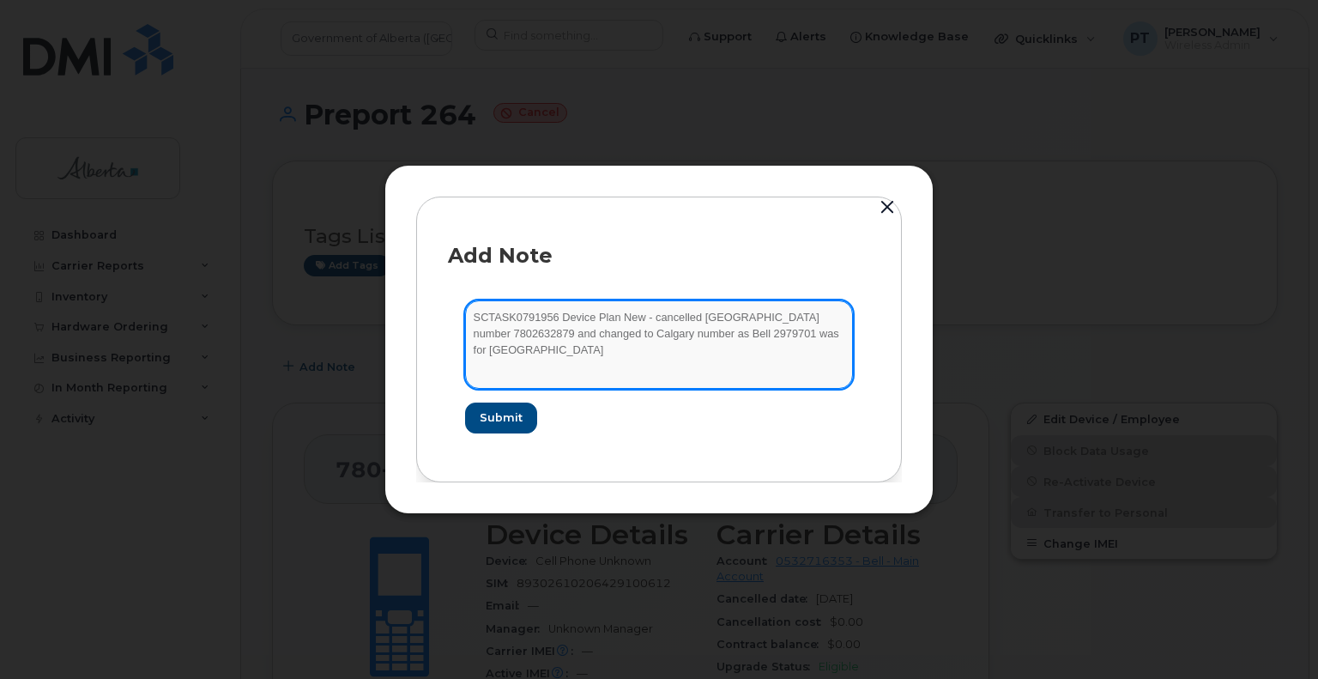
paste textarea "4034615214"
drag, startPoint x: 693, startPoint y: 335, endPoint x: 756, endPoint y: 344, distance: 63.2
click at [693, 335] on textarea "SCTASK0791956 Device Plan New - cancelled Edmonton number 7802632879 and change…" at bounding box center [659, 343] width 388 height 87
paste textarea "4034615214"
drag, startPoint x: 757, startPoint y: 336, endPoint x: 801, endPoint y: 346, distance: 44.8
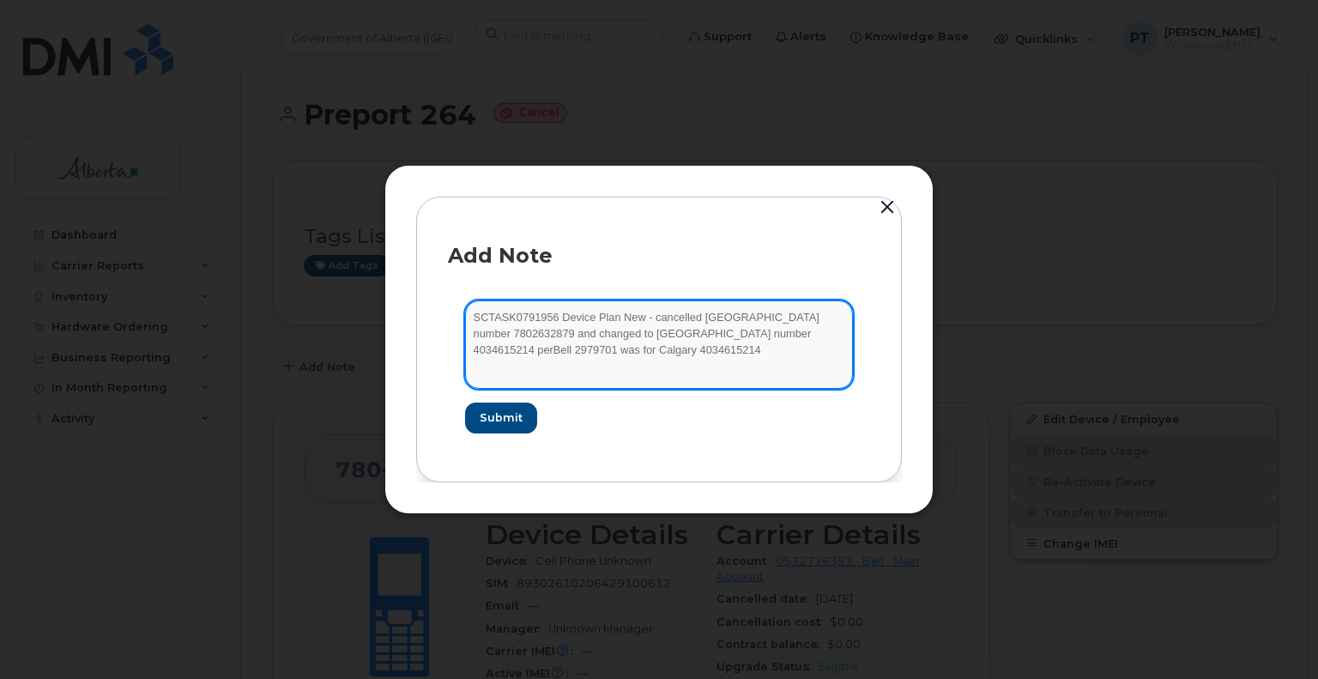
click at [760, 346] on textarea "SCTASK0791956 Device Plan New - cancelled Edmonton number 7802632879 and change…" at bounding box center [659, 343] width 388 height 87
click at [534, 340] on textarea "SCTASK0791956 Device Plan New - cancelled Edmonton number 7802632879 and change…" at bounding box center [659, 343] width 388 height 87
click at [695, 315] on textarea "SCTASK0791956 Device Plan New - cancelled Edmonton number 7802632879 and change…" at bounding box center [659, 343] width 388 height 87
drag, startPoint x: 645, startPoint y: 317, endPoint x: 696, endPoint y: 309, distance: 51.3
click at [696, 309] on textarea "SCTASK0791956 Device Plan New - cancelled Edmonton number 7802632879 and change…" at bounding box center [659, 343] width 388 height 87
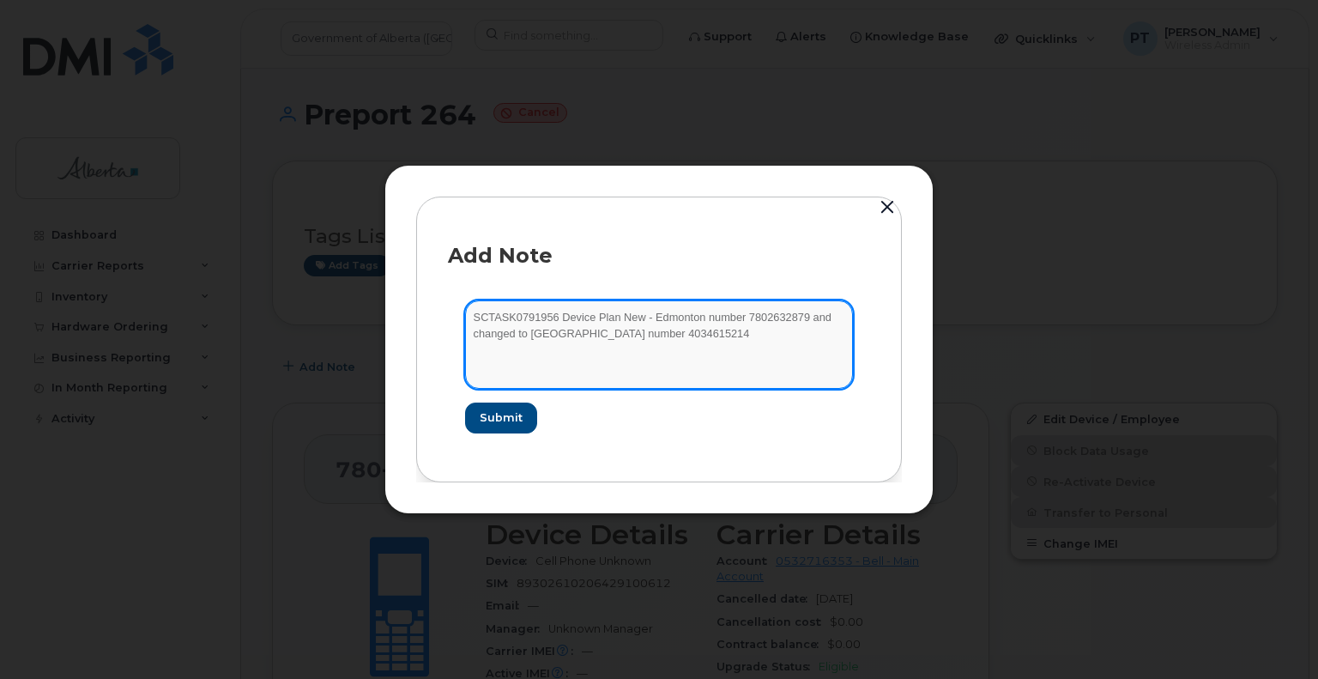
click at [799, 317] on textarea "SCTASK0791956 Device Plan New - Edmonton number 7802632879 and changed to Calga…" at bounding box center [659, 343] width 388 height 87
click at [804, 317] on textarea "SCTASK0791956 Device Plan New - Edmonton number 7802632879 and changed to Calga…" at bounding box center [659, 343] width 388 height 87
drag, startPoint x: 804, startPoint y: 317, endPoint x: 730, endPoint y: 370, distance: 90.4
click at [730, 370] on textarea "SCTASK0791956 Device Plan New - Edmonton number 7802632879 was activated in err…" at bounding box center [659, 343] width 388 height 87
click at [657, 337] on textarea "SCTASK0791956 Device Plan New - Edmonton number 7802632879 was activated in err…" at bounding box center [659, 343] width 388 height 87
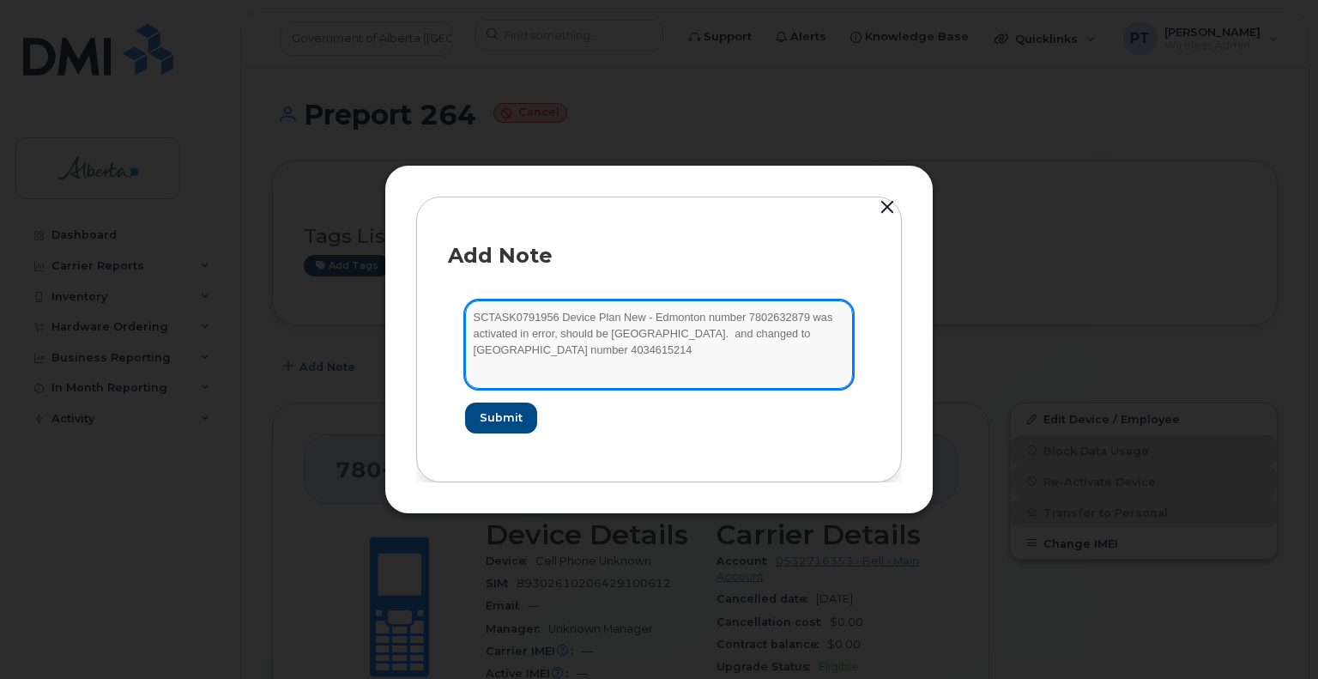
click at [609, 335] on textarea "SCTASK0791956 Device Plan New - Edmonton number 7802632879 was activated in err…" at bounding box center [659, 343] width 388 height 87
click at [676, 334] on textarea "SCTASK0791956 Device Plan New - Edmonton number 7802632879 was activated in err…" at bounding box center [659, 343] width 388 height 87
drag, startPoint x: 669, startPoint y: 335, endPoint x: 748, endPoint y: 336, distance: 78.9
click at [748, 336] on textarea "SCTASK0791956 Device Plan New - Edmonton number 7802632879 was activated in err…" at bounding box center [659, 343] width 388 height 87
click at [823, 335] on textarea "SCTASK0791956 Device Plan New - Edmonton number 7802632879 was activated in err…" at bounding box center [659, 343] width 388 height 87
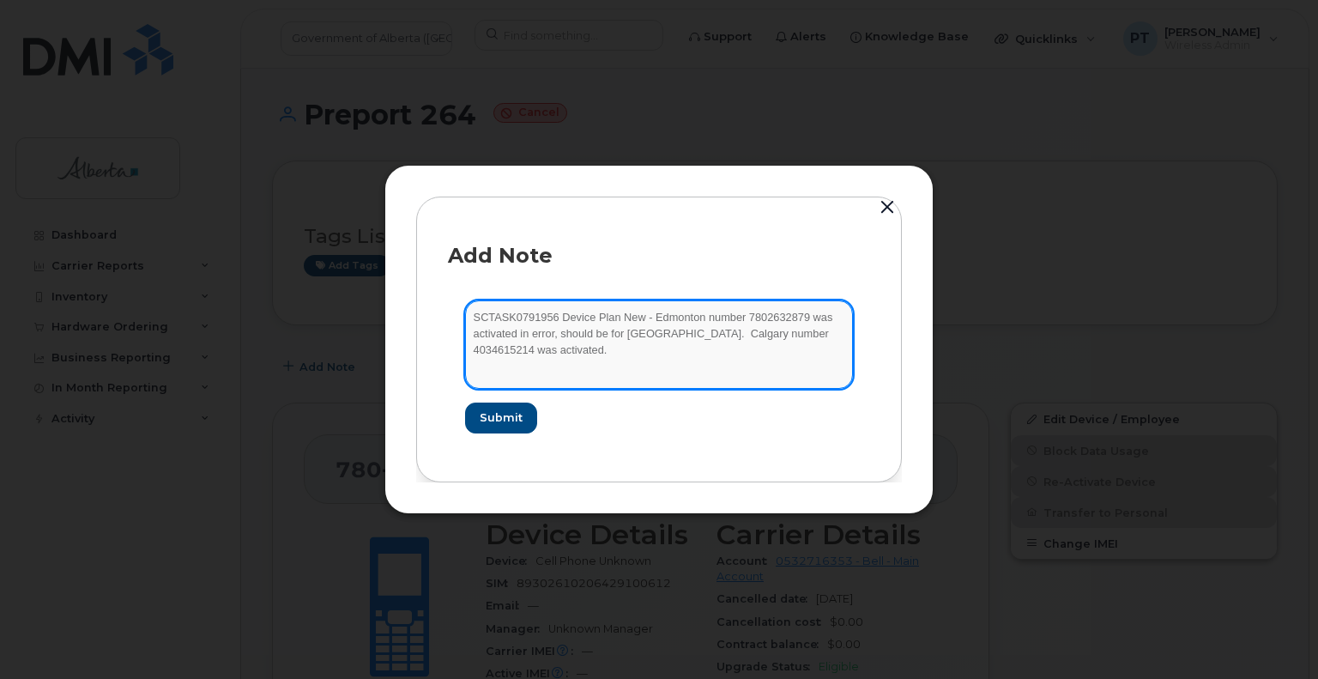
click at [646, 317] on textarea "SCTASK0791956 Device Plan New - Edmonton number 7802632879 was activated in err…" at bounding box center [659, 343] width 388 height 87
click at [648, 318] on textarea "SCTASK0791956 Device Plan New - Edmonton number 7802632879 was activated in err…" at bounding box center [659, 343] width 388 height 87
click at [521, 335] on textarea "SCTASK0791956 Device Plan New - Edmonton number 7802632879 was activated in err…" at bounding box center [659, 343] width 388 height 87
click at [739, 338] on textarea "SCTASK0791956 Device Plan New - Edmonton number 7802632879 was activated for Am…" at bounding box center [659, 343] width 388 height 87
click at [751, 334] on textarea "SCTASK0791956 Device Plan New - Edmonton number 7802632879 was activated for Am…" at bounding box center [659, 343] width 388 height 87
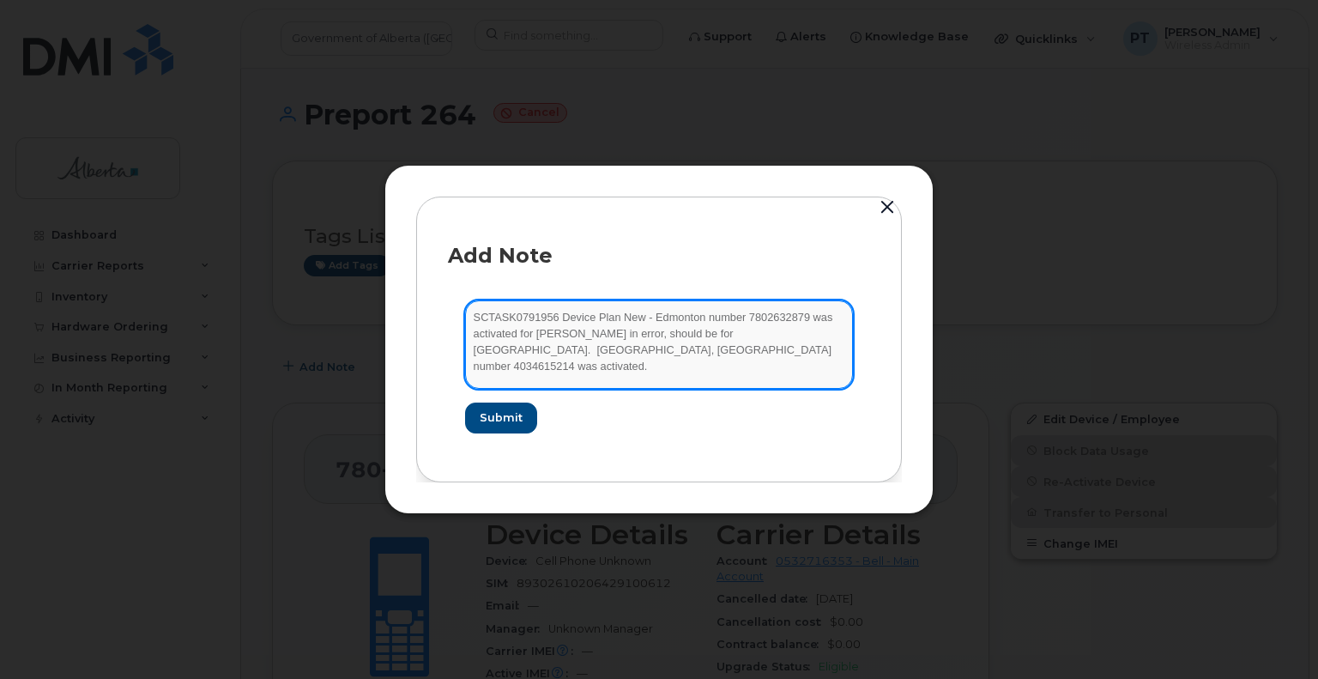
click at [638, 350] on textarea "SCTASK0791956 Device Plan New - Edmonton number 7802632879 was activated for Am…" at bounding box center [659, 343] width 388 height 87
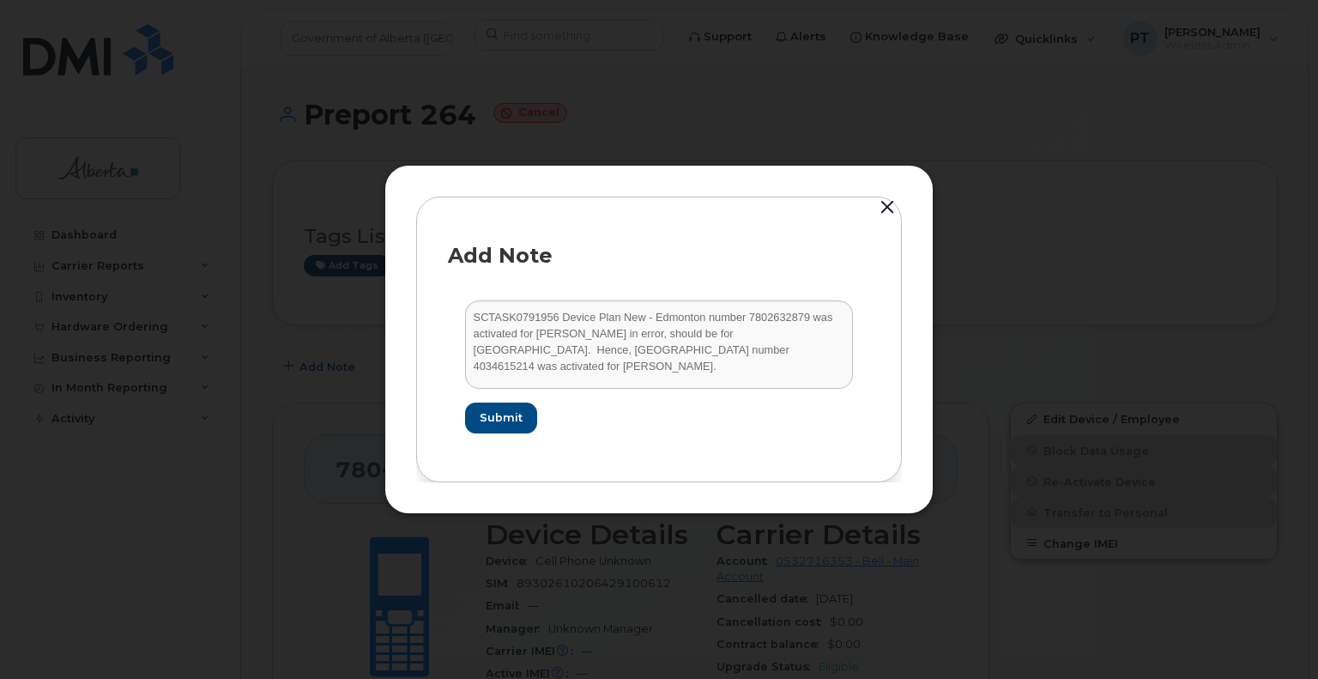
click at [618, 437] on form "SCTASK0791956 Device Plan New - Edmonton number 7802632879 was activated for Am…" at bounding box center [659, 366] width 422 height 166
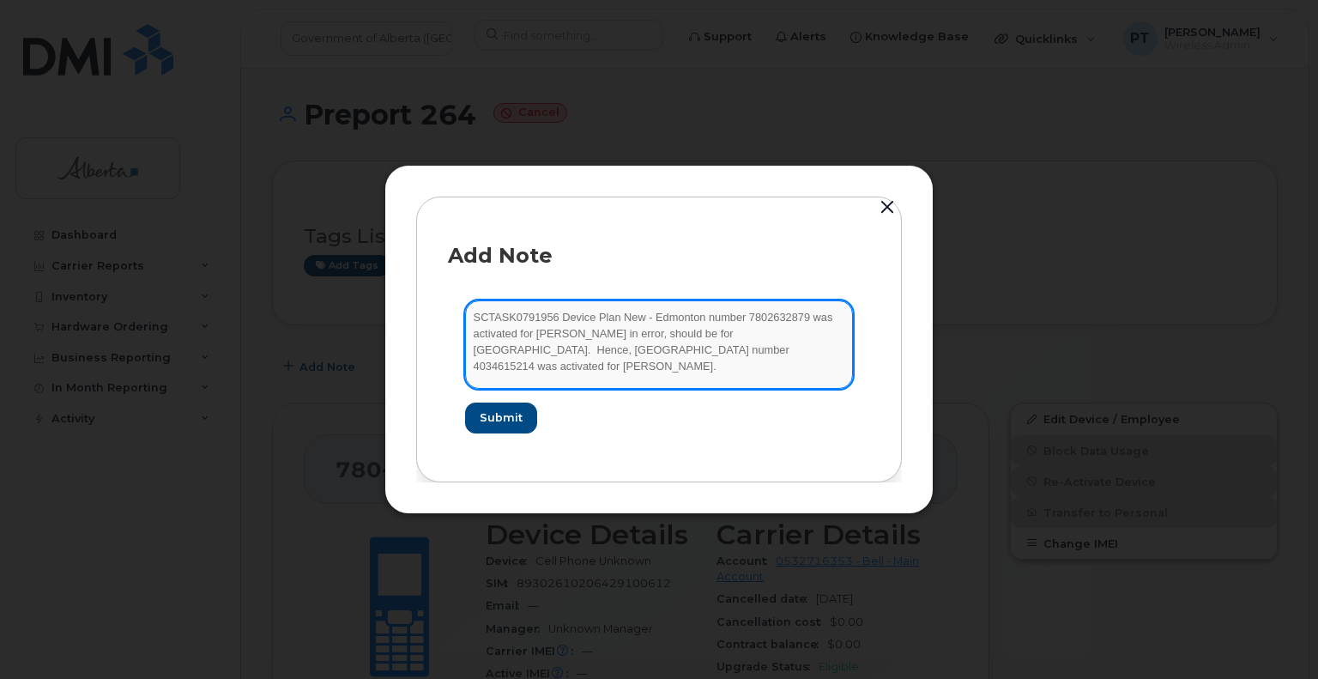
click at [786, 337] on textarea "SCTASK0791956 Device Plan New - Edmonton number 7802632879 was activated for Am…" at bounding box center [659, 343] width 388 height 87
click at [641, 350] on textarea "SCTASK0791956 Device Plan New - Edmonton number 7802632879 was activated for Am…" at bounding box center [659, 343] width 388 height 87
click at [733, 382] on textarea "SCTASK0791956 Device Plan New - Edmonton number 7802632879 was activated for Am…" at bounding box center [659, 343] width 388 height 87
click at [667, 353] on textarea "SCTASK0791956 Device Plan New - Edmonton number 7802632879 was activated for Am…" at bounding box center [659, 343] width 388 height 87
type textarea "SCTASK0791956 Device Plan New - Edmonton number 7802632879 was activated for Am…"
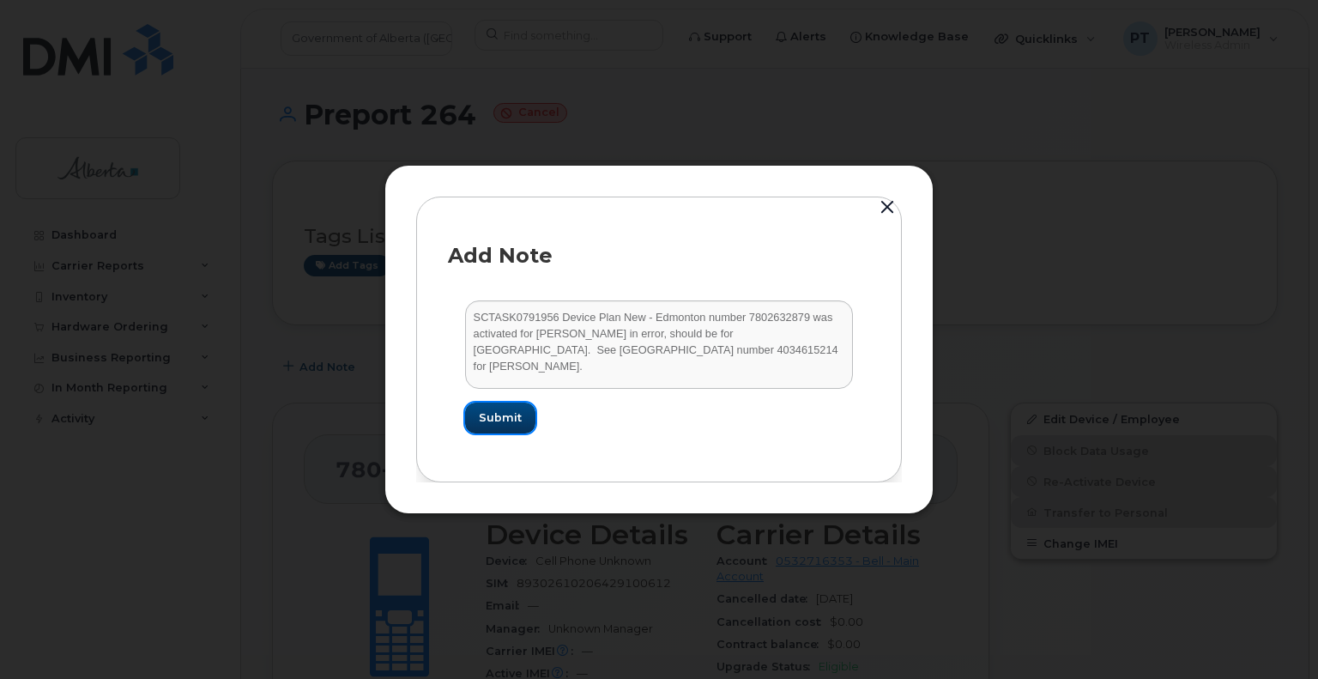
click at [496, 414] on span "Submit" at bounding box center [500, 417] width 43 height 16
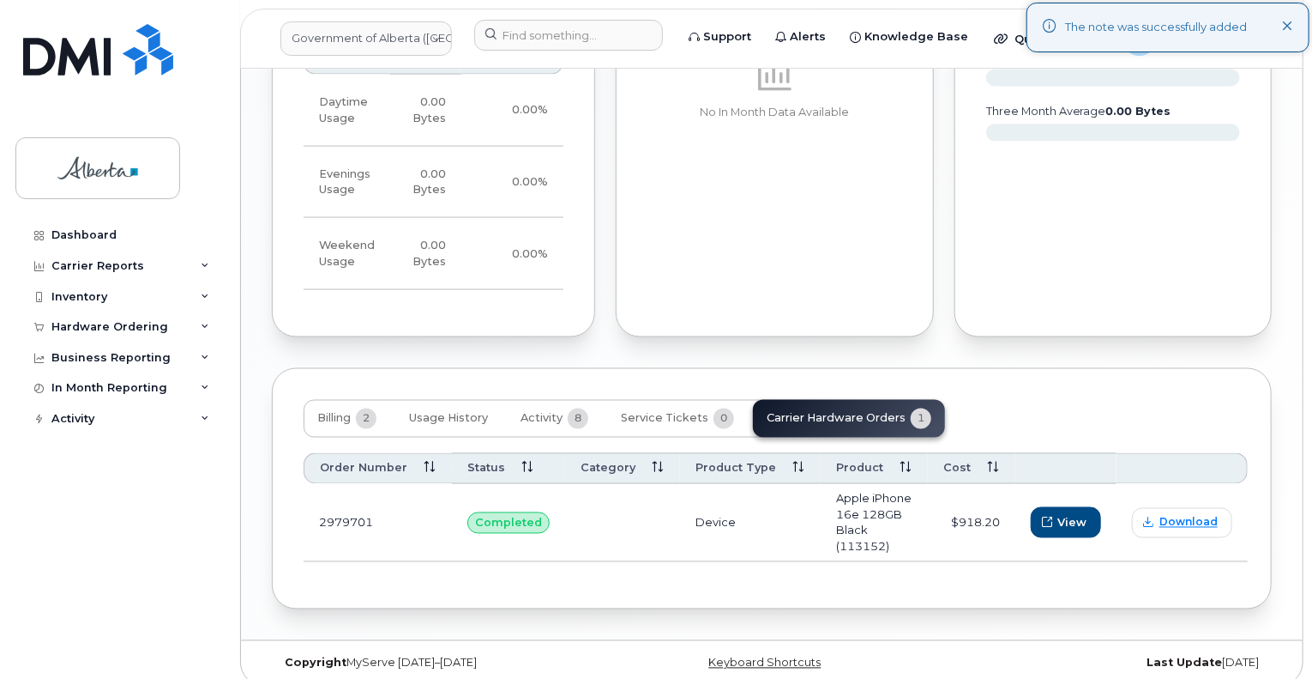
scroll to position [1285, 0]
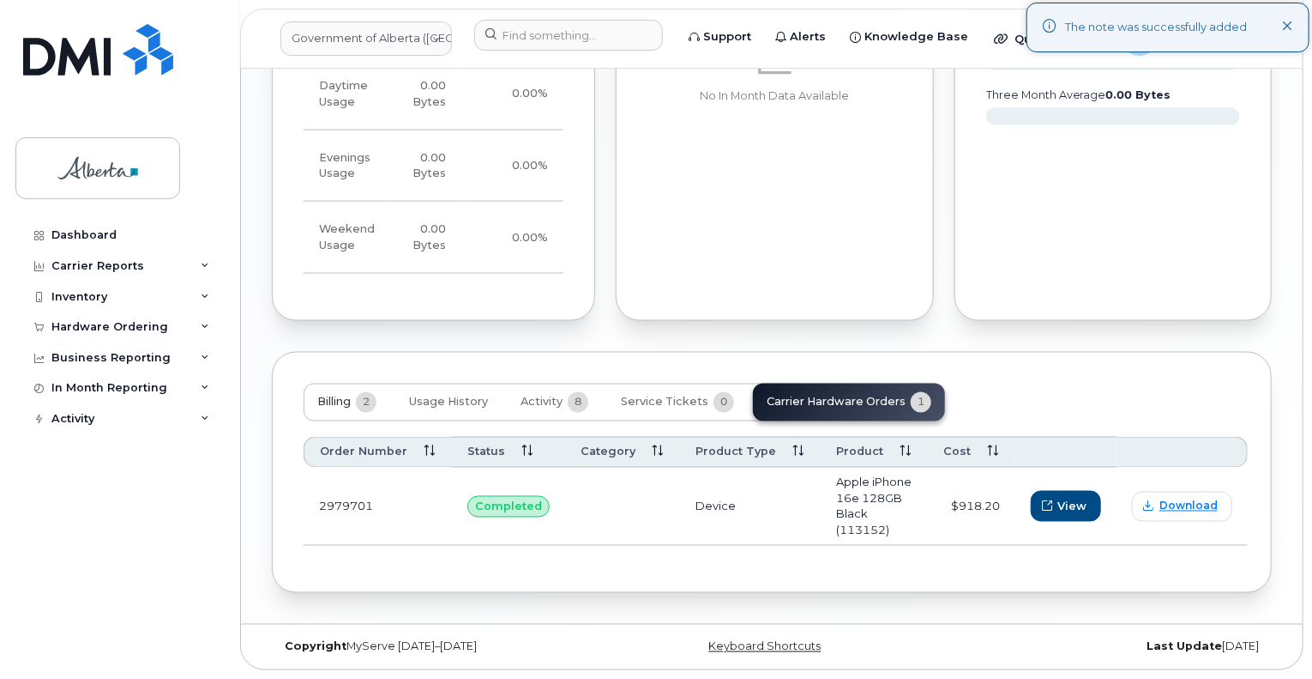
click at [345, 409] on span "Billing" at bounding box center [333, 402] width 33 height 14
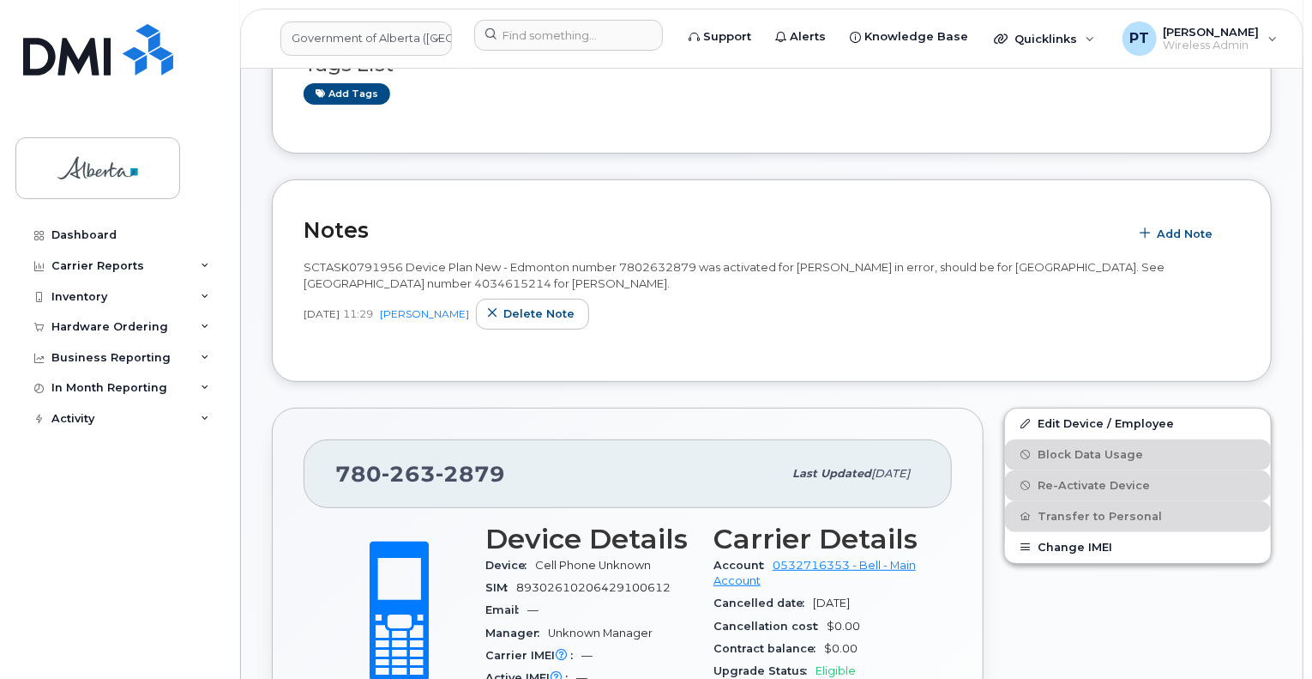
scroll to position [86, 0]
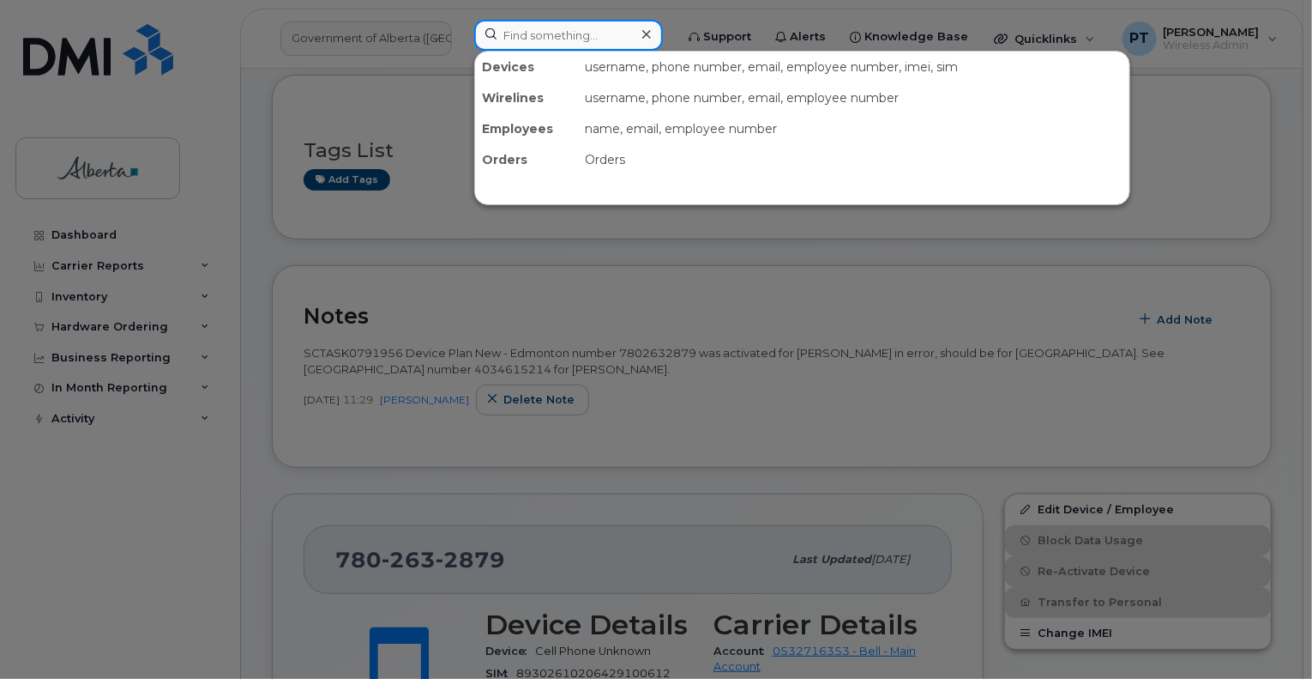
click at [598, 34] on input at bounding box center [568, 35] width 189 height 31
paste input "7802438451"
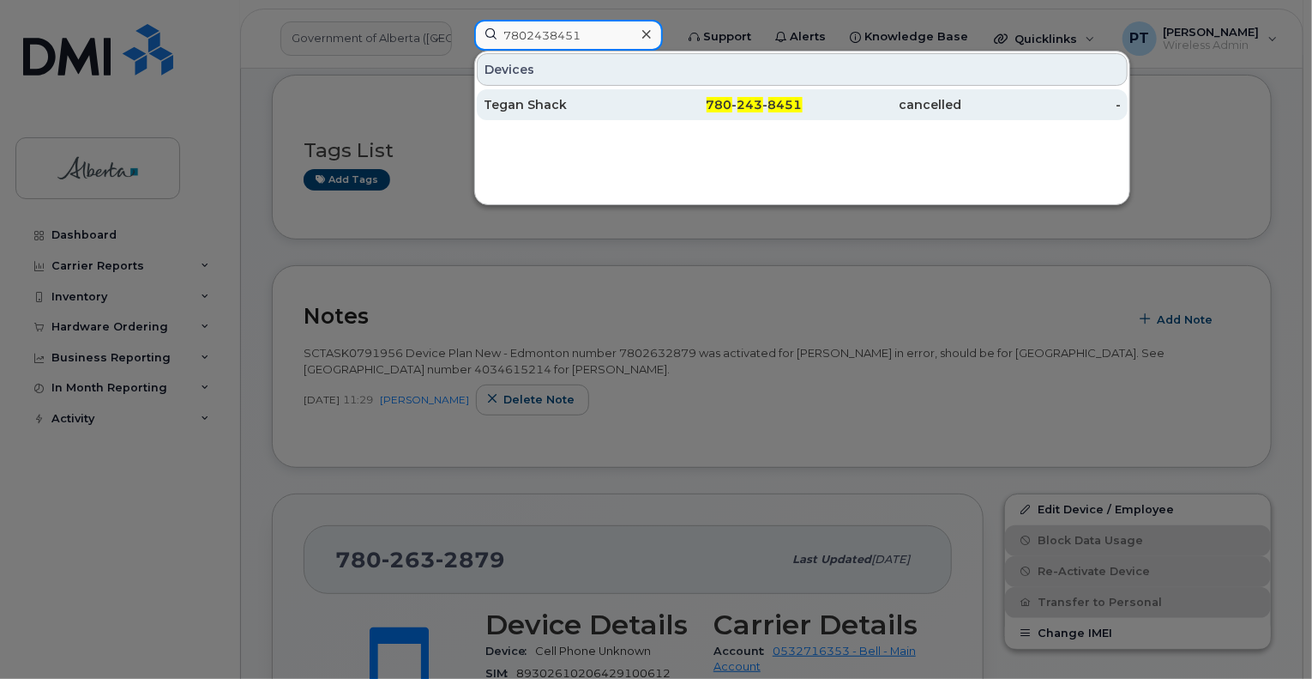
type input "7802438451"
click at [535, 113] on div "Tegan Shack" at bounding box center [564, 104] width 160 height 31
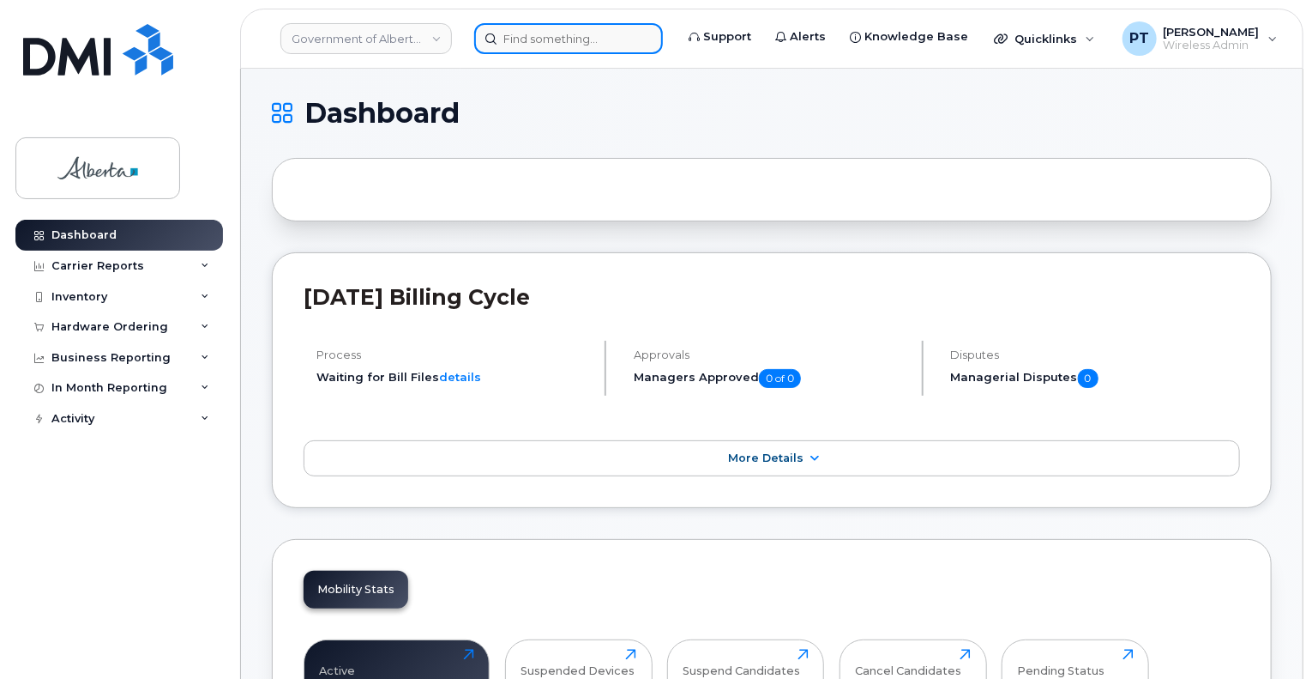
click at [536, 44] on input at bounding box center [568, 38] width 189 height 31
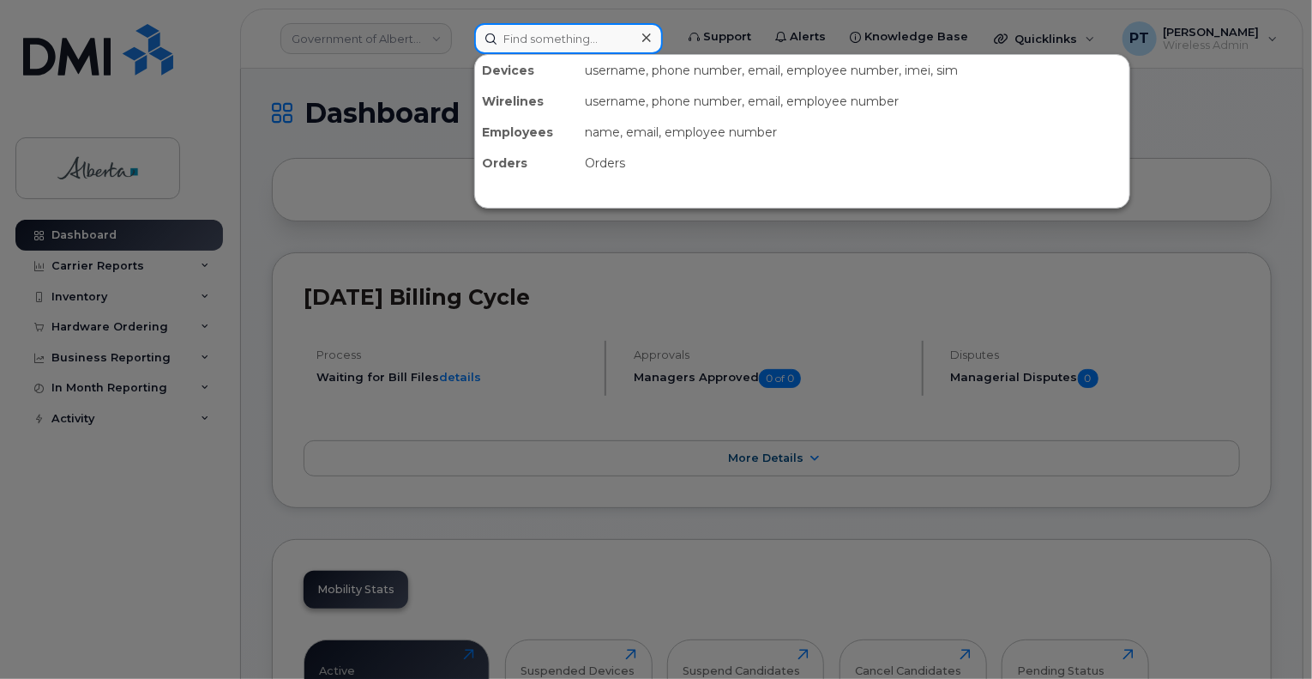
paste input "7802632879"
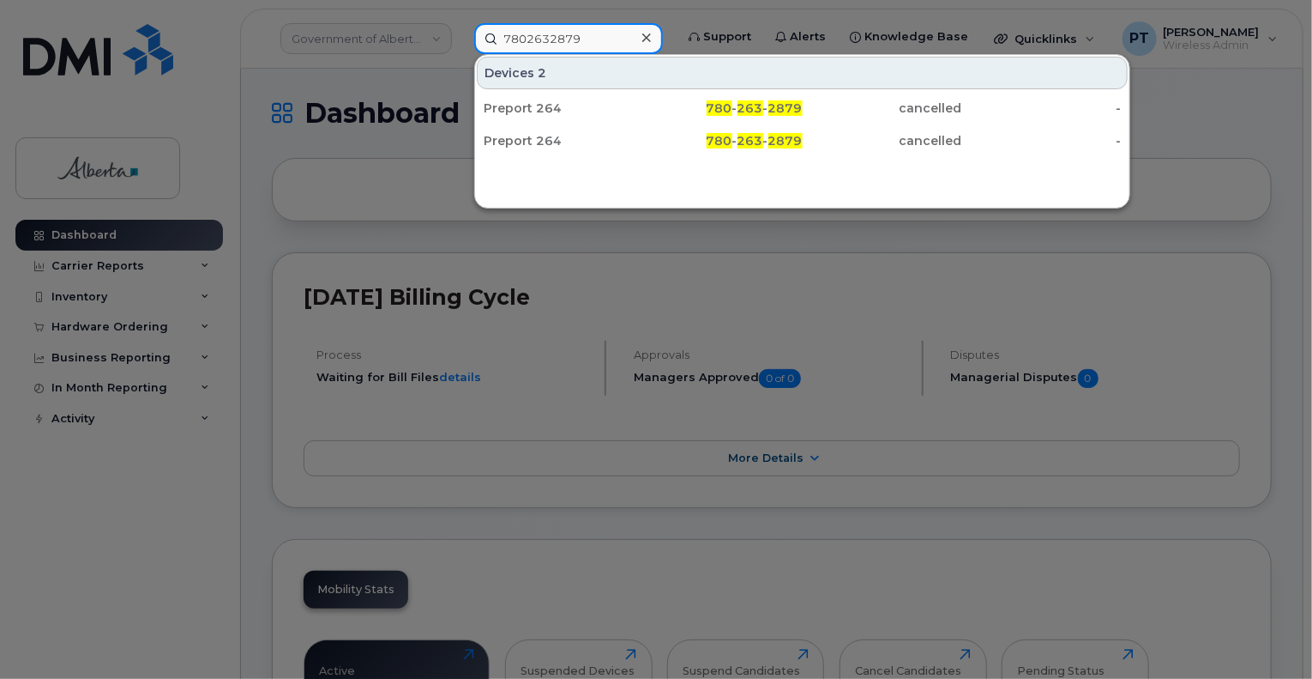
type input "7802632879"
click at [651, 38] on icon at bounding box center [646, 38] width 9 height 14
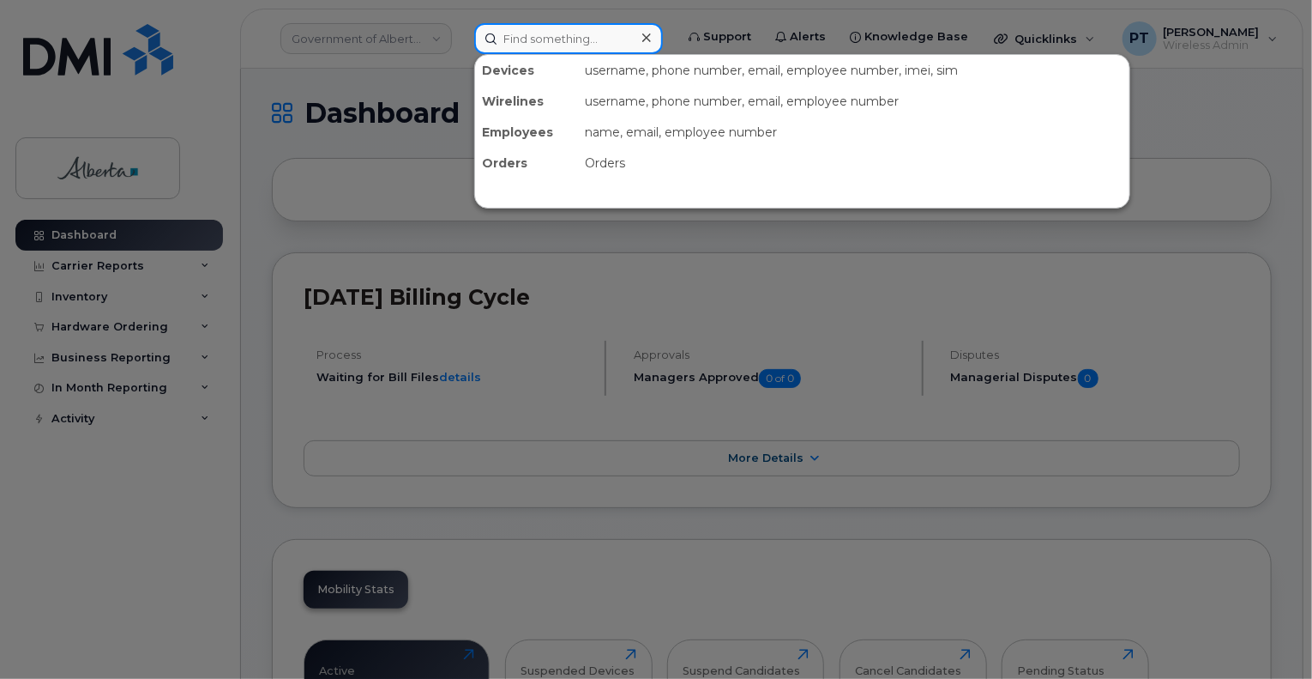
paste input "4034615214"
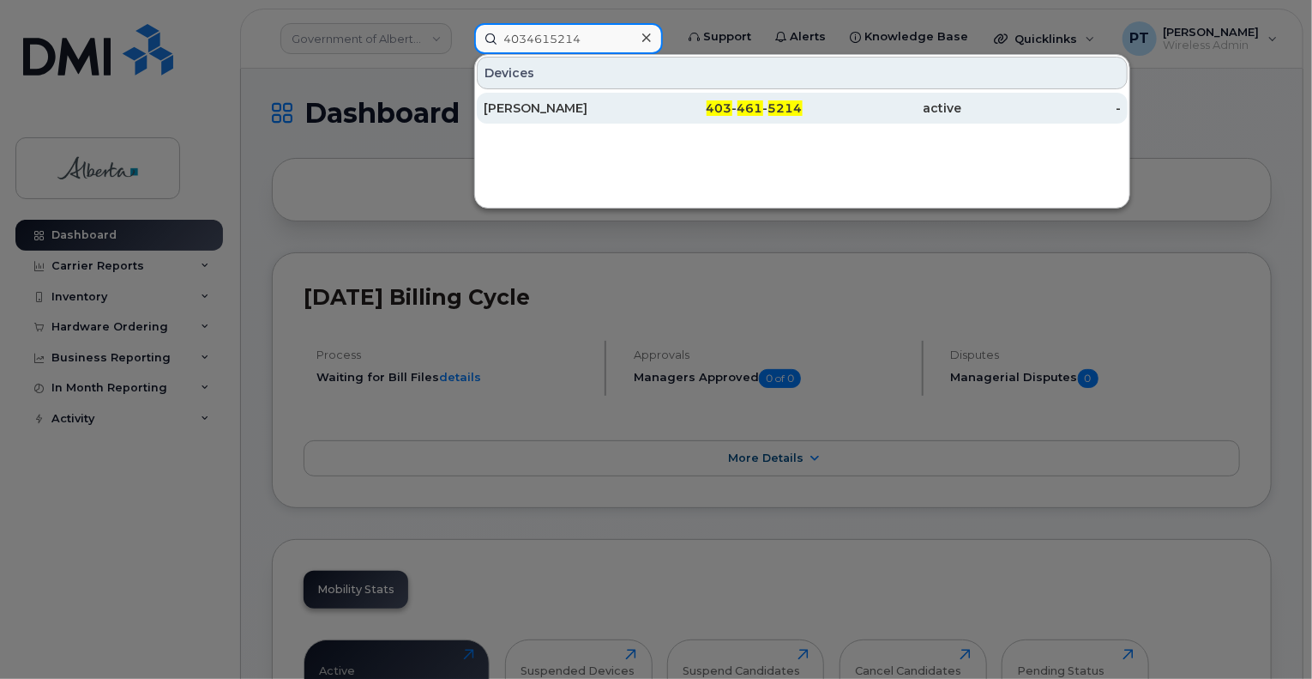
type input "4034615214"
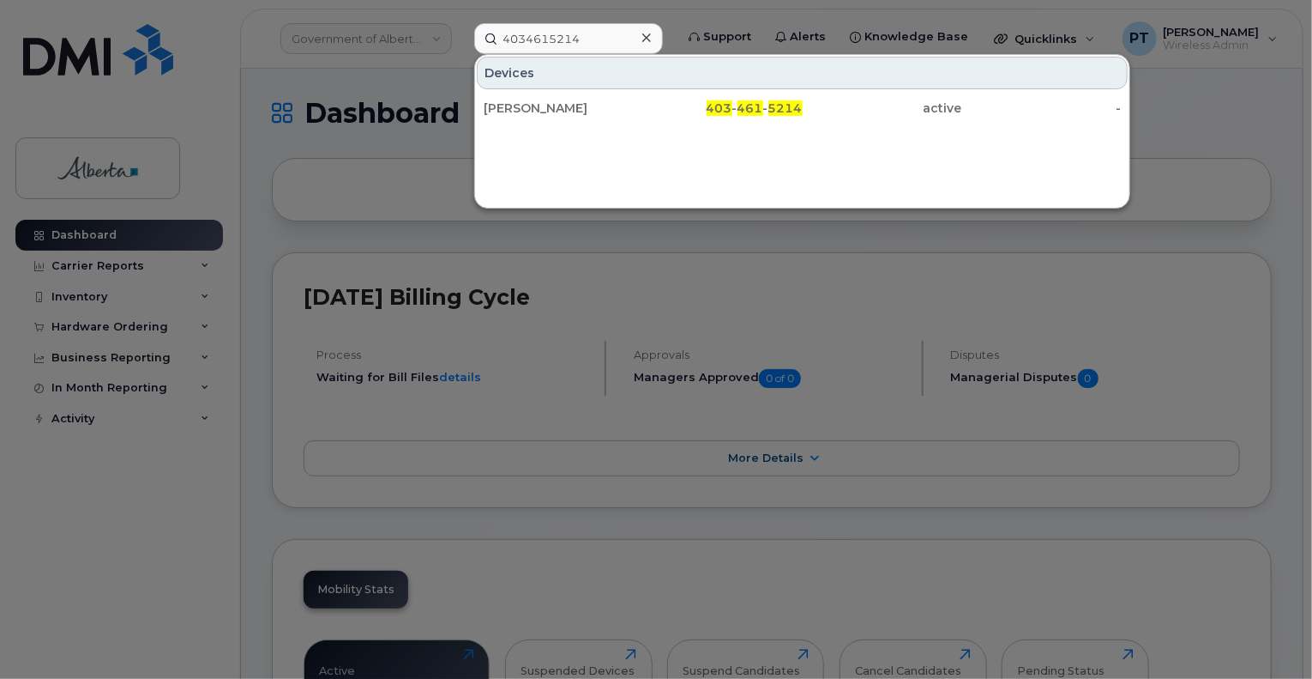
drag, startPoint x: 505, startPoint y: 103, endPoint x: 886, endPoint y: 237, distance: 403.7
click at [505, 103] on div "Amira Tekle" at bounding box center [564, 108] width 160 height 17
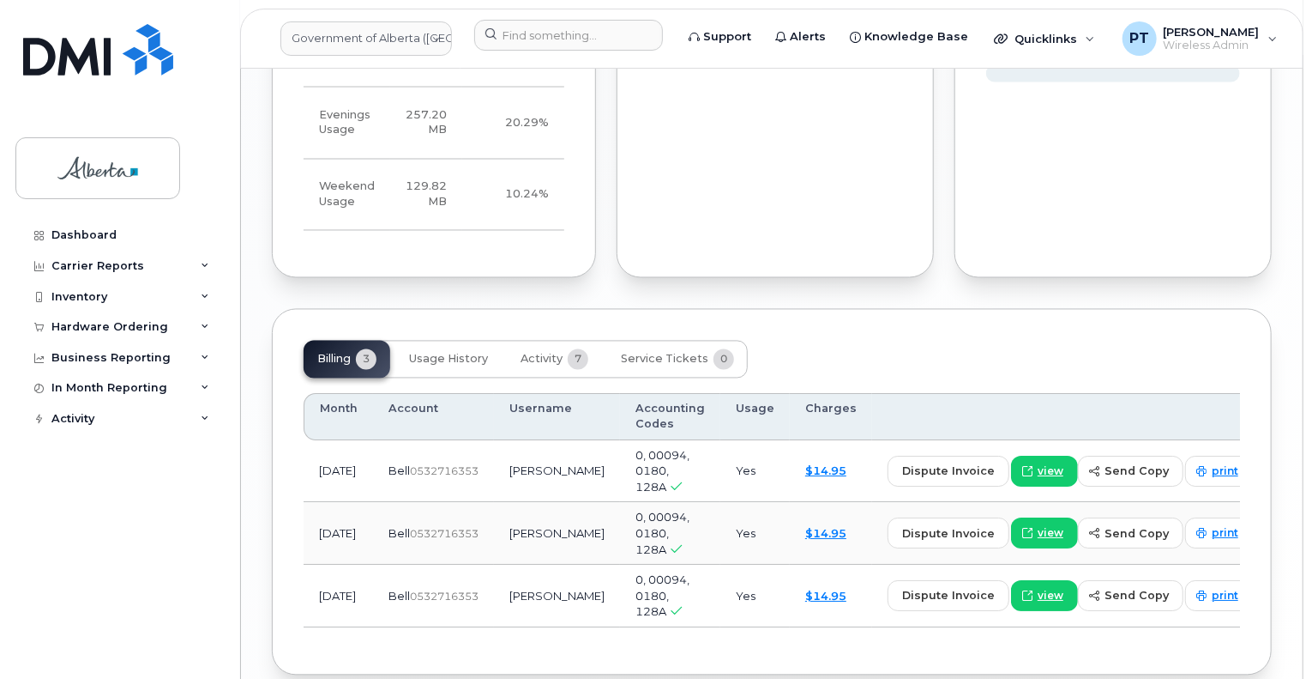
scroll to position [1543, 0]
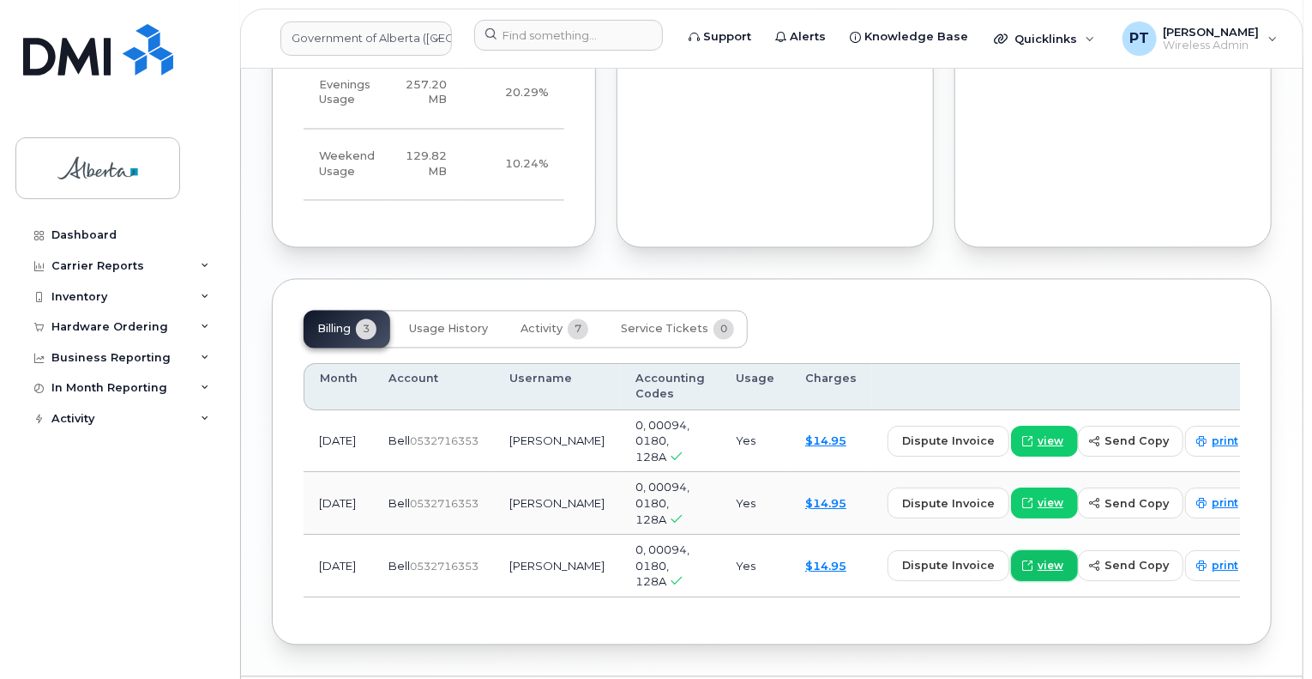
click at [1038, 558] on span "view" at bounding box center [1051, 565] width 26 height 15
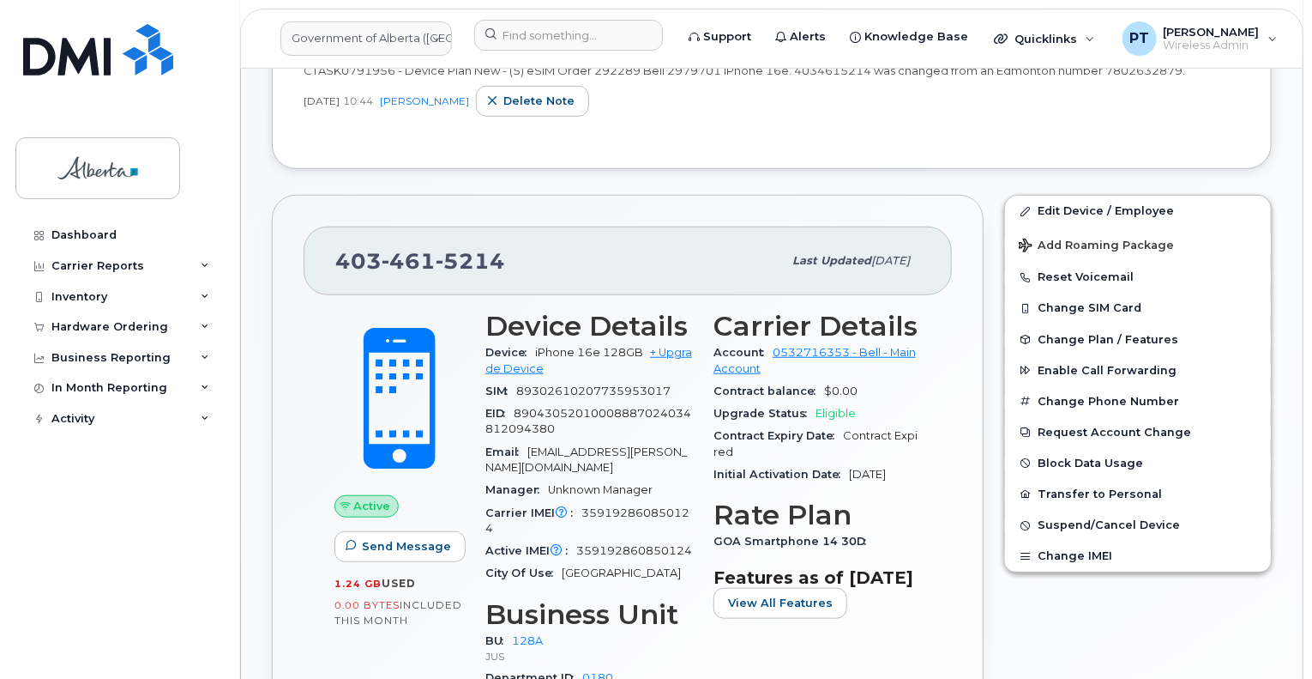
scroll to position [171, 0]
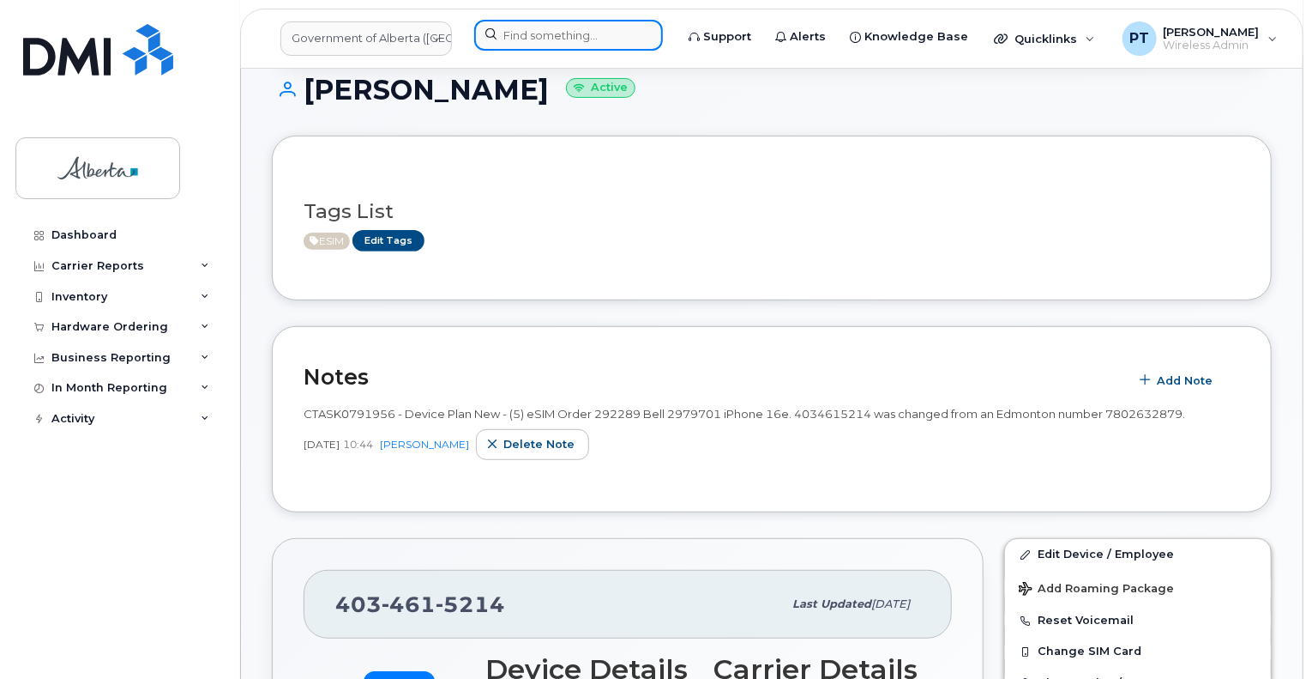
click at [553, 33] on input at bounding box center [568, 35] width 189 height 31
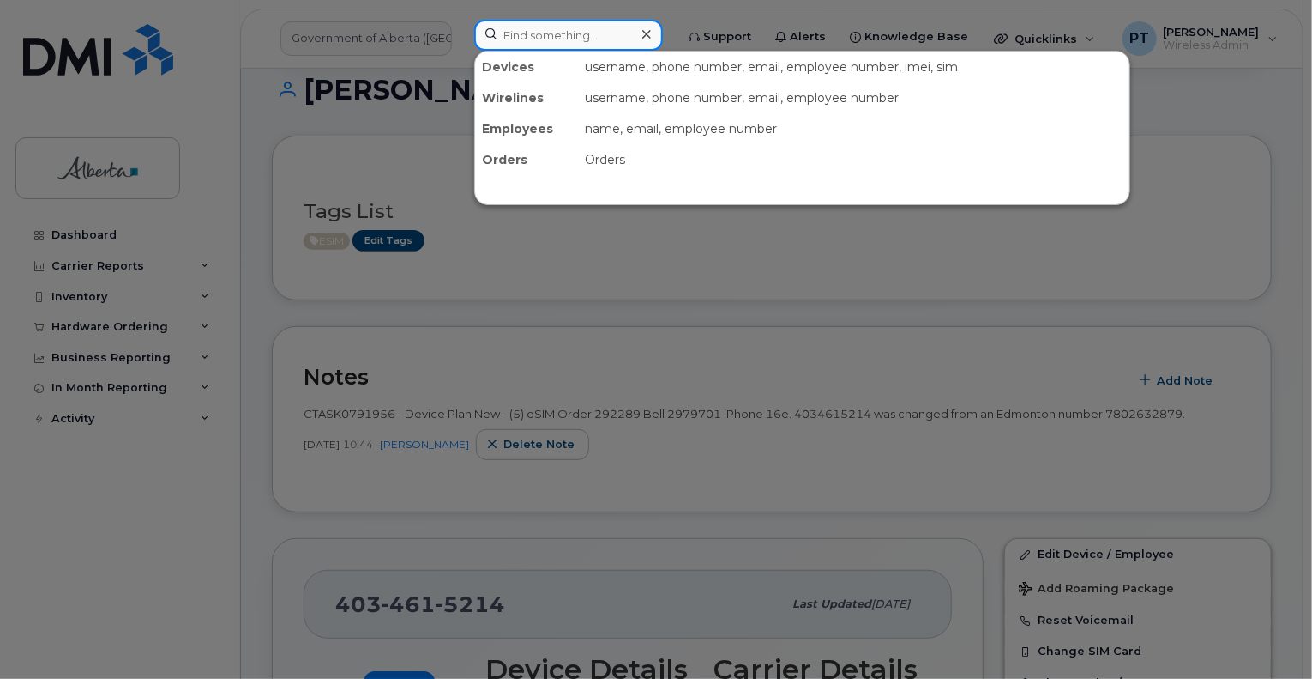
paste input "4034615863"
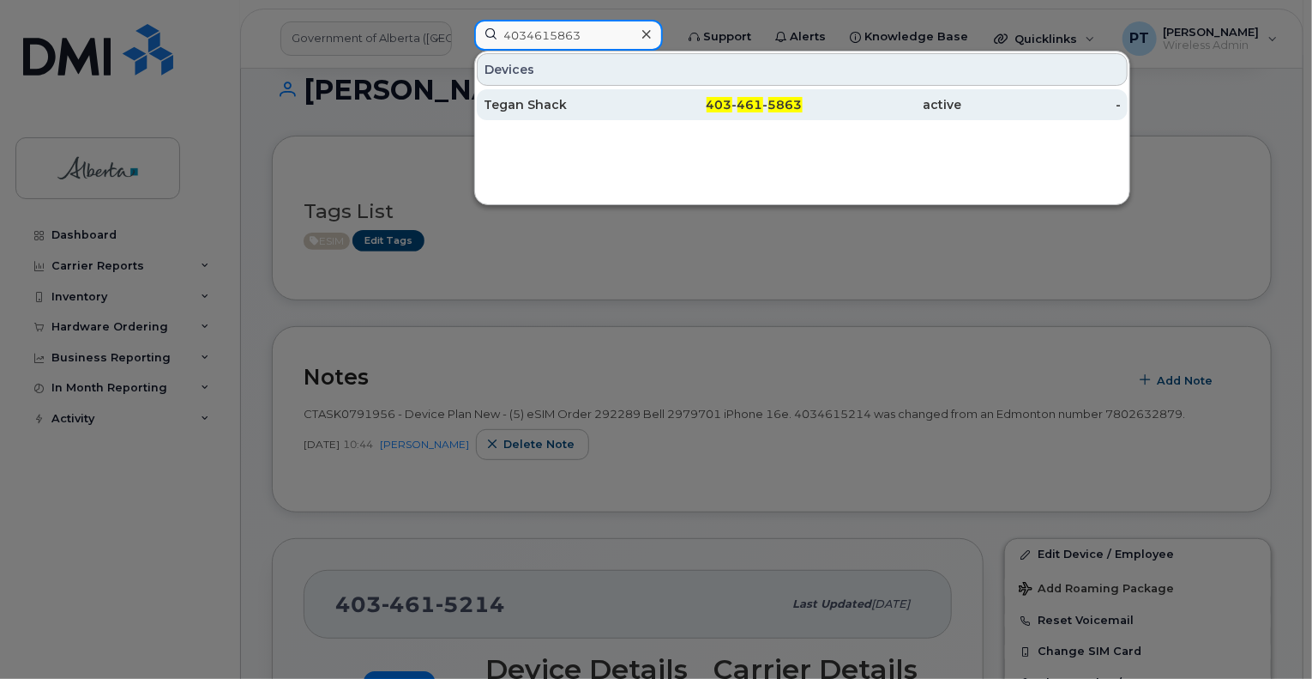
type input "4034615863"
click at [517, 105] on div "Tegan Shack" at bounding box center [564, 104] width 160 height 17
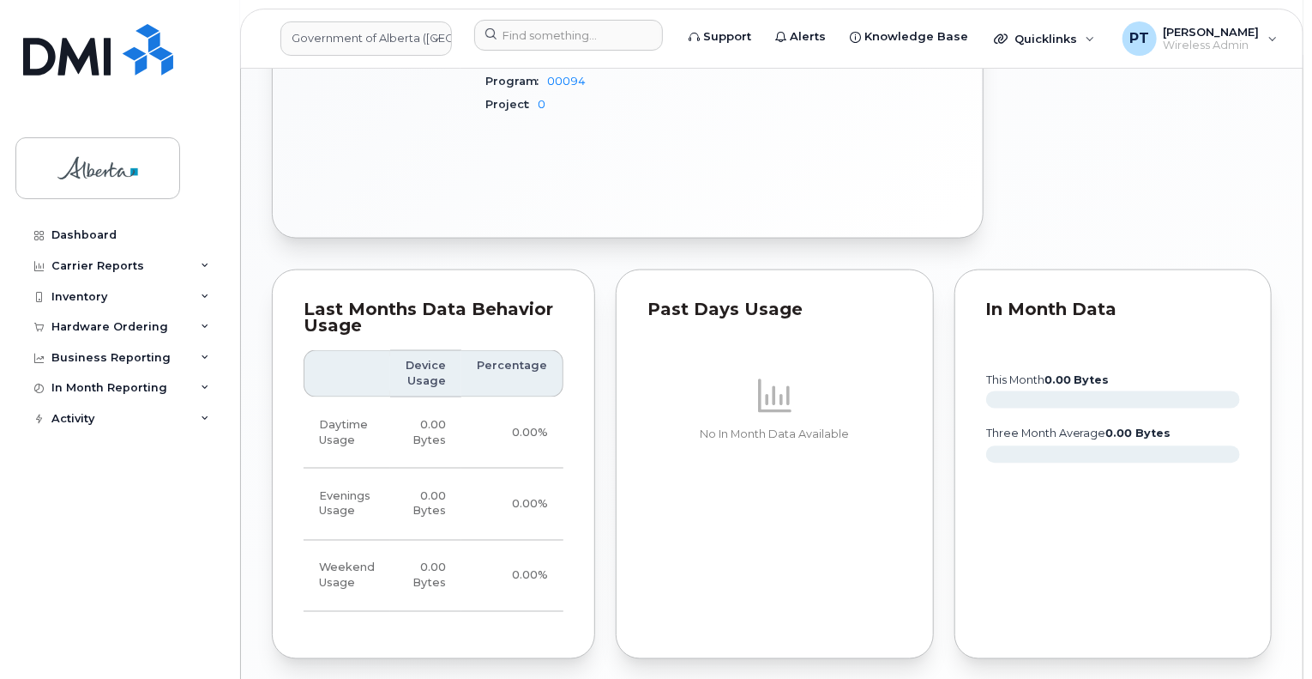
scroll to position [1372, 0]
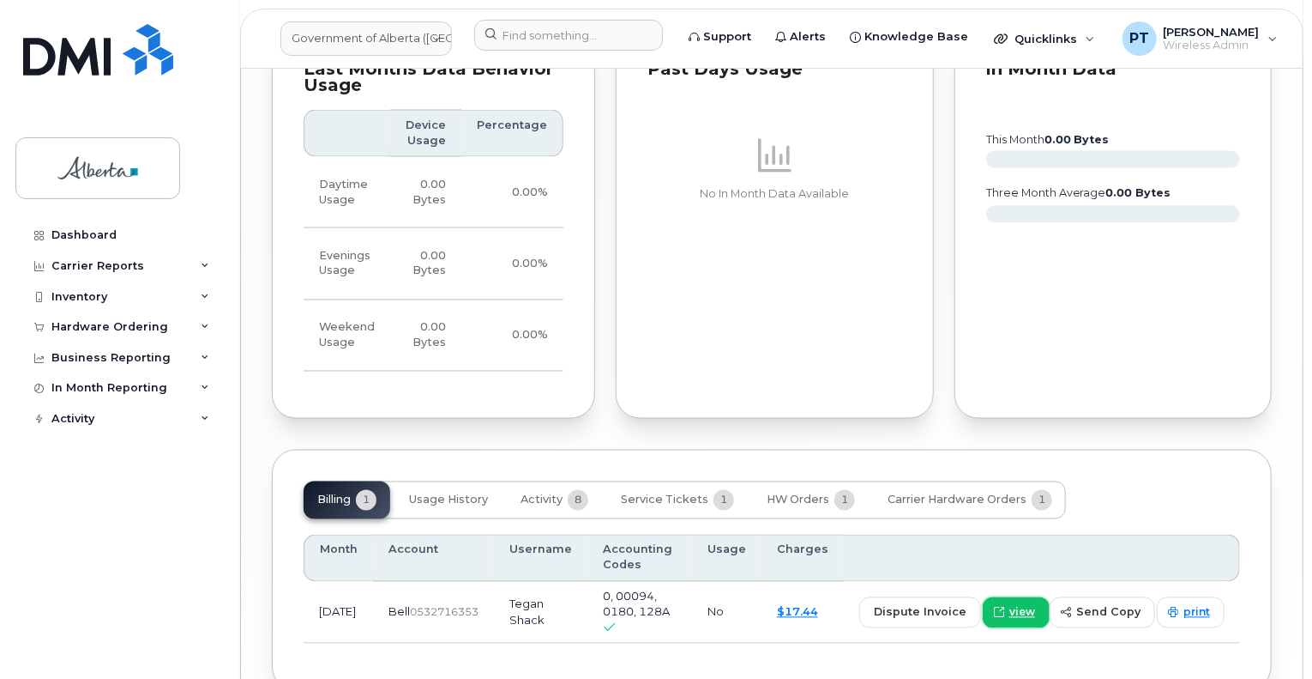
click at [1024, 605] on span "view" at bounding box center [1023, 612] width 26 height 15
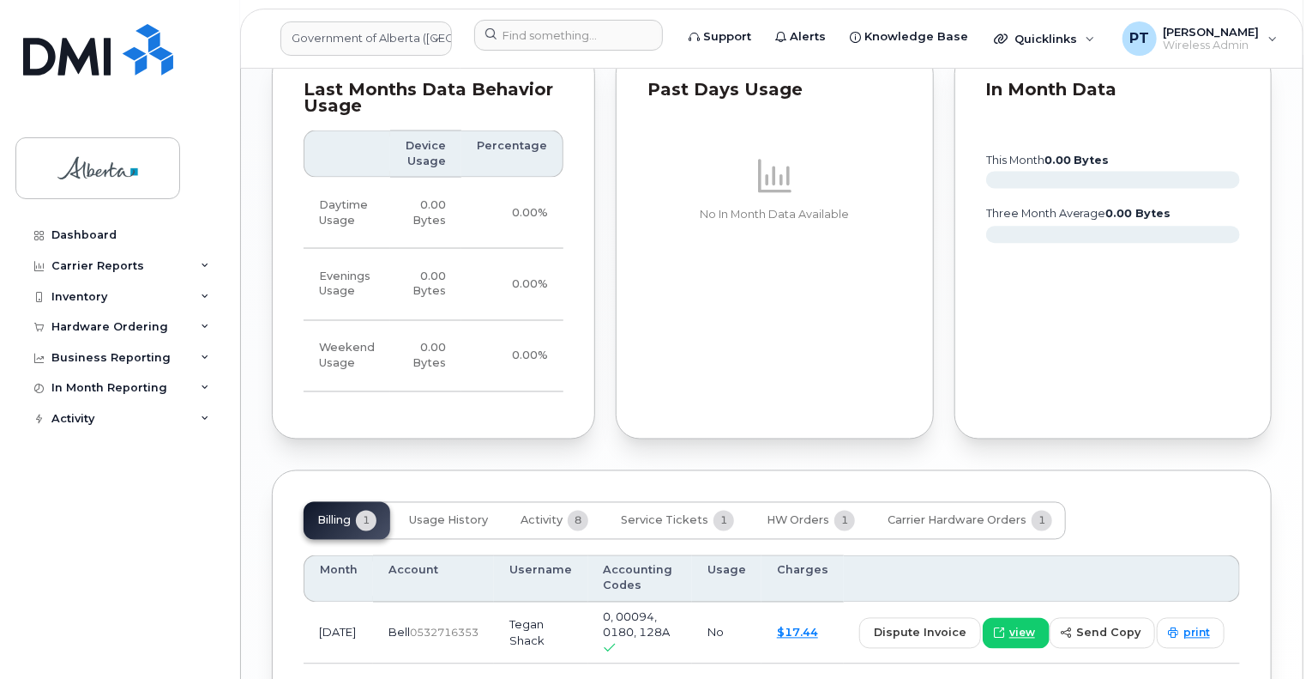
scroll to position [1436, 0]
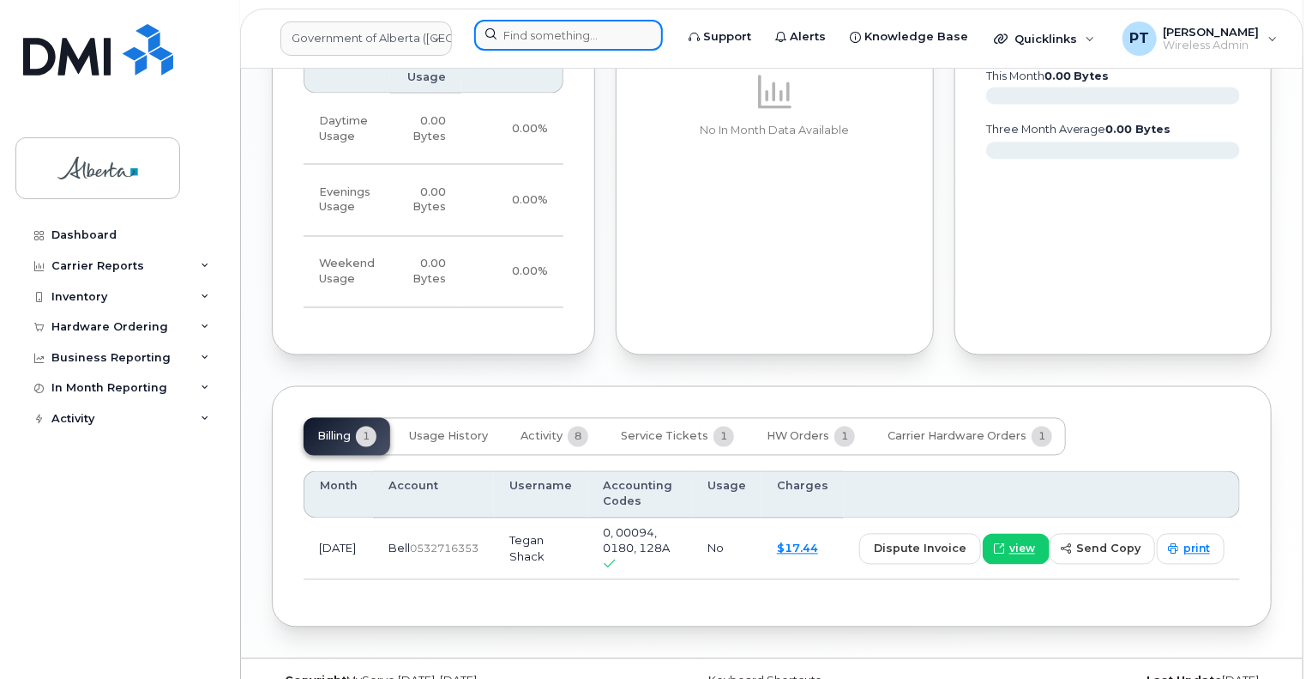
click at [562, 35] on input at bounding box center [568, 35] width 189 height 31
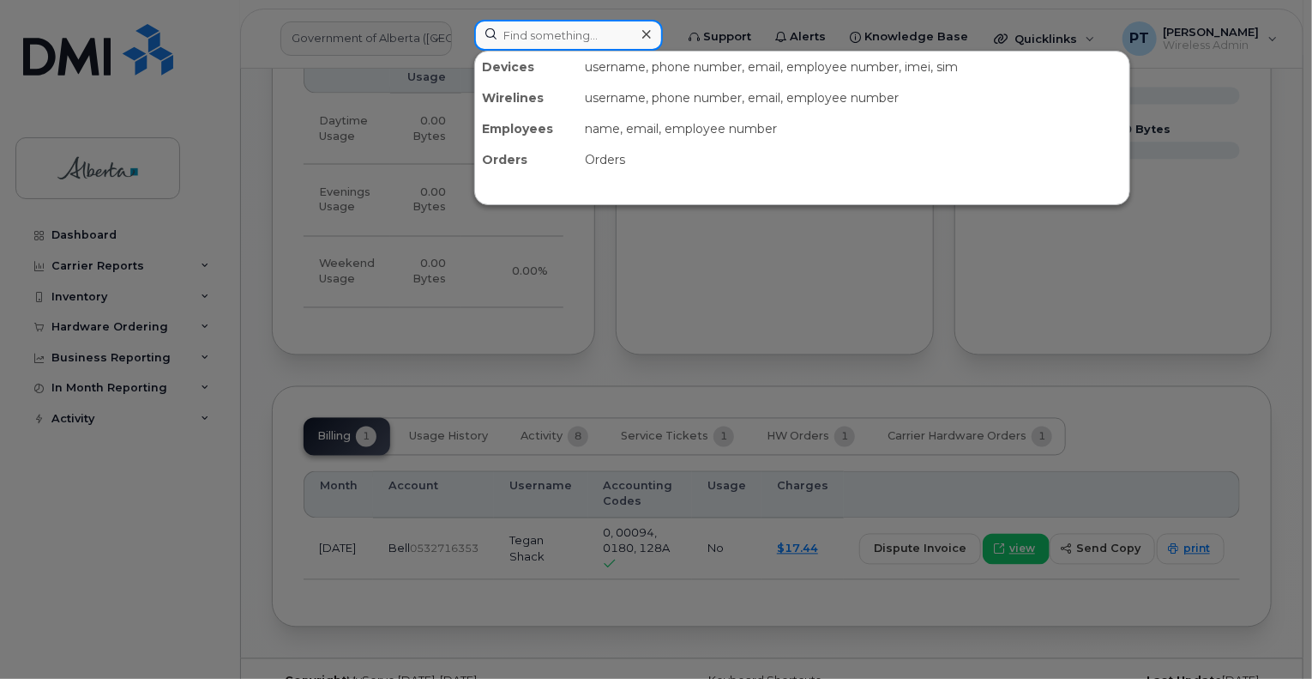
paste input "7802387183"
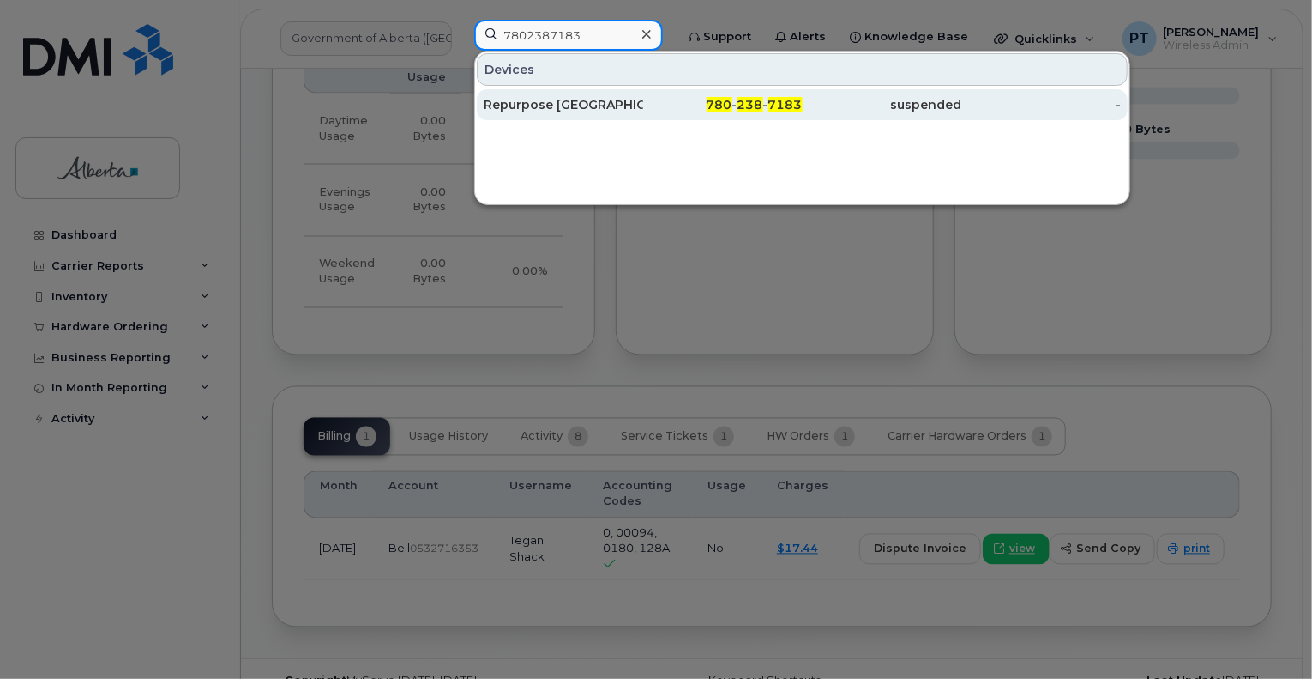
type input "7802387183"
click at [504, 105] on div "Repurpose Edmonton" at bounding box center [564, 104] width 160 height 17
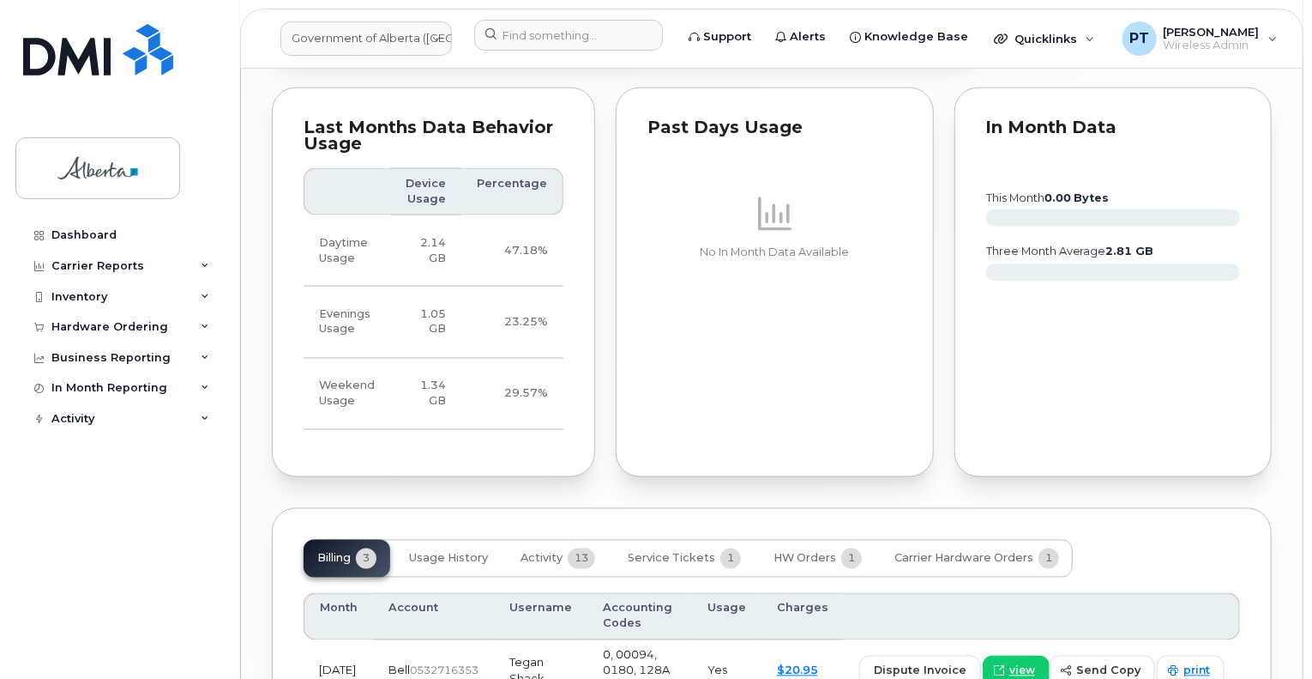
scroll to position [1543, 0]
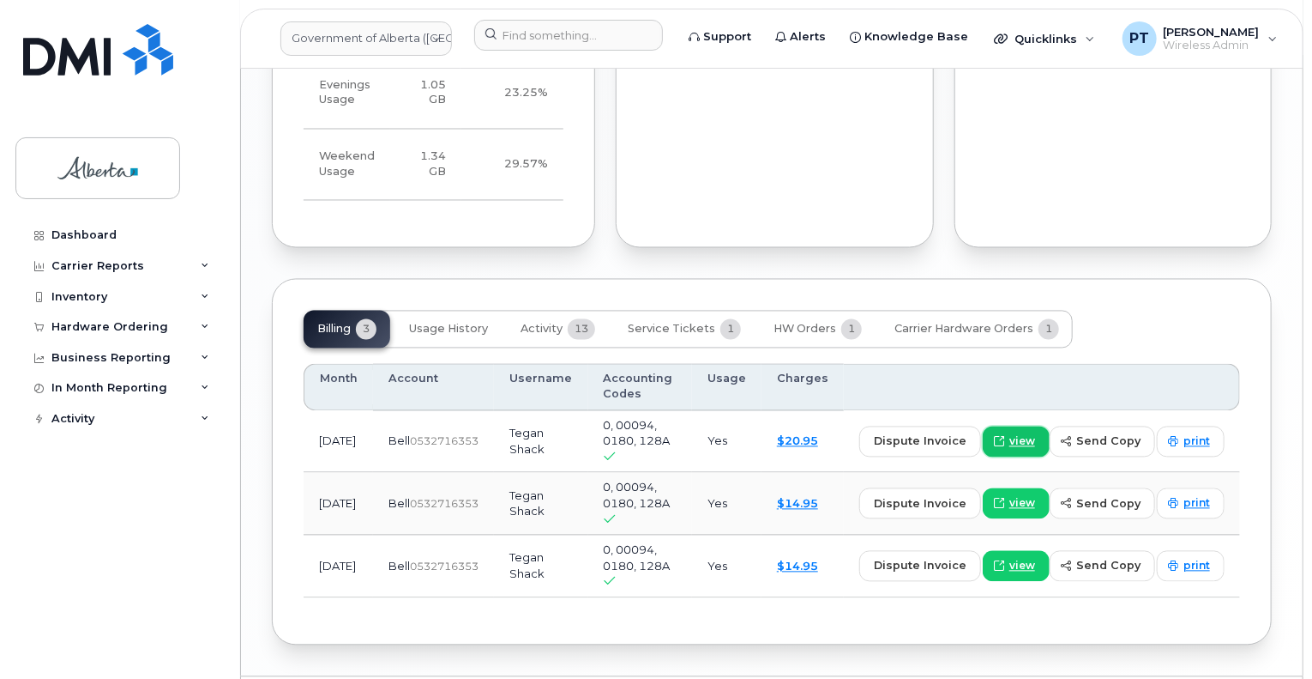
click at [1029, 434] on span "view" at bounding box center [1023, 441] width 26 height 15
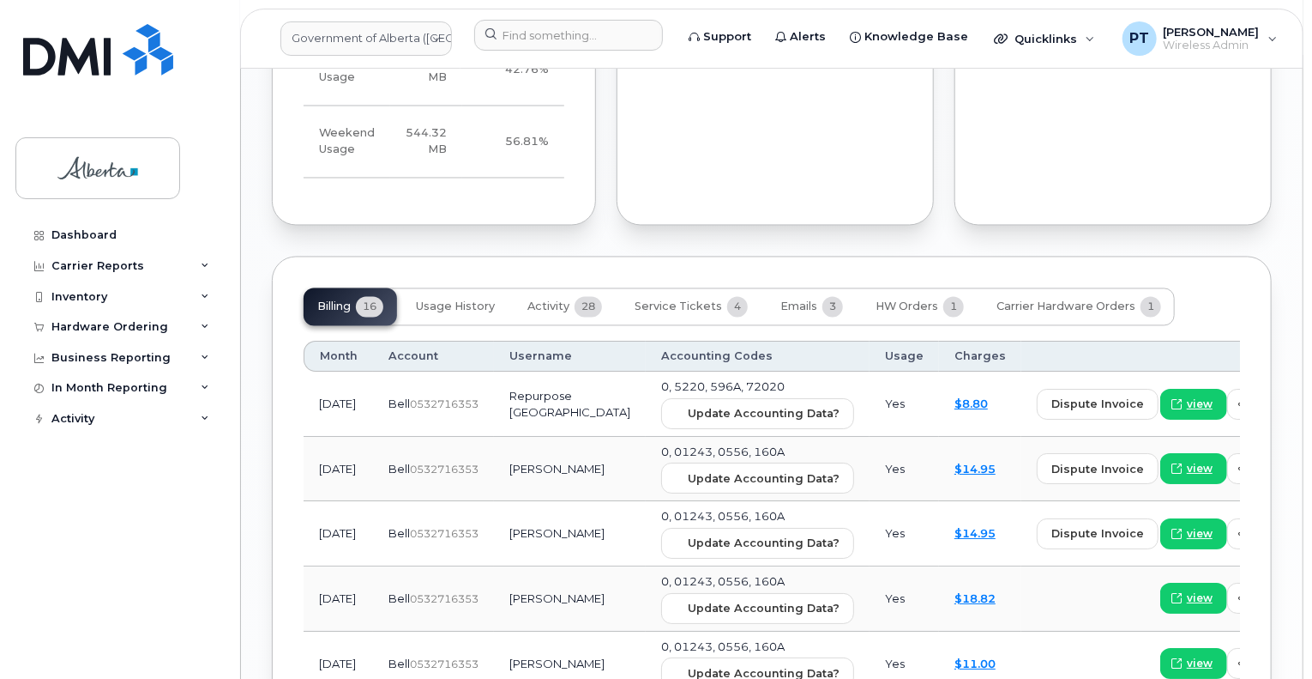
scroll to position [1689, 0]
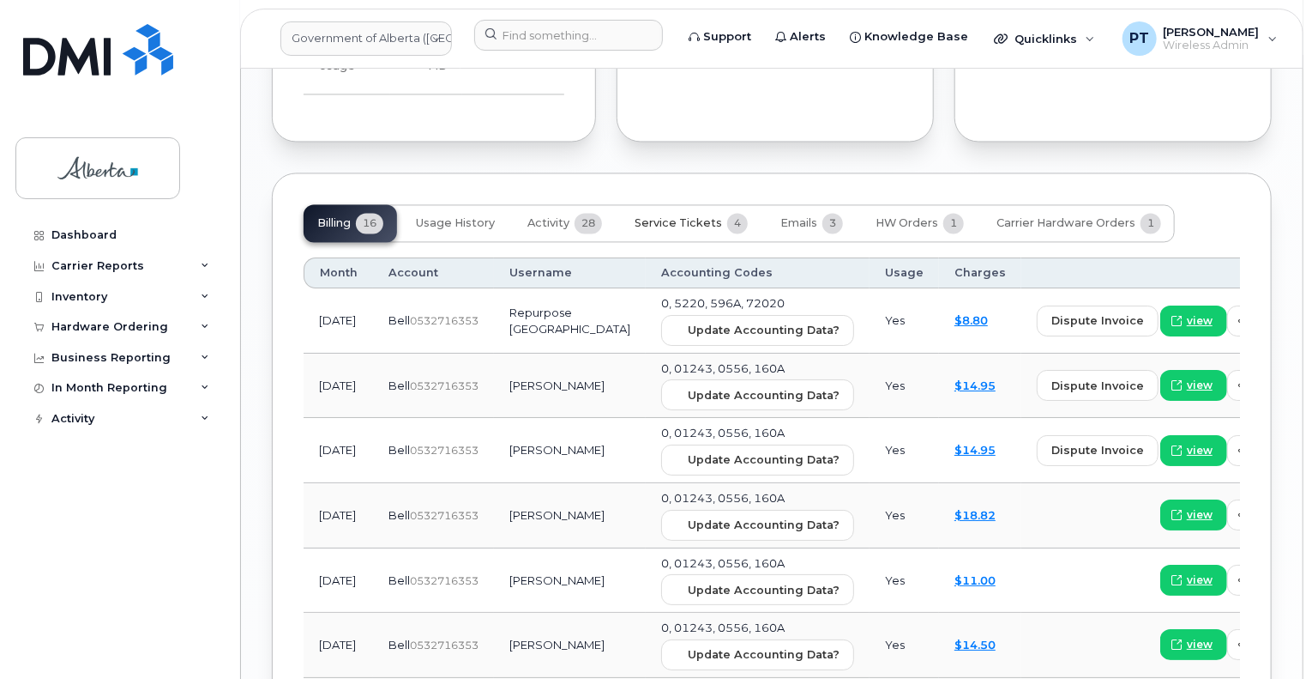
click at [683, 218] on span "Service Tickets" at bounding box center [678, 223] width 87 height 14
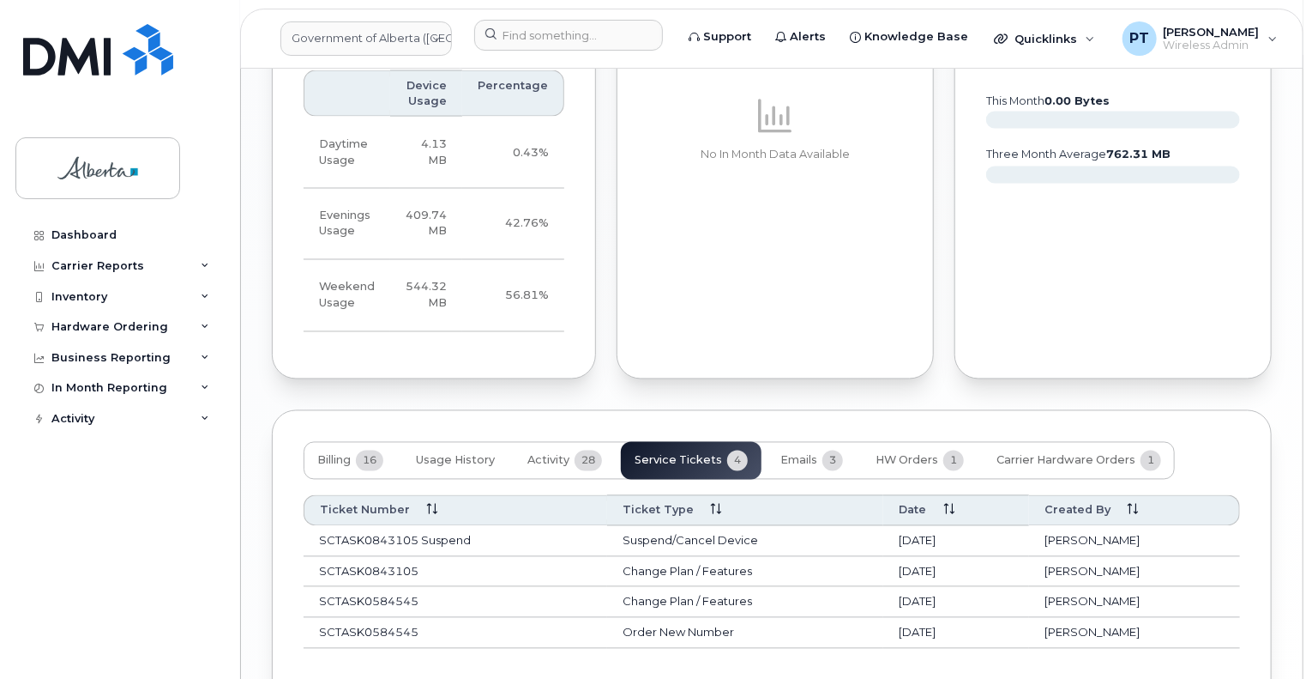
scroll to position [1564, 0]
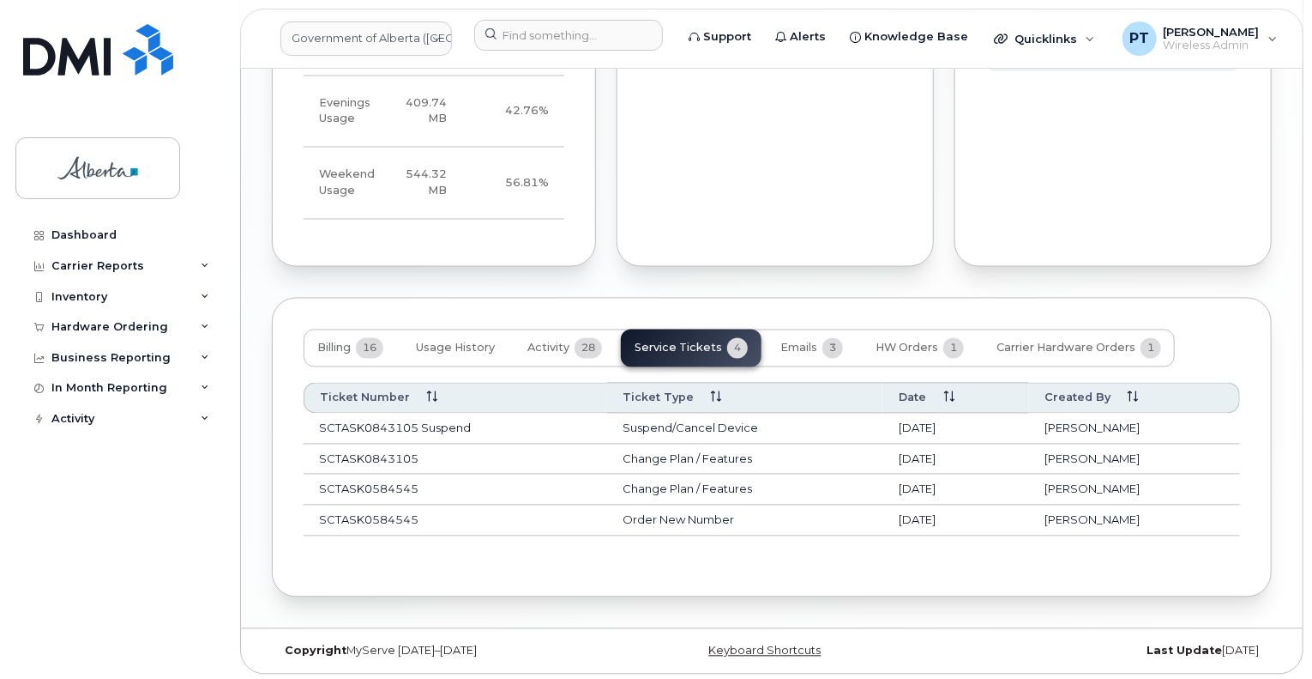
click at [371, 457] on td "SCTASK0843105" at bounding box center [456, 459] width 304 height 31
click at [697, 461] on td "Change Plan / Features" at bounding box center [745, 459] width 276 height 31
click at [793, 351] on span "Emails" at bounding box center [799, 348] width 37 height 14
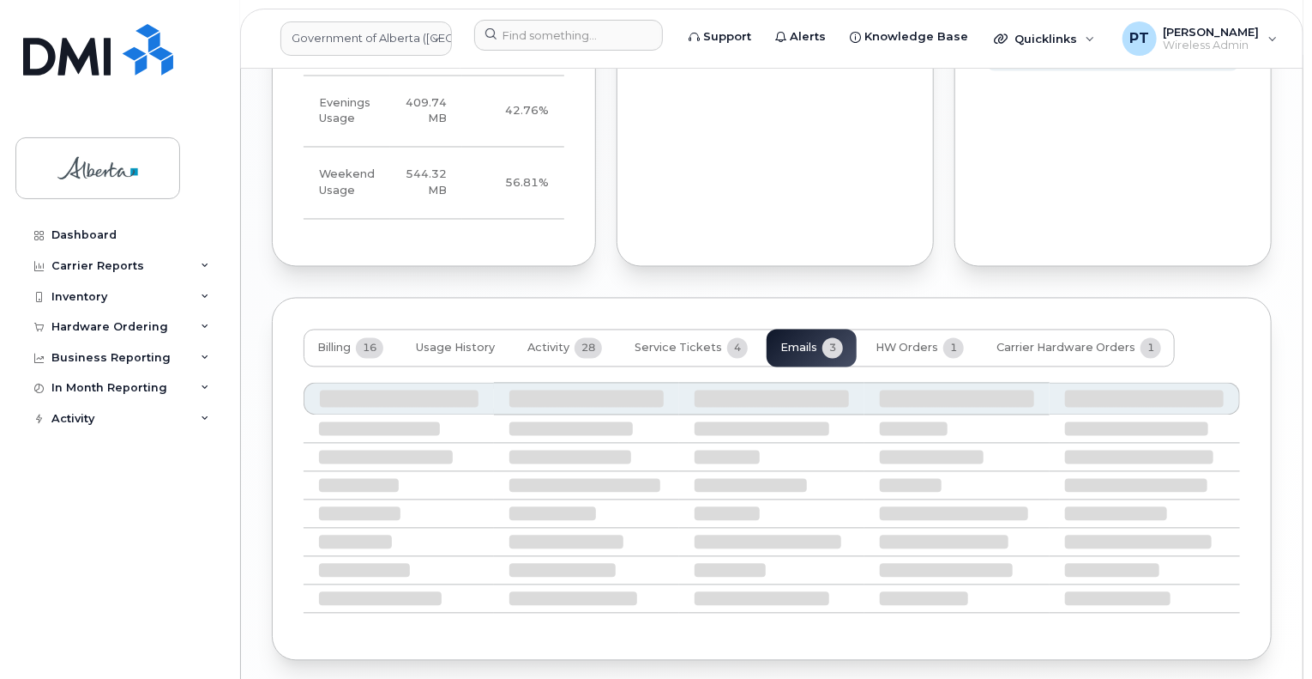
scroll to position [1520, 0]
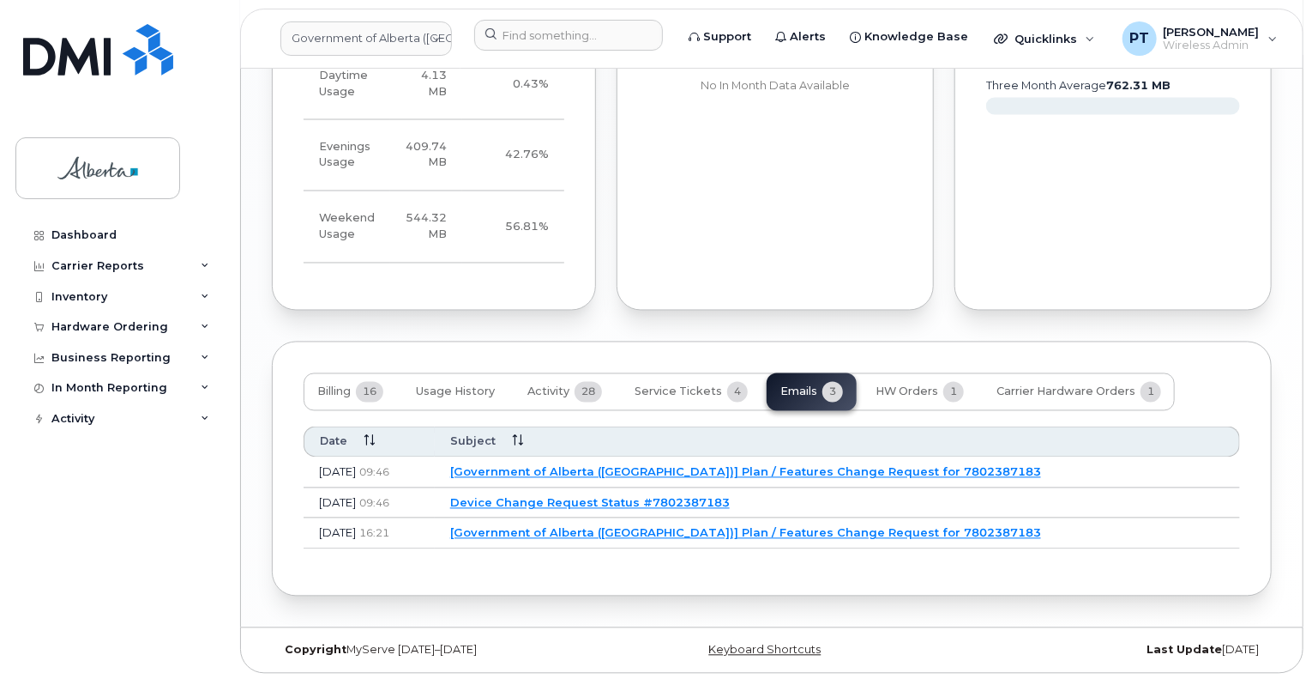
click at [687, 473] on link "[Government of Alberta (GOA)] Plan / Features Change Request for 7802387183" at bounding box center [745, 472] width 591 height 14
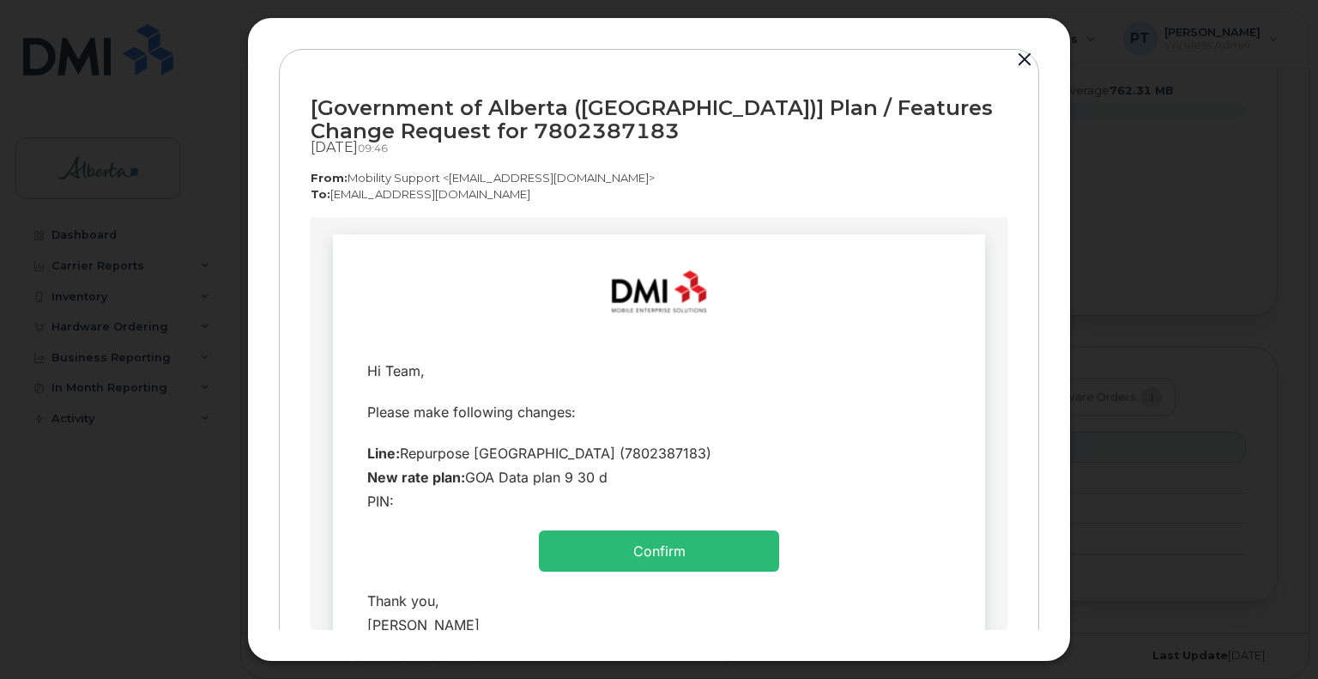
scroll to position [0, 0]
click at [1021, 61] on button "button" at bounding box center [1024, 60] width 26 height 24
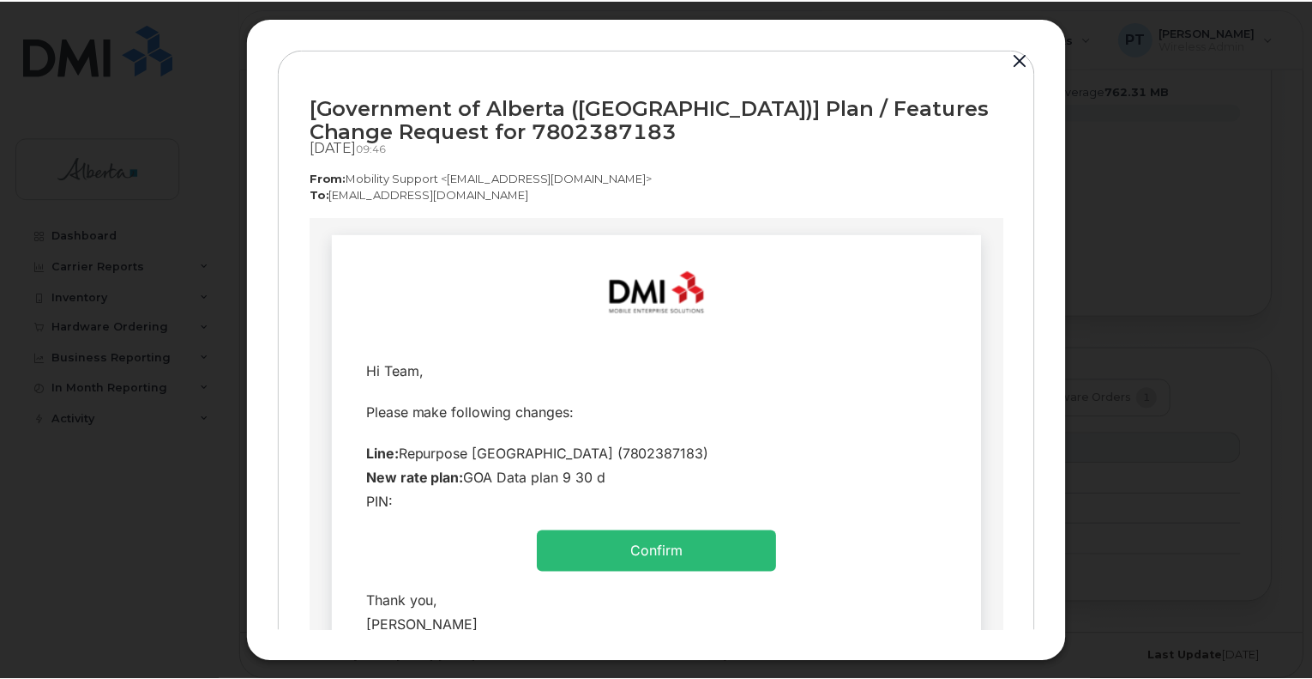
scroll to position [1520, 0]
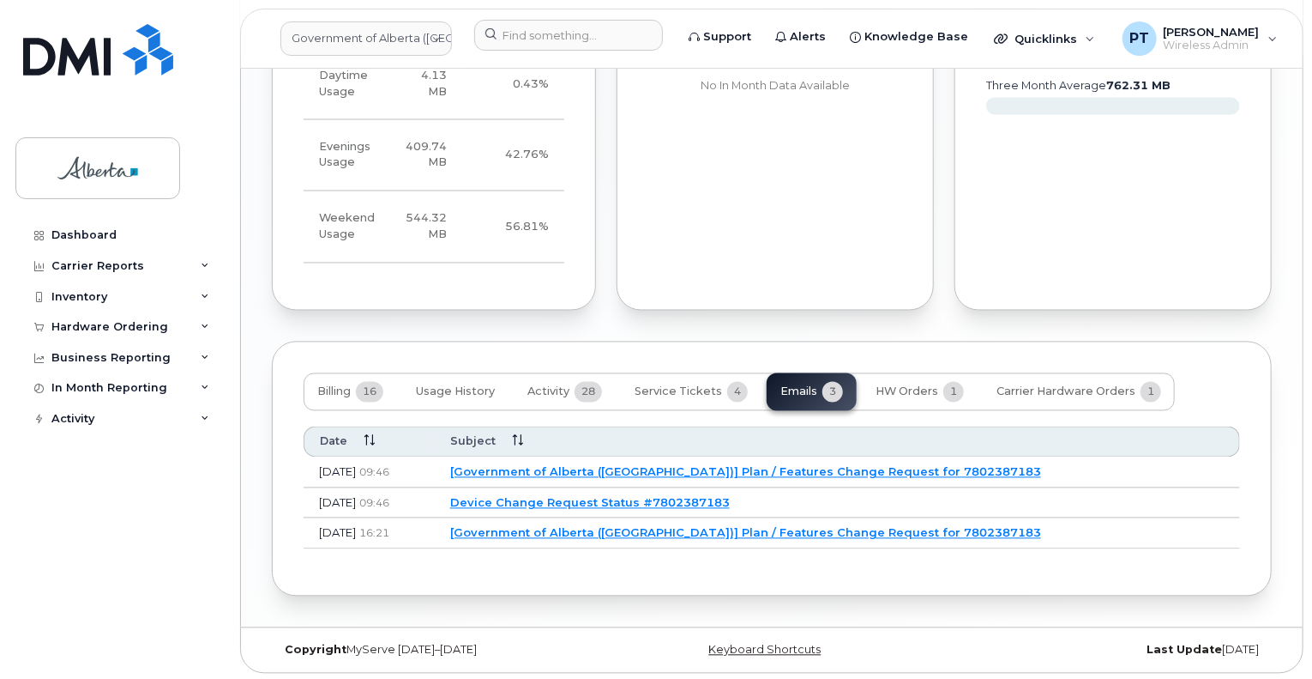
click at [616, 533] on link "[Government of Alberta (GOA)] Plan / Features Change Request for 7802387183" at bounding box center [745, 533] width 591 height 14
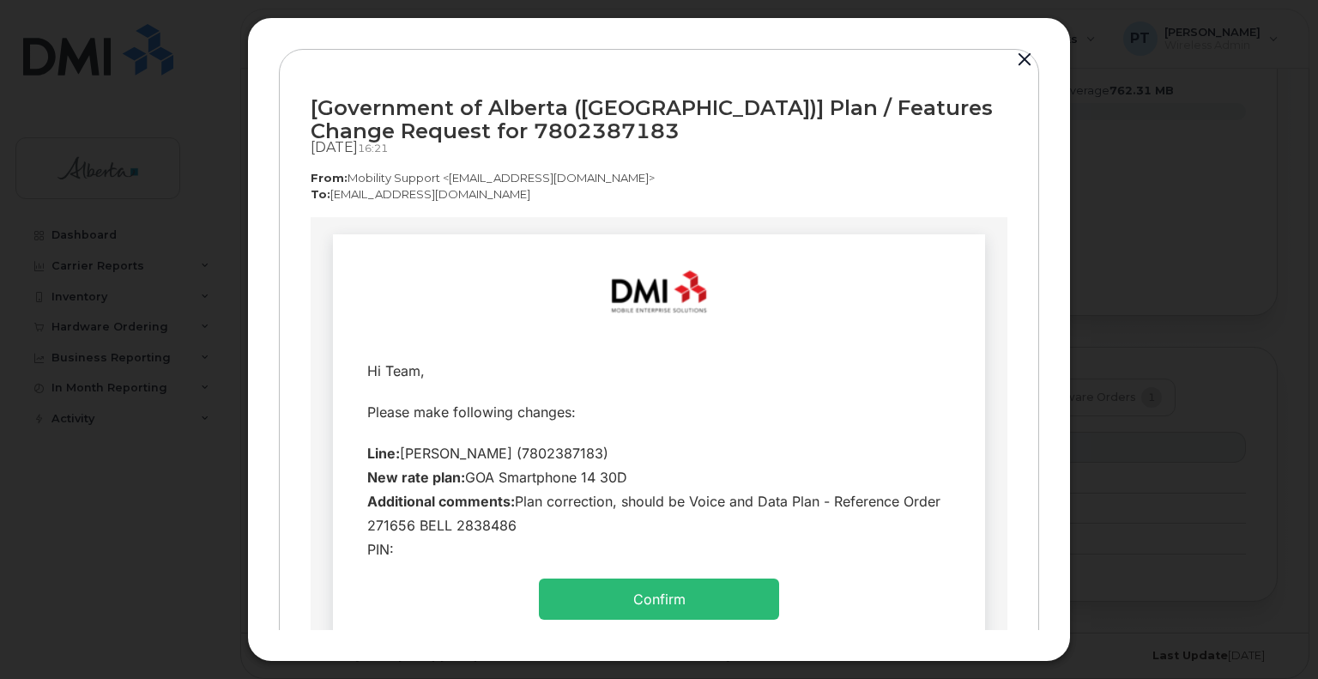
scroll to position [0, 0]
click at [1020, 68] on button "button" at bounding box center [1024, 60] width 26 height 24
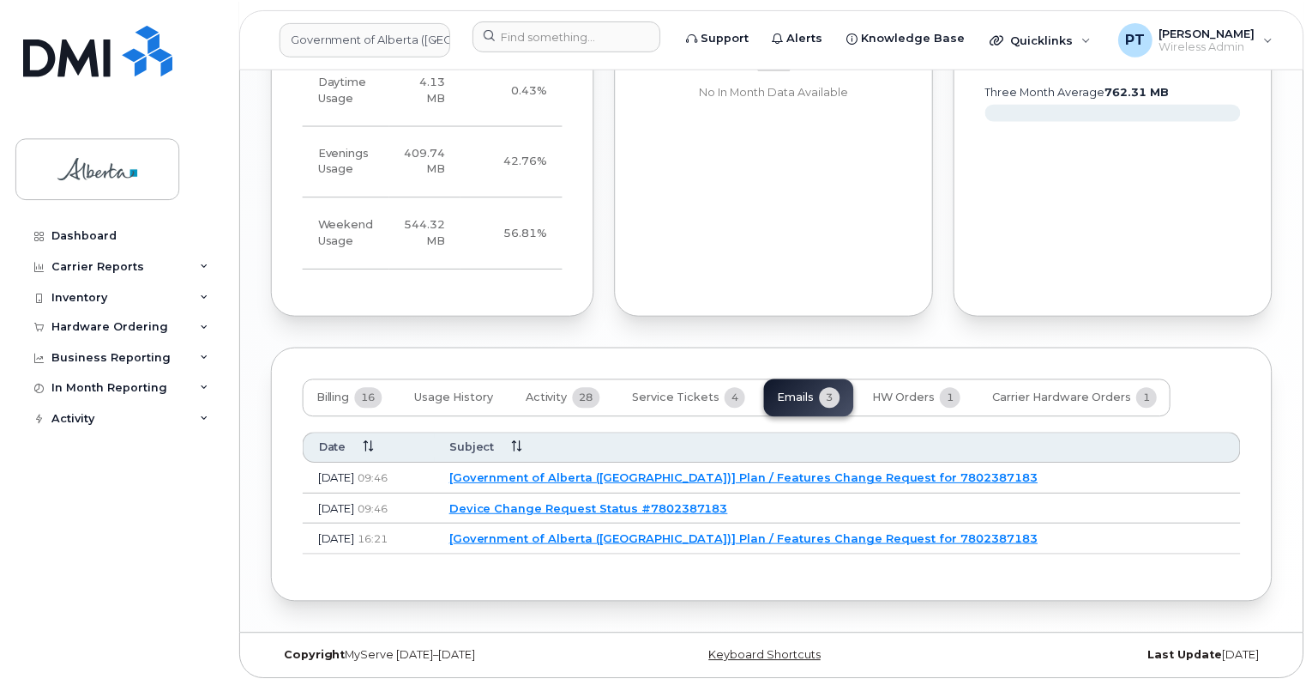
scroll to position [1520, 0]
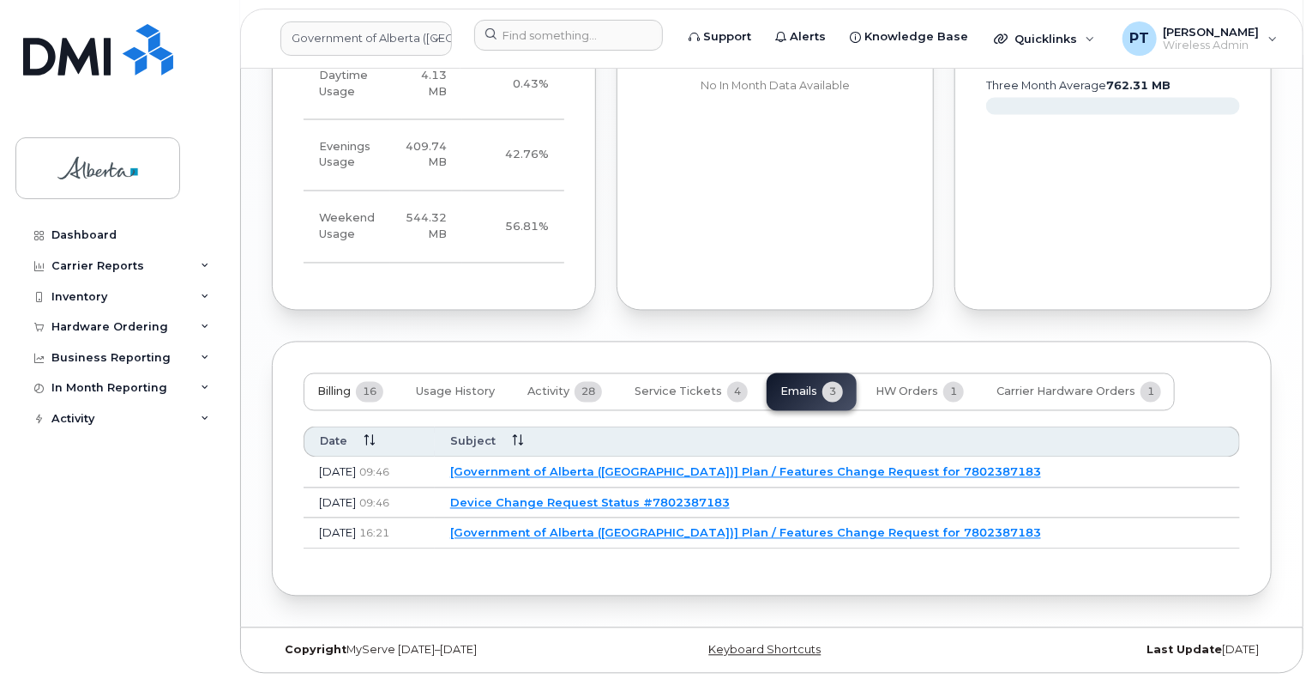
click at [326, 397] on button "Billing 16" at bounding box center [350, 392] width 93 height 38
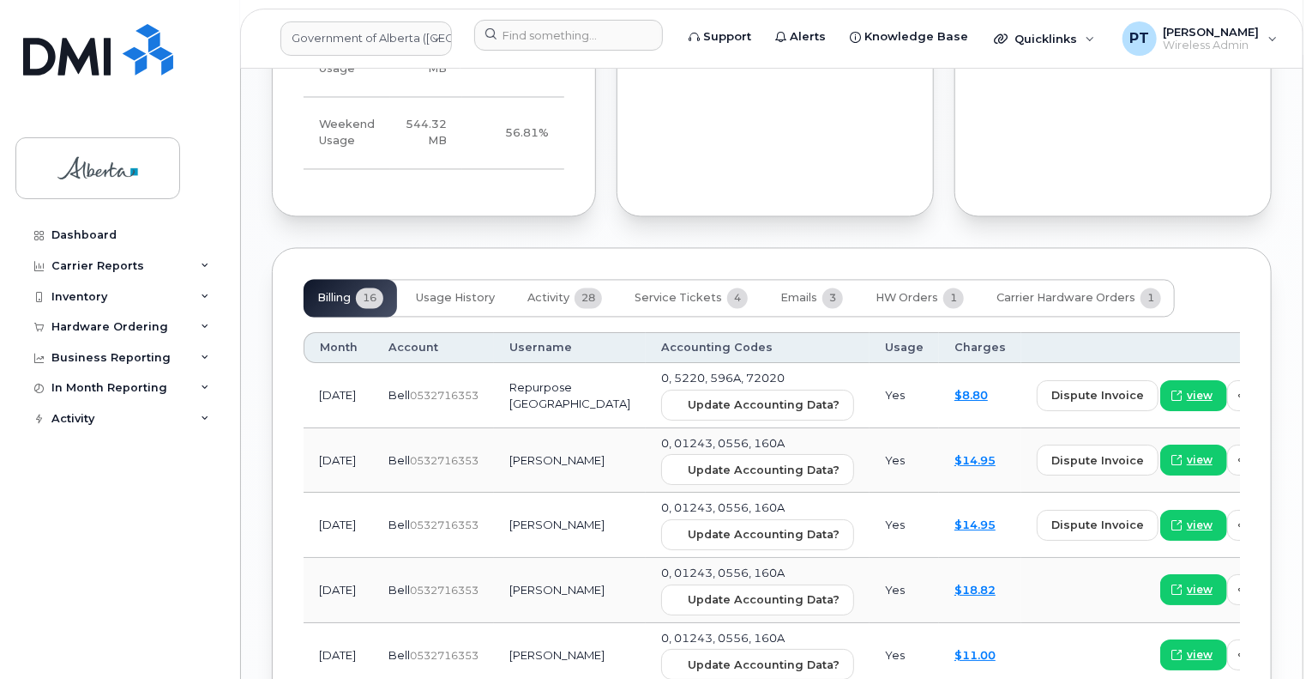
scroll to position [1692, 0]
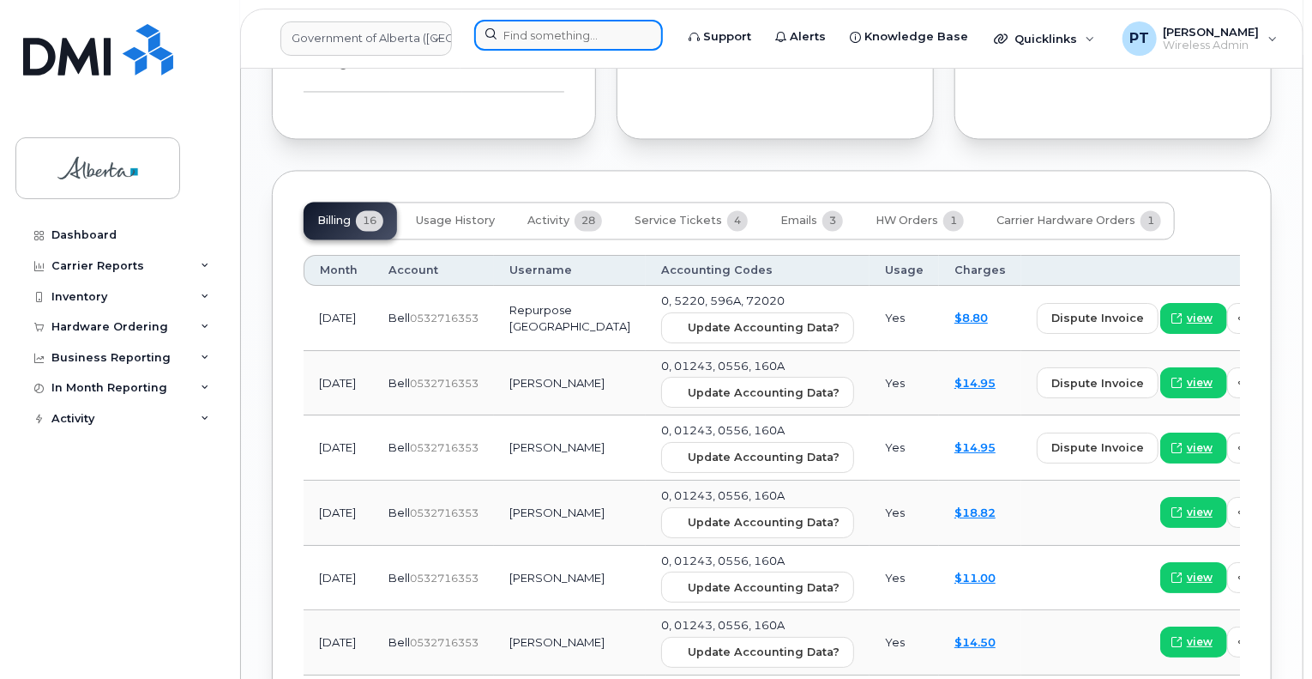
click at [582, 20] on input at bounding box center [568, 35] width 189 height 31
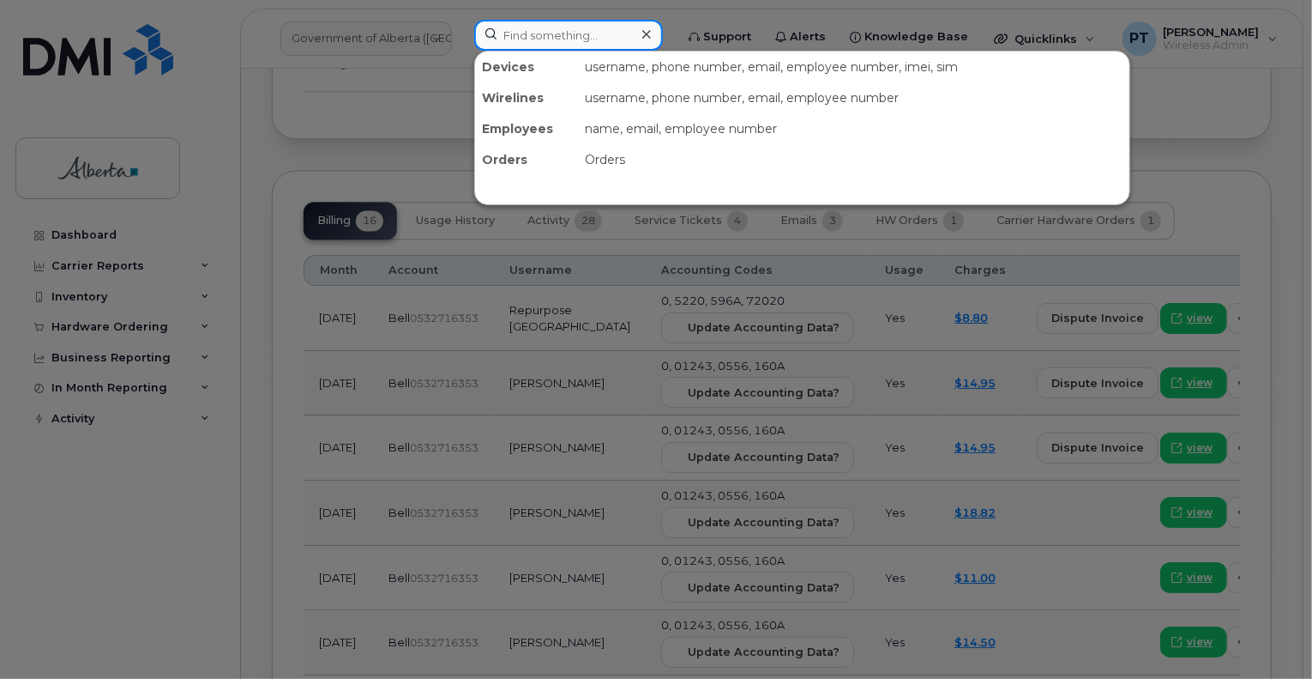
paste input "7804041766"
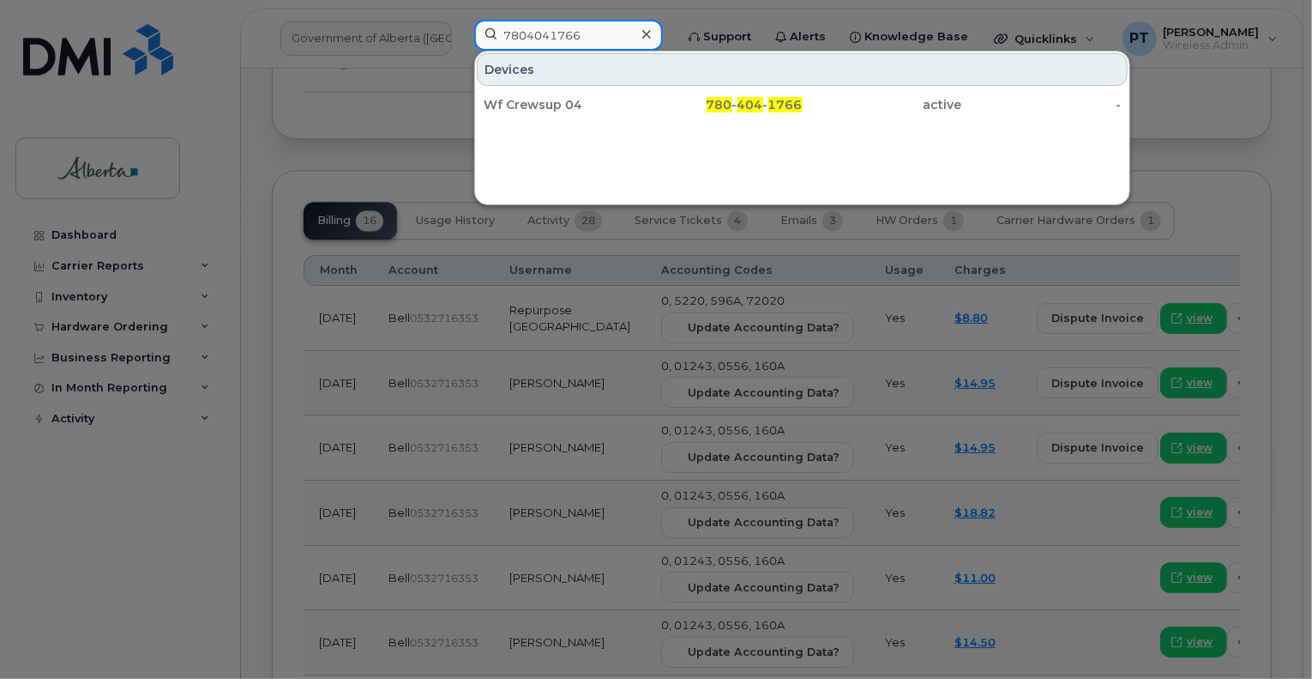
type input "7804041766"
drag, startPoint x: 506, startPoint y: 102, endPoint x: 538, endPoint y: 195, distance: 97.9
click at [506, 102] on div "Wf Crewsup 04" at bounding box center [564, 104] width 160 height 17
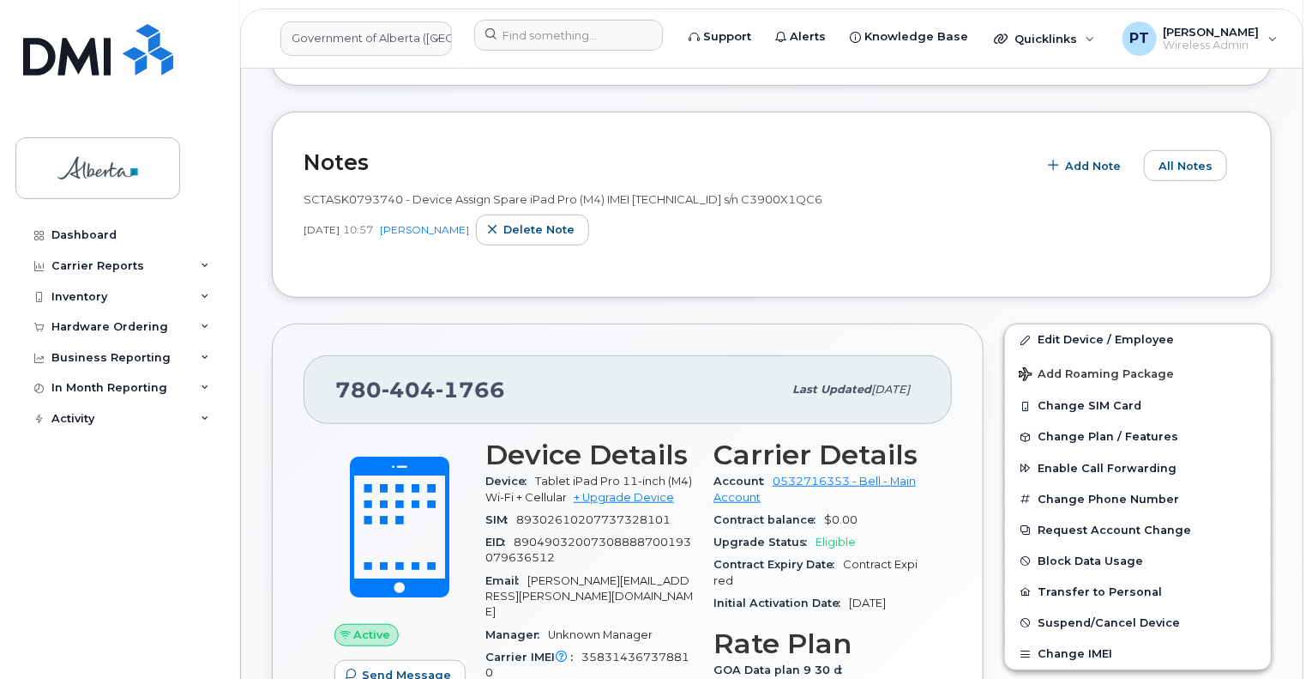
scroll to position [429, 0]
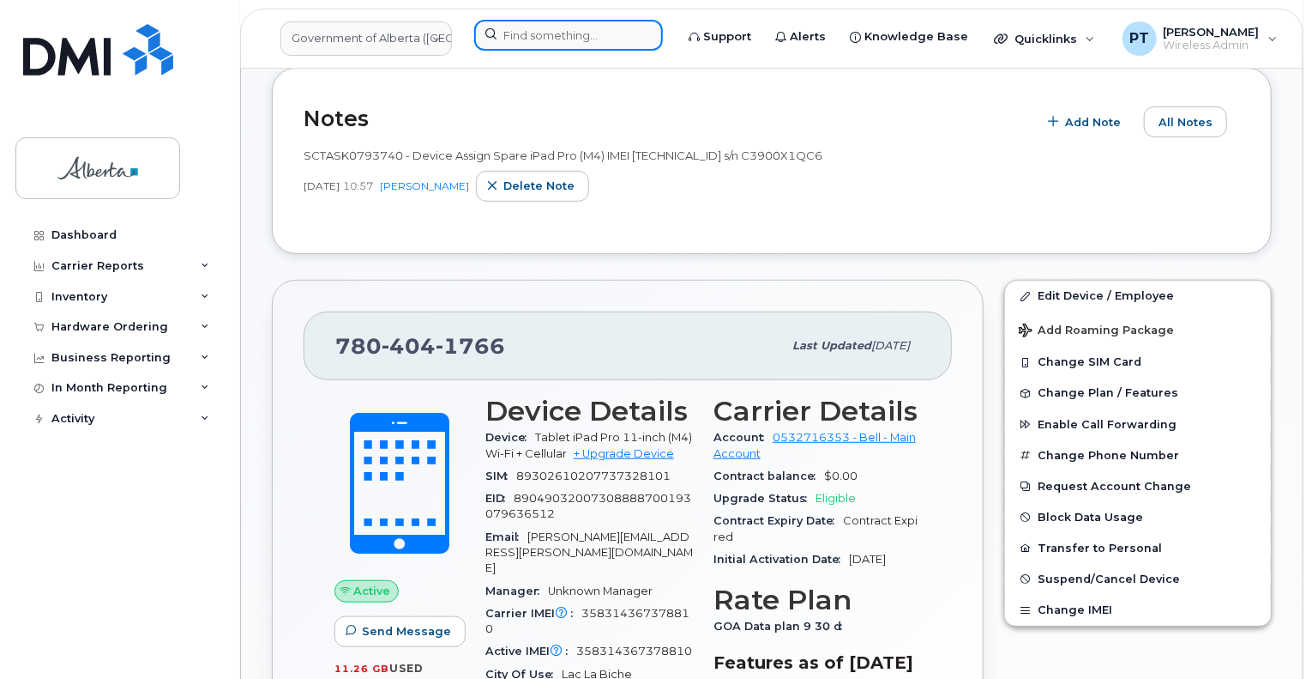
click at [491, 37] on input at bounding box center [568, 35] width 189 height 31
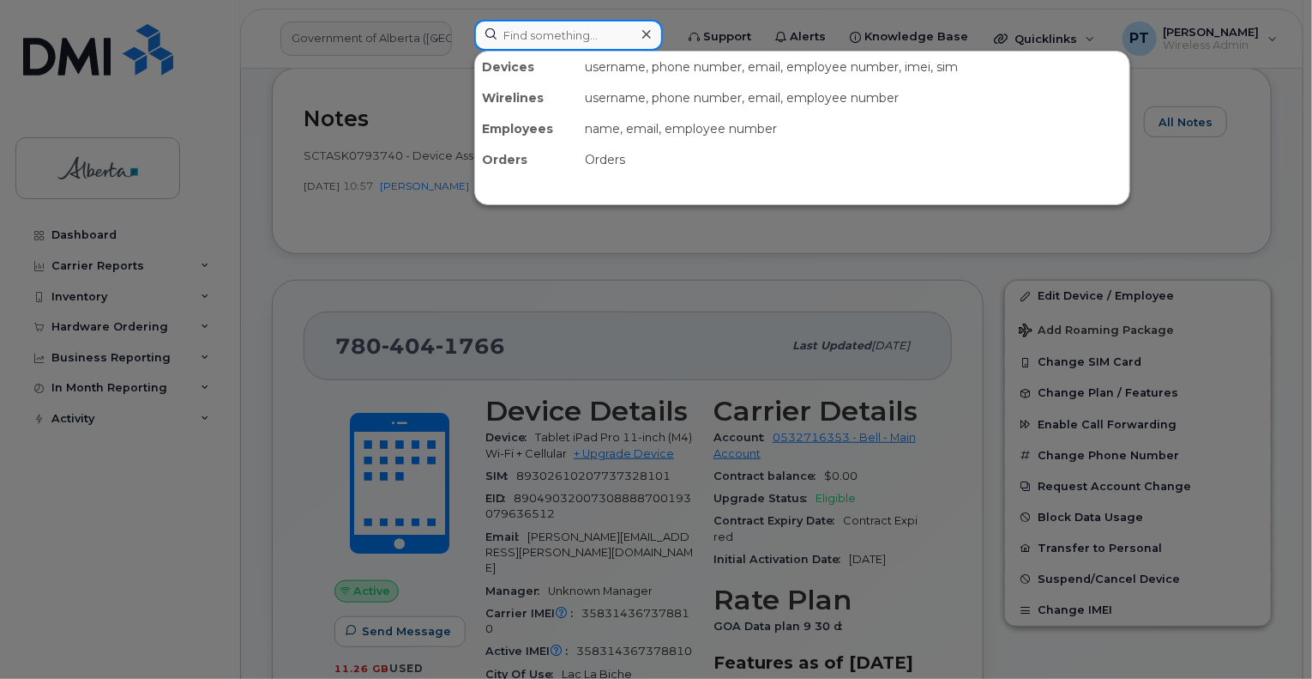
paste input "7802884075"
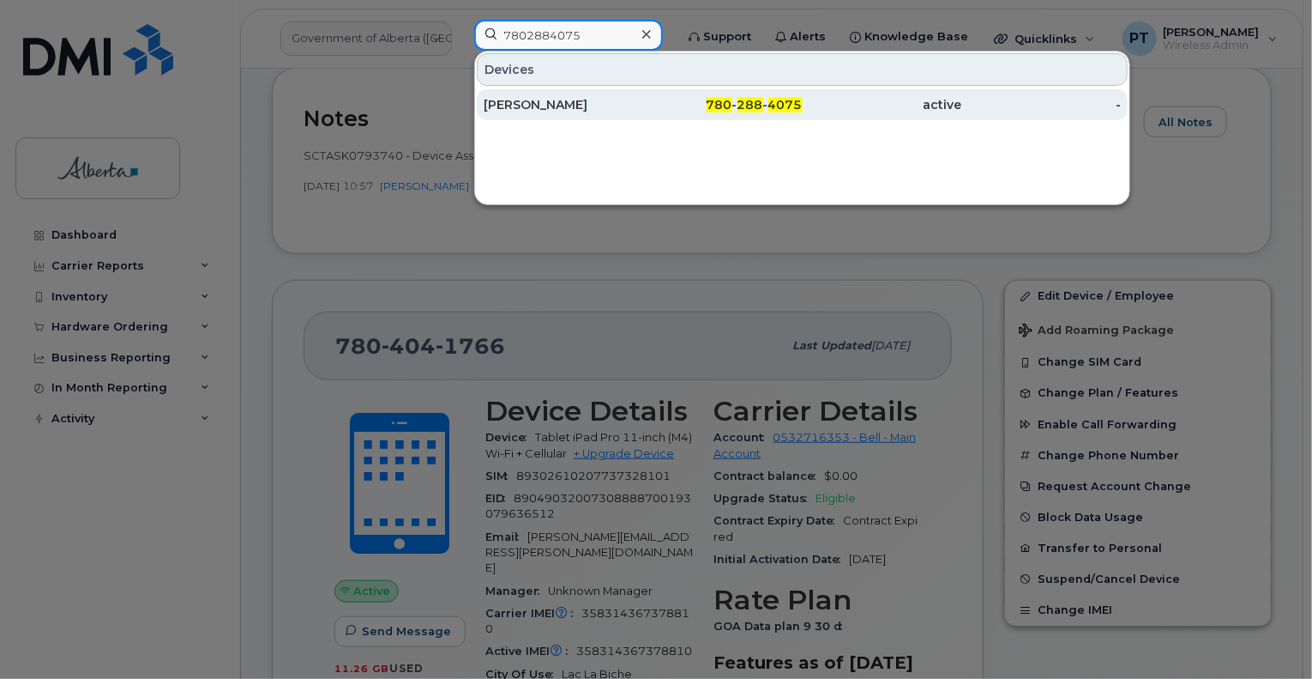
type input "7802884075"
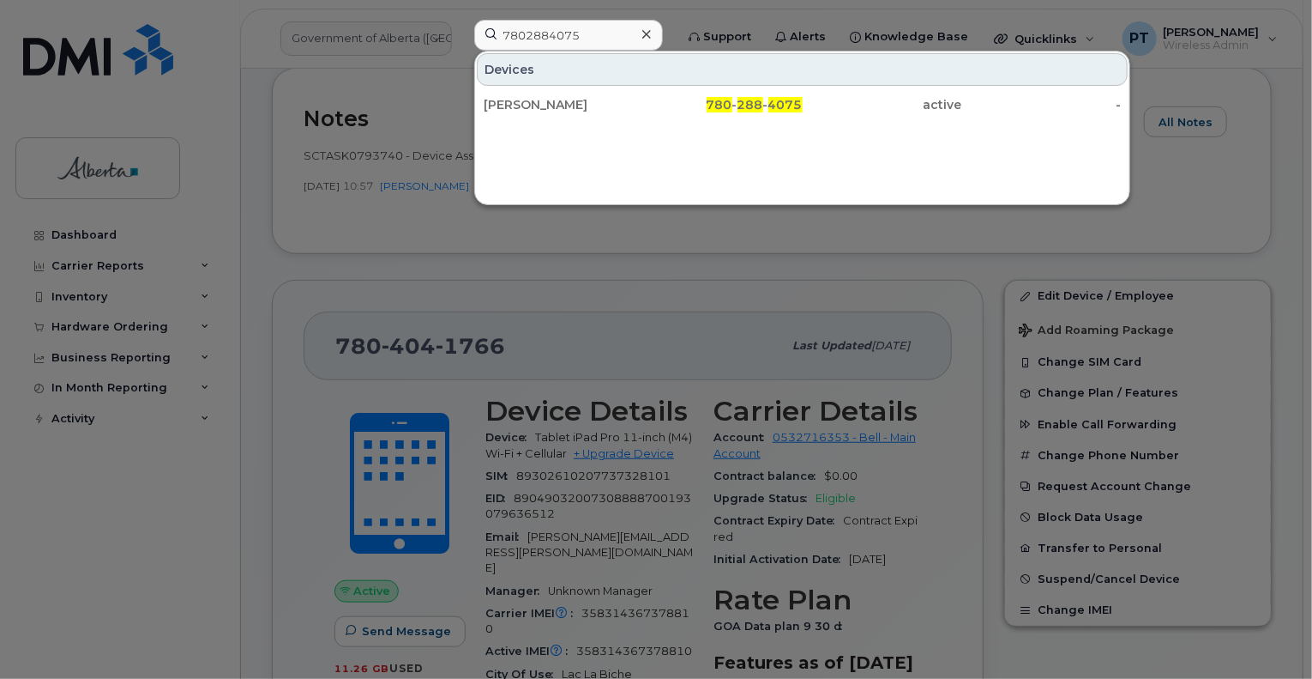
drag, startPoint x: 509, startPoint y: 100, endPoint x: 17, endPoint y: 479, distance: 620.2
click at [508, 100] on div "[PERSON_NAME]" at bounding box center [564, 104] width 160 height 17
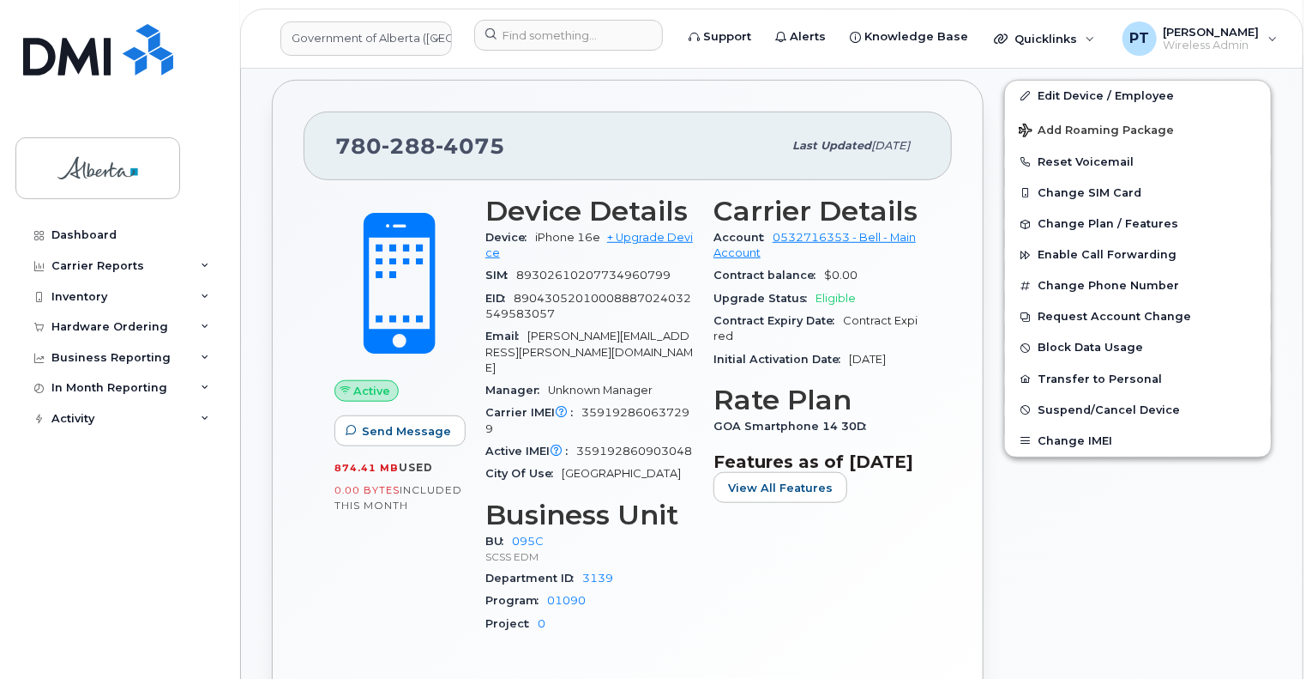
scroll to position [515, 0]
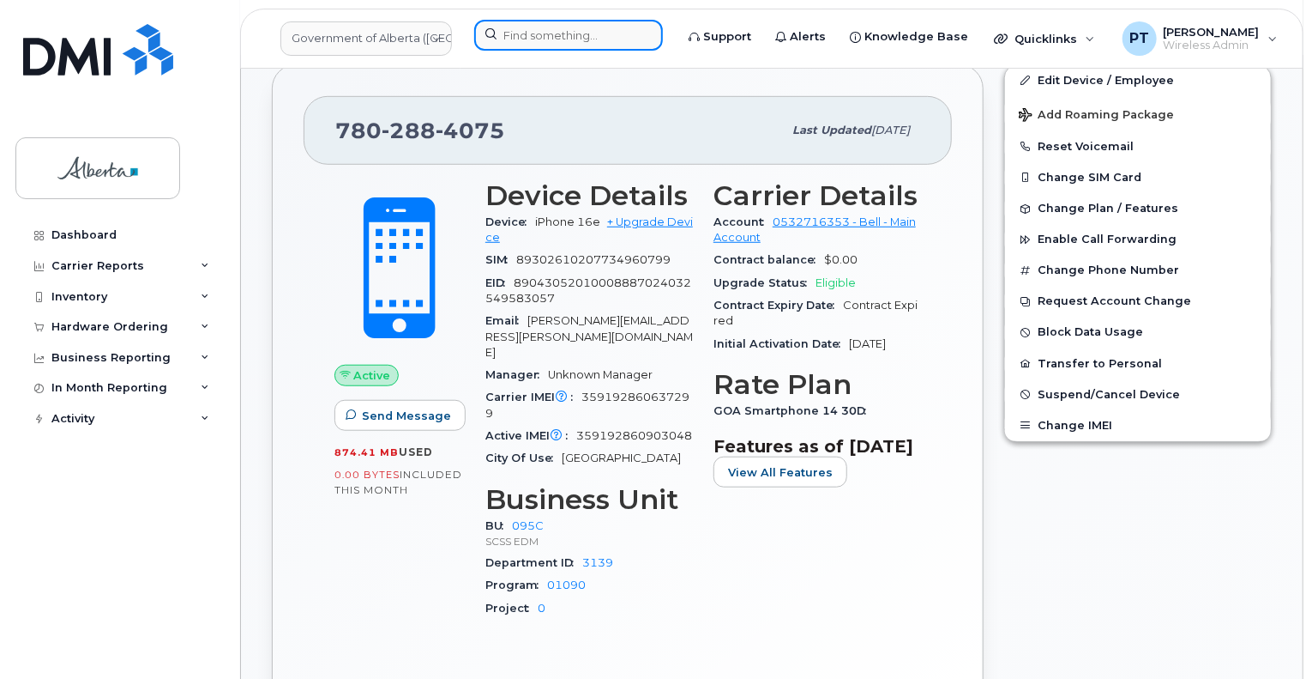
click at [531, 25] on input at bounding box center [568, 35] width 189 height 31
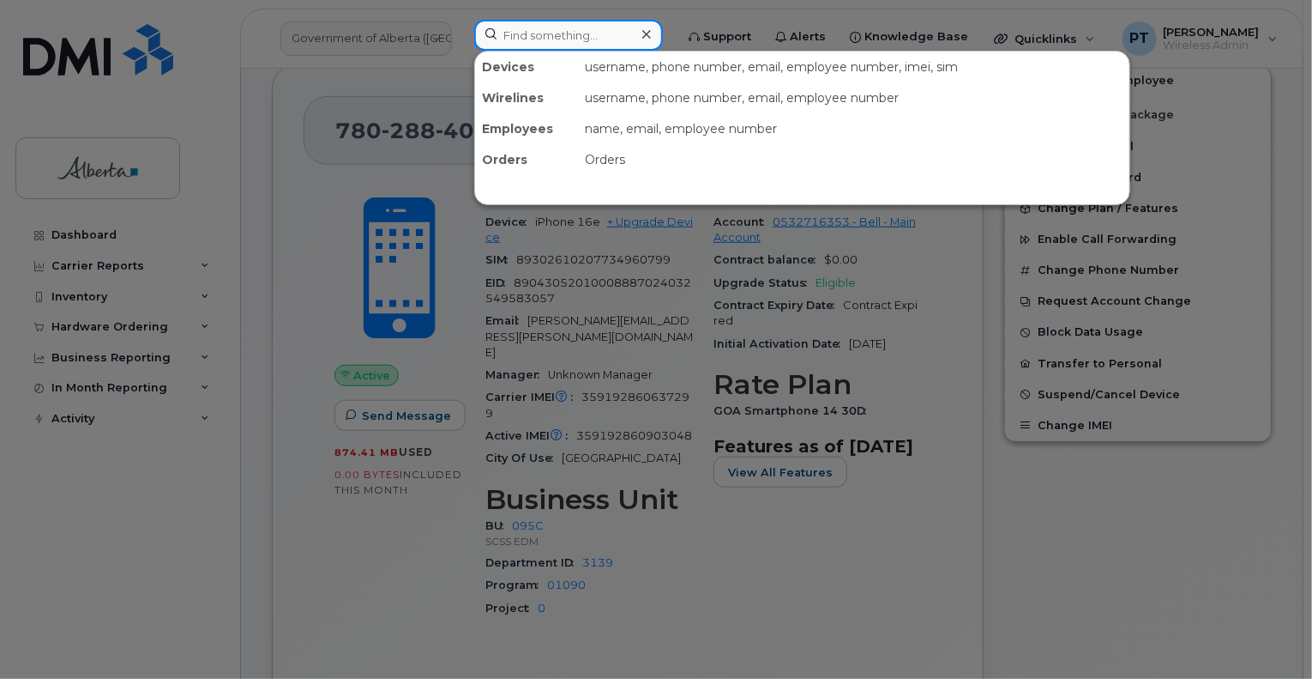
paste input "7803405164"
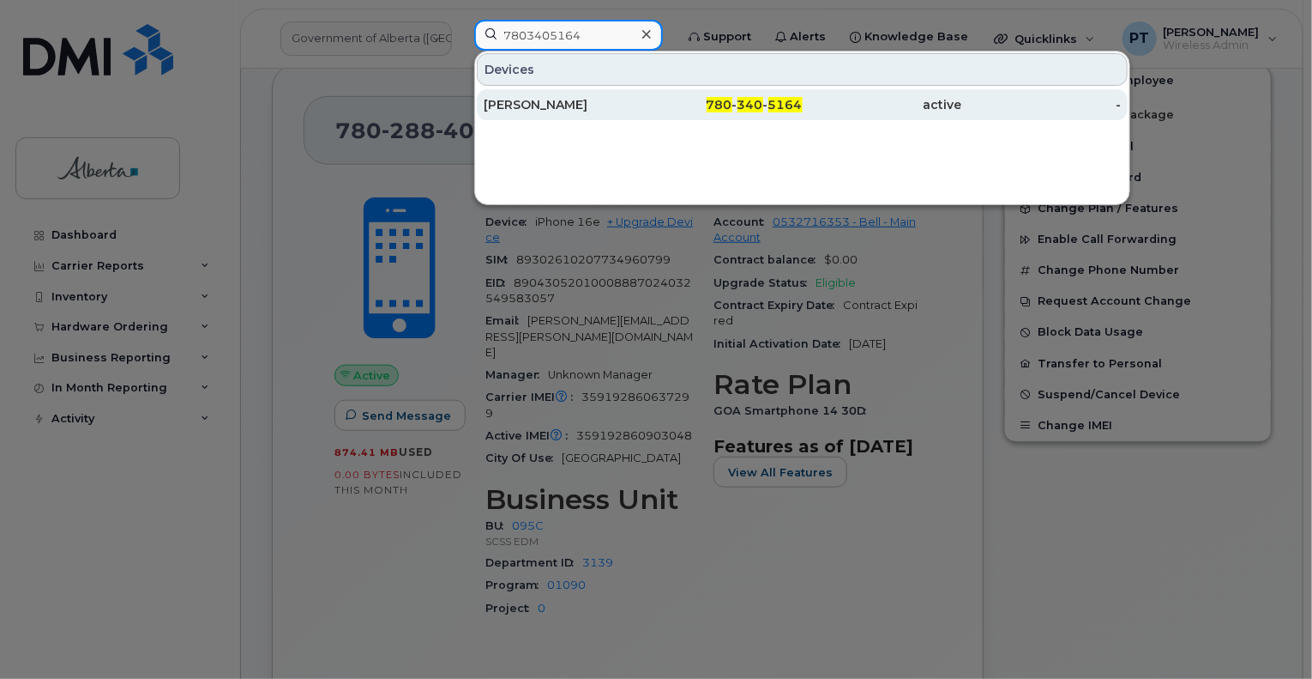
type input "7803405164"
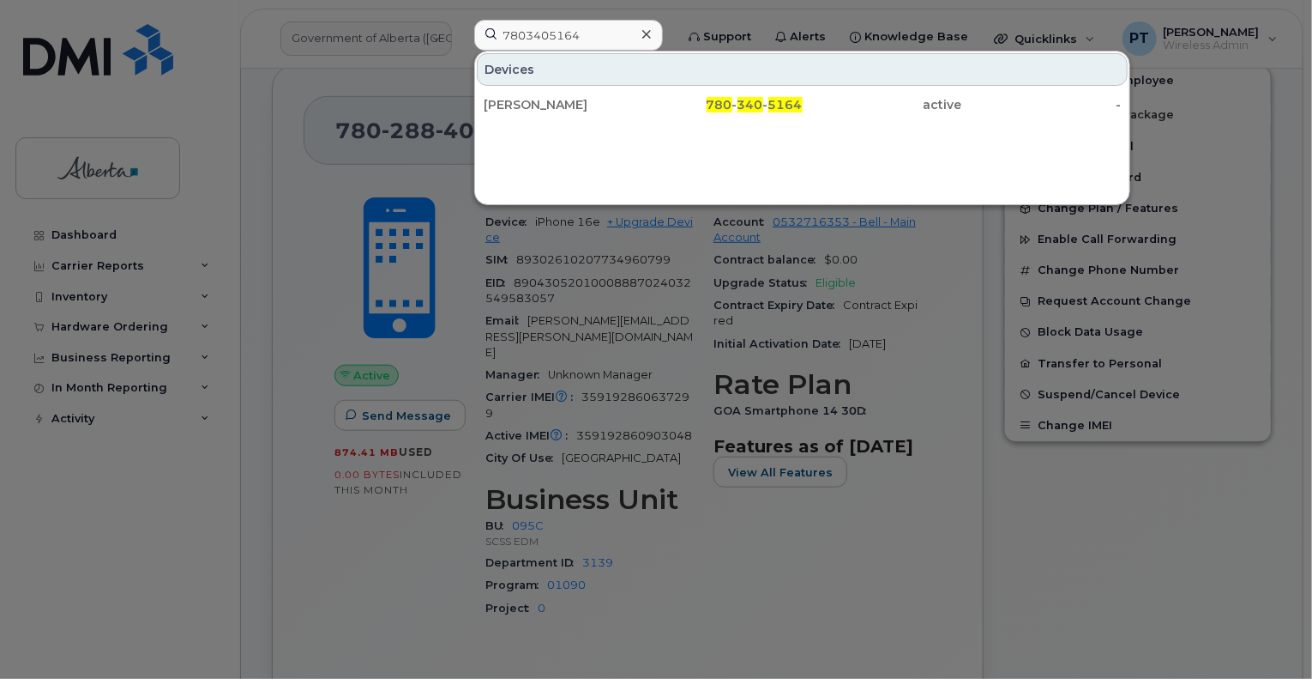
drag, startPoint x: 533, startPoint y: 105, endPoint x: 21, endPoint y: 470, distance: 628.4
click at [533, 106] on div "[PERSON_NAME]" at bounding box center [564, 104] width 160 height 17
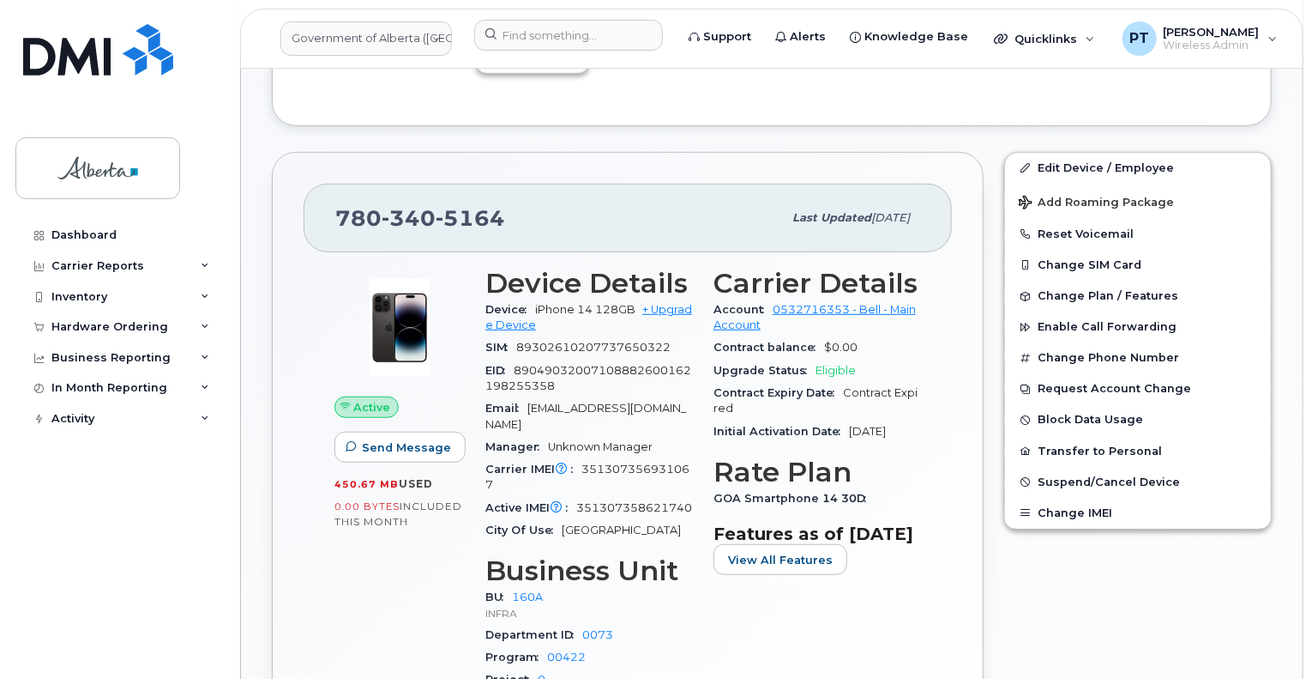
scroll to position [429, 0]
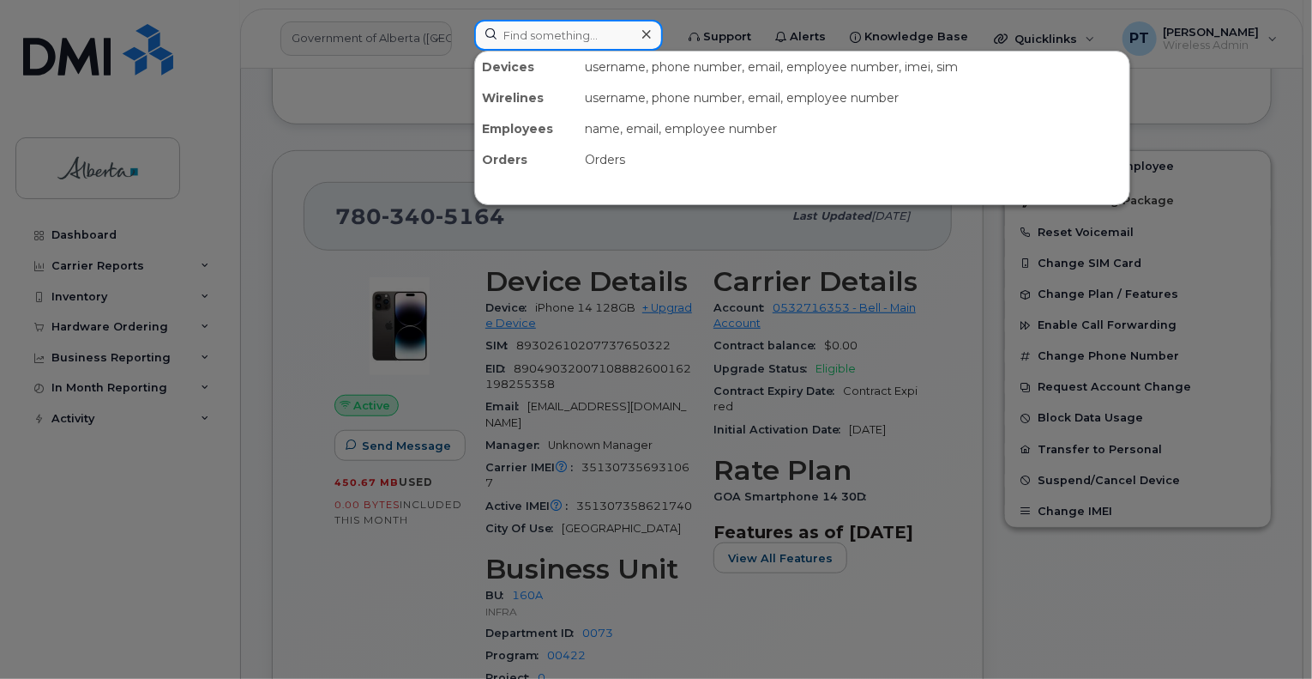
click at [528, 30] on input at bounding box center [568, 35] width 189 height 31
paste input "5873353323"
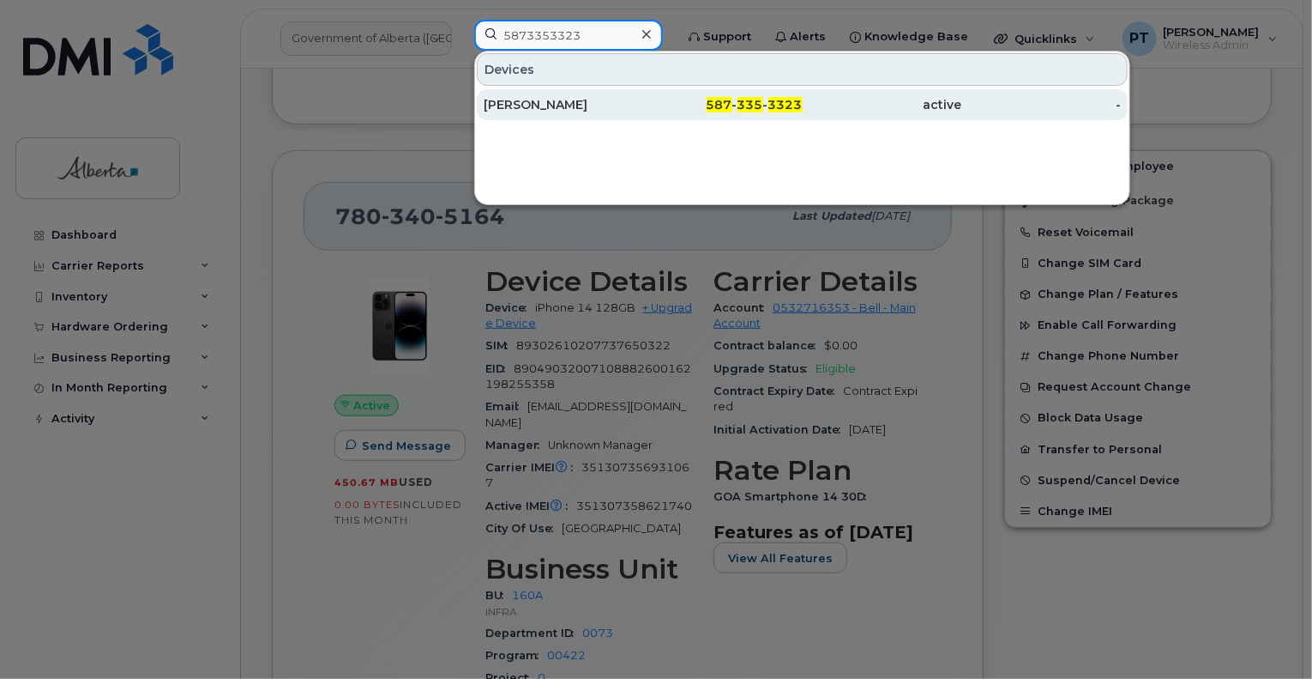
type input "5873353323"
click at [533, 100] on div "Jose Delosrios" at bounding box center [564, 104] width 160 height 17
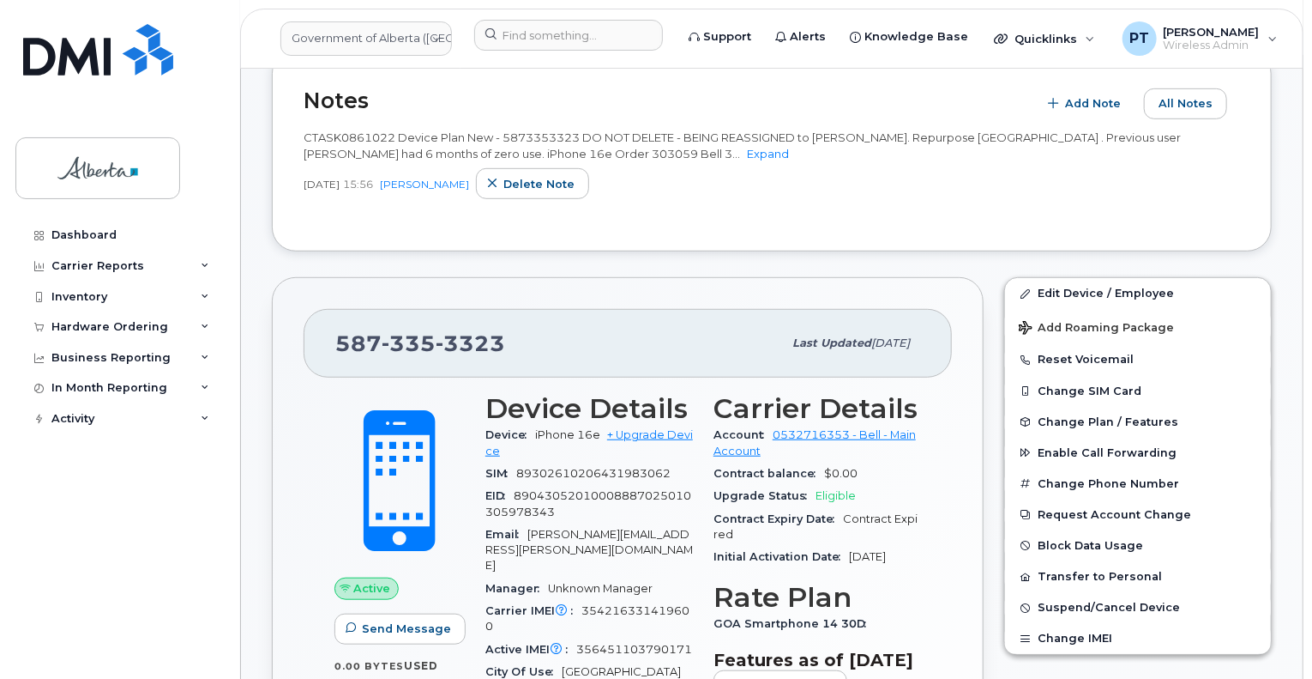
scroll to position [257, 0]
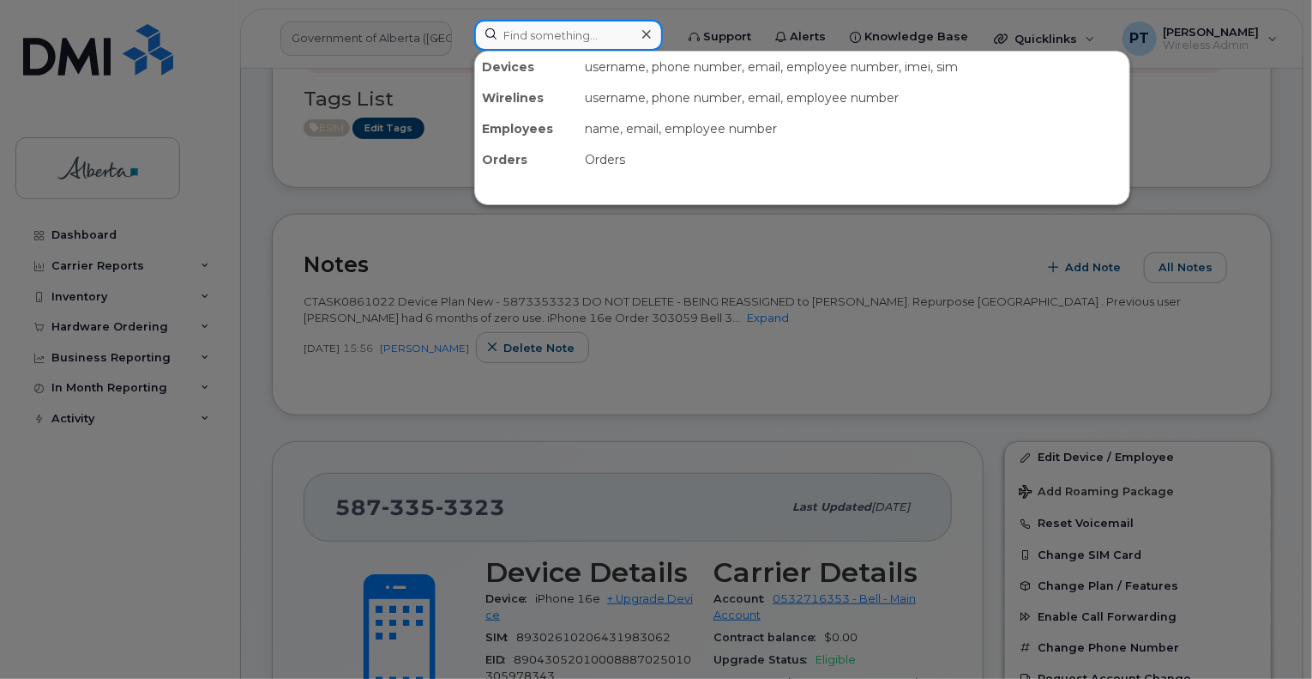
click at [566, 39] on input at bounding box center [568, 35] width 189 height 31
paste input "7809018650"
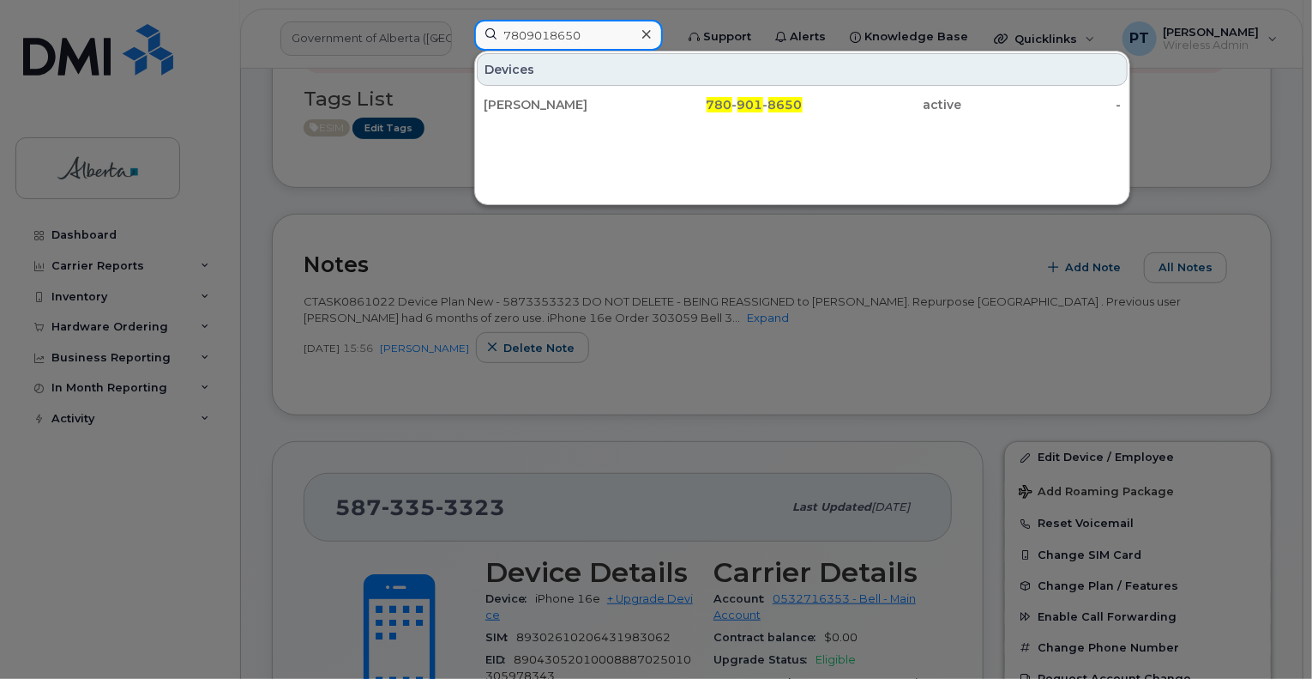
type input "7809018650"
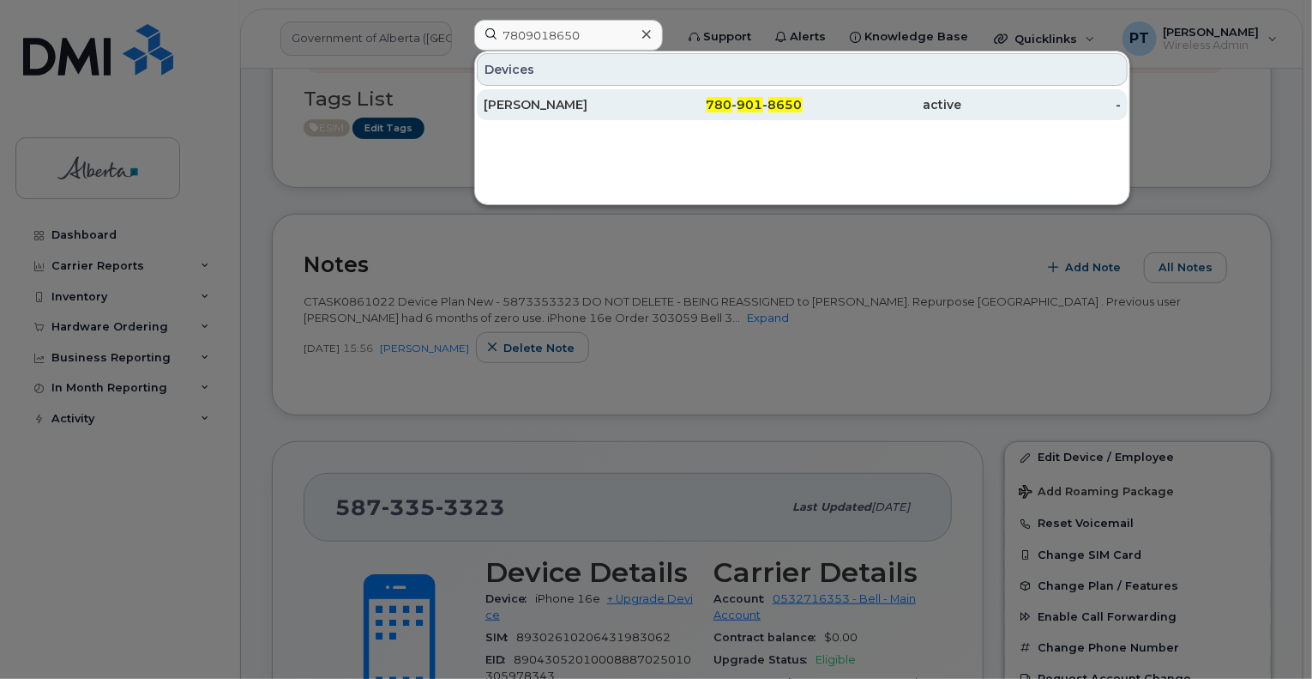
click at [509, 105] on div "Craig Werner" at bounding box center [564, 104] width 160 height 17
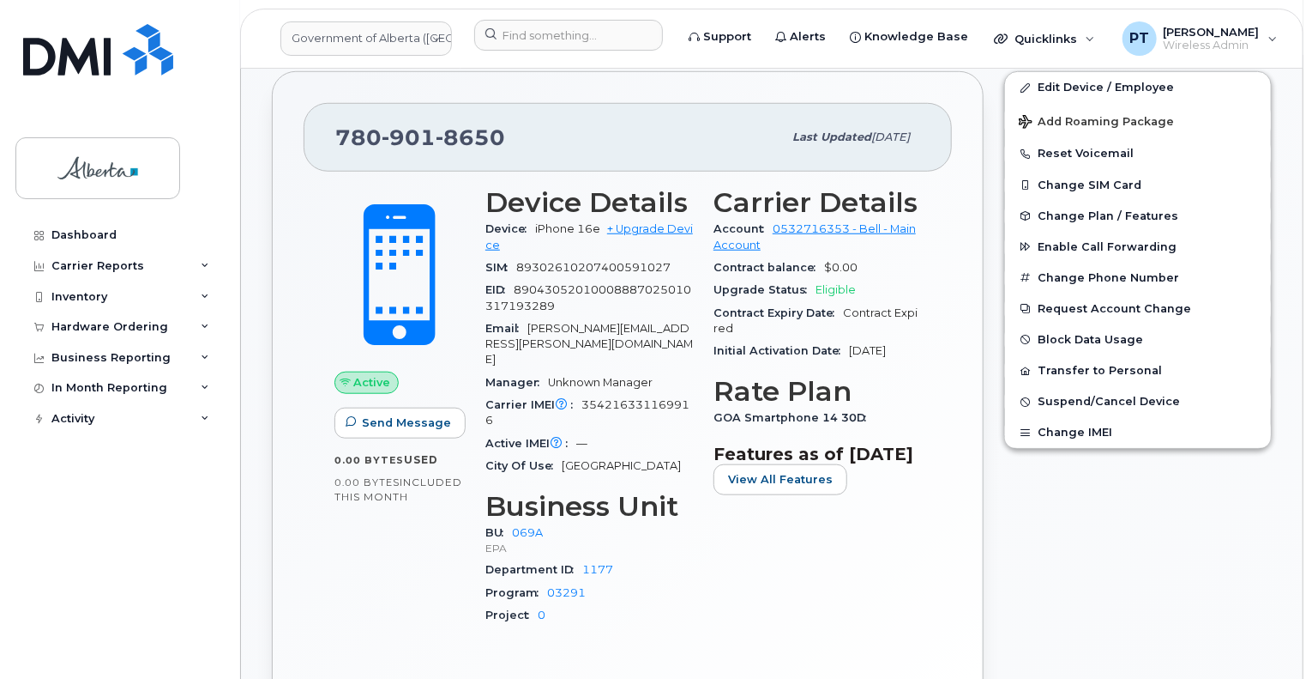
scroll to position [686, 0]
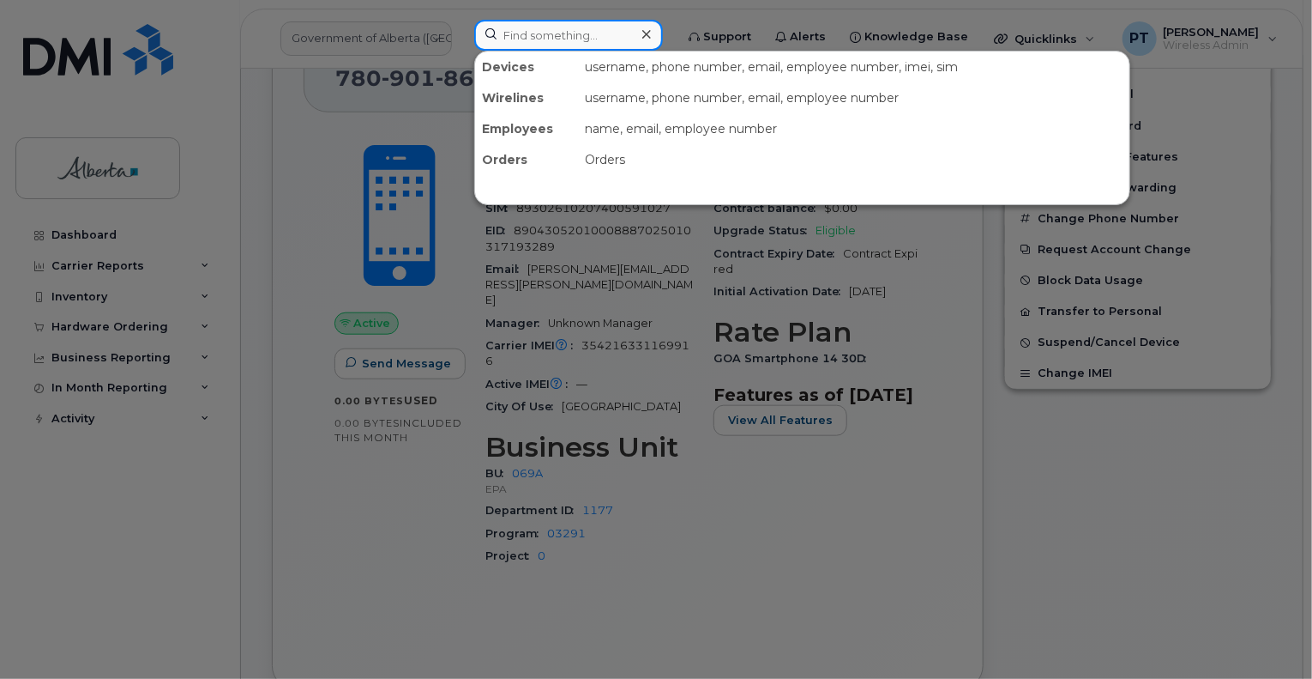
click at [589, 37] on input at bounding box center [568, 35] width 189 height 31
drag, startPoint x: 590, startPoint y: 37, endPoint x: 589, endPoint y: 46, distance: 9.5
paste input "7802436431"
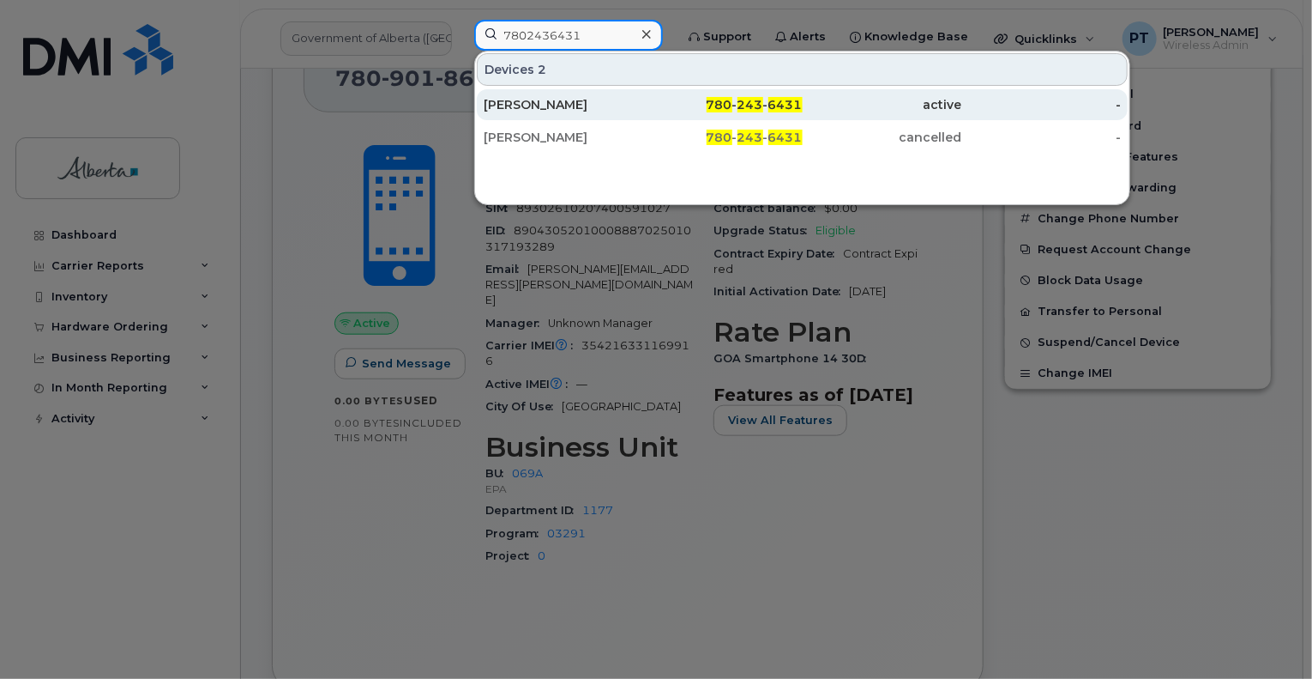
type input "7802436431"
click at [529, 109] on div "Joanna Halliday" at bounding box center [564, 104] width 160 height 17
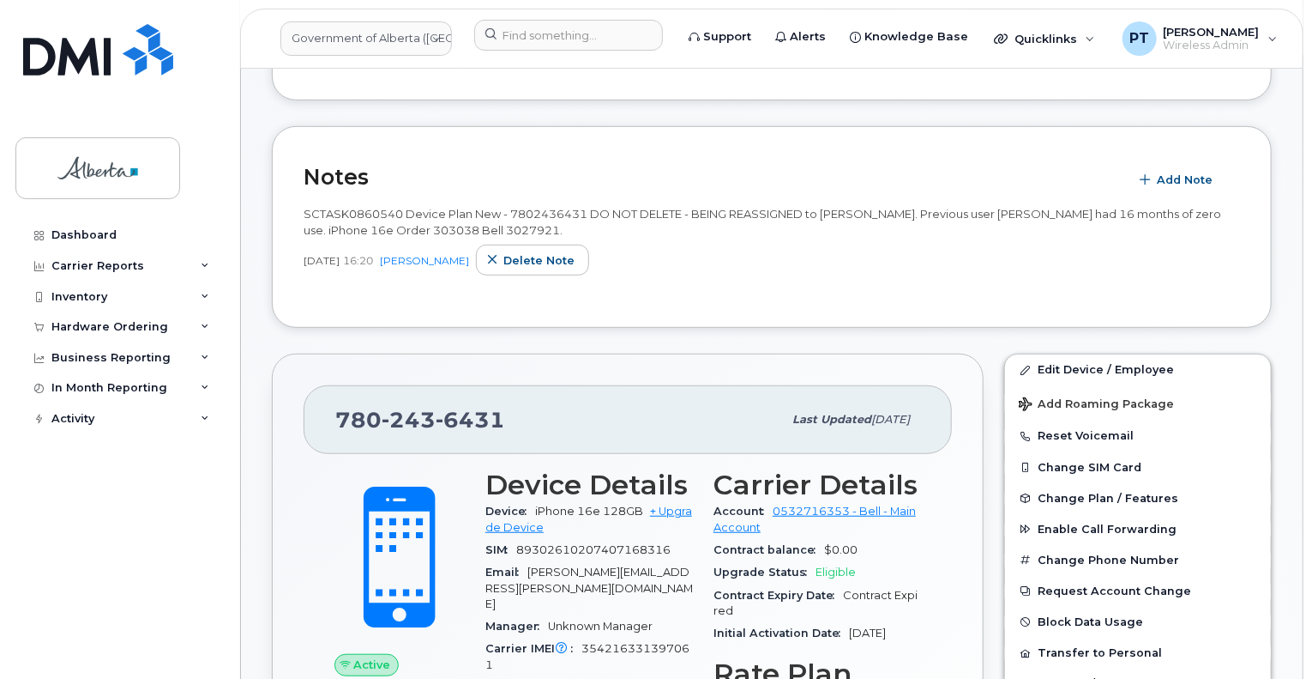
scroll to position [257, 0]
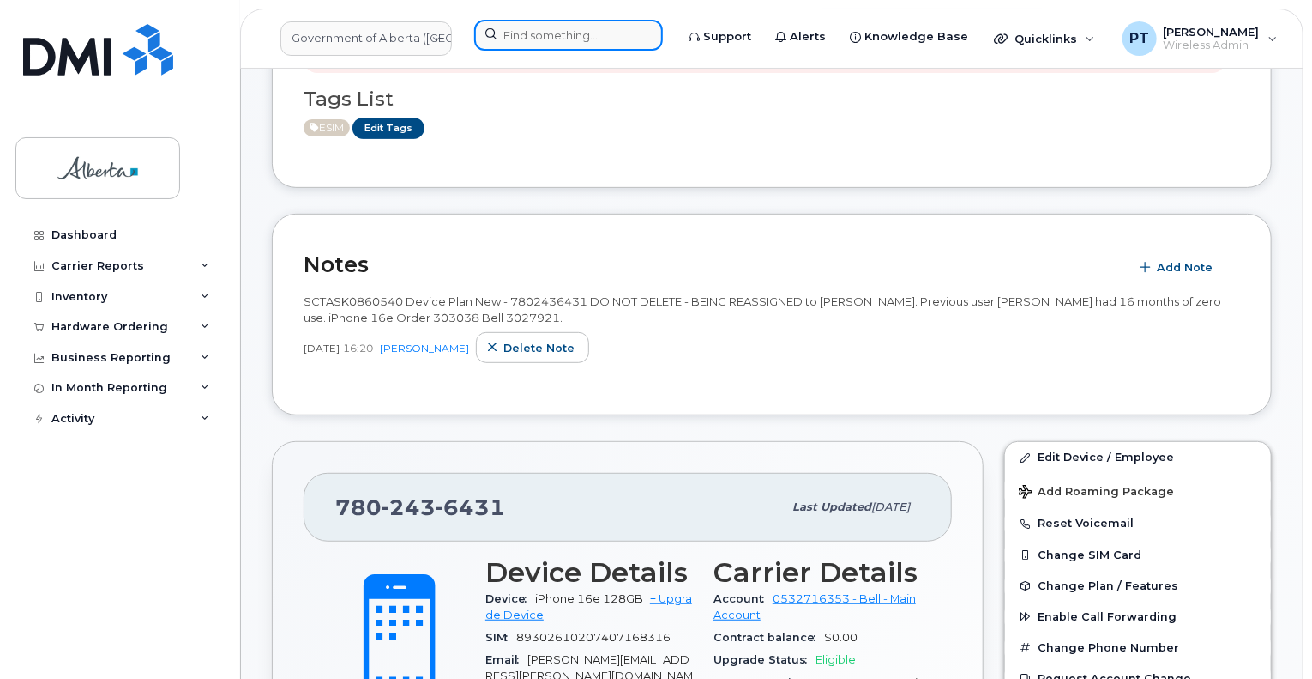
click at [597, 30] on input at bounding box center [568, 35] width 189 height 31
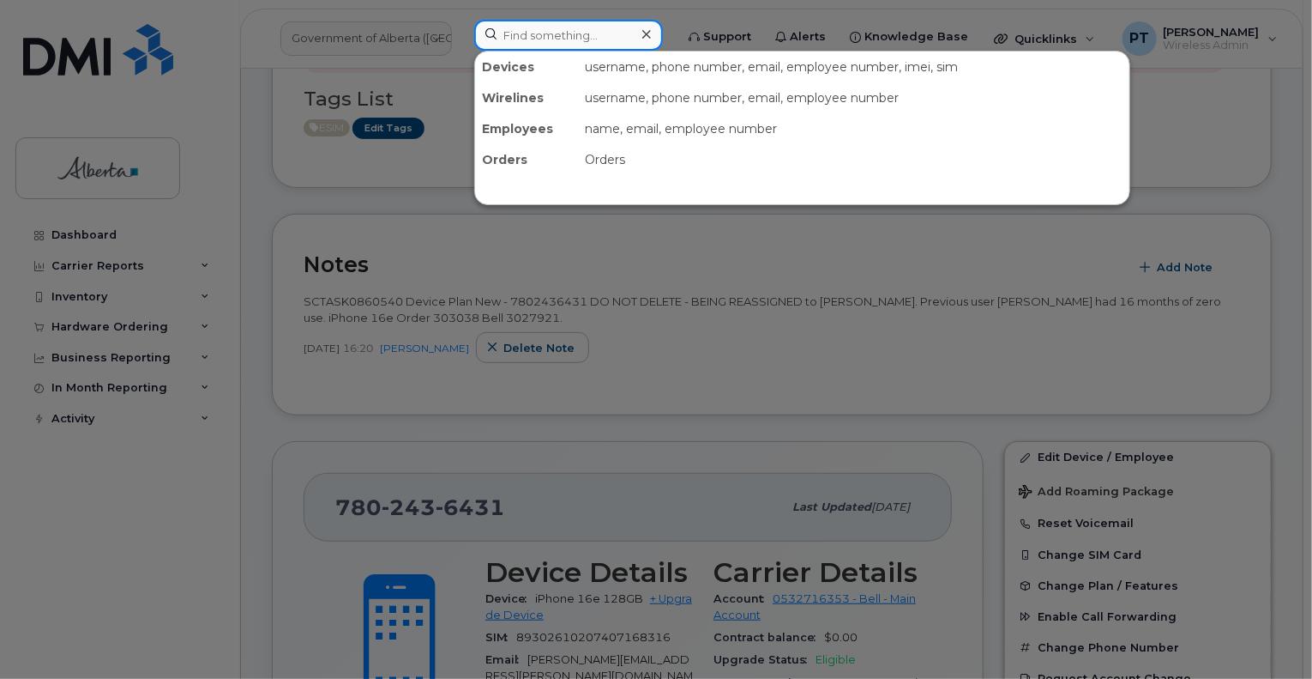
paste input "7806255168"
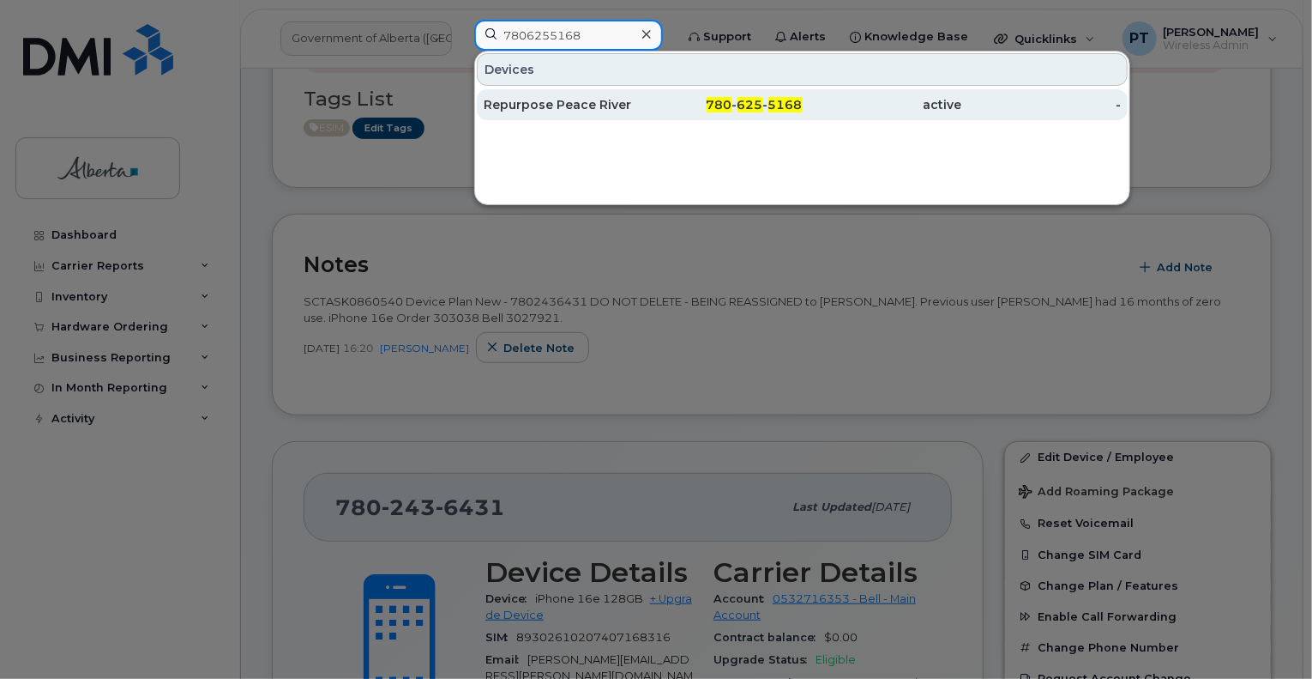
type input "7806255168"
click at [509, 102] on div "Repurpose Peace River" at bounding box center [564, 104] width 160 height 17
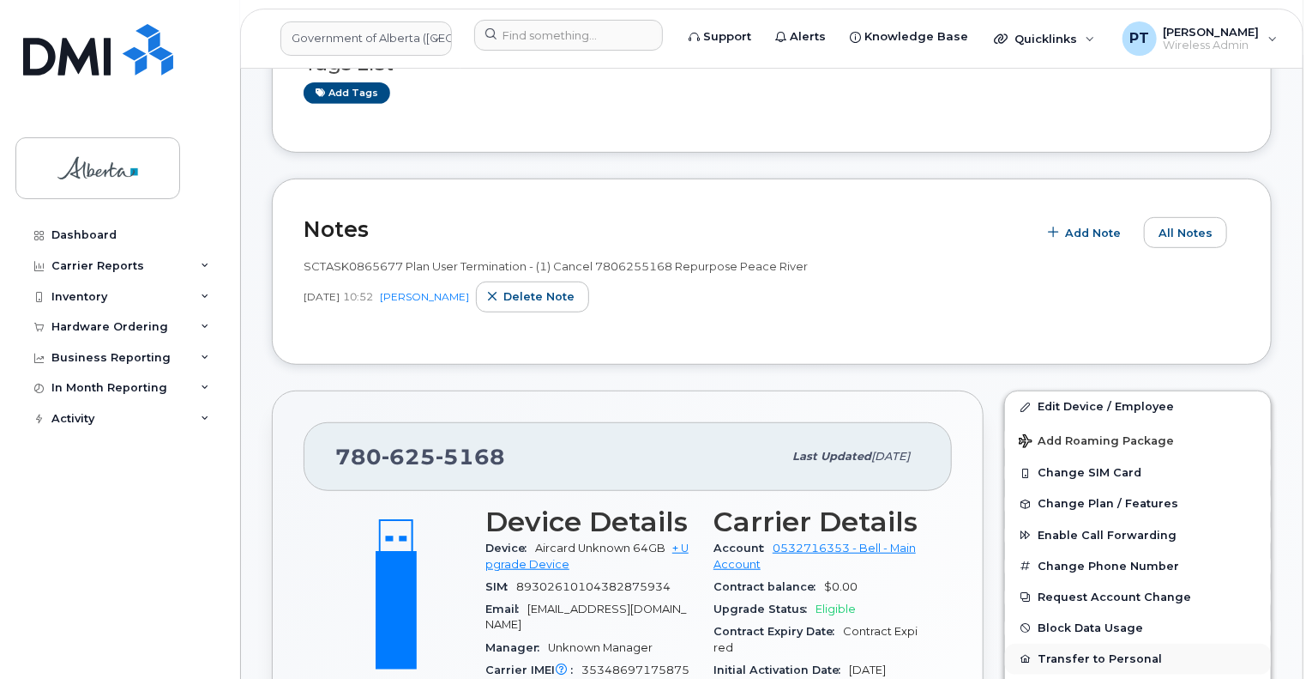
scroll to position [172, 0]
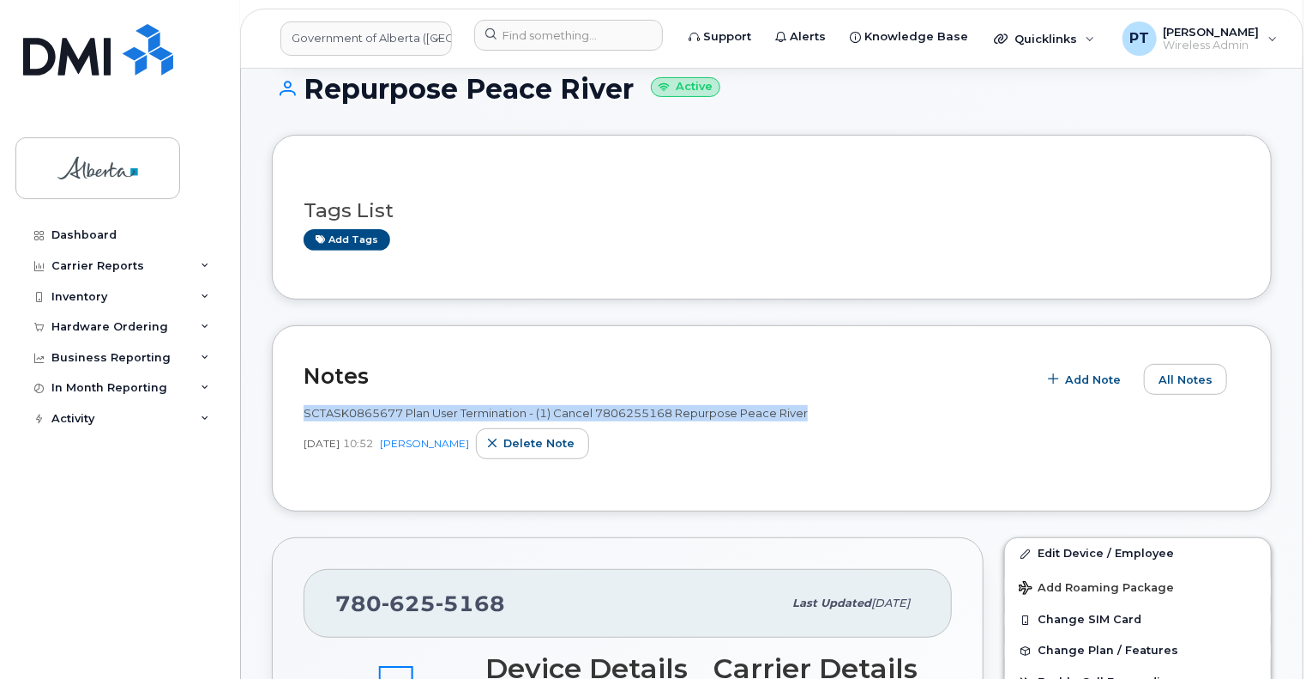
drag, startPoint x: 304, startPoint y: 410, endPoint x: 807, endPoint y: 406, distance: 503.5
click at [807, 406] on span "SCTASK0865677 Plan User Termination - (1) Cancel 7806255168 Repurpose Peace Riv…" at bounding box center [556, 413] width 504 height 14
copy span "SCTASK0865677 Plan User Termination - (1) Cancel 7806255168 Repurpose Peace Riv…"
click at [539, 438] on span "Delete note" at bounding box center [539, 443] width 71 height 16
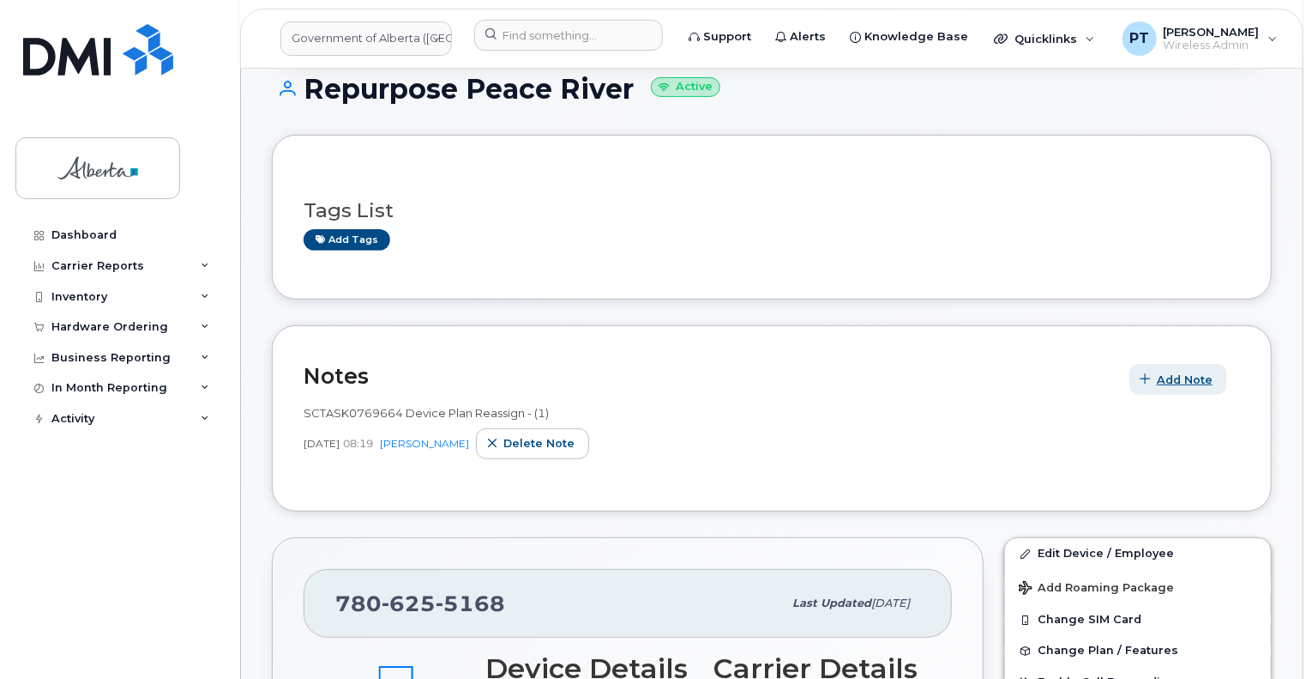
click at [1161, 376] on span "Add Note" at bounding box center [1185, 379] width 56 height 16
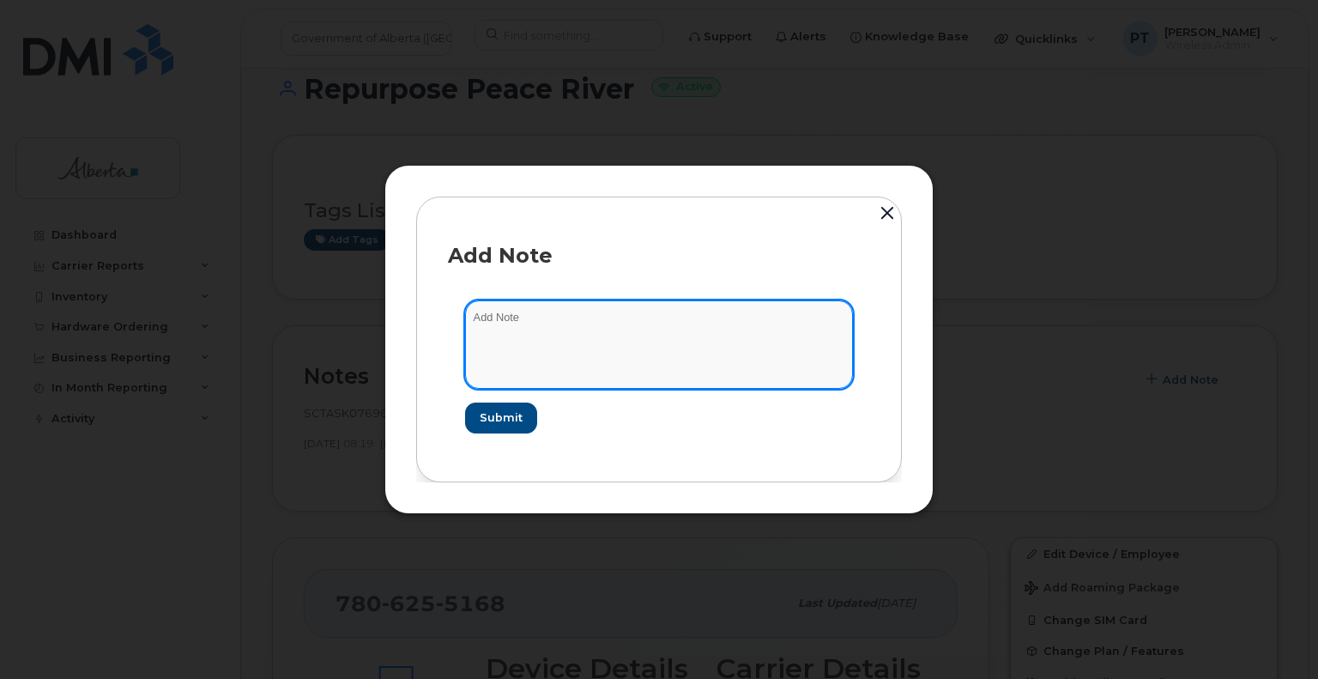
paste textarea "SCTASK0865677 Plan User Termination - (1) Cancel 7806255168 Repurpose Peace Riv…"
click at [711, 314] on textarea "SCTASK0865677 Plan User Termination - (1) Cancel 7806255168 Repurpose Peace Riv…" at bounding box center [659, 343] width 388 height 87
click at [661, 317] on textarea "SCTASK0865677 Plan User Termination - (1) Cancel - 7806255168 Repurpose Peace R…" at bounding box center [659, 343] width 388 height 87
type textarea "SCTASK0865677 Plan User Termination (1) Cancel - 7806255168 Repurpose Peace Riv…"
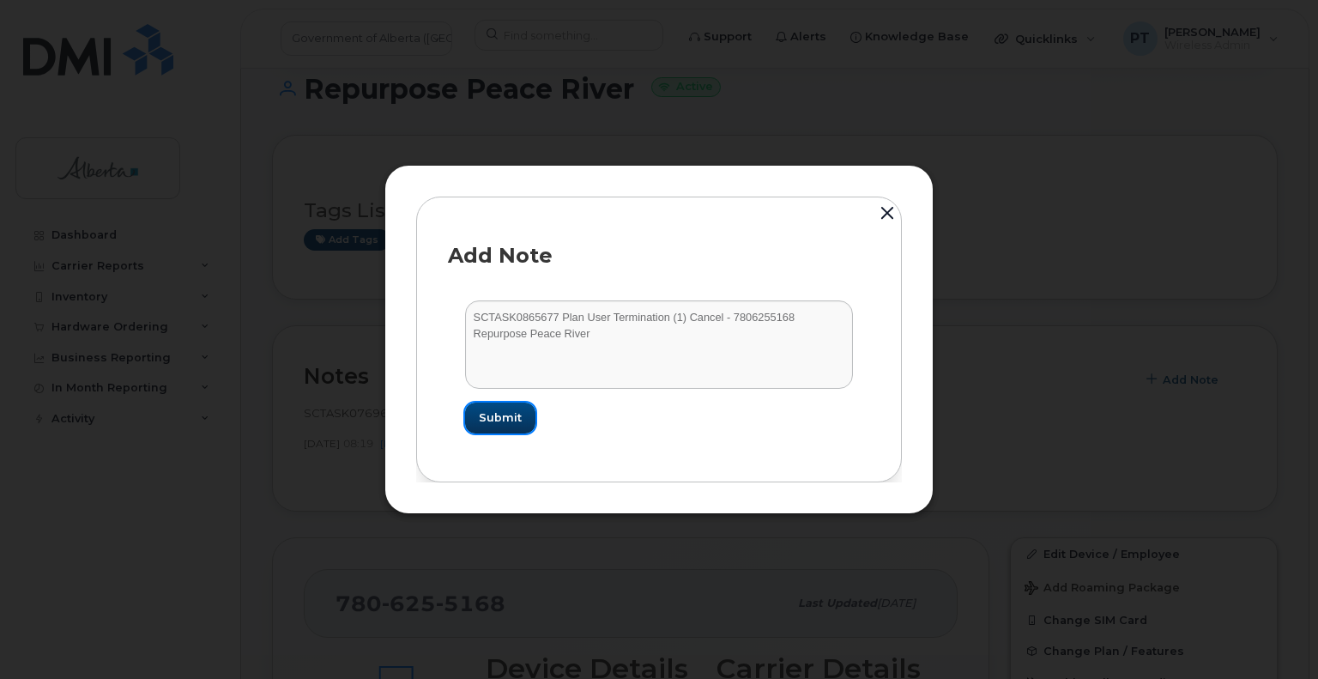
click at [500, 414] on span "Submit" at bounding box center [500, 417] width 43 height 16
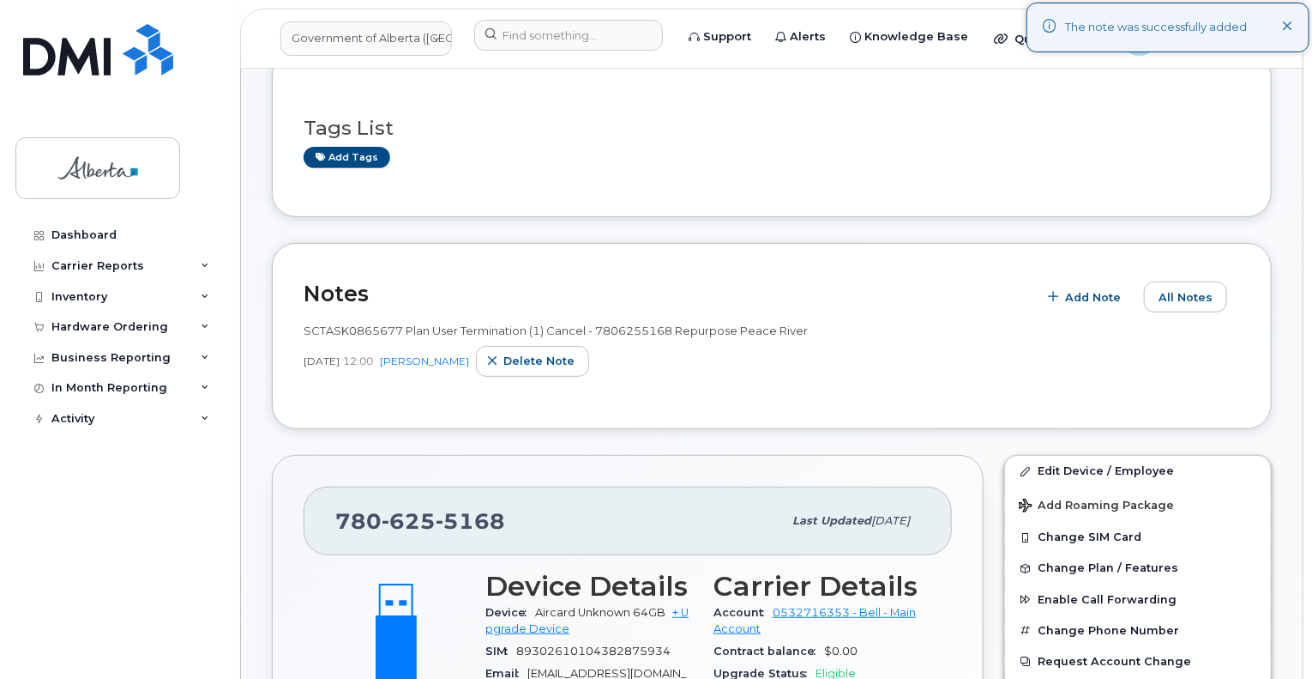
scroll to position [429, 0]
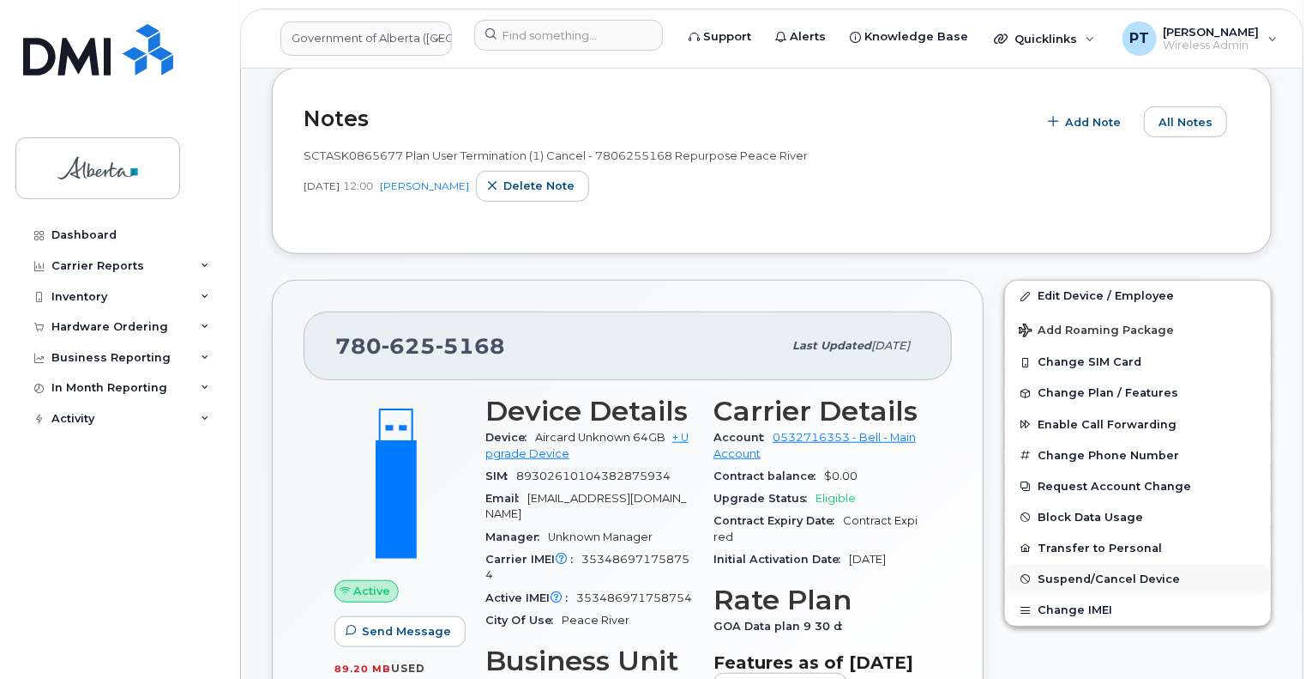
click at [1060, 580] on span "Suspend/Cancel Device" at bounding box center [1109, 578] width 142 height 13
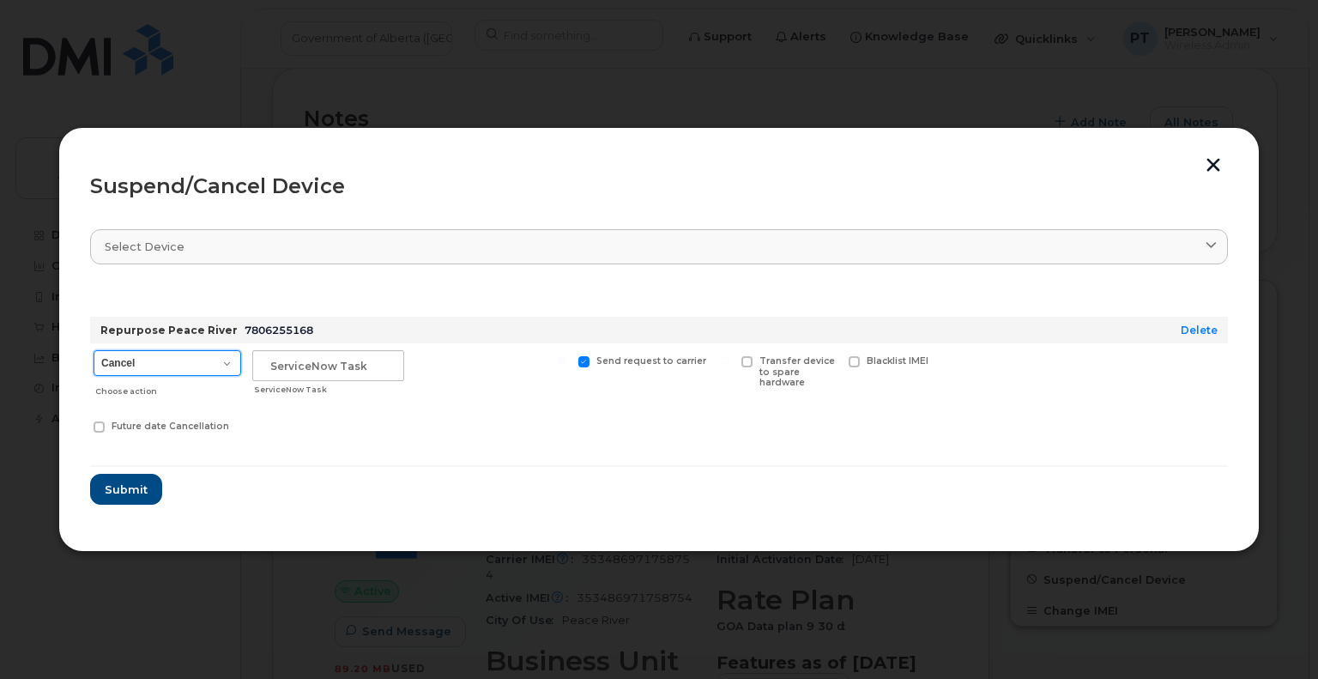
drag, startPoint x: 193, startPoint y: 353, endPoint x: 192, endPoint y: 365, distance: 12.0
click at [193, 353] on select "Cancel Suspend - Extend Suspension Suspend - Reduced Rate Suspend - Lost Device…" at bounding box center [167, 363] width 148 height 26
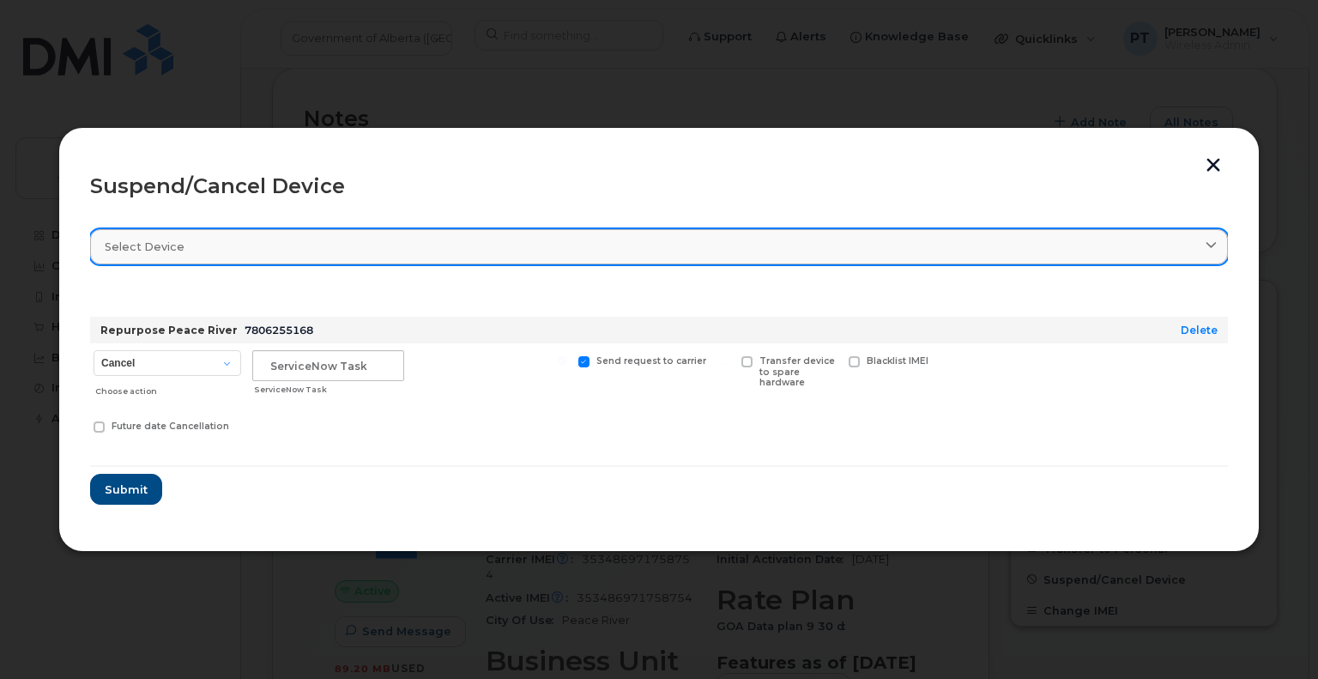
drag, startPoint x: 1205, startPoint y: 167, endPoint x: 1067, endPoint y: 238, distance: 155.4
click at [1205, 168] on button "button" at bounding box center [1213, 167] width 26 height 18
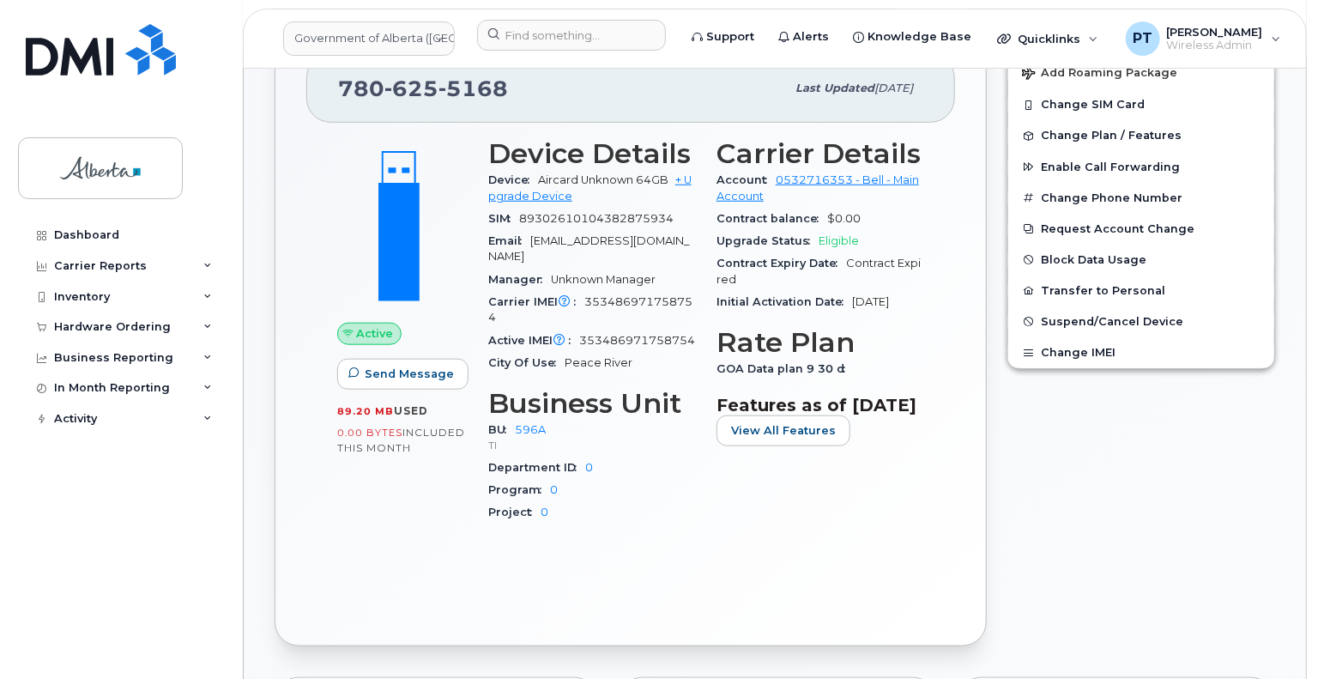
scroll to position [515, 0]
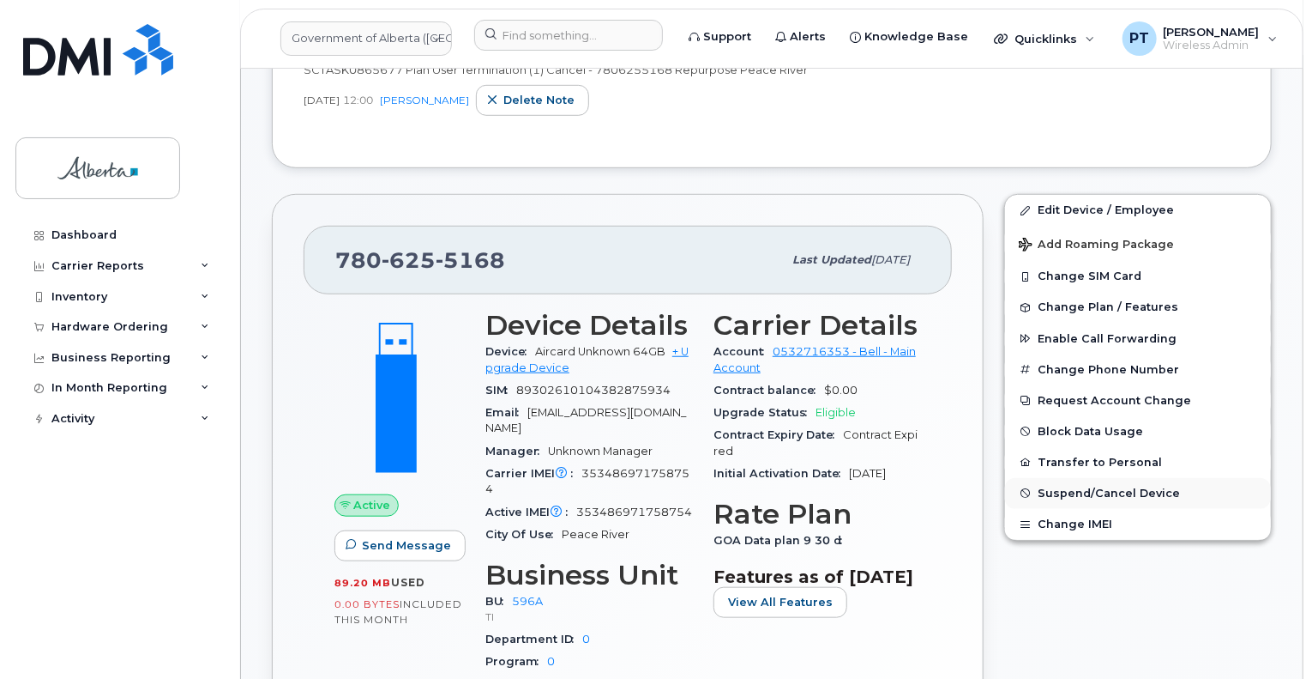
click at [1043, 494] on span "Suspend/Cancel Device" at bounding box center [1109, 492] width 142 height 13
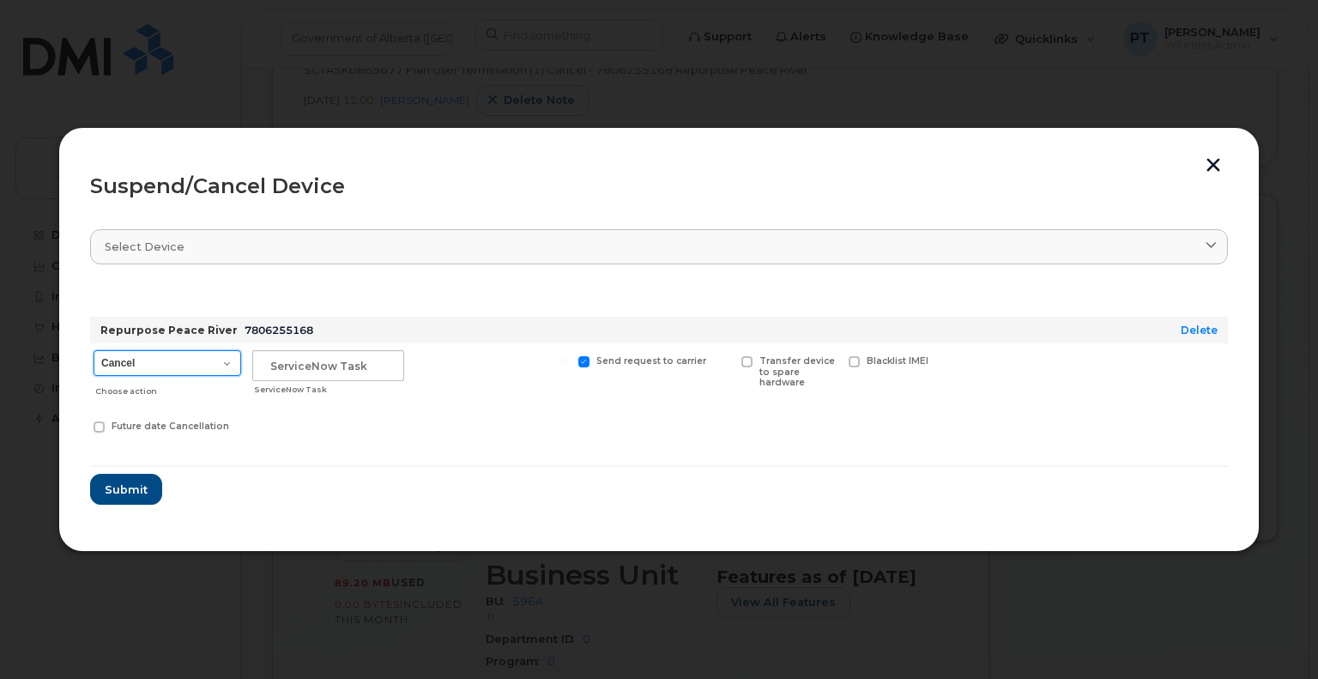
click at [154, 371] on select "Cancel Suspend - Extend Suspension Suspend - Reduced Rate Suspend - Lost Device…" at bounding box center [167, 363] width 148 height 26
select select "[object Object]"
click at [93, 350] on select "Cancel Suspend - Extend Suspension Suspend - Reduced Rate Suspend - Lost Device…" at bounding box center [167, 363] width 148 height 26
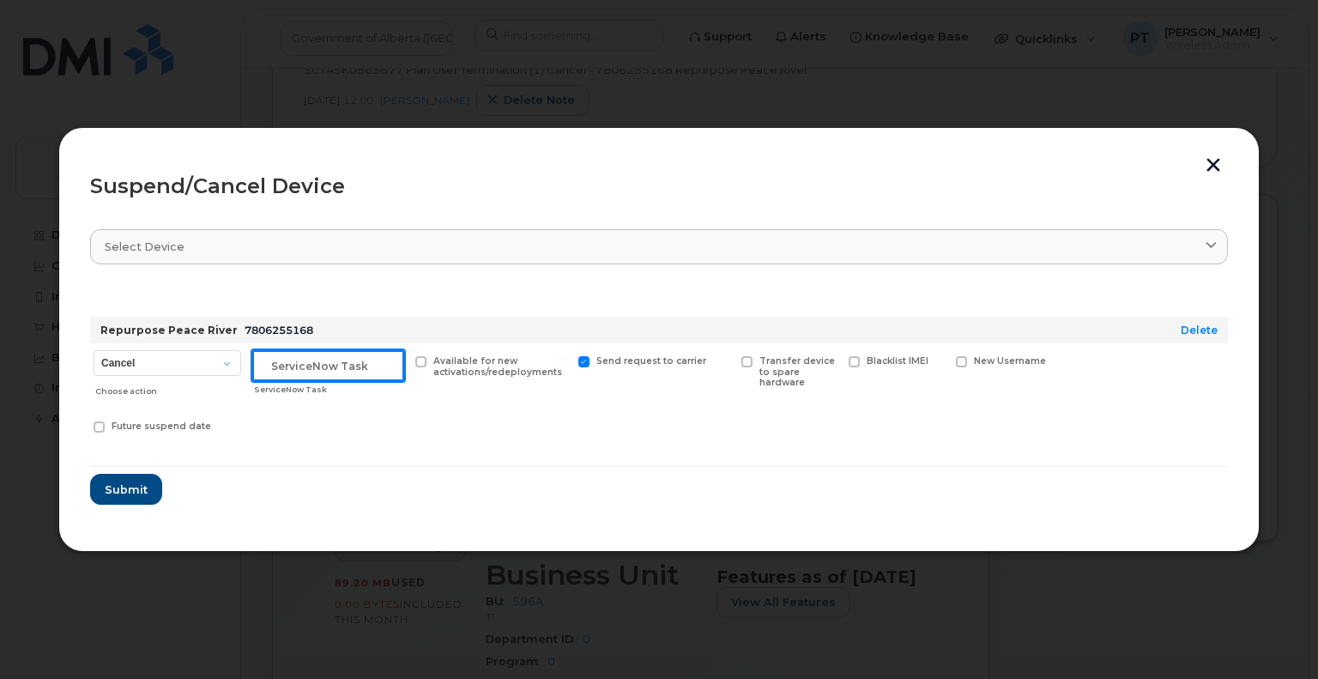
click at [350, 359] on input "text" at bounding box center [328, 365] width 152 height 31
paste input "SCTASK0865677"
type input "SCTASK0865677 Suspend"
click at [130, 481] on span "Submit" at bounding box center [125, 489] width 43 height 16
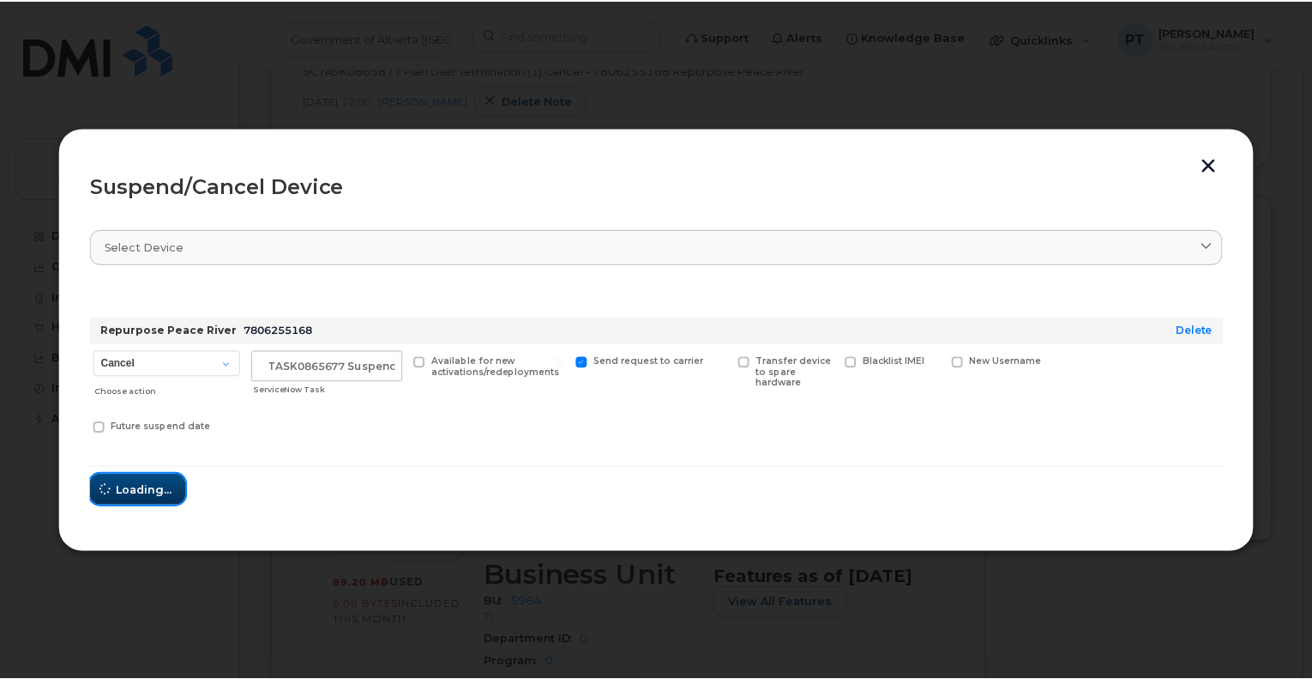
scroll to position [0, 0]
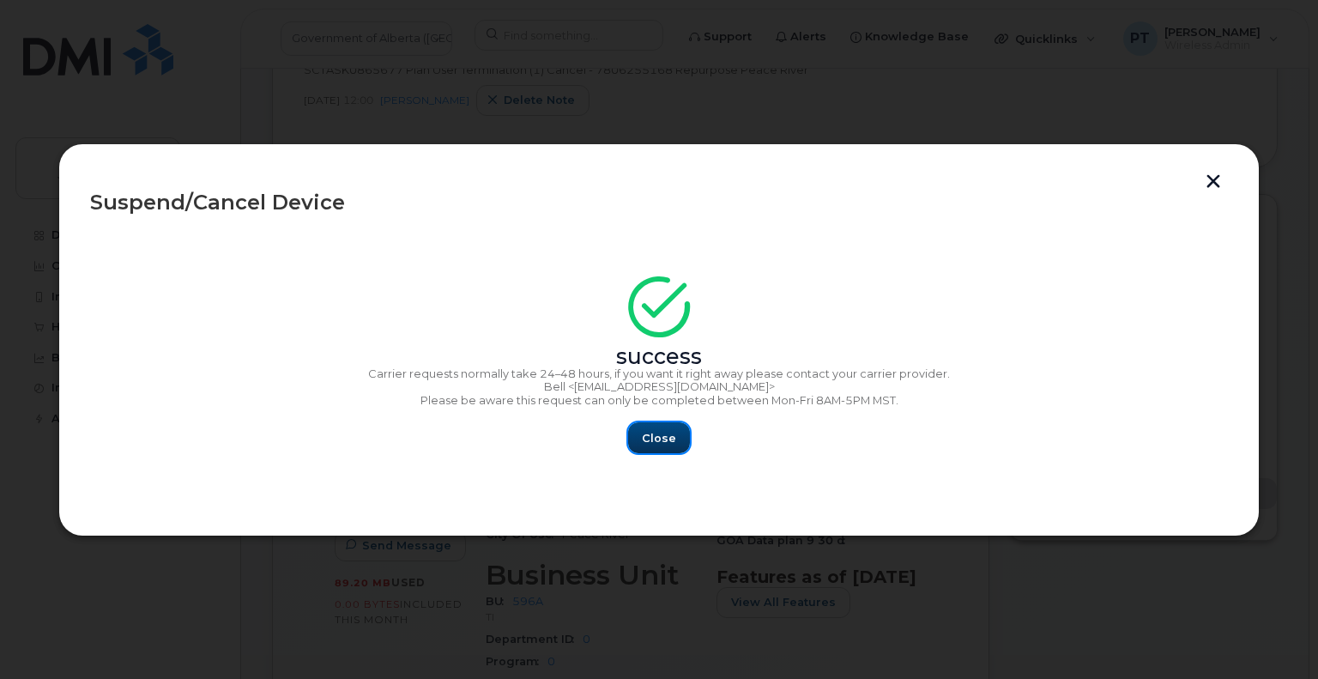
drag, startPoint x: 672, startPoint y: 433, endPoint x: 683, endPoint y: 617, distance: 183.9
click at [671, 436] on span "Close" at bounding box center [659, 438] width 34 height 16
